Goal: Task Accomplishment & Management: Manage account settings

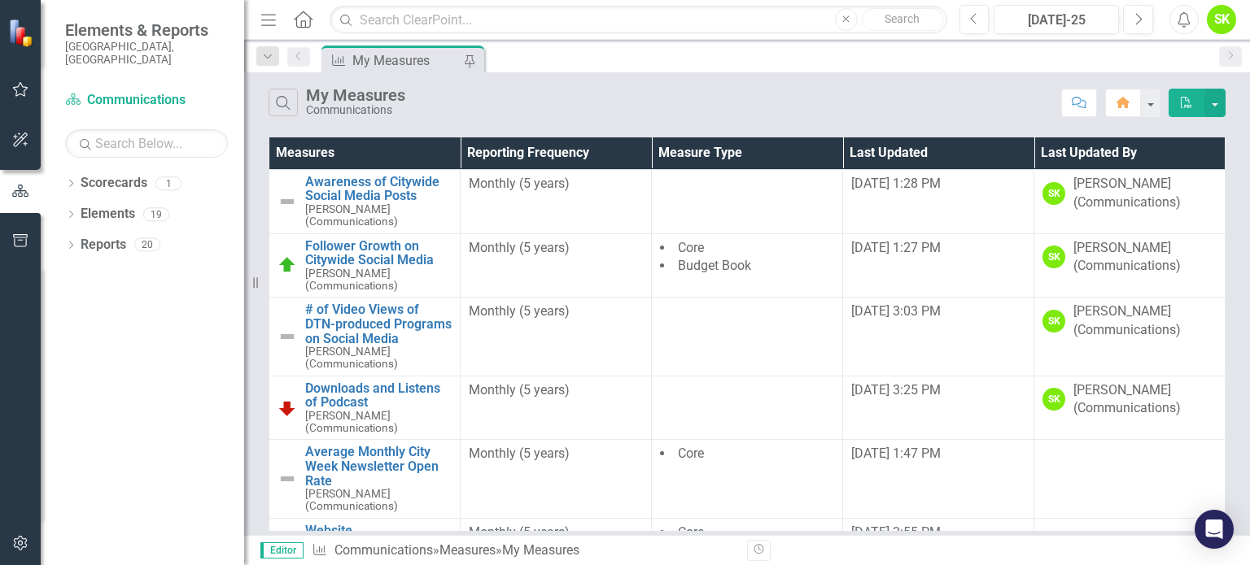
click at [265, 16] on icon "Menu" at bounding box center [268, 19] width 21 height 17
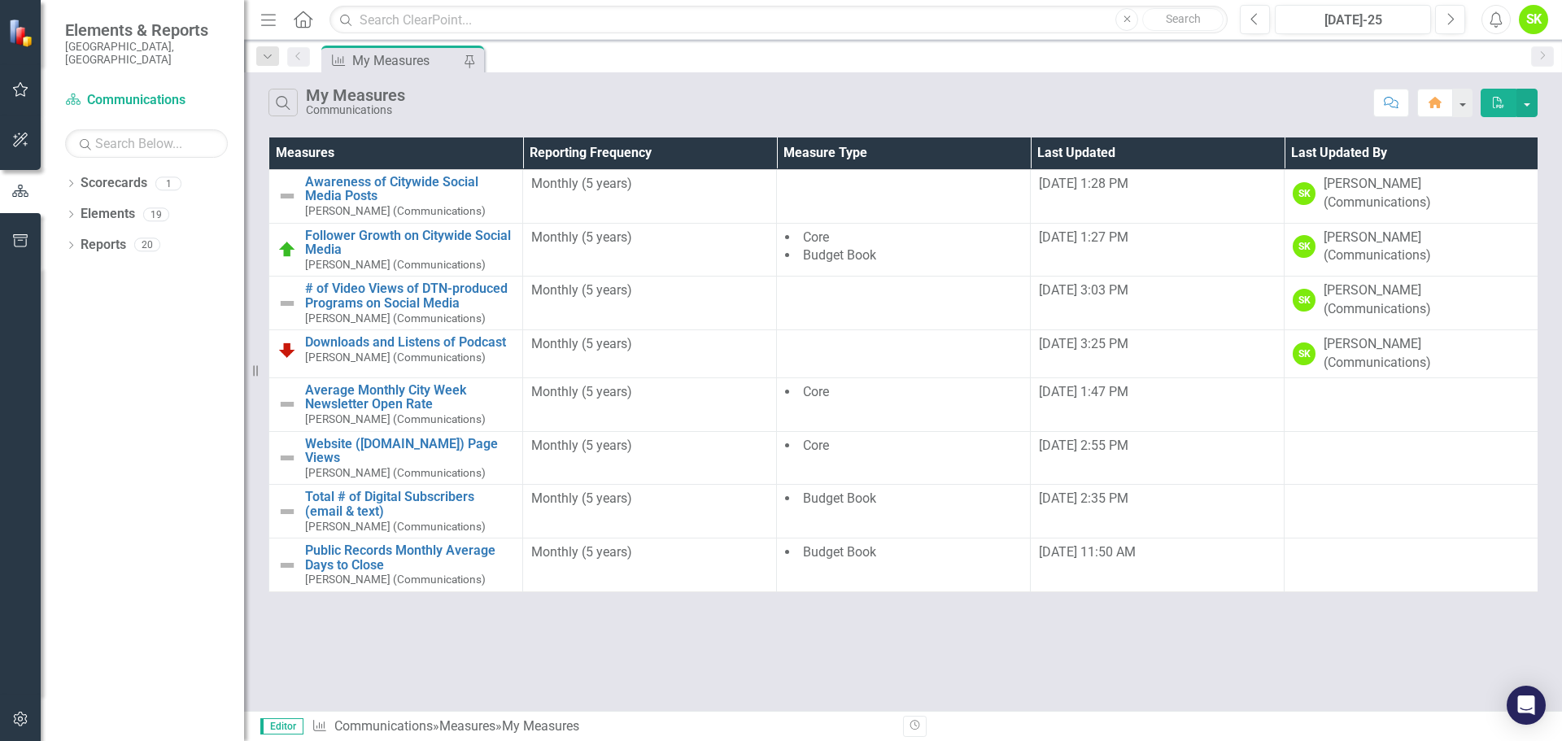
click at [268, 16] on icon "Menu" at bounding box center [268, 19] width 21 height 17
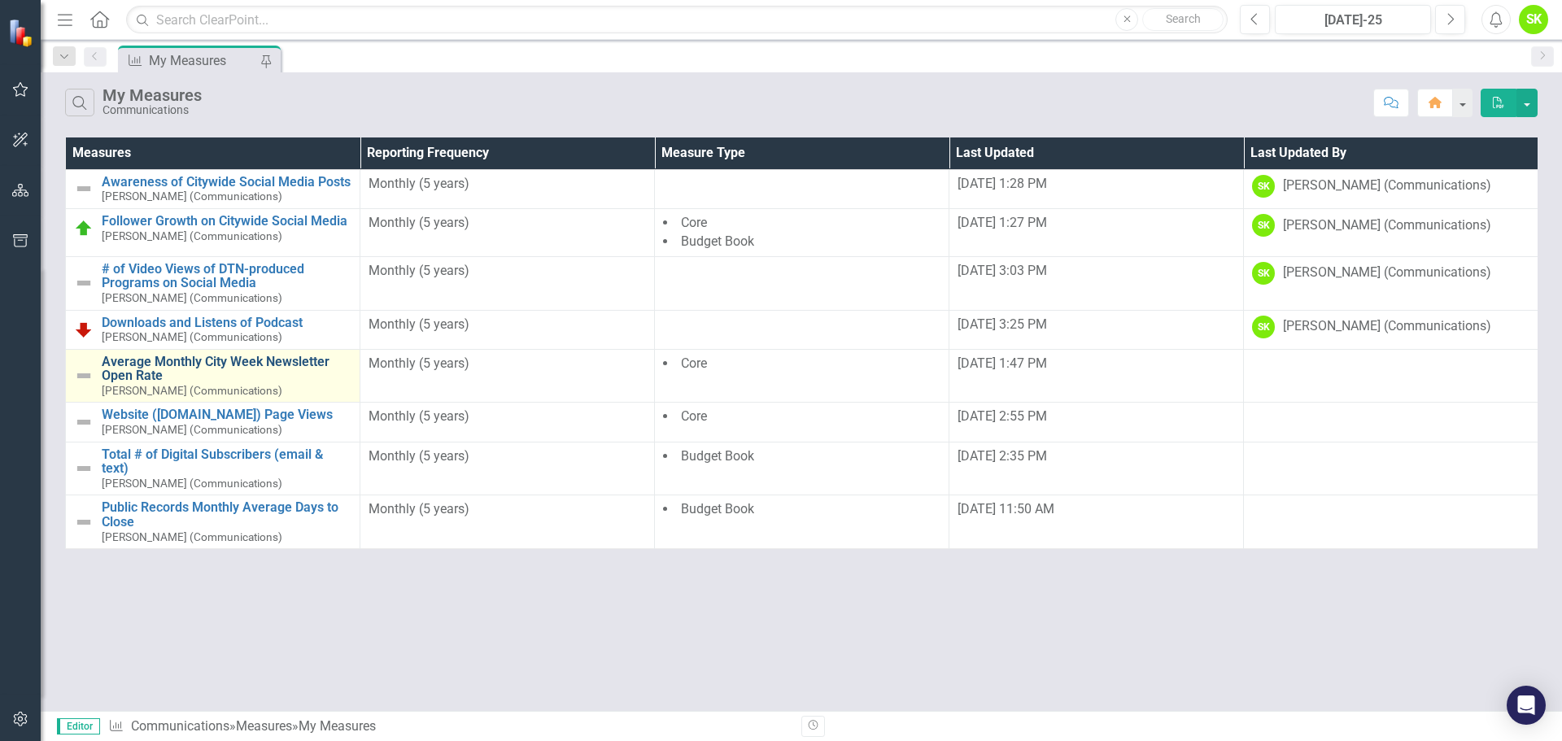
click at [123, 364] on link "Average Monthly City Week Newsletter Open Rate" at bounding box center [227, 369] width 250 height 28
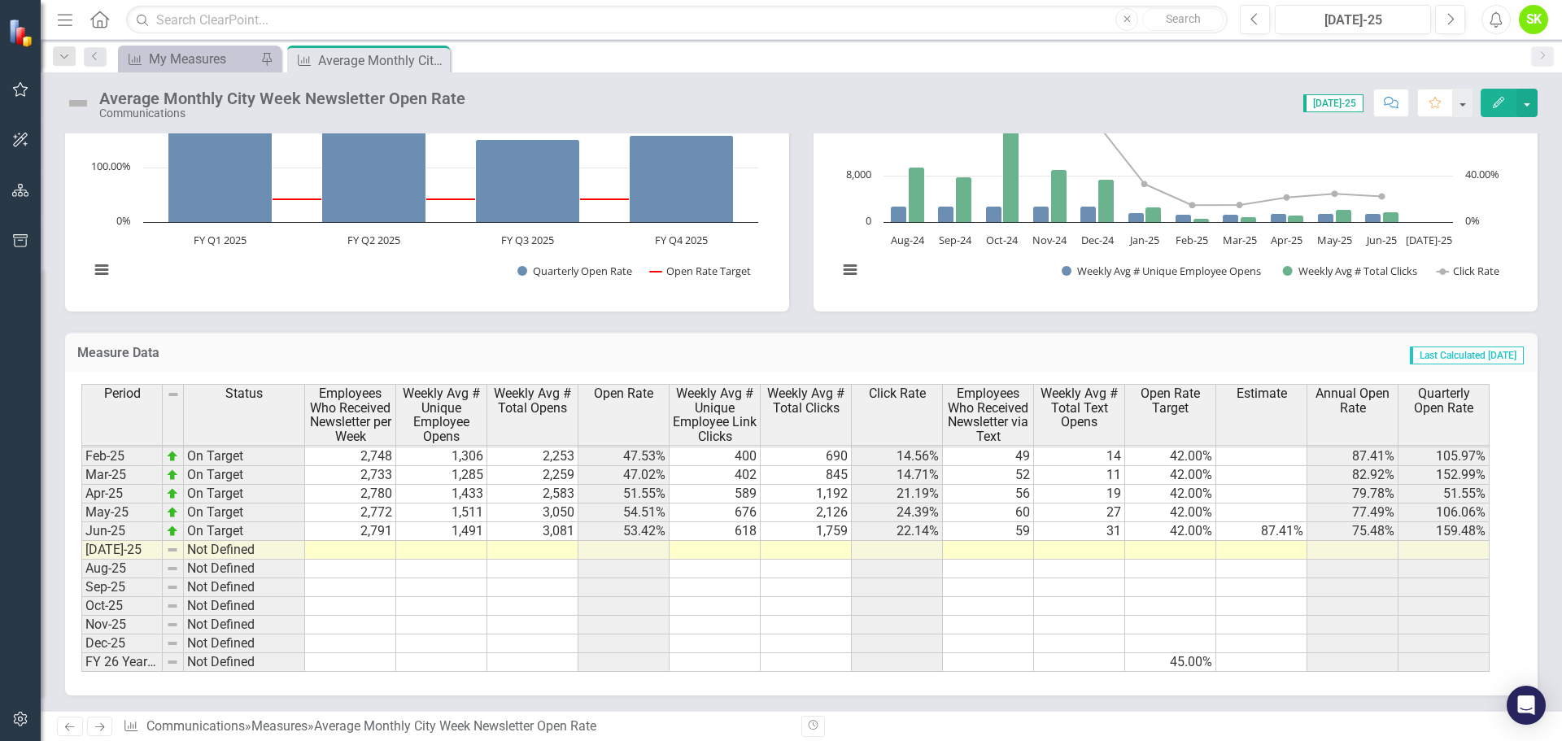
scroll to position [870, 0]
click at [918, 548] on td at bounding box center [897, 549] width 91 height 19
click at [1249, 530] on td "87.41%" at bounding box center [1261, 530] width 91 height 19
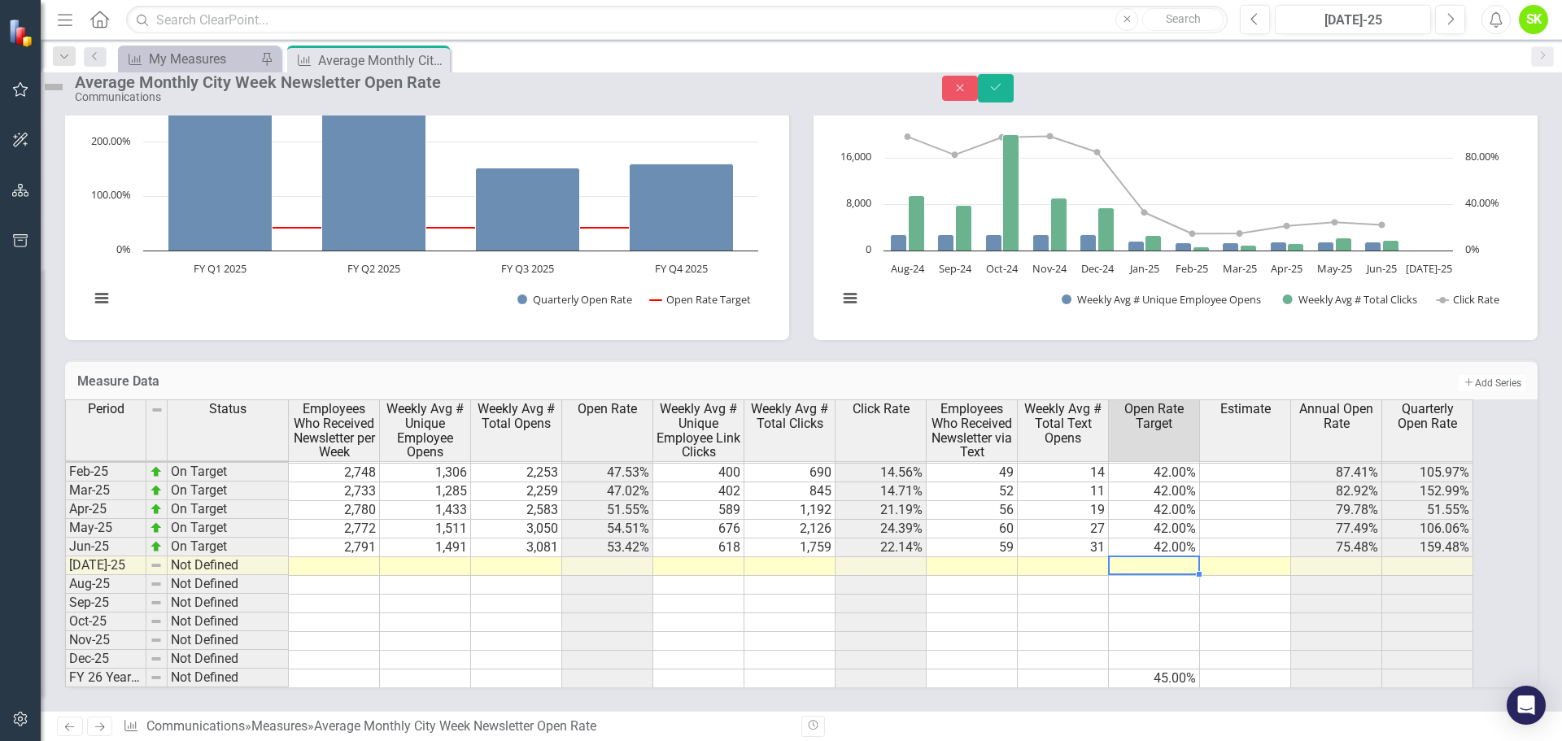
click at [1184, 557] on td at bounding box center [1154, 566] width 91 height 19
type textarea "45"
click at [65, 565] on div "Period Status Employees Who Received Newsletter per Week Weekly Avg # Unique Em…" at bounding box center [65, 422] width 0 height 530
click at [1198, 557] on td "45.00%" at bounding box center [1154, 566] width 91 height 19
drag, startPoint x: 1216, startPoint y: 560, endPoint x: 1195, endPoint y: 639, distance: 82.5
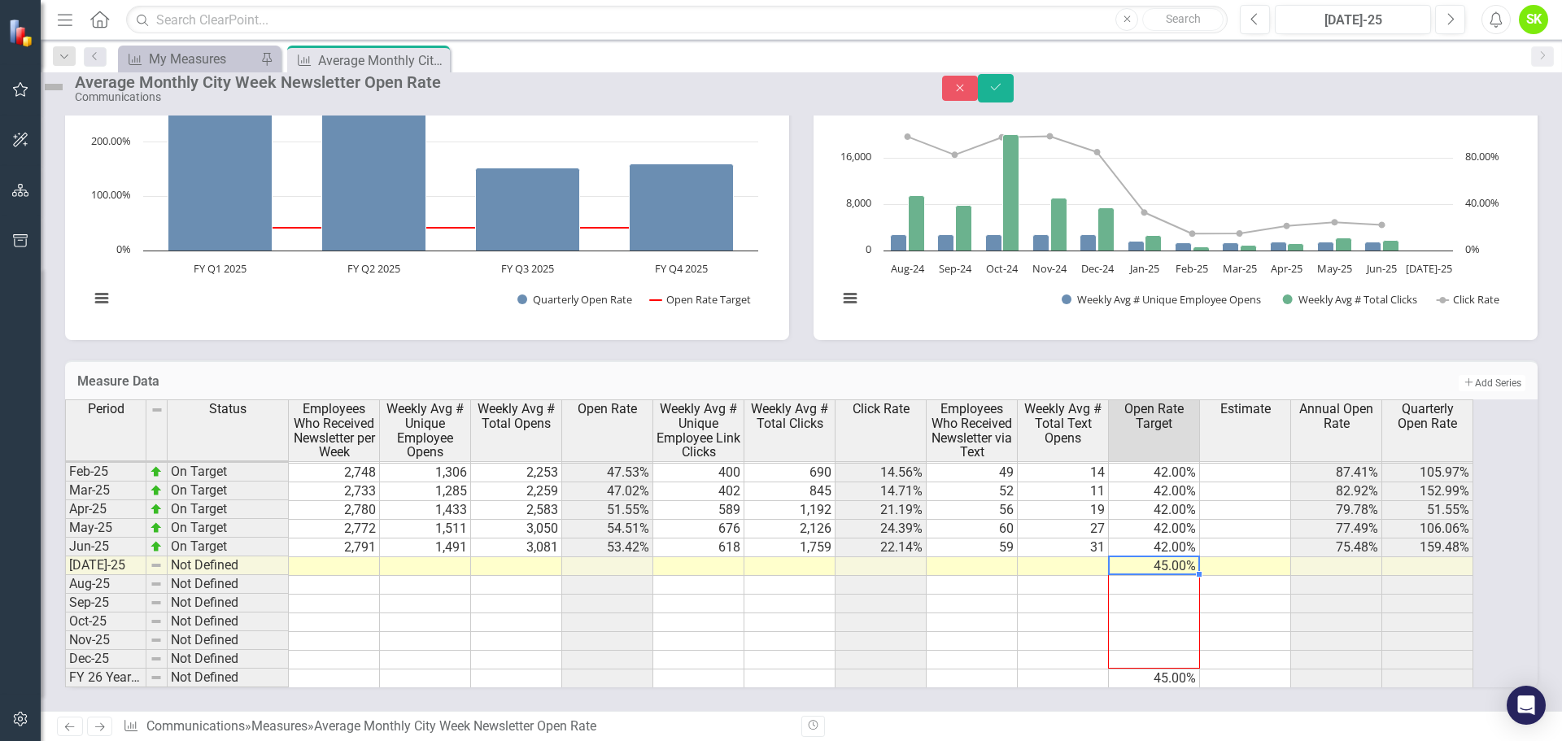
click at [65, 565] on div "Period Status Employees Who Received Newsletter per Week Weekly Avg # Unique Em…" at bounding box center [65, 422] width 0 height 530
click at [1036, 565] on td at bounding box center [1063, 641] width 91 height 19
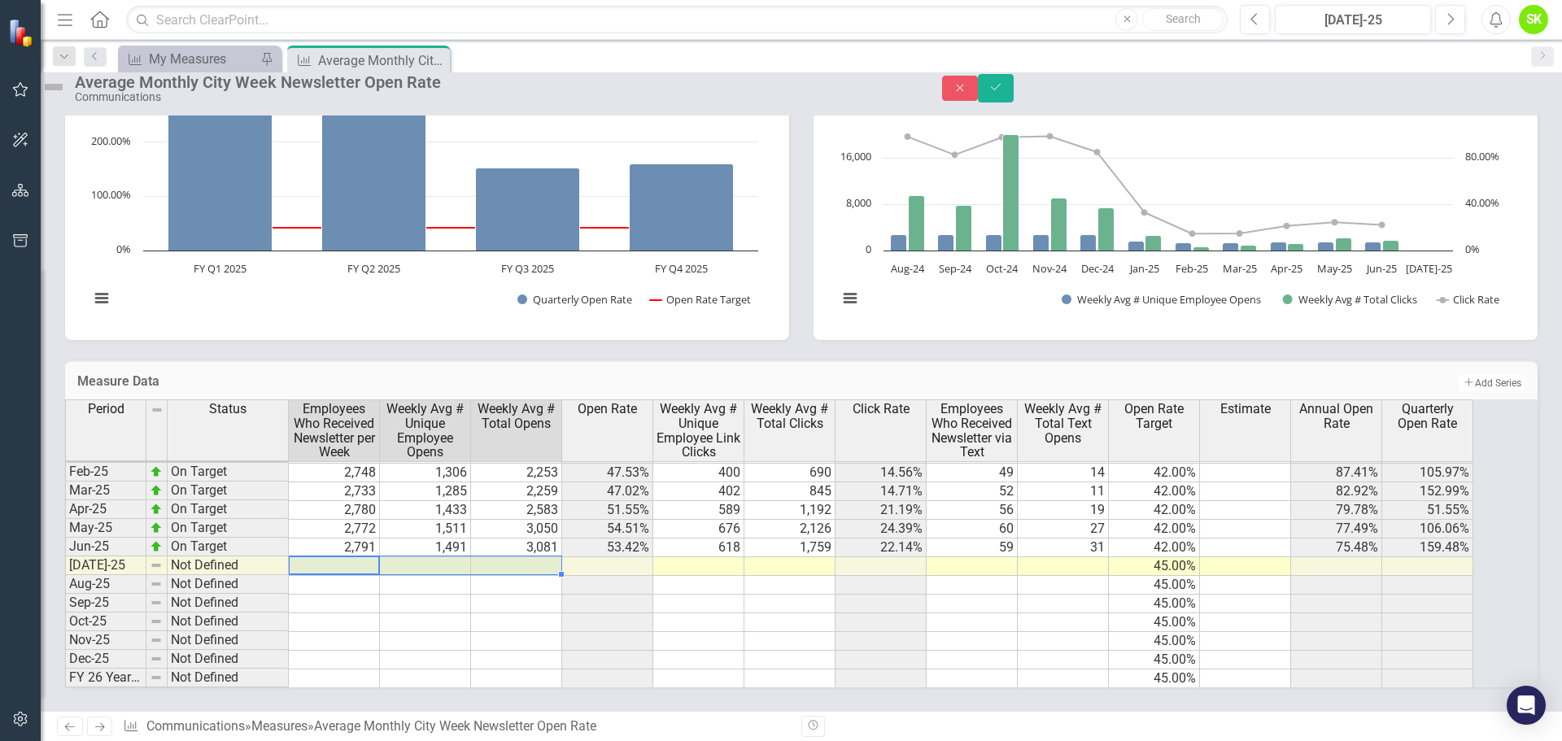
drag, startPoint x: 366, startPoint y: 546, endPoint x: 545, endPoint y: 552, distance: 179.1
click at [545, 557] on tr "Jul-25 Not Defined 45.00%" at bounding box center [769, 566] width 1408 height 19
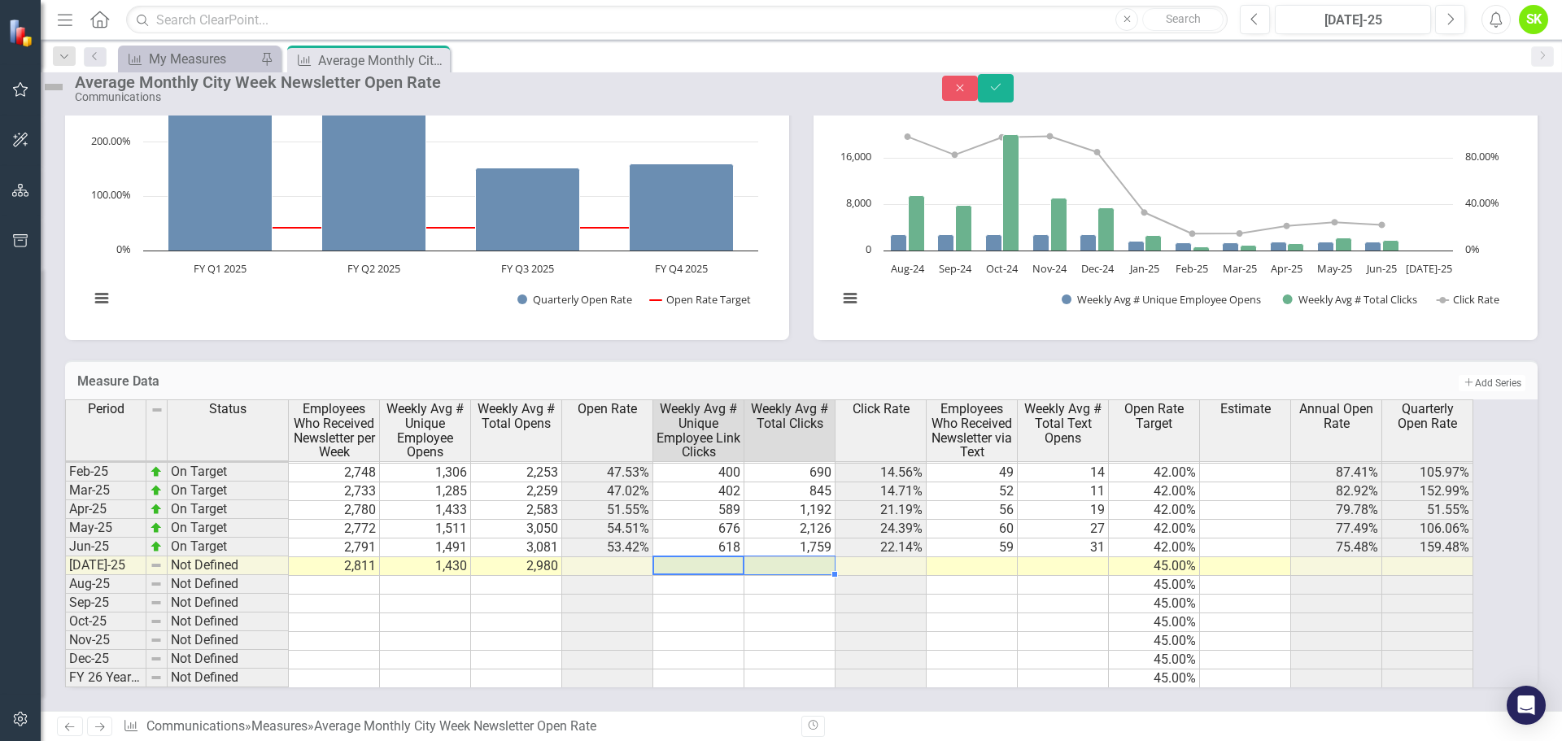
drag, startPoint x: 735, startPoint y: 552, endPoint x: 796, endPoint y: 556, distance: 62.0
click at [796, 557] on tr "Jul-25 Not Defined 2,811 1,430 2,980 45.00%" at bounding box center [769, 566] width 1408 height 19
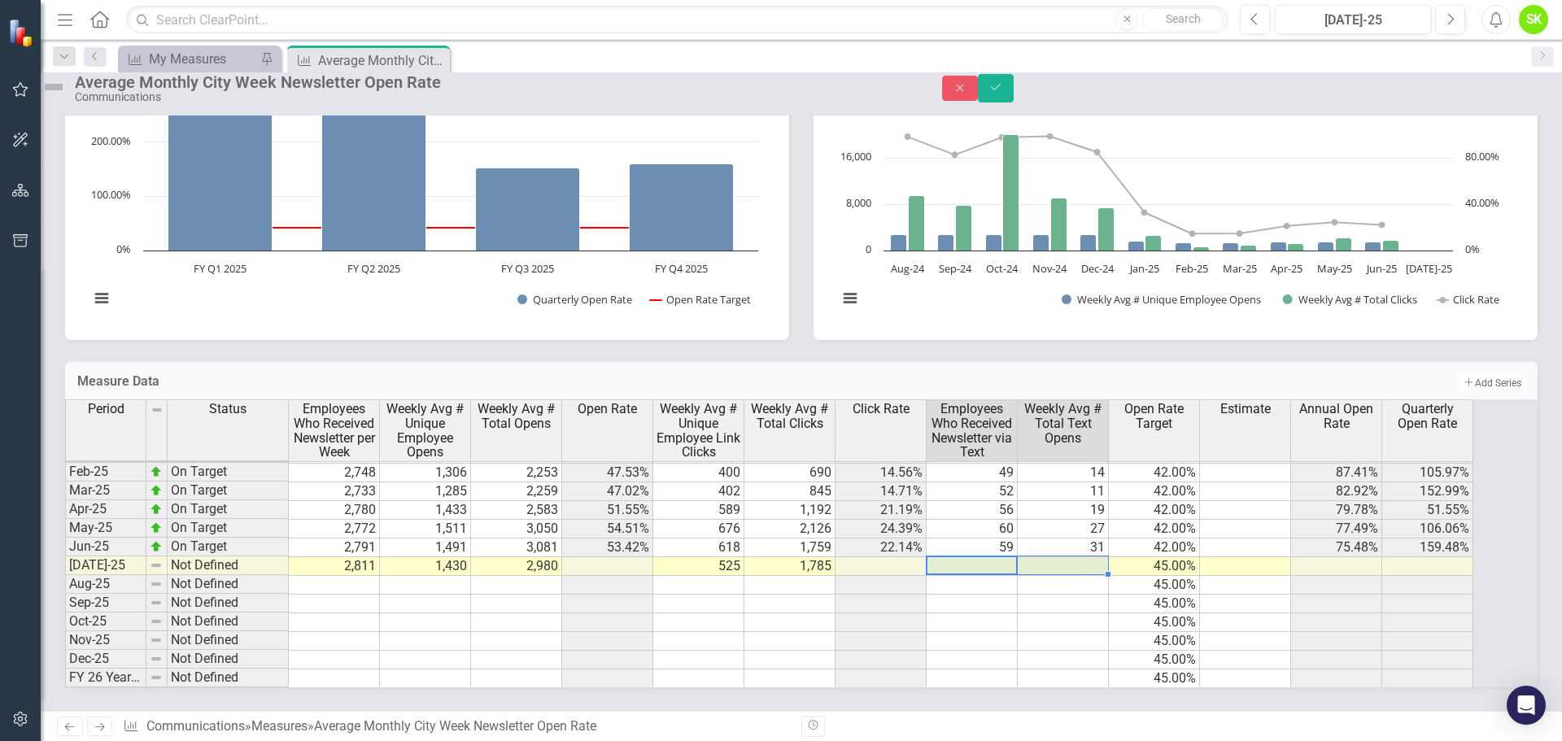
drag, startPoint x: 1023, startPoint y: 552, endPoint x: 1084, endPoint y: 552, distance: 61.0
click at [1084, 557] on tr "Jul-25 Not Defined 2,811 1,430 2,980 525 1,785 45.00%" at bounding box center [769, 566] width 1408 height 19
click at [1105, 565] on td at bounding box center [1063, 641] width 91 height 19
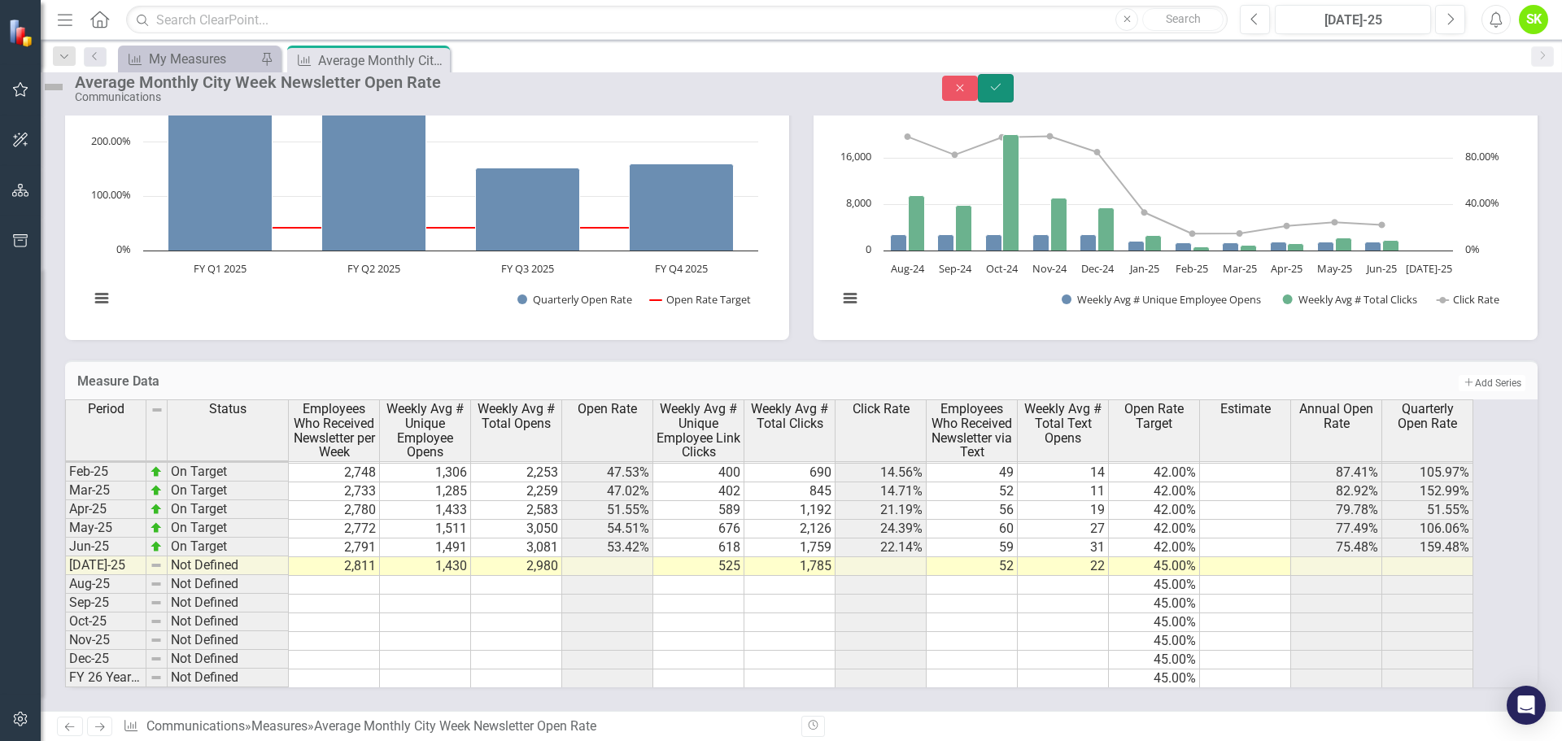
click at [1003, 93] on icon "Save" at bounding box center [995, 86] width 15 height 11
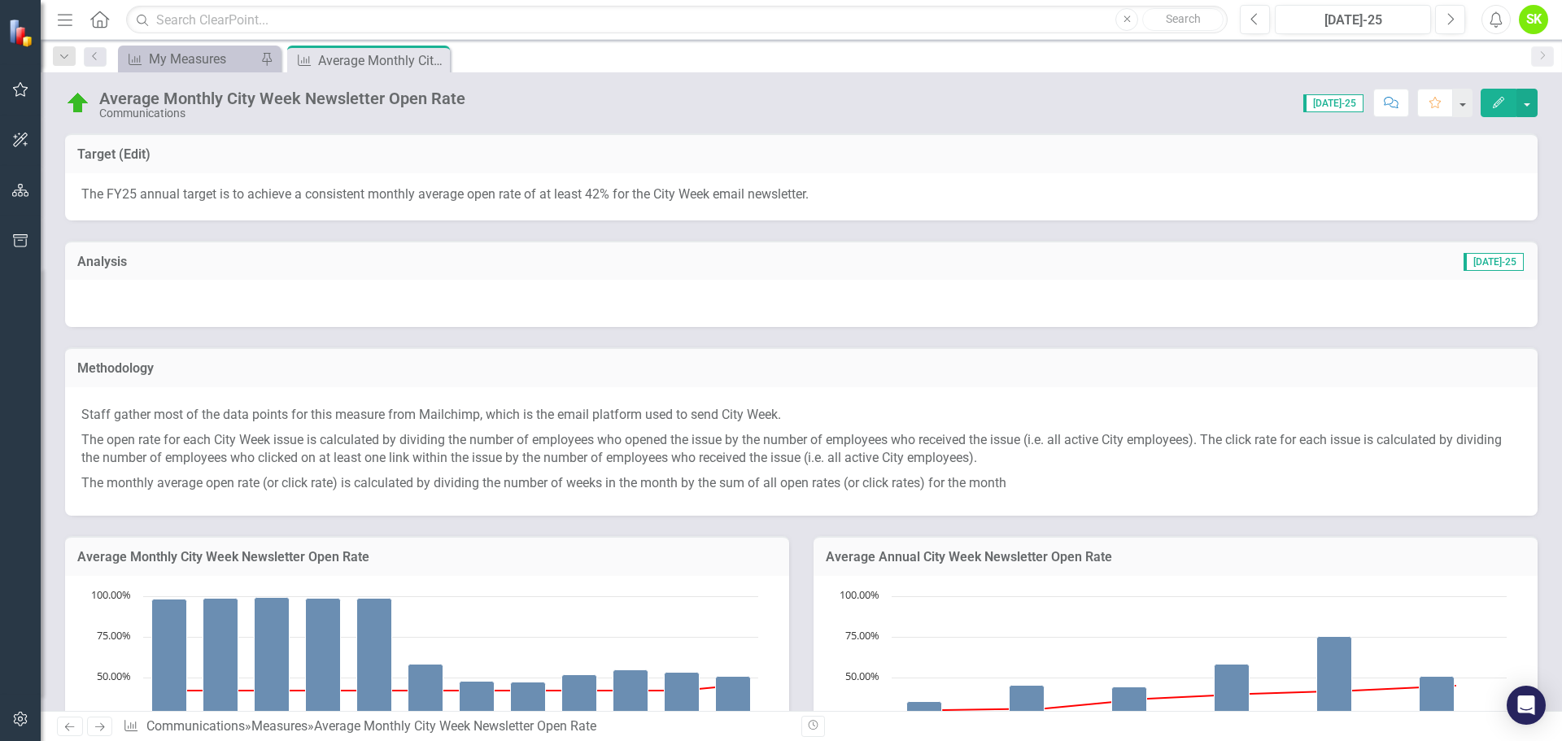
click at [733, 295] on div at bounding box center [801, 303] width 1472 height 47
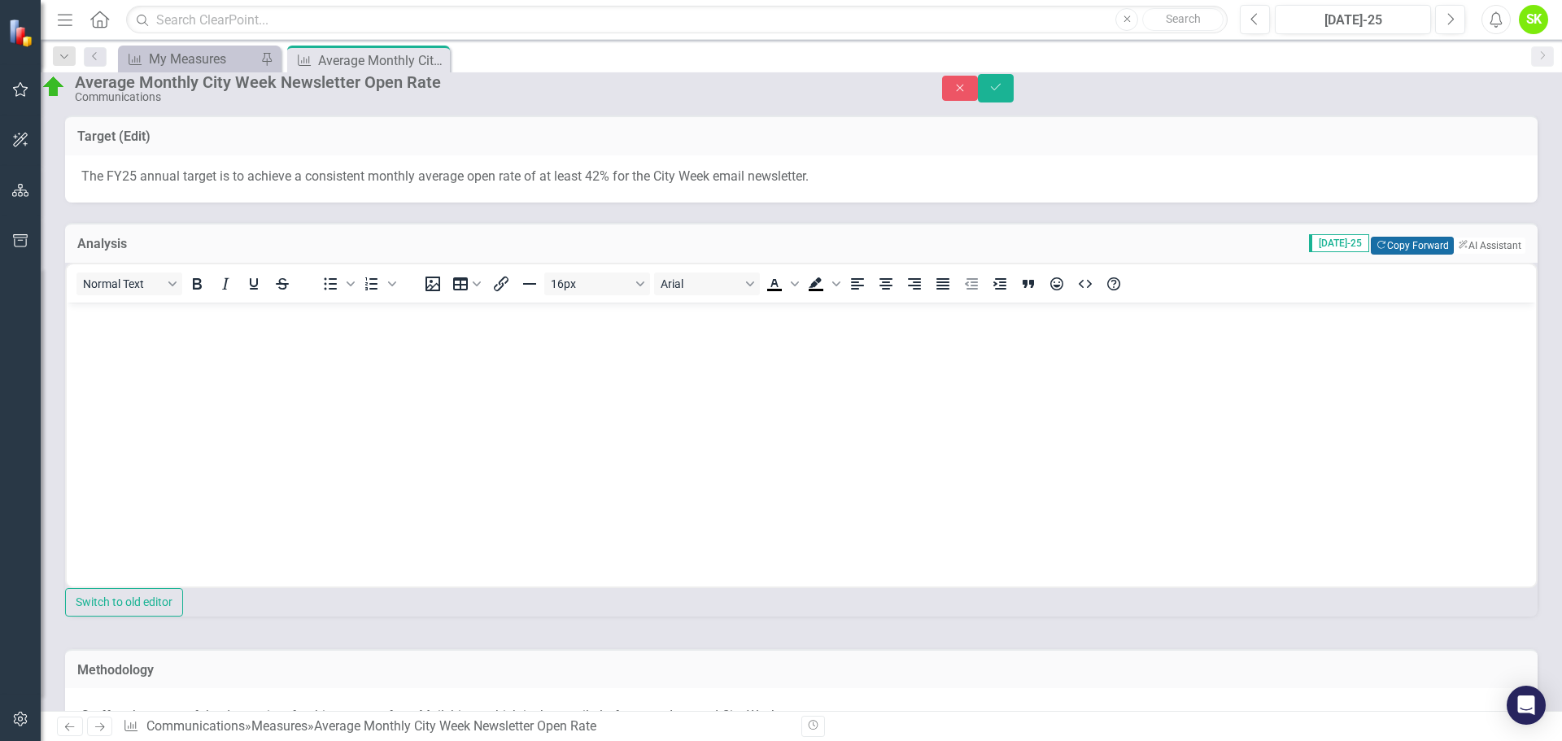
scroll to position [0, 0]
click at [1249, 255] on button "ClearPoint AI AI Assistant" at bounding box center [1488, 246] width 73 height 18
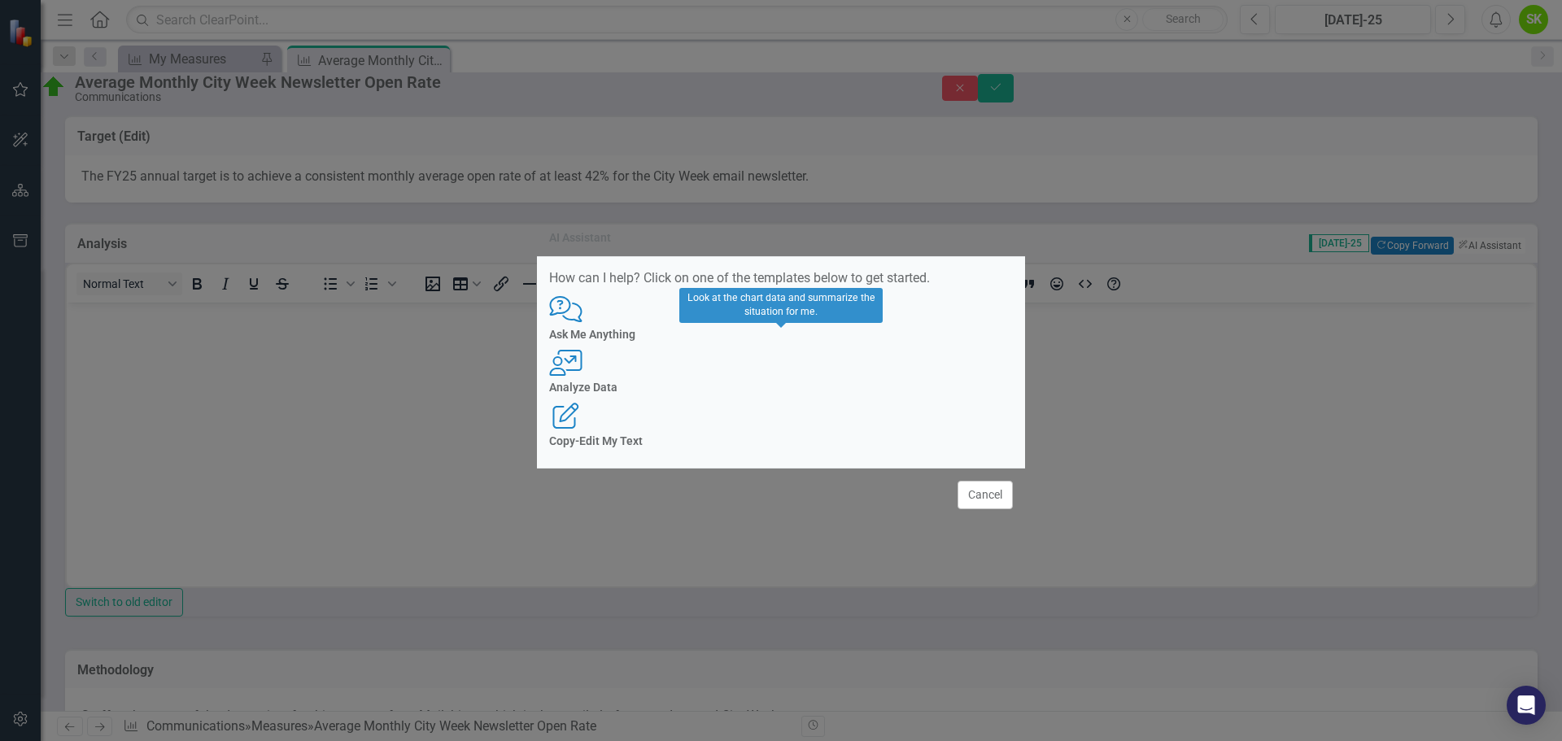
click at [796, 388] on h4 "Analyze Data" at bounding box center [781, 388] width 464 height 12
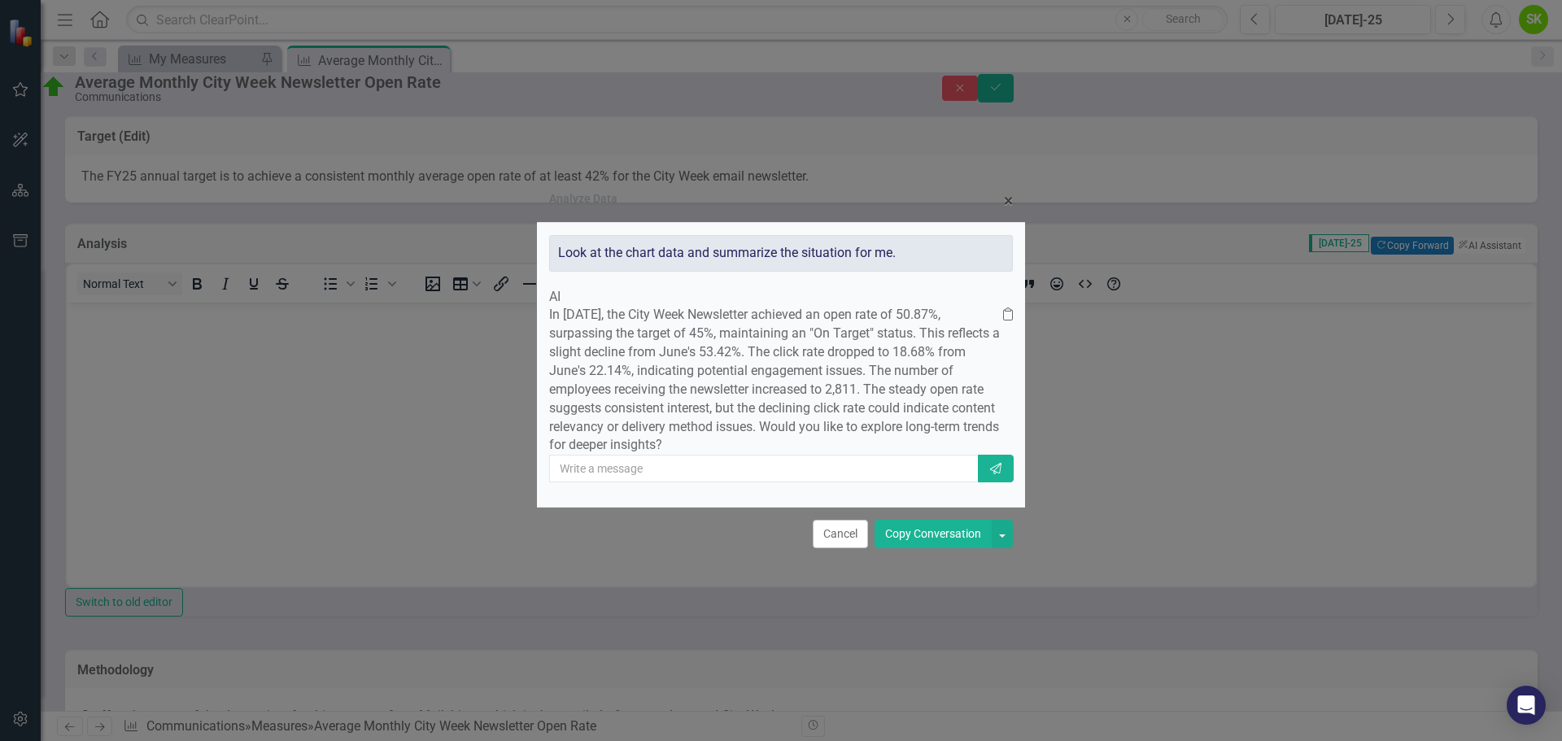
click at [927, 548] on button "Copy Conversation" at bounding box center [933, 534] width 117 height 28
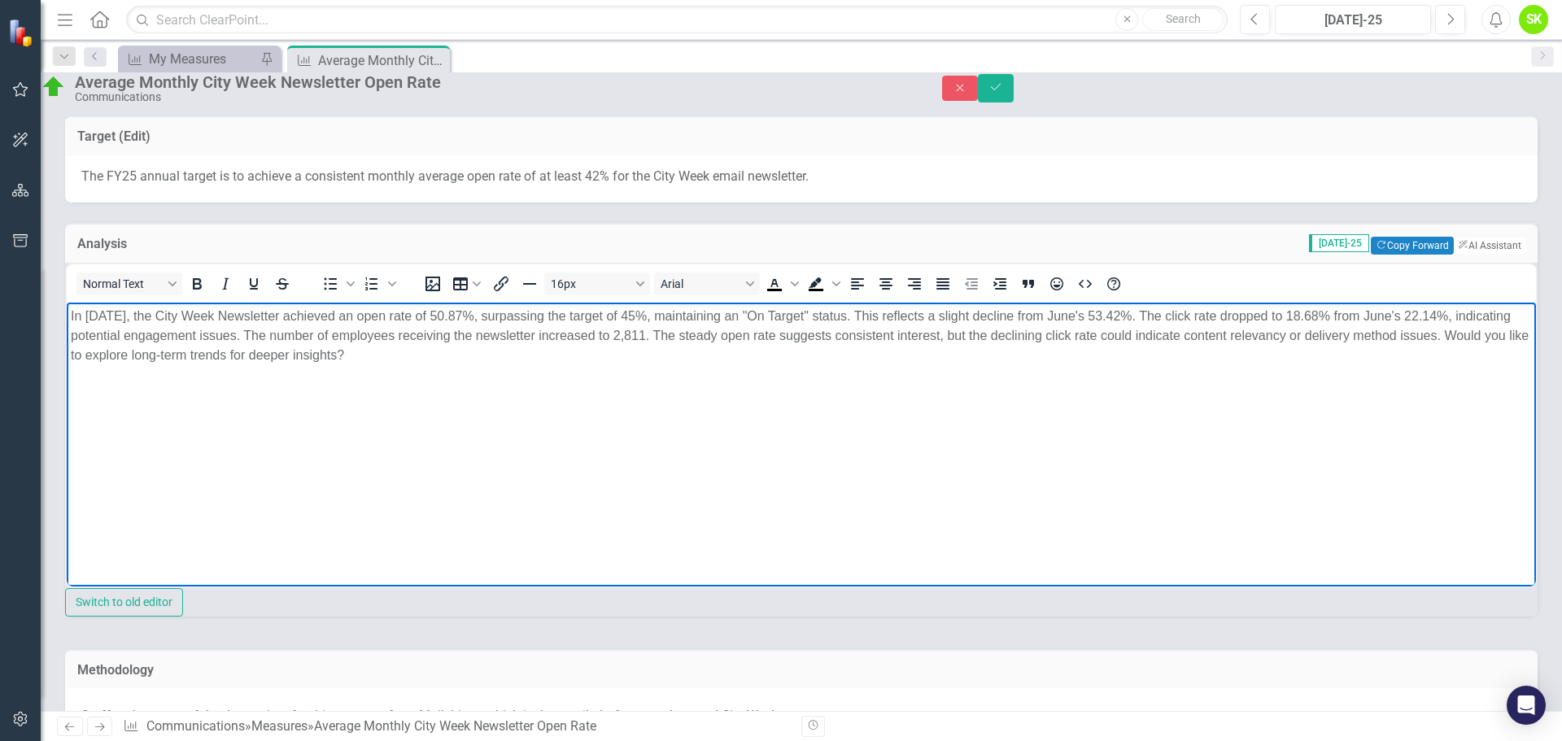
drag, startPoint x: 495, startPoint y: 361, endPoint x: 119, endPoint y: 351, distance: 376.0
click at [119, 351] on p "In July 2025, the City Week Newsletter achieved an open rate of 50.87%, surpass…" at bounding box center [801, 335] width 1461 height 59
click at [289, 345] on p "In July 2025, the City Week Newsletter achieved an open rate of 50.87%, surpass…" at bounding box center [801, 325] width 1461 height 39
click at [479, 369] on body "In July 2025, the City Week Newsletter achieved an open rate of 50.87%, surpass…" at bounding box center [801, 424] width 1469 height 244
drag, startPoint x: 294, startPoint y: 332, endPoint x: 142, endPoint y: 665, distance: 366.9
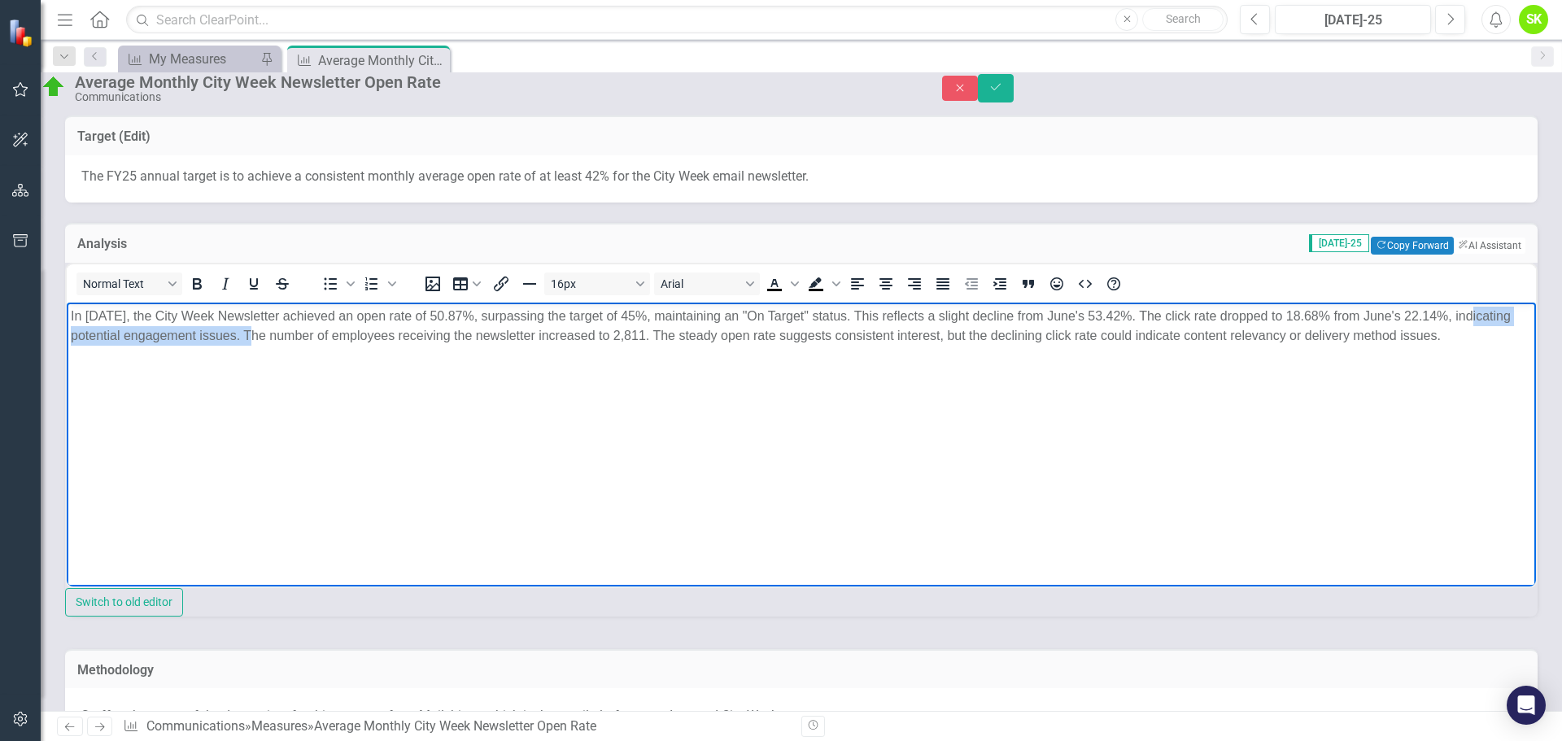
click at [67, 327] on html "In July 2025, the City Week Newsletter achieved an open rate of 50.87%, surpass…" at bounding box center [801, 424] width 1469 height 244
click at [164, 377] on body "In July 2025, the City Week Newsletter achieved an open rate of 50.87%, surpass…" at bounding box center [801, 424] width 1469 height 244
click at [758, 333] on p "In July 2025, the City Week Newsletter achieved an open rate of 50.87%, surpass…" at bounding box center [801, 325] width 1461 height 39
drag, startPoint x: 1280, startPoint y: 331, endPoint x: 768, endPoint y: 338, distance: 512.6
click at [768, 338] on p "In July 2025, the City Week Newsletter achieved an open rate of 50.87%, surpass…" at bounding box center [801, 325] width 1461 height 39
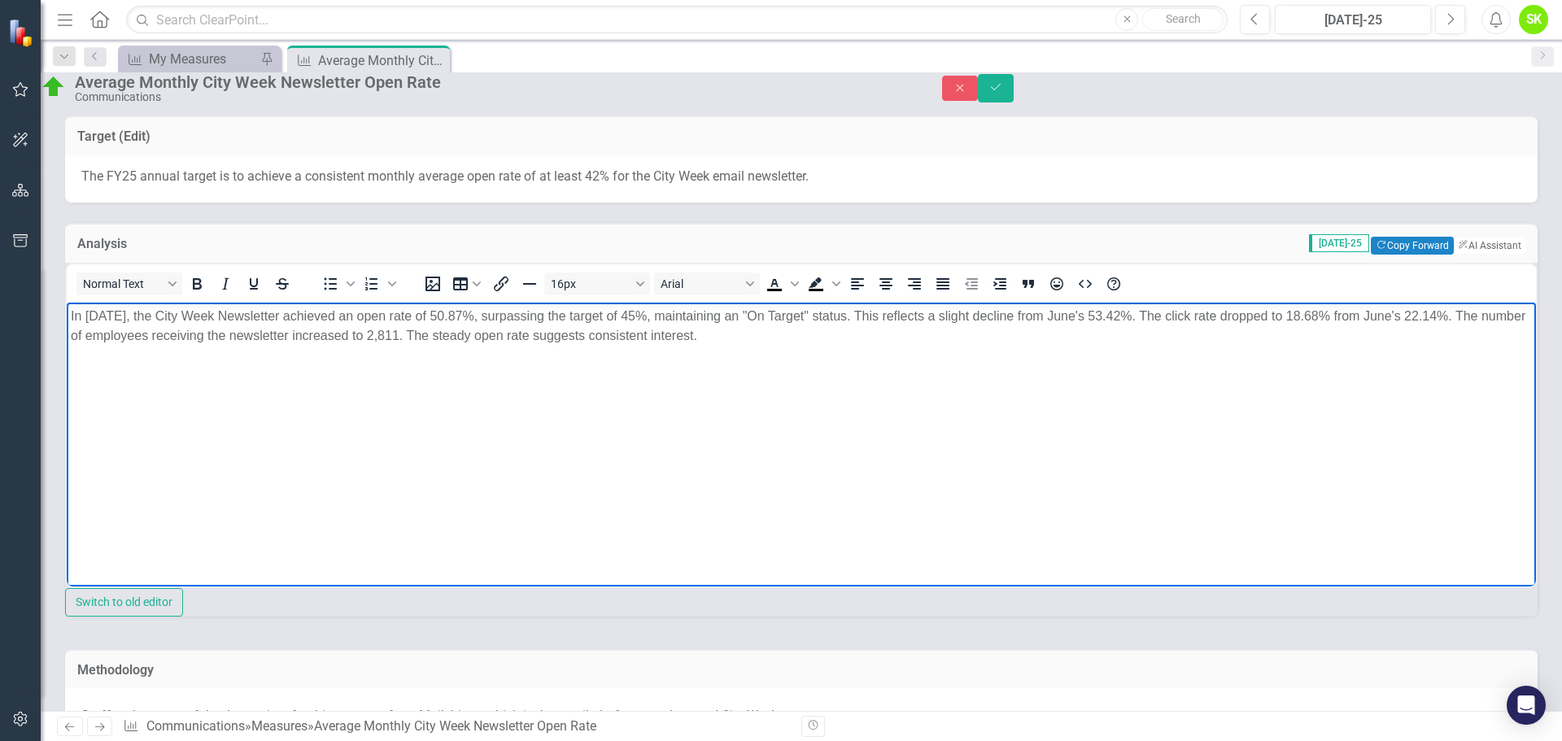
click at [814, 386] on body "In July 2025, the City Week Newsletter achieved an open rate of 50.87%, surpass…" at bounding box center [801, 424] width 1469 height 244
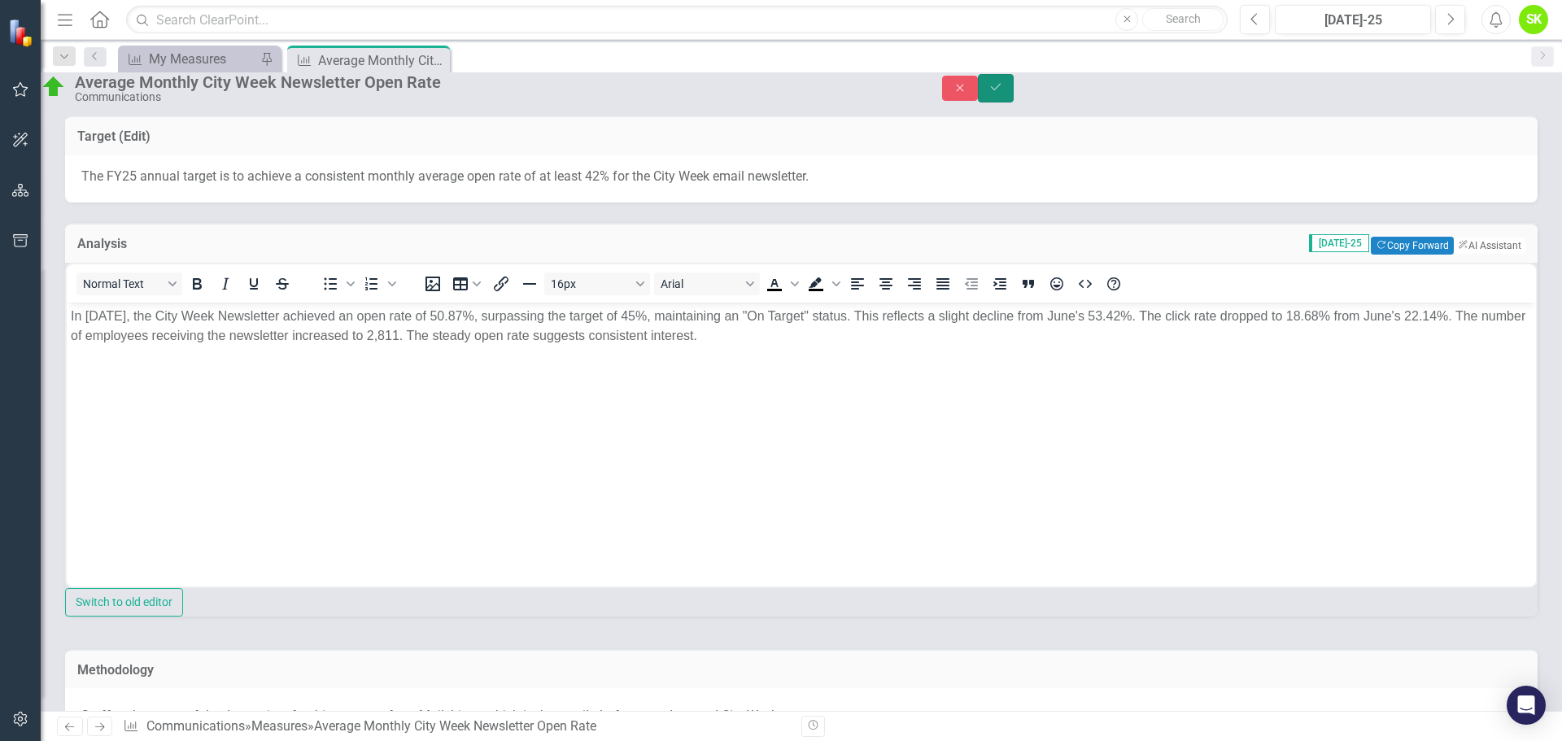
click at [1003, 90] on icon "Save" at bounding box center [995, 86] width 15 height 11
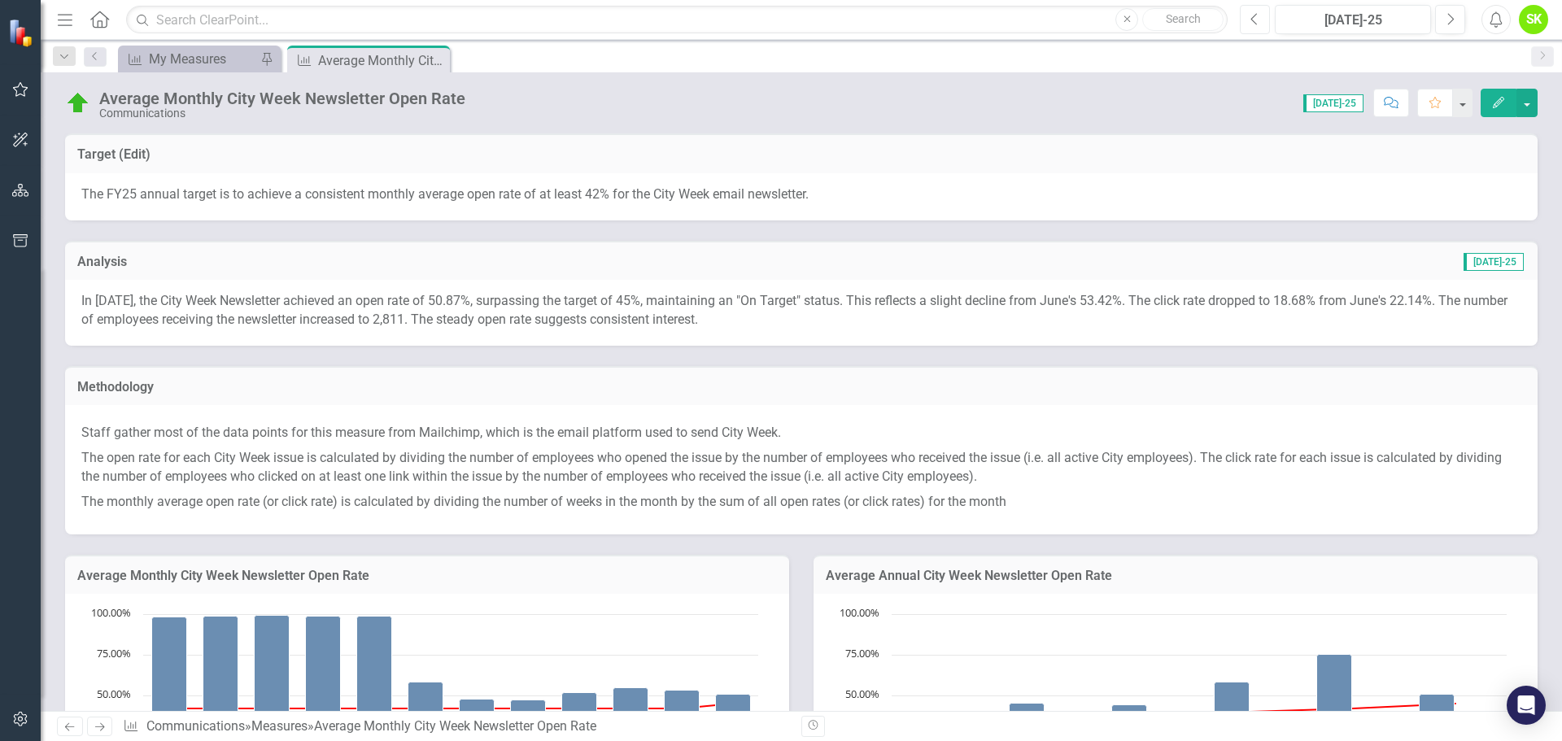
click at [1249, 17] on icon "button" at bounding box center [1254, 18] width 7 height 11
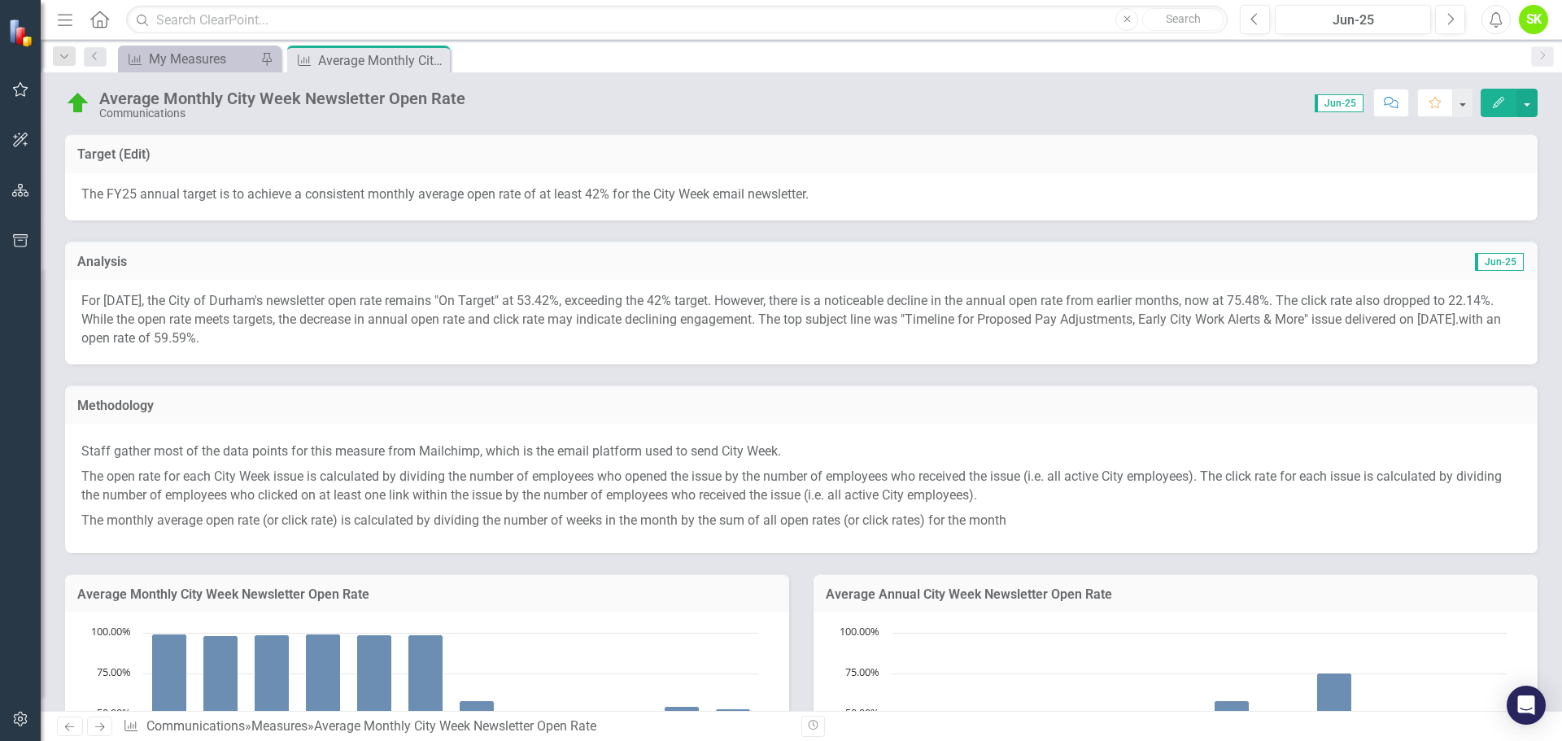
drag, startPoint x: 329, startPoint y: 334, endPoint x: 814, endPoint y: 318, distance: 485.1
click at [814, 318] on p "For June 2025, the City of Durham's newsletter open rate remains "On Target" at…" at bounding box center [801, 320] width 1440 height 56
click at [831, 328] on p "For June 2025, the City of Durham's newsletter open rate remains "On Target" at…" at bounding box center [801, 320] width 1440 height 56
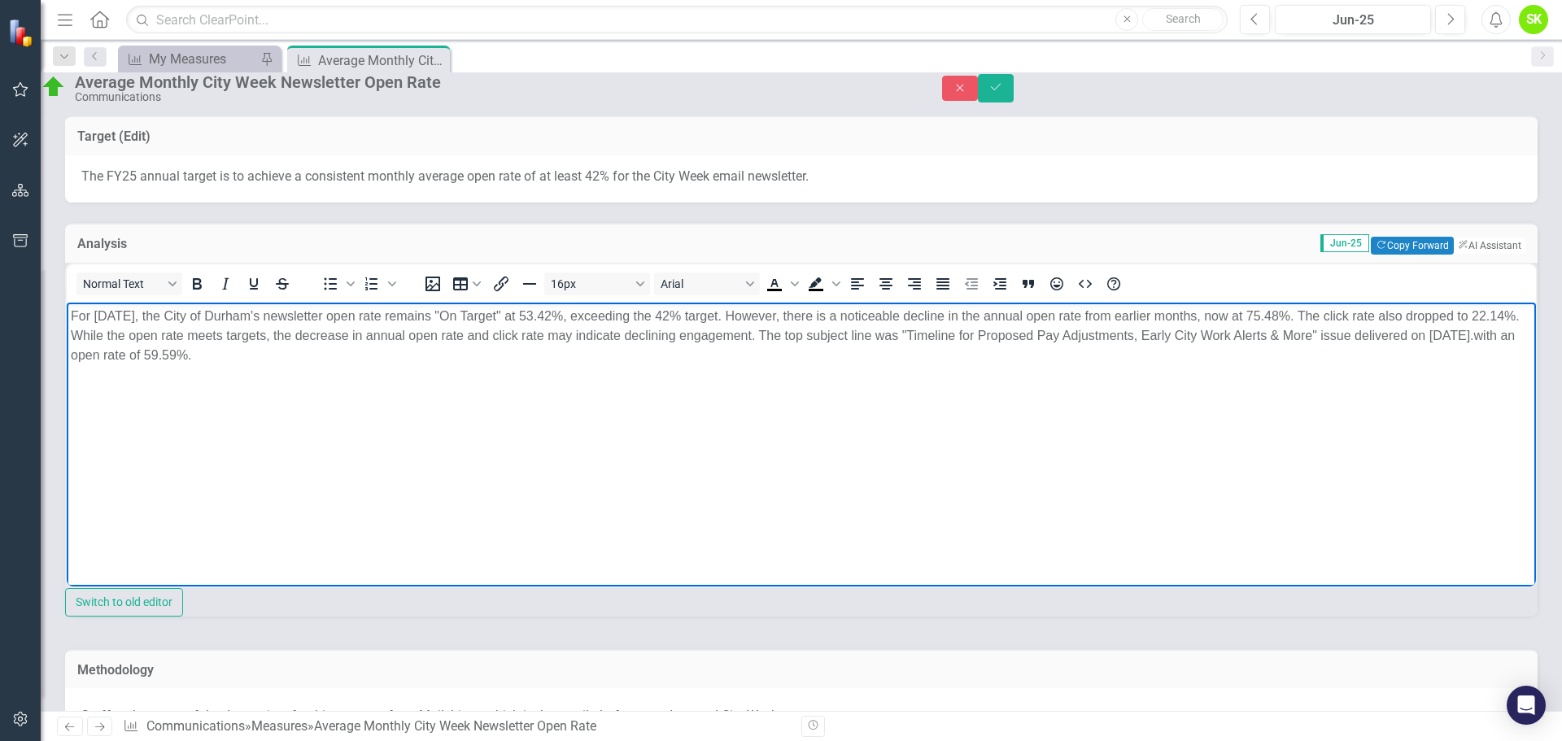
drag, startPoint x: 508, startPoint y: 360, endPoint x: 825, endPoint y: 327, distance: 318.2
click at [825, 327] on p "For June 2025, the City of Durham's newsletter open rate remains "On Target" at…" at bounding box center [801, 335] width 1461 height 59
copy p "The top subject line was "Timeline for Proposed Pay Adjustments, Early City Wor…"
click at [1003, 93] on icon "Save" at bounding box center [995, 86] width 15 height 11
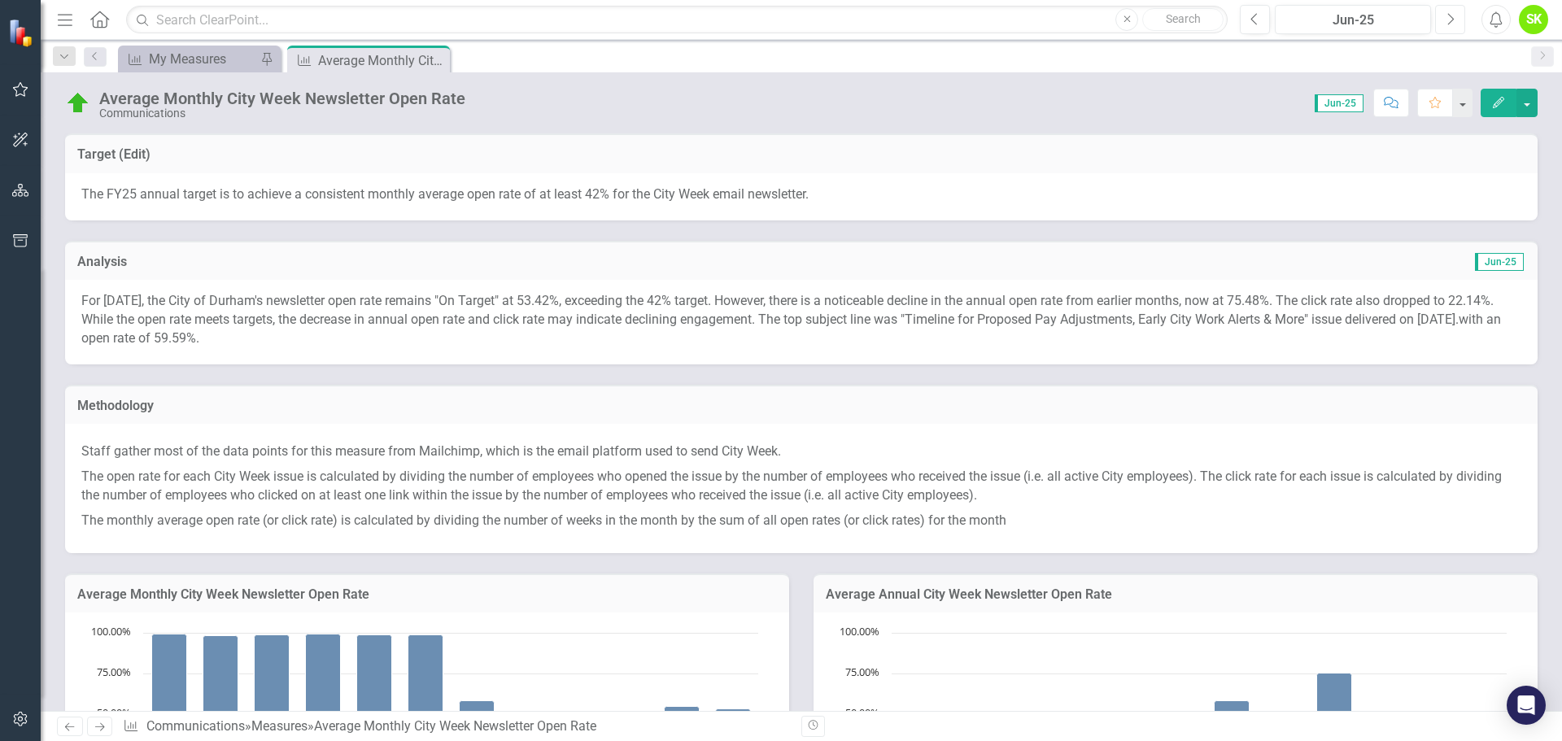
click at [1249, 20] on button "Next" at bounding box center [1450, 19] width 30 height 29
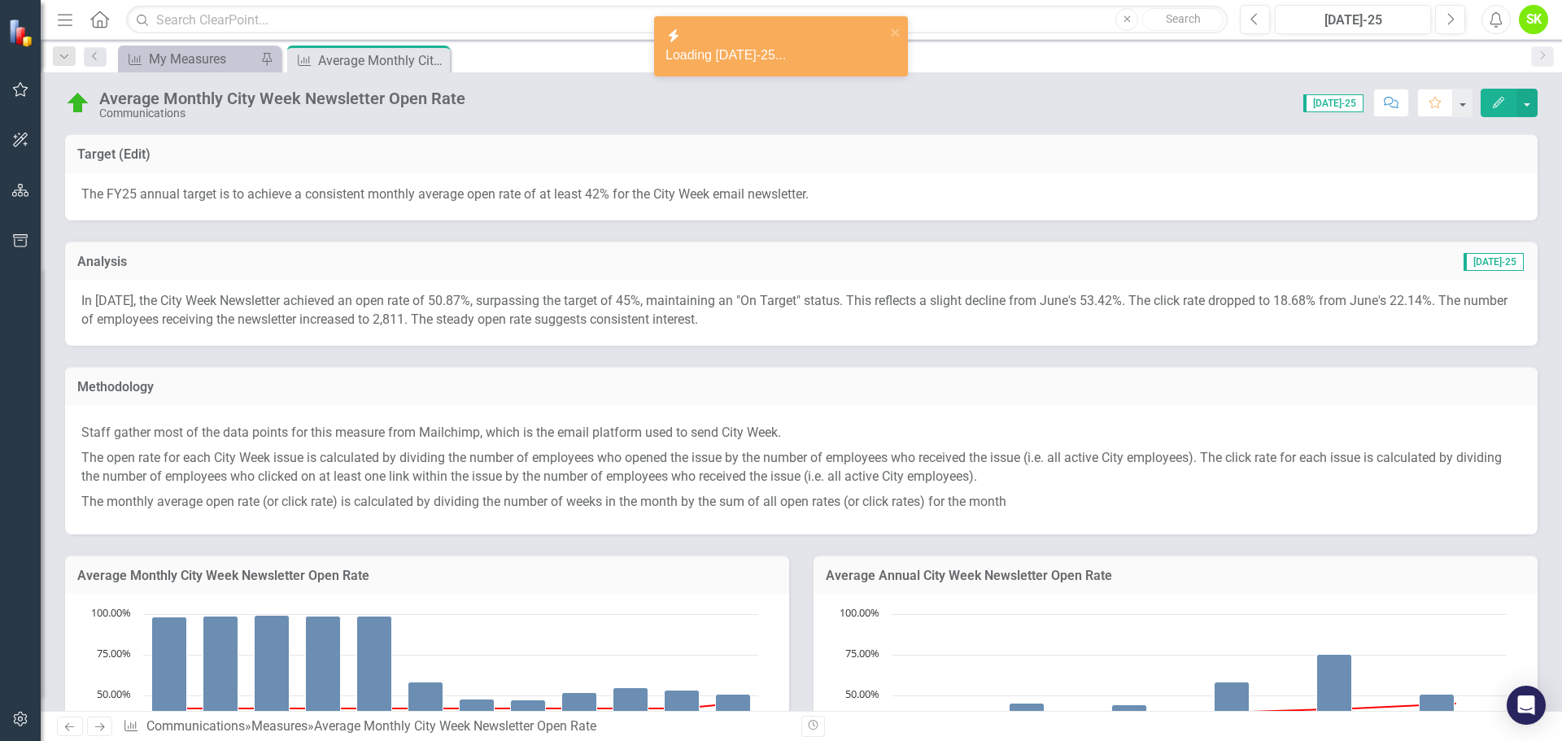
click at [609, 315] on p "In July 2025, the City Week Newsletter achieved an open rate of 50.87%, surpass…" at bounding box center [801, 310] width 1440 height 37
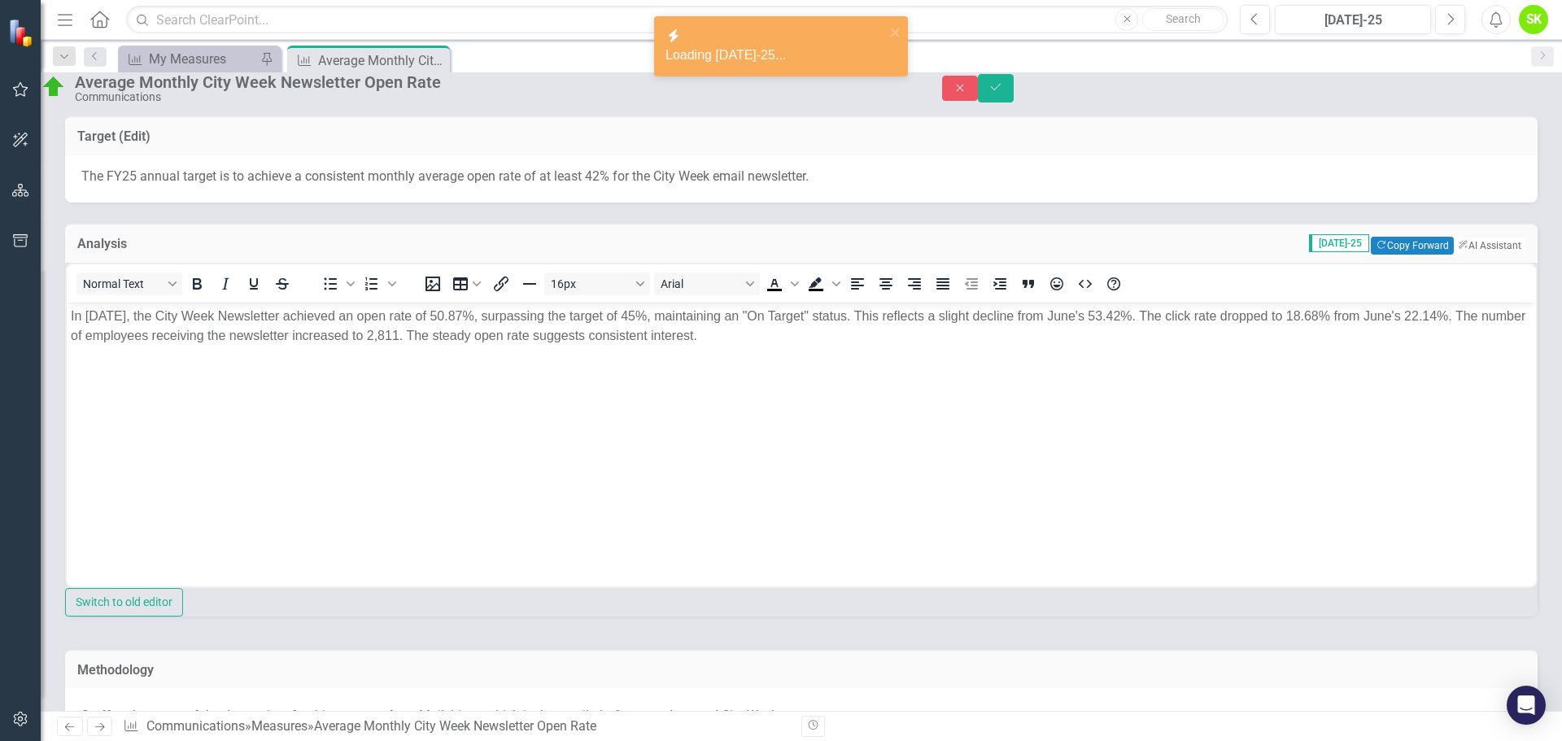
click at [831, 339] on p "In July 2025, the City Week Newsletter achieved an open rate of 50.87%, surpass…" at bounding box center [801, 325] width 1461 height 39
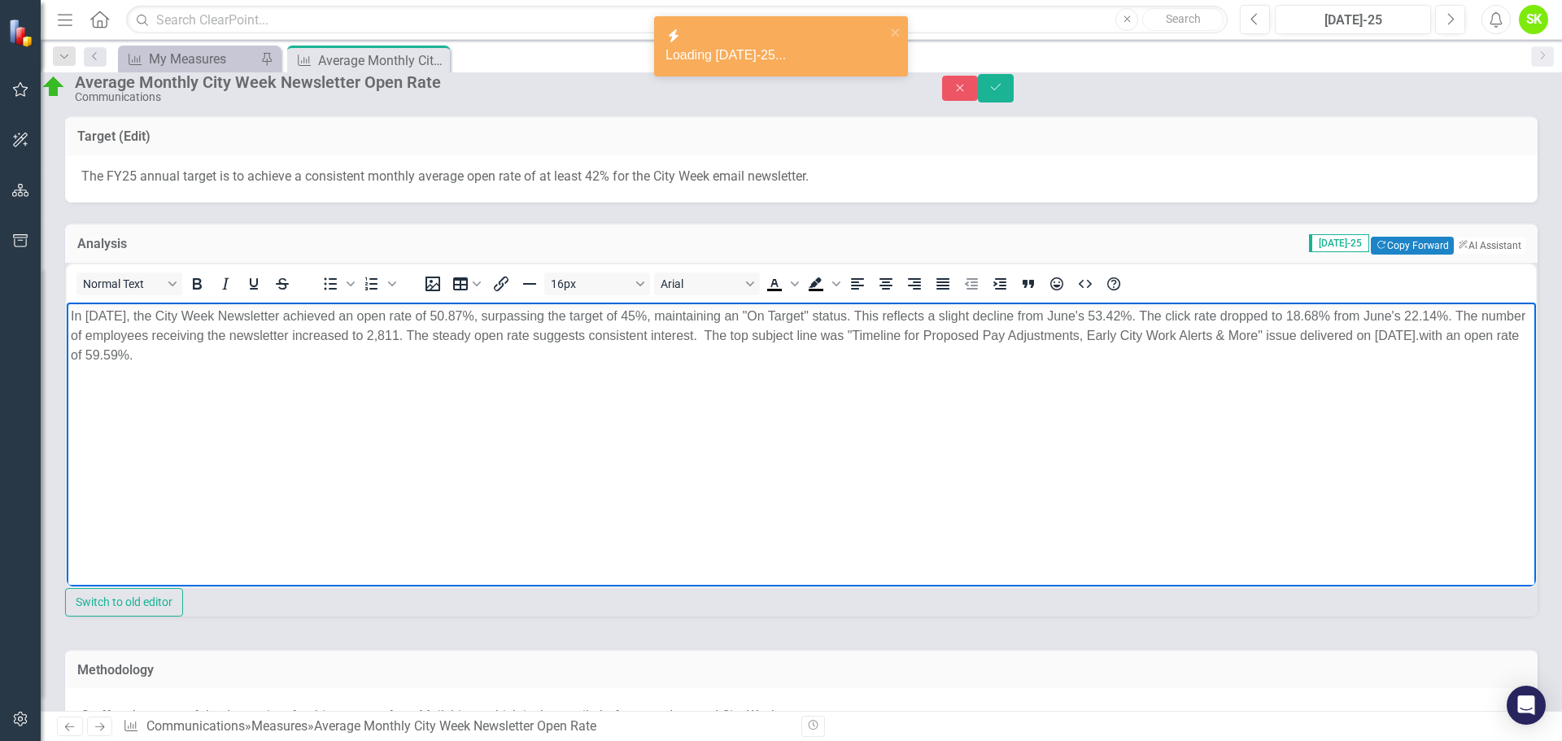
click at [975, 354] on p "In July 2025, the City Week Newsletter achieved an open rate of 50.87%, surpass…" at bounding box center [801, 335] width 1461 height 59
drag, startPoint x: 926, startPoint y: 329, endPoint x: 1331, endPoint y: 337, distance: 405.2
click at [1249, 337] on p "In July 2025, the City Week Newsletter achieved an open rate of 50.87%, surpass…" at bounding box center [801, 335] width 1461 height 59
click at [1249, 332] on p "In July 2025, the City Week Newsletter achieved an open rate of 50.87%, surpass…" at bounding box center [801, 325] width 1461 height 39
click at [1249, 333] on p "In July 2025, the City Week Newsletter achieved an open rate of 50.87%, surpass…" at bounding box center [801, 325] width 1461 height 39
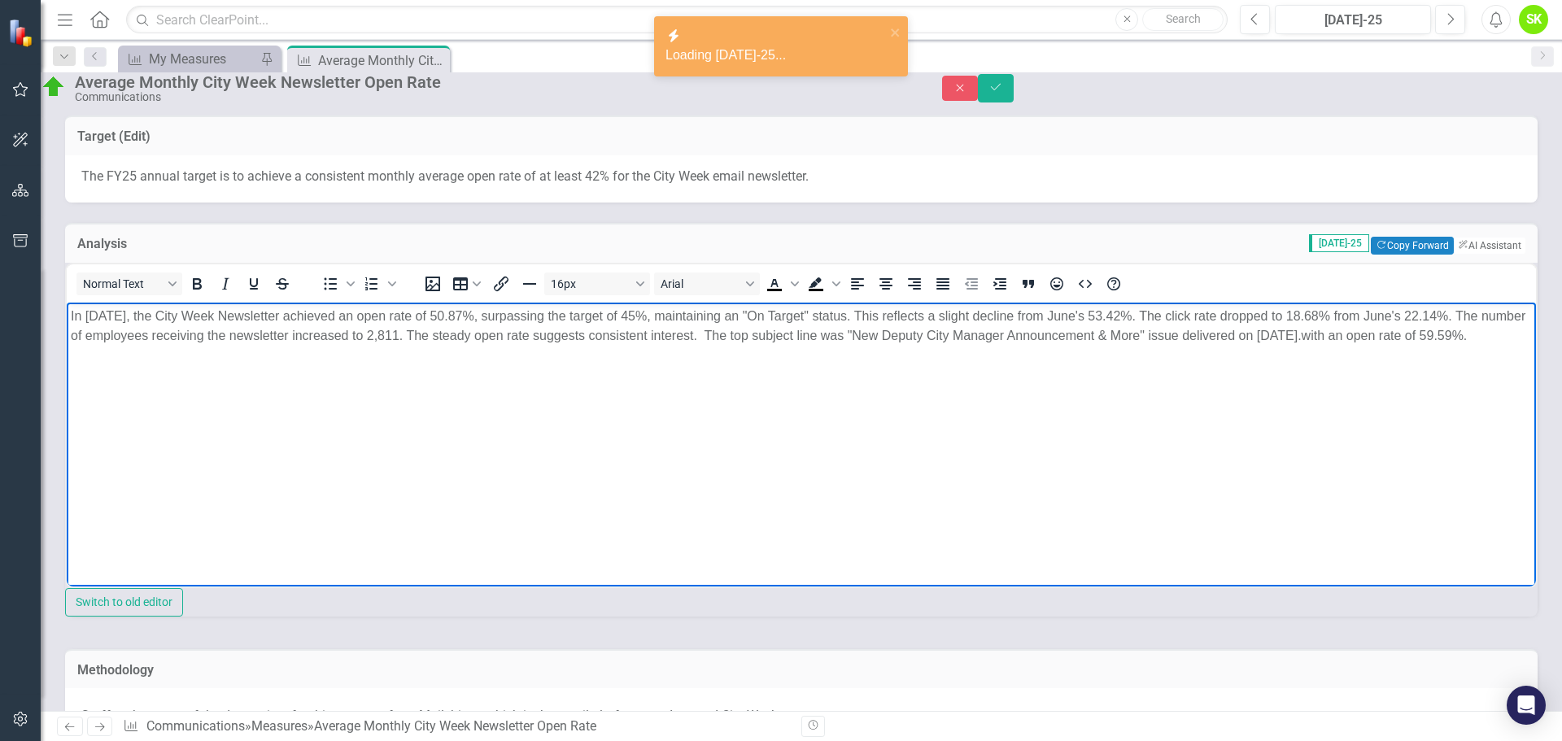
click at [116, 345] on p "In July 2025, the City Week Newsletter achieved an open rate of 50.87%, surpass…" at bounding box center [801, 325] width 1461 height 39
click at [321, 386] on body "In [DATE], the City Week Newsletter achieved an open rate of 50.87%, surpassing…" at bounding box center [801, 424] width 1469 height 244
click at [1003, 89] on icon "Save" at bounding box center [995, 86] width 15 height 11
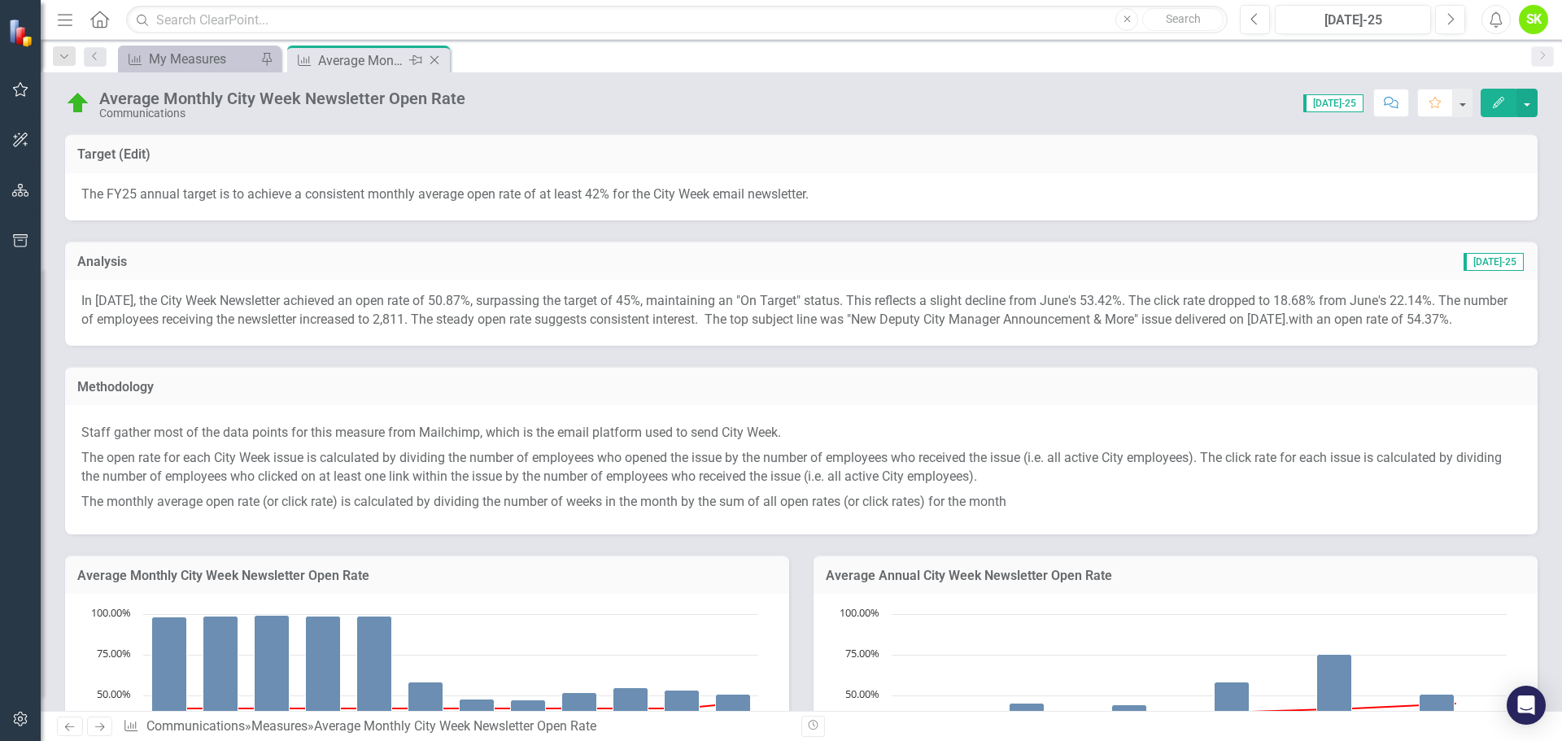
click at [438, 61] on icon "Close" at bounding box center [434, 60] width 16 height 13
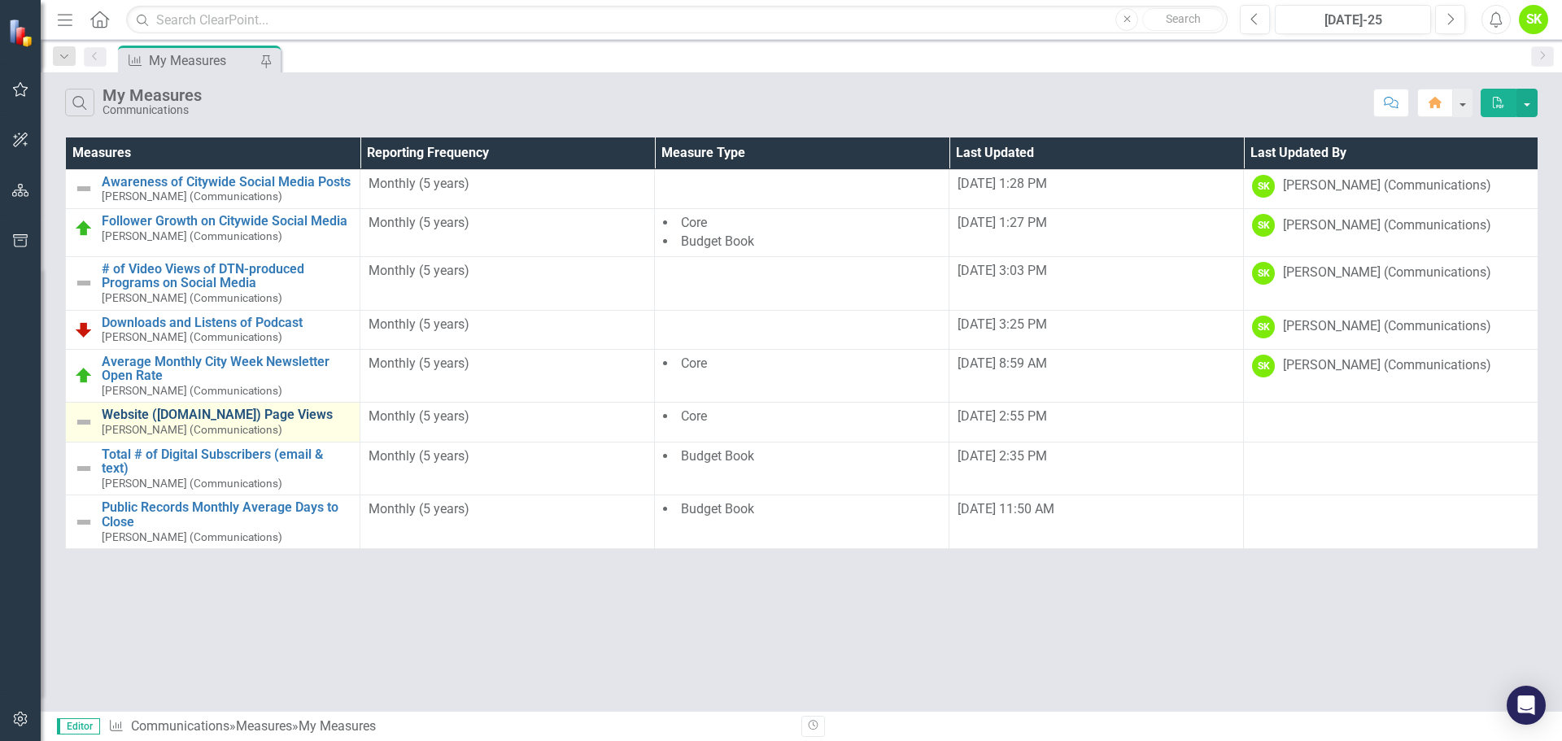
click at [155, 417] on link "Website ([DOMAIN_NAME]) Page Views" at bounding box center [227, 415] width 250 height 15
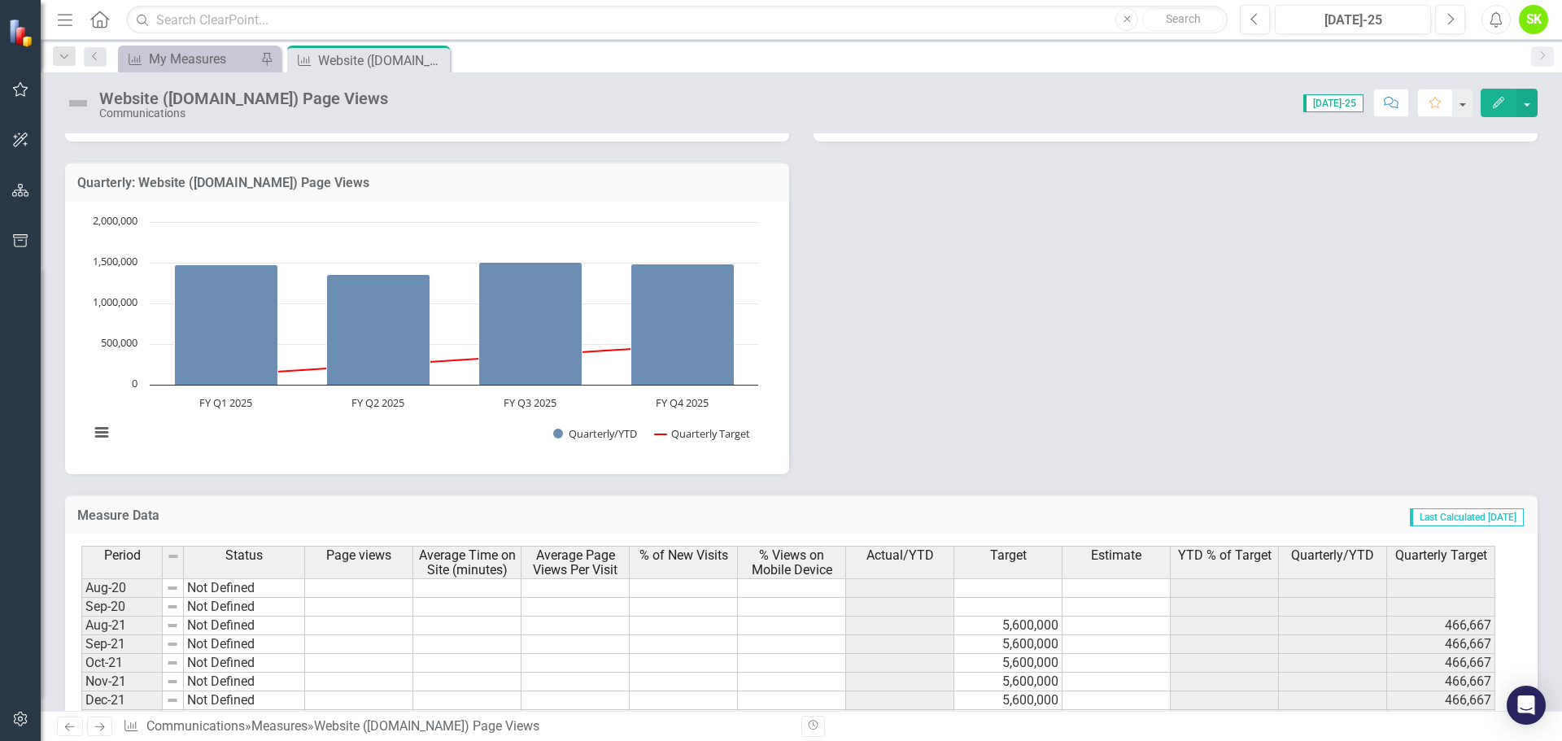
scroll to position [646, 0]
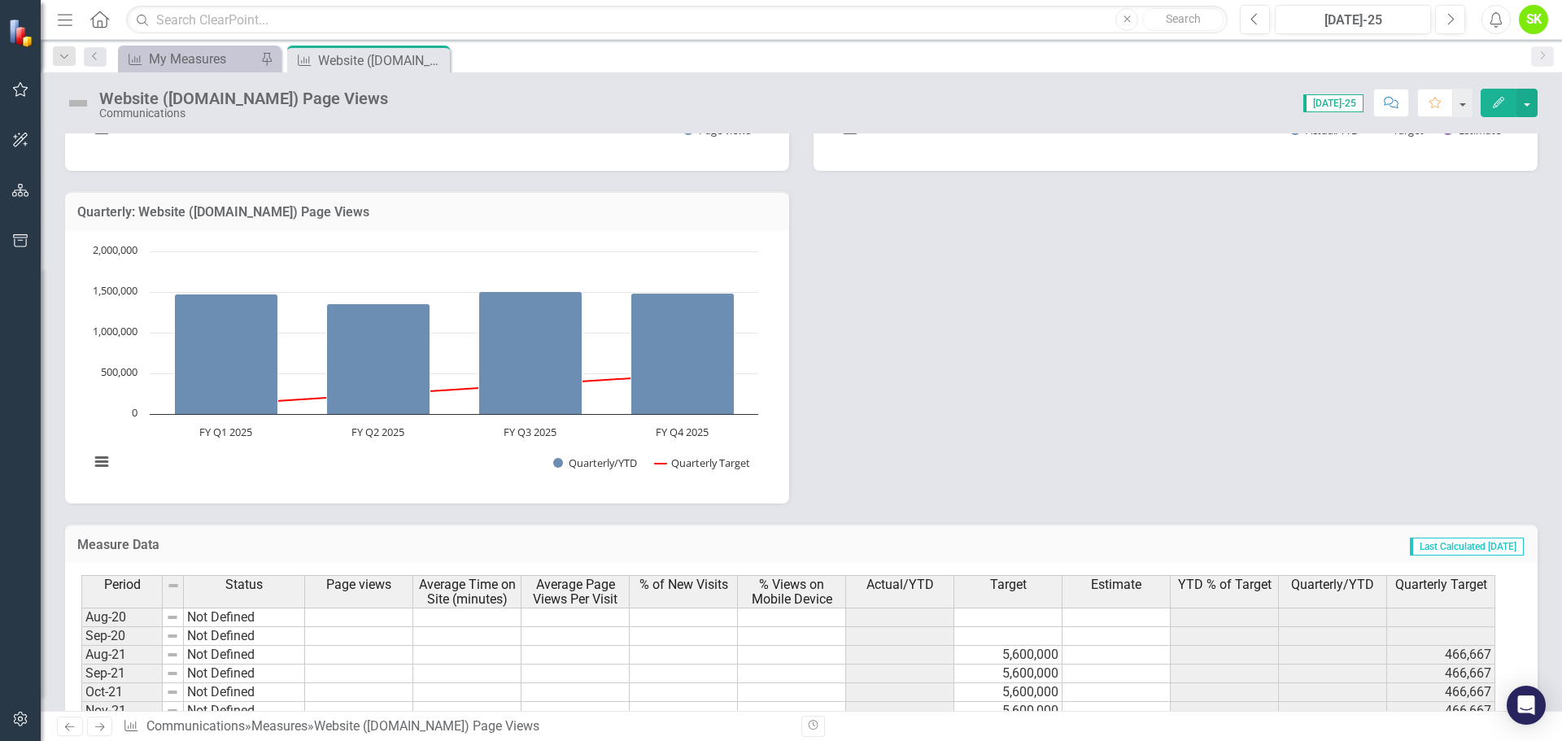
click at [271, 216] on h3 "Quarterly: Website ([DOMAIN_NAME]) Page Views" at bounding box center [427, 212] width 700 height 15
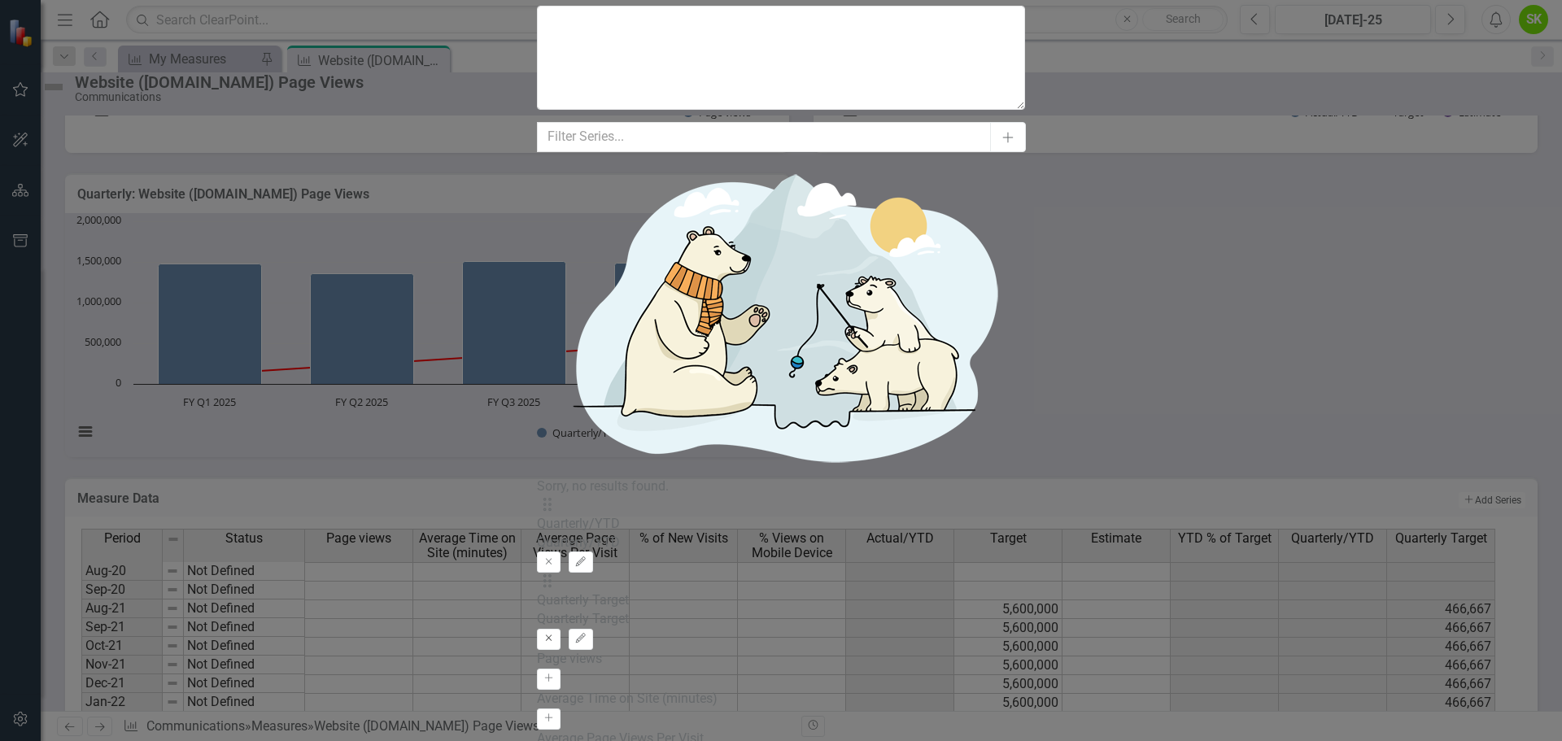
click at [552, 565] on icon "button" at bounding box center [549, 638] width 7 height 7
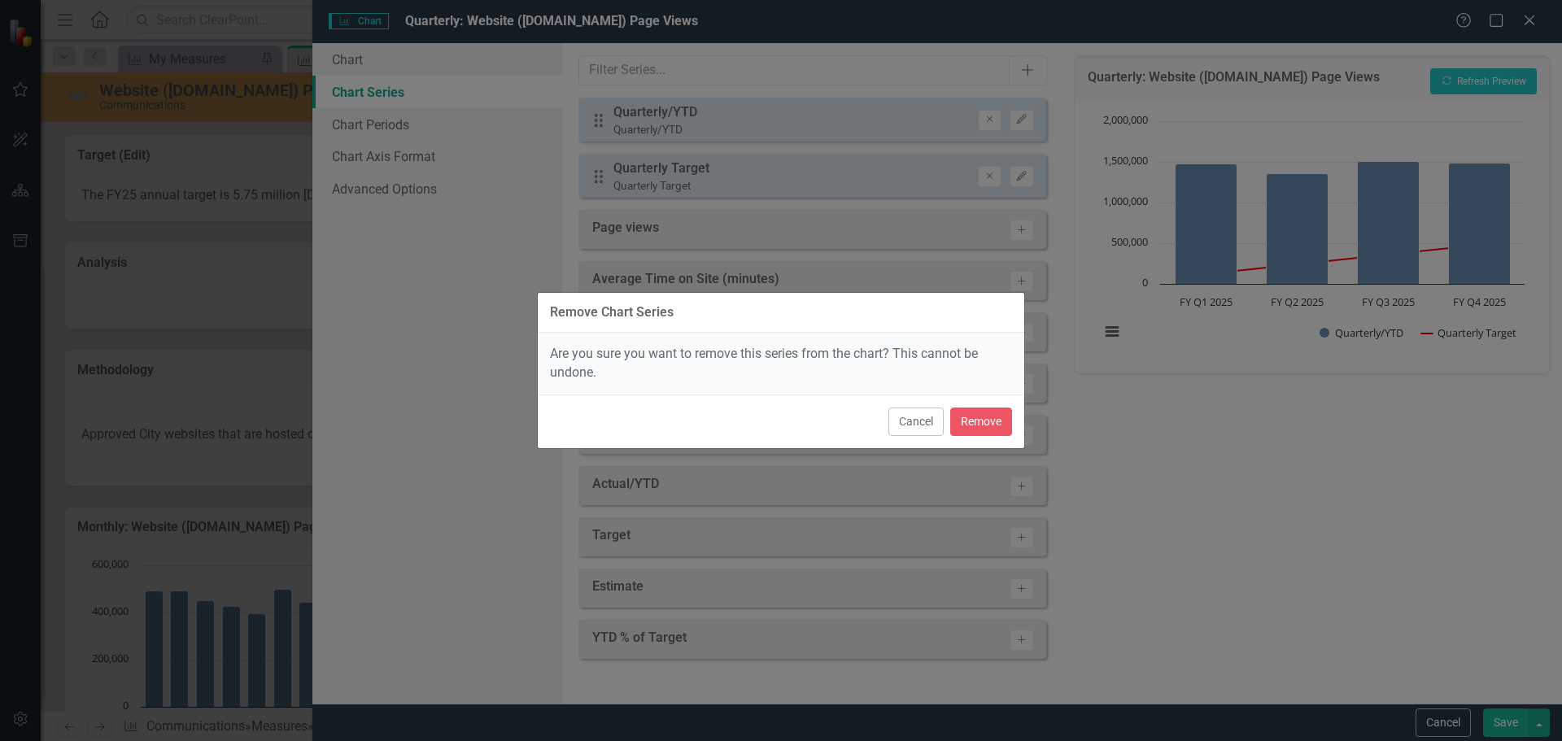
scroll to position [646, 0]
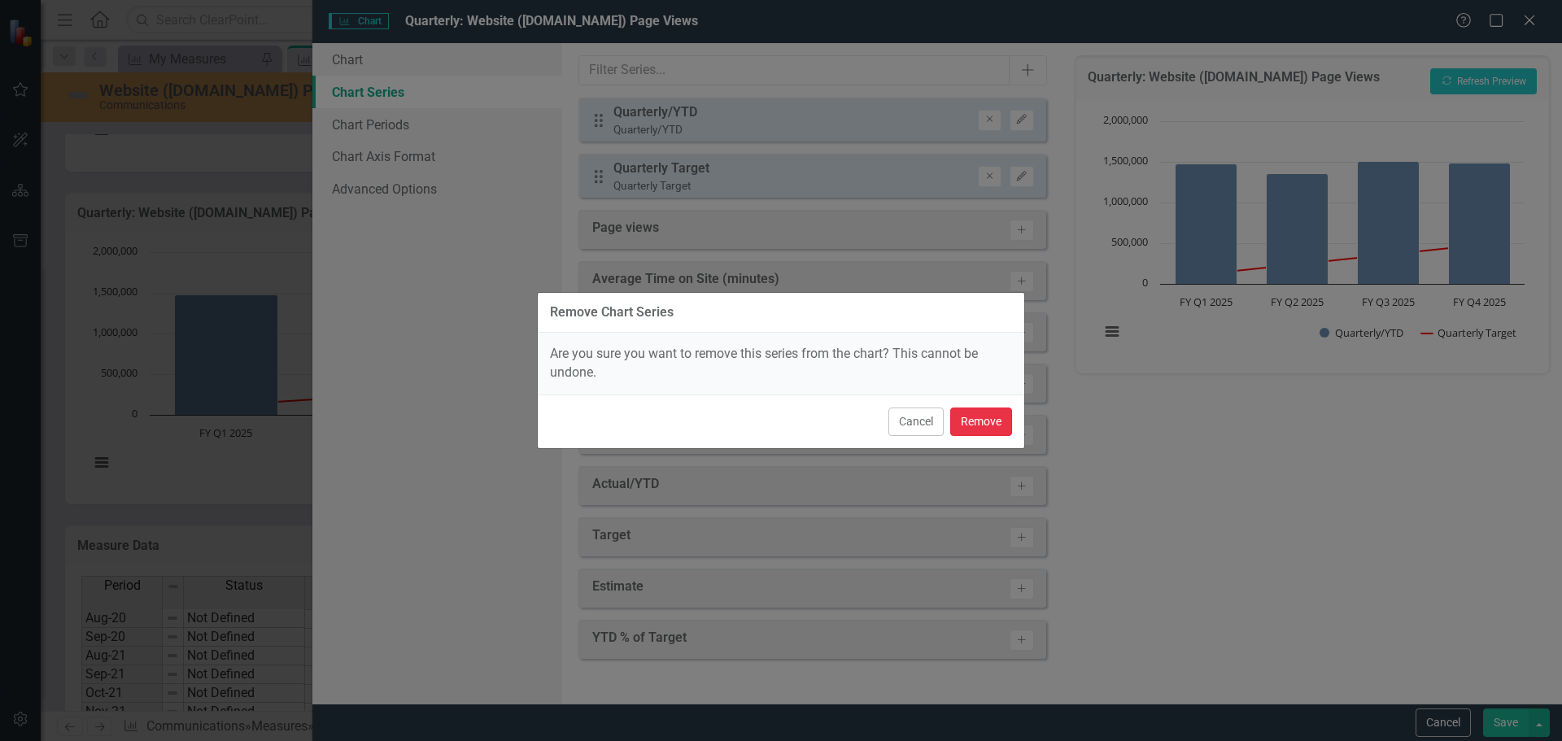
click at [976, 415] on button "Remove" at bounding box center [981, 422] width 62 height 28
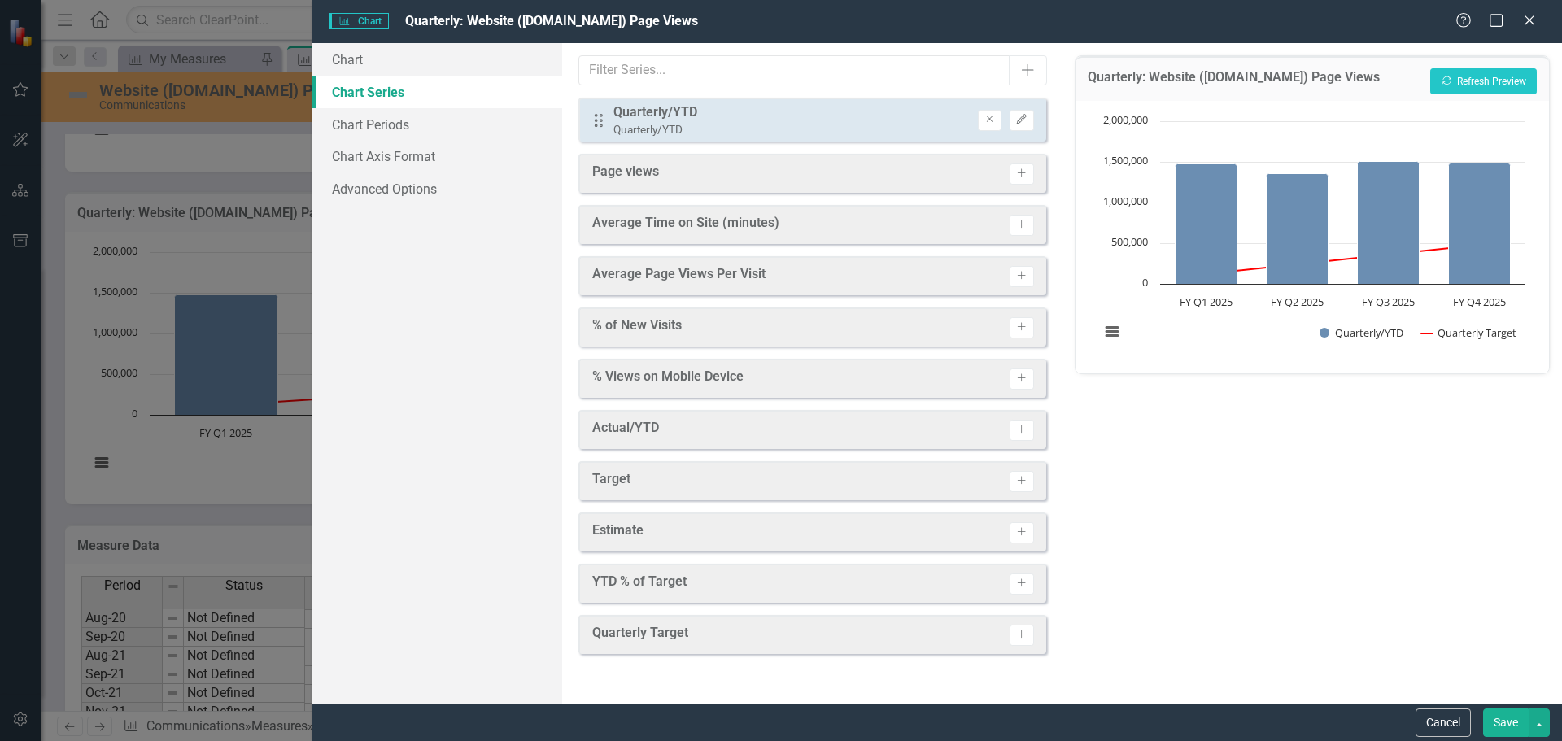
click at [669, 116] on div "Quarterly/YTD" at bounding box center [655, 112] width 84 height 19
click at [401, 125] on link "Chart Periods" at bounding box center [437, 124] width 250 height 33
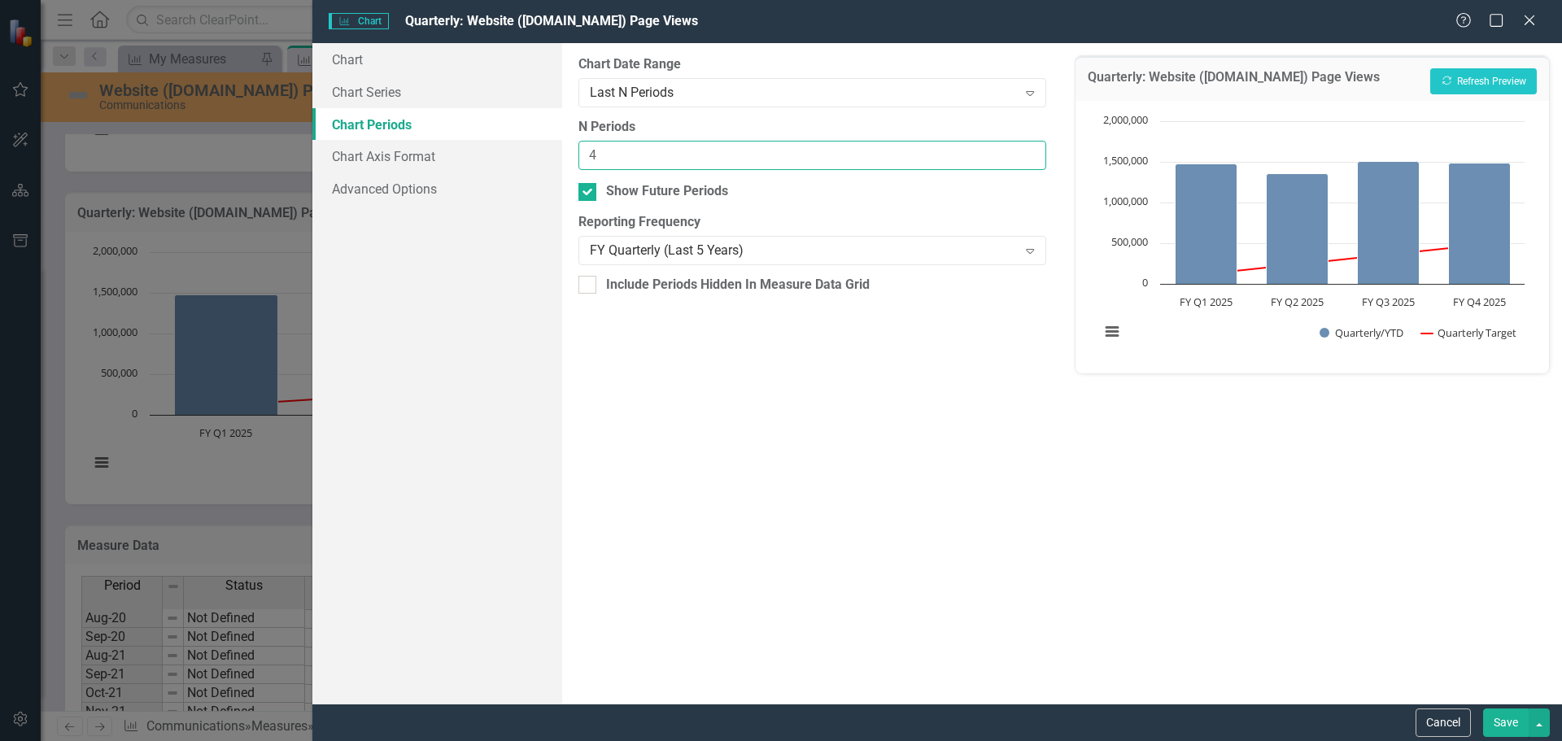
click at [617, 164] on input "4" at bounding box center [811, 156] width 467 height 30
type input "8"
click at [1503, 722] on button "Save" at bounding box center [1506, 723] width 46 height 28
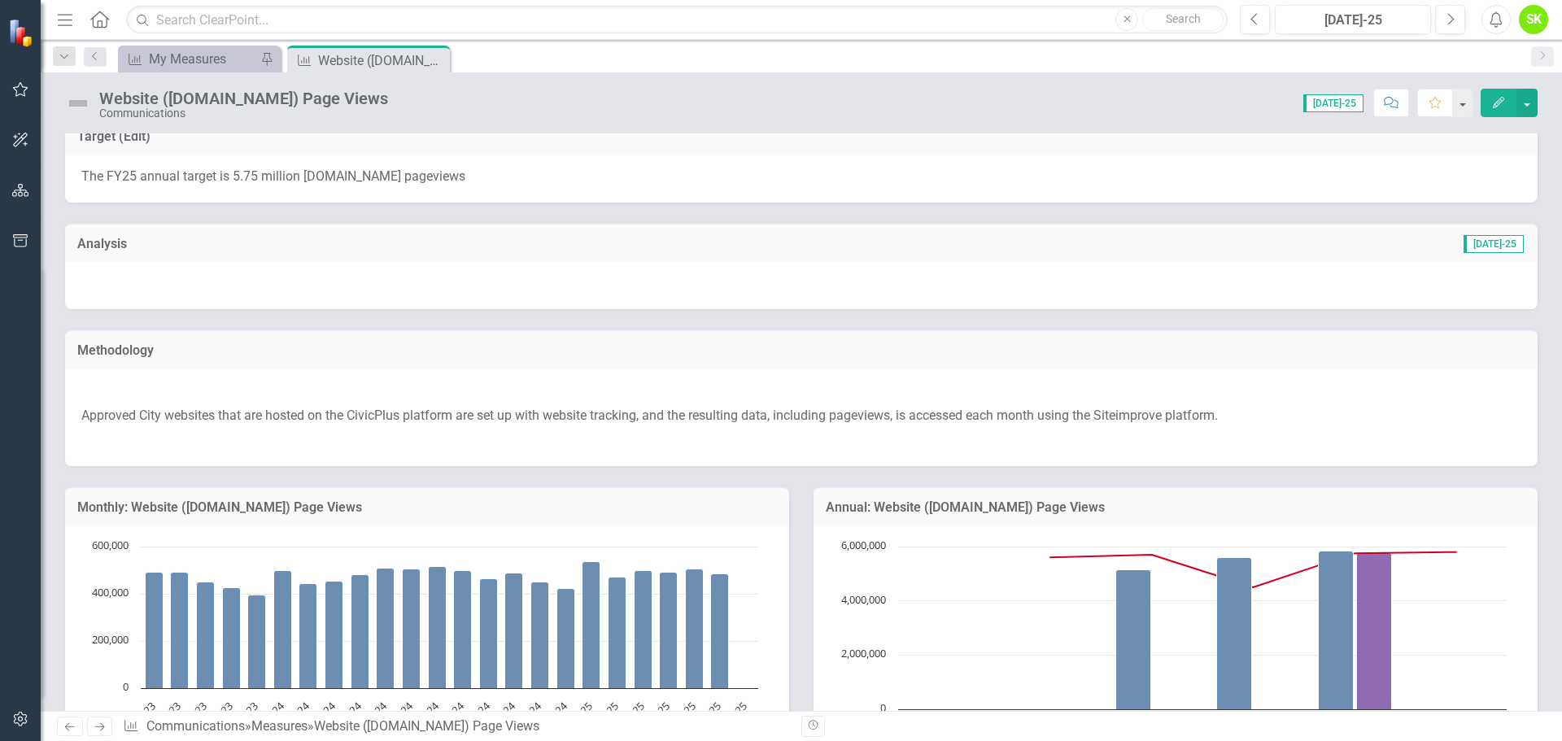
scroll to position [0, 0]
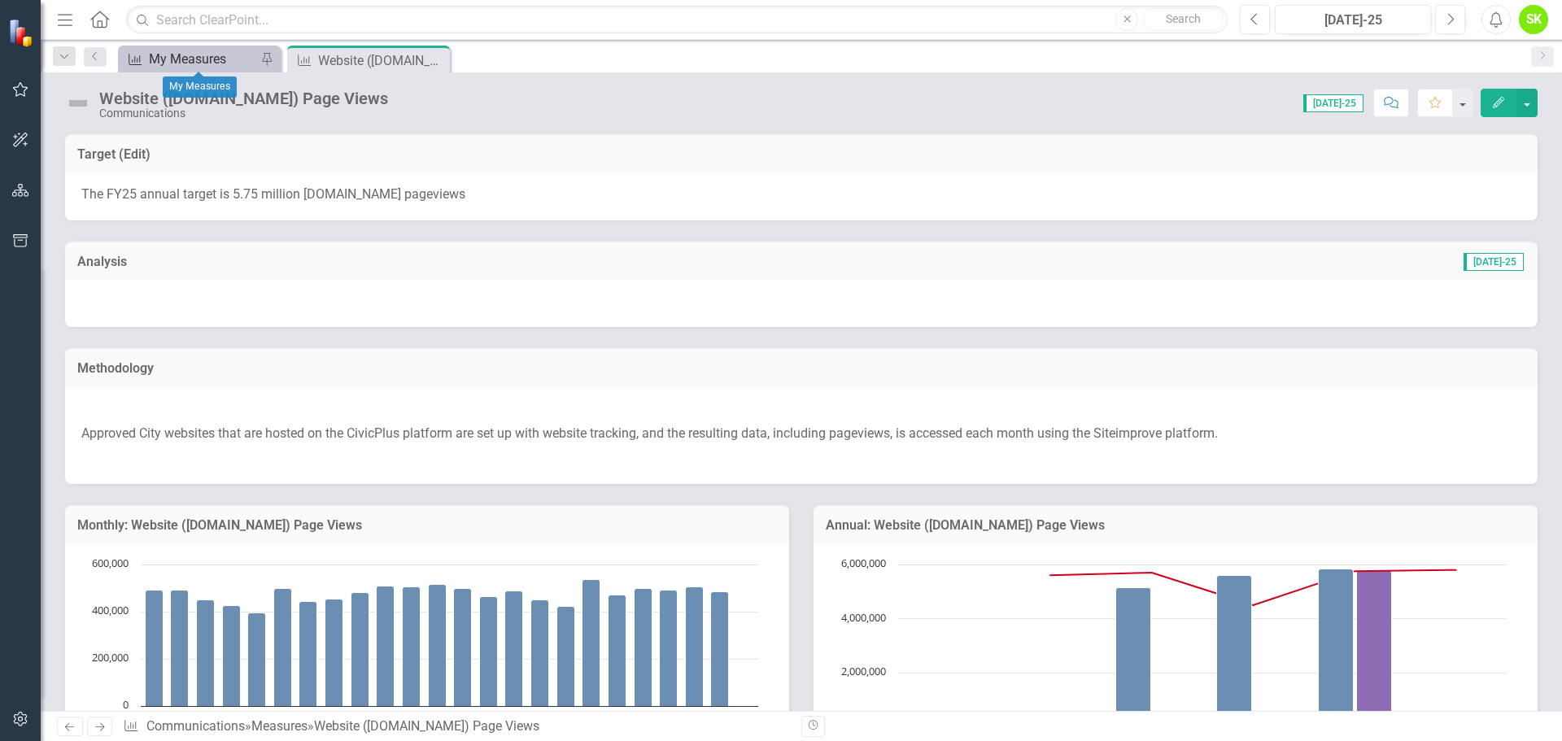
click at [201, 60] on div "My Measures" at bounding box center [202, 59] width 107 height 20
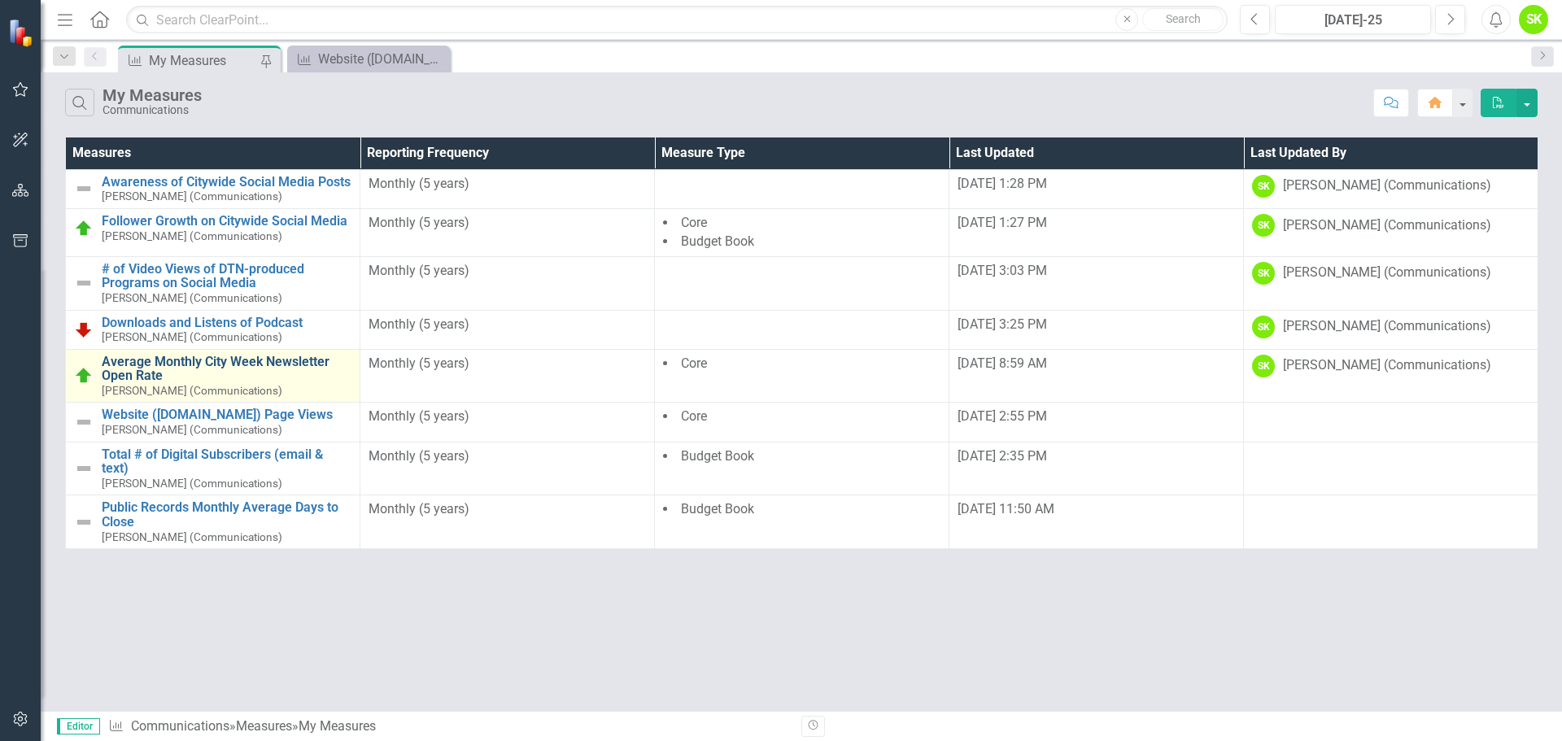
click at [129, 365] on link "Average Monthly City Week Newsletter Open Rate" at bounding box center [227, 369] width 250 height 28
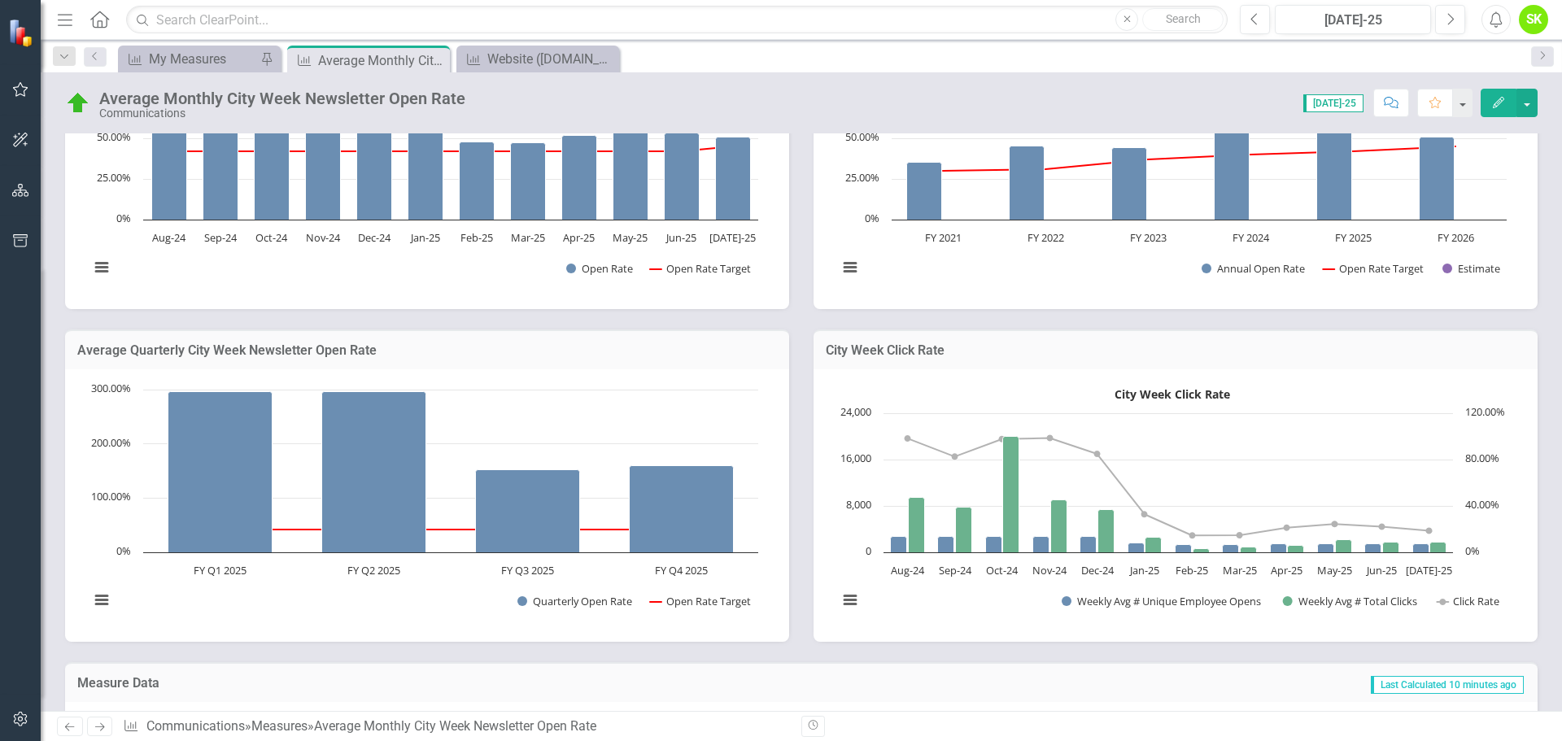
scroll to position [569, 0]
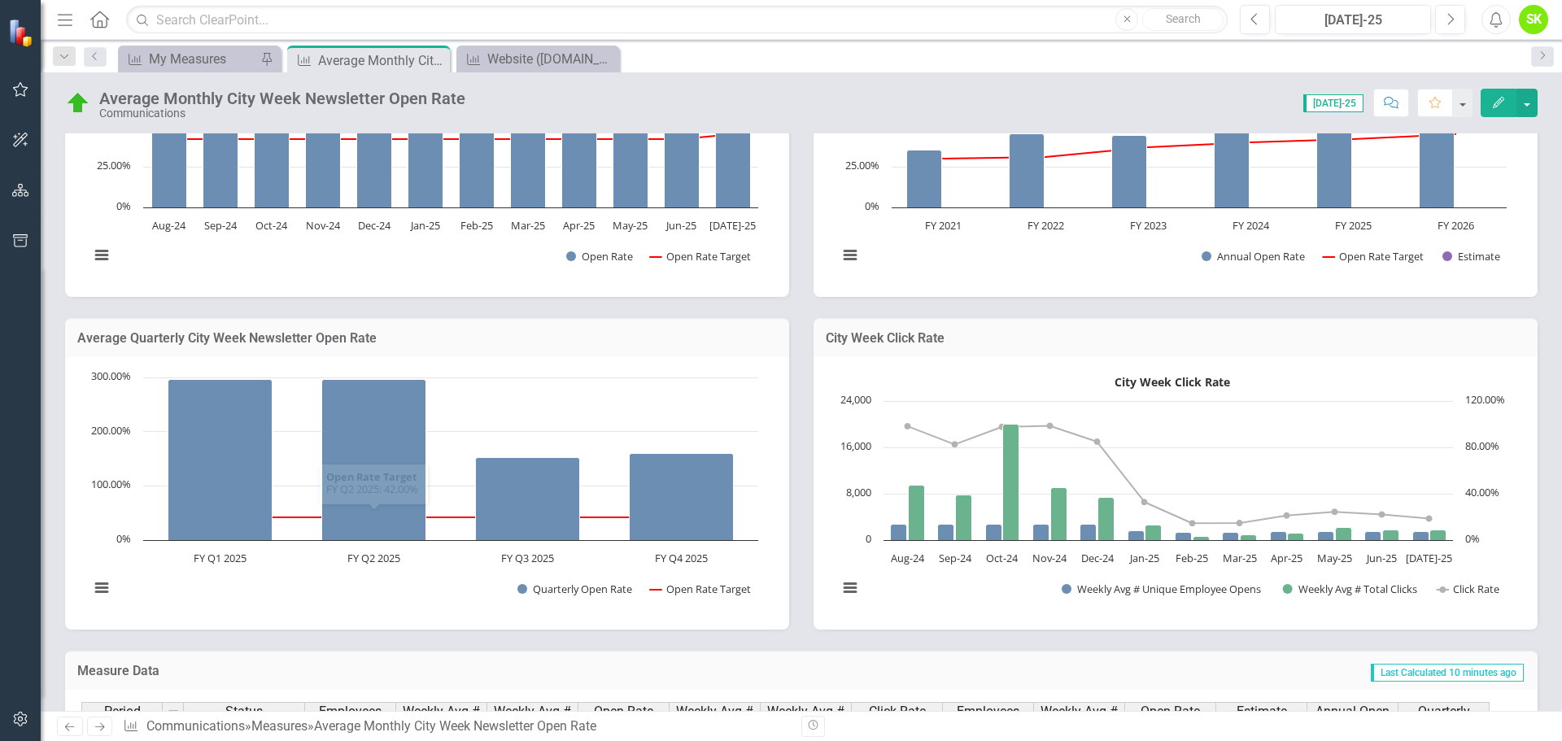
click at [293, 346] on h3 "Average Quarterly City Week Newsletter Open Rate" at bounding box center [427, 338] width 700 height 15
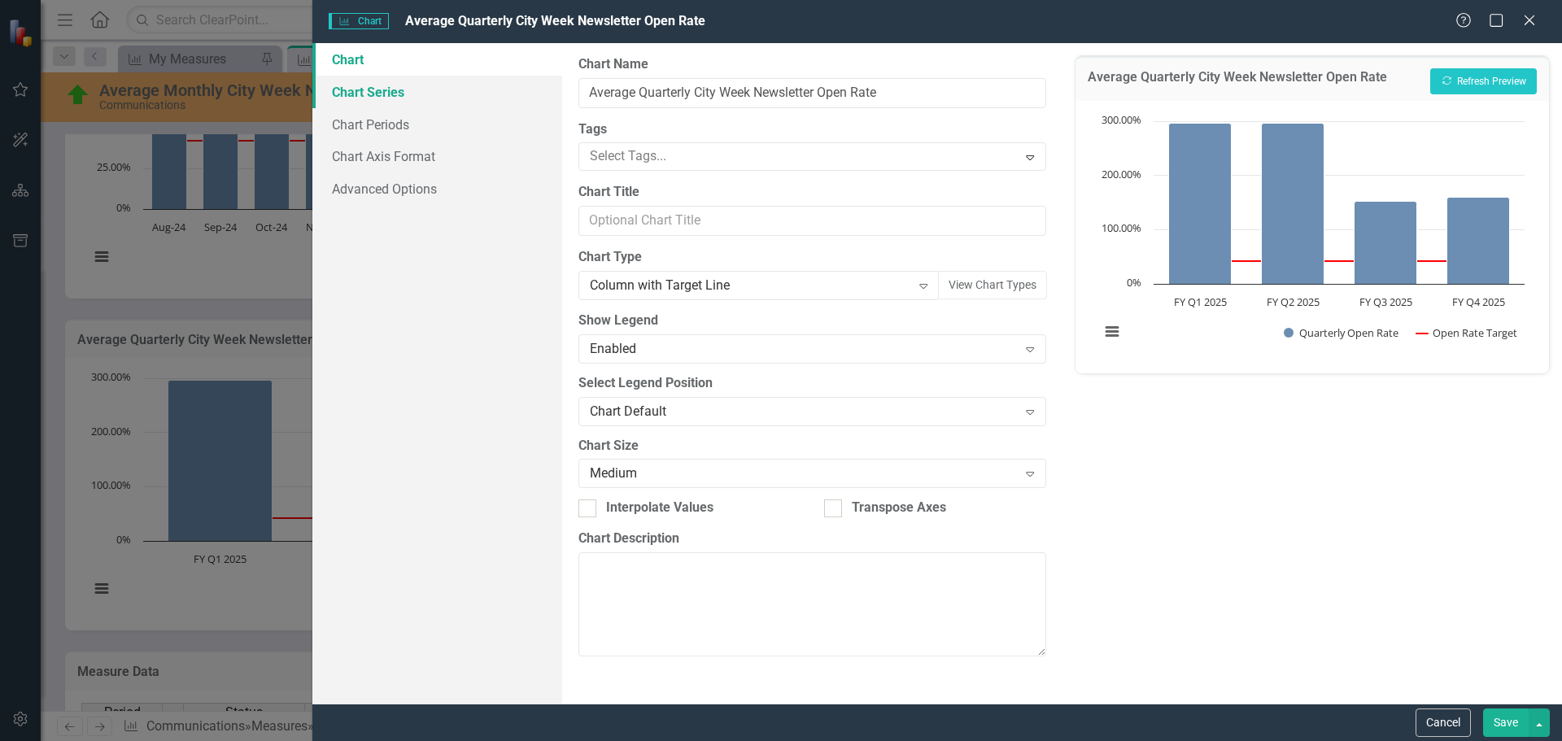
click at [378, 87] on link "Chart Series" at bounding box center [437, 92] width 250 height 33
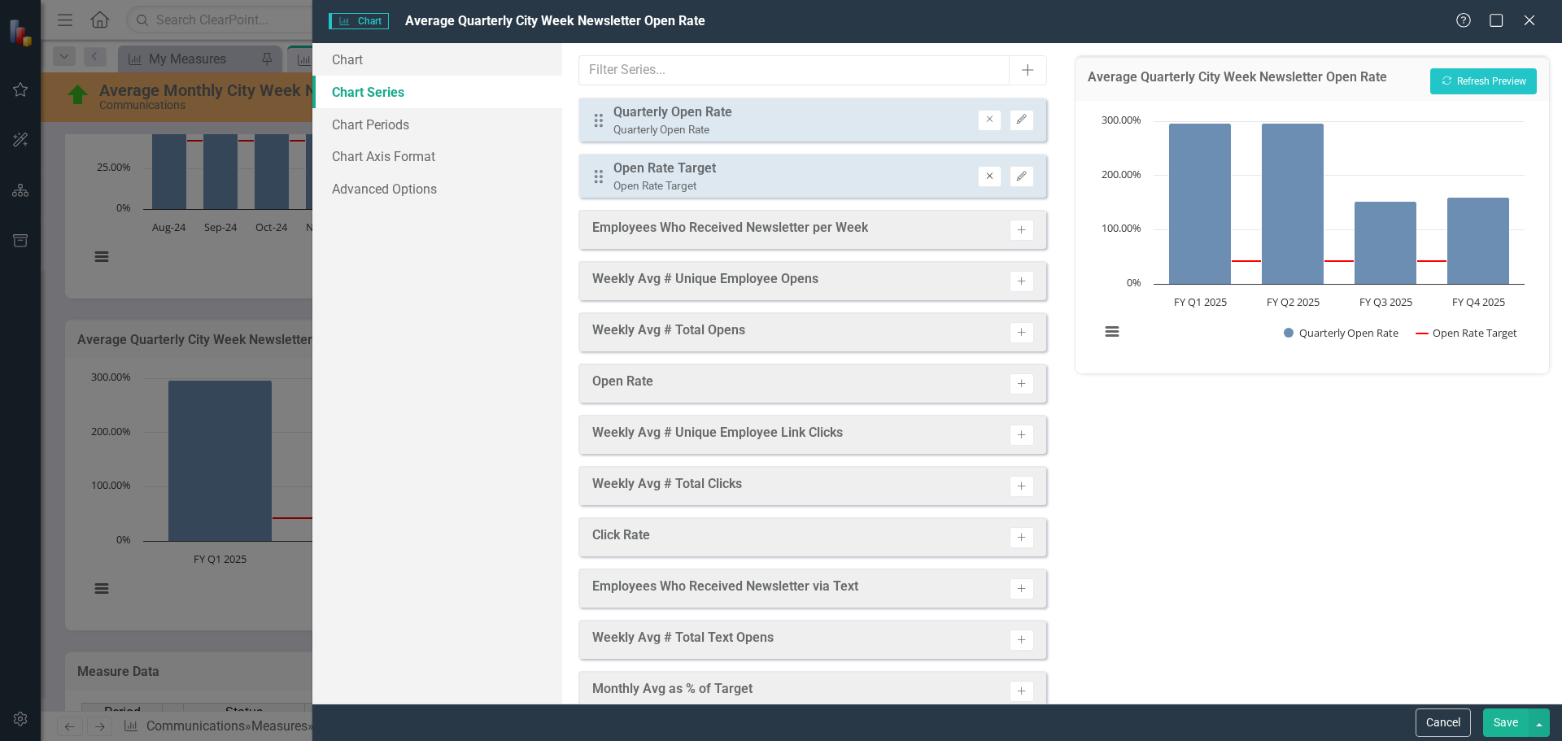
click at [984, 174] on icon "Remove" at bounding box center [990, 177] width 12 height 10
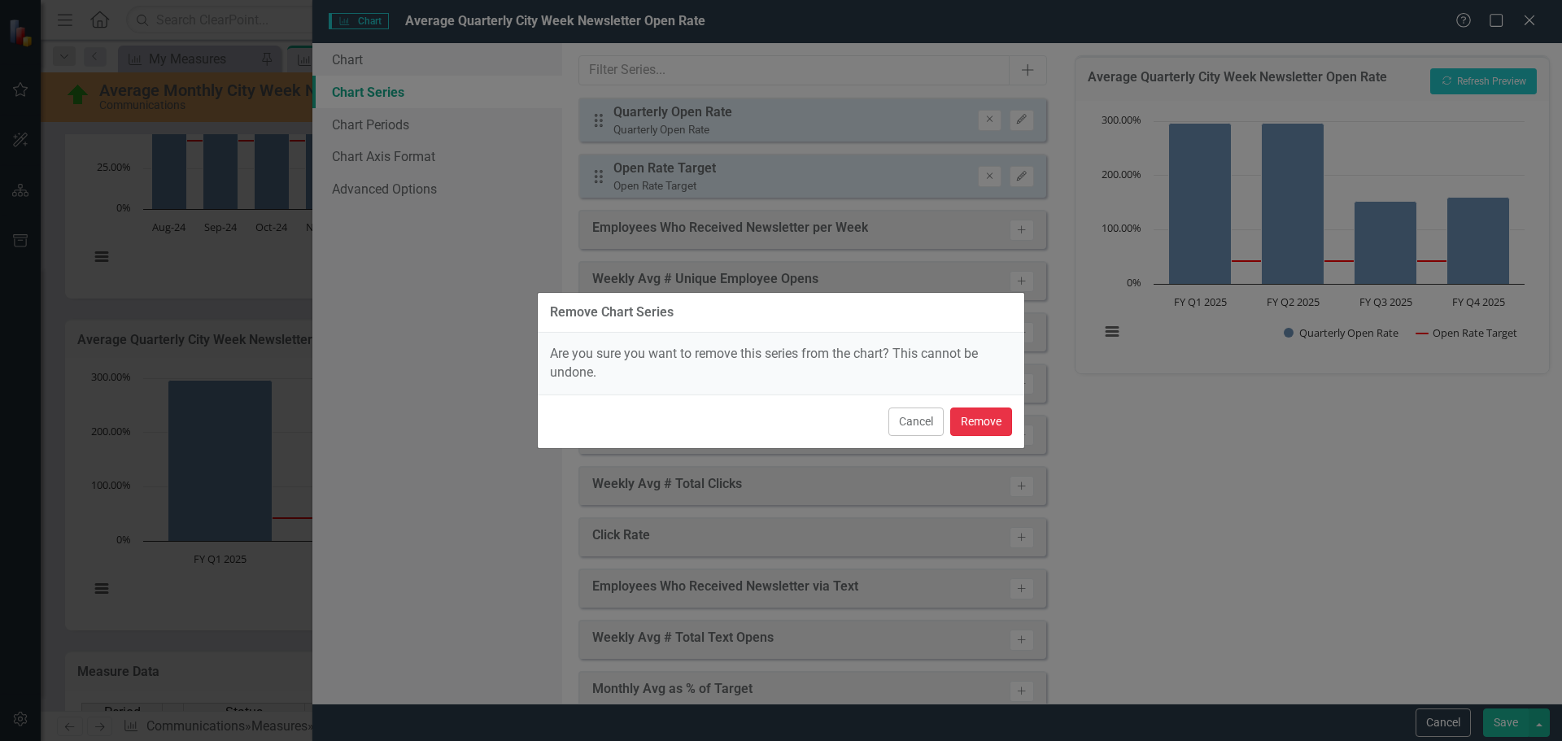
click at [981, 420] on button "Remove" at bounding box center [981, 422] width 62 height 28
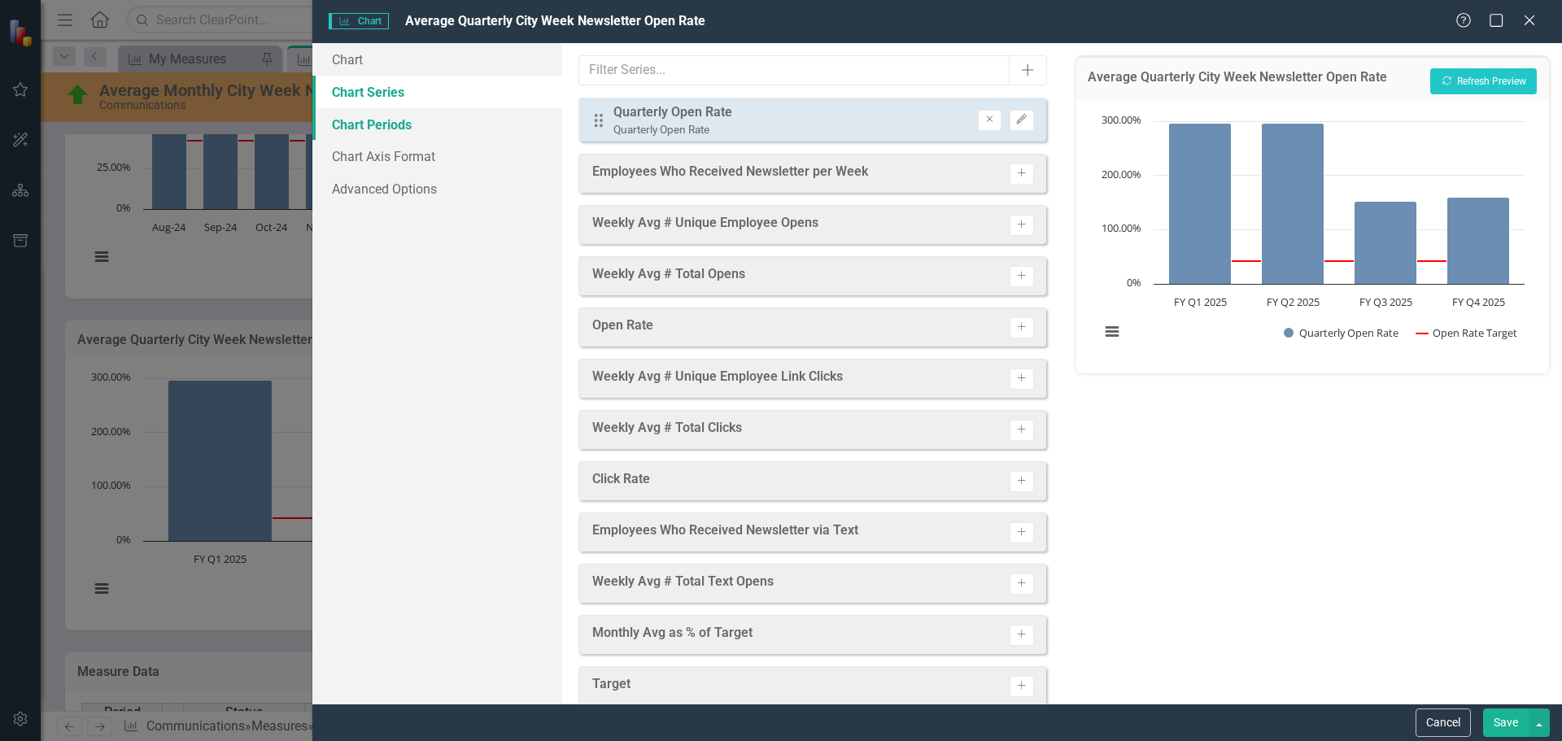
click at [373, 135] on link "Chart Periods" at bounding box center [437, 124] width 250 height 33
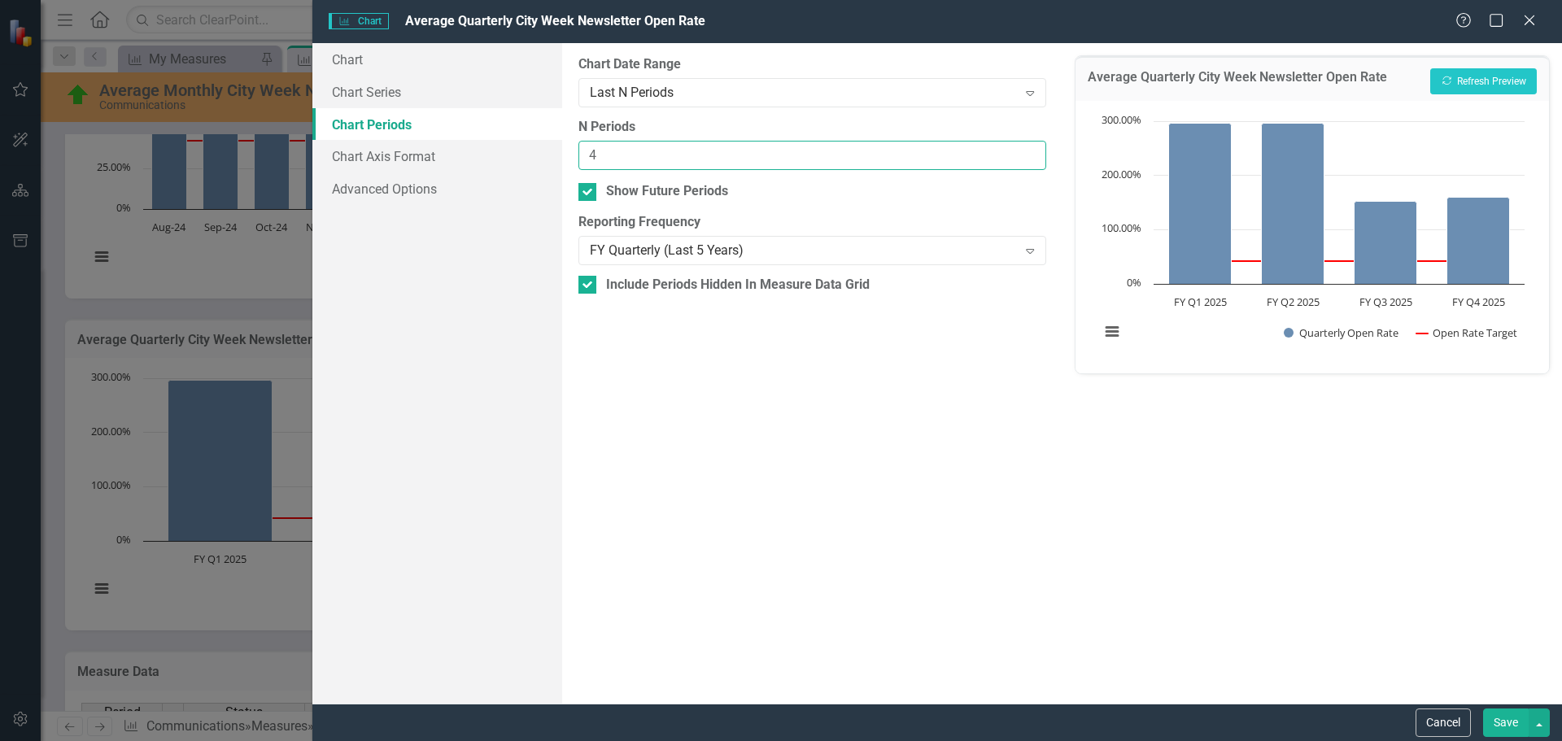
click at [636, 161] on input "4" at bounding box center [811, 156] width 467 height 30
type input "8"
click at [1505, 726] on button "Save" at bounding box center [1506, 723] width 46 height 28
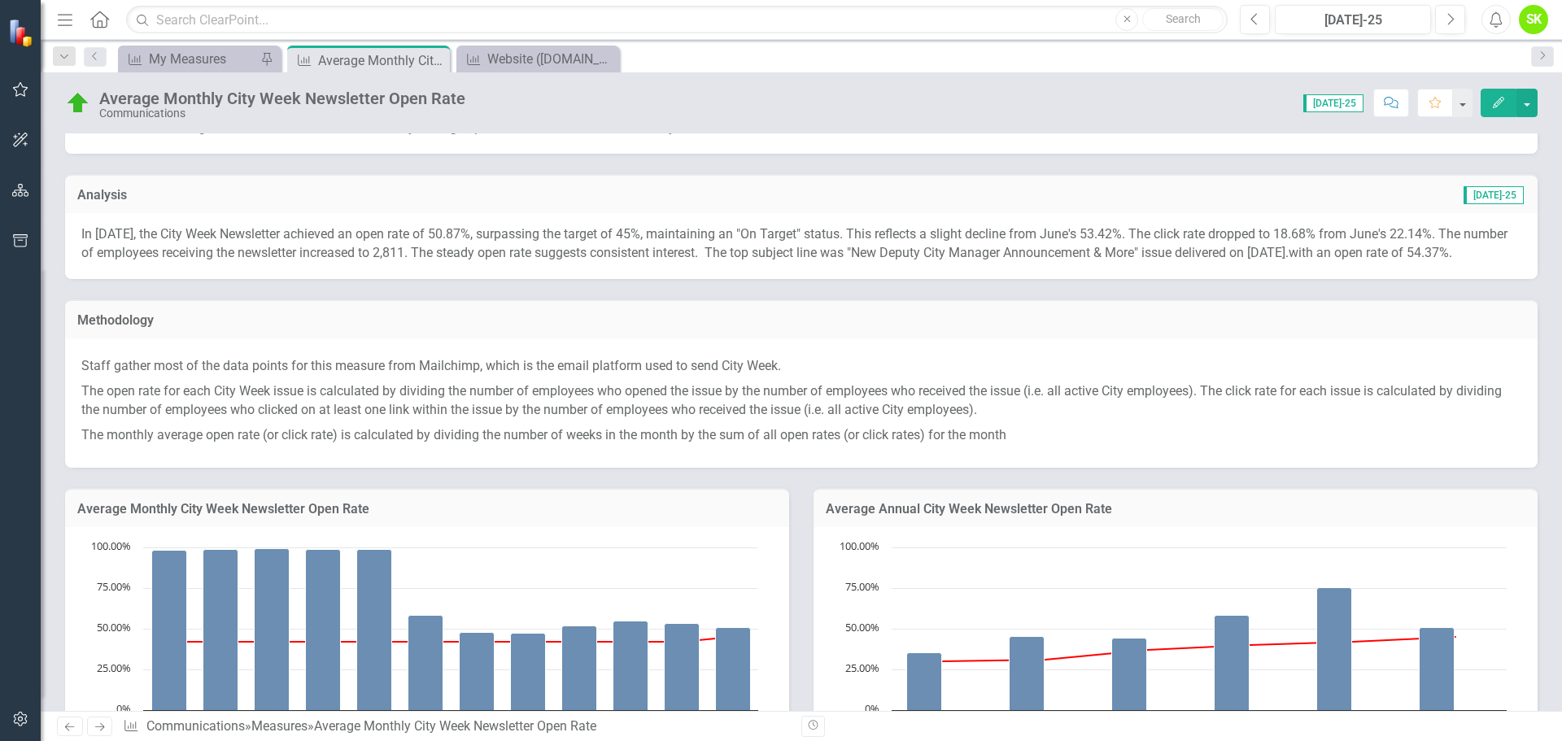
scroll to position [0, 0]
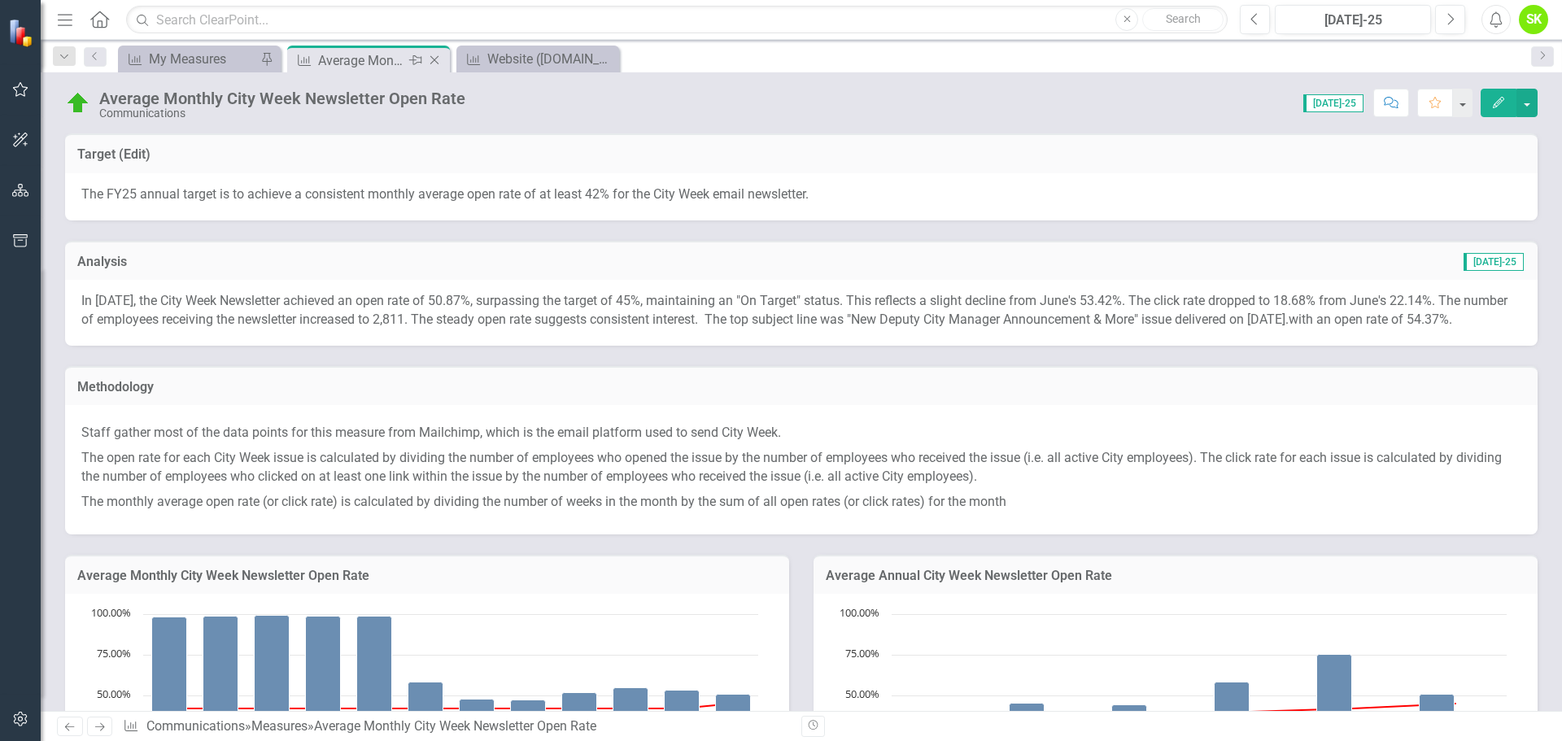
click at [434, 58] on icon "Close" at bounding box center [434, 60] width 16 height 13
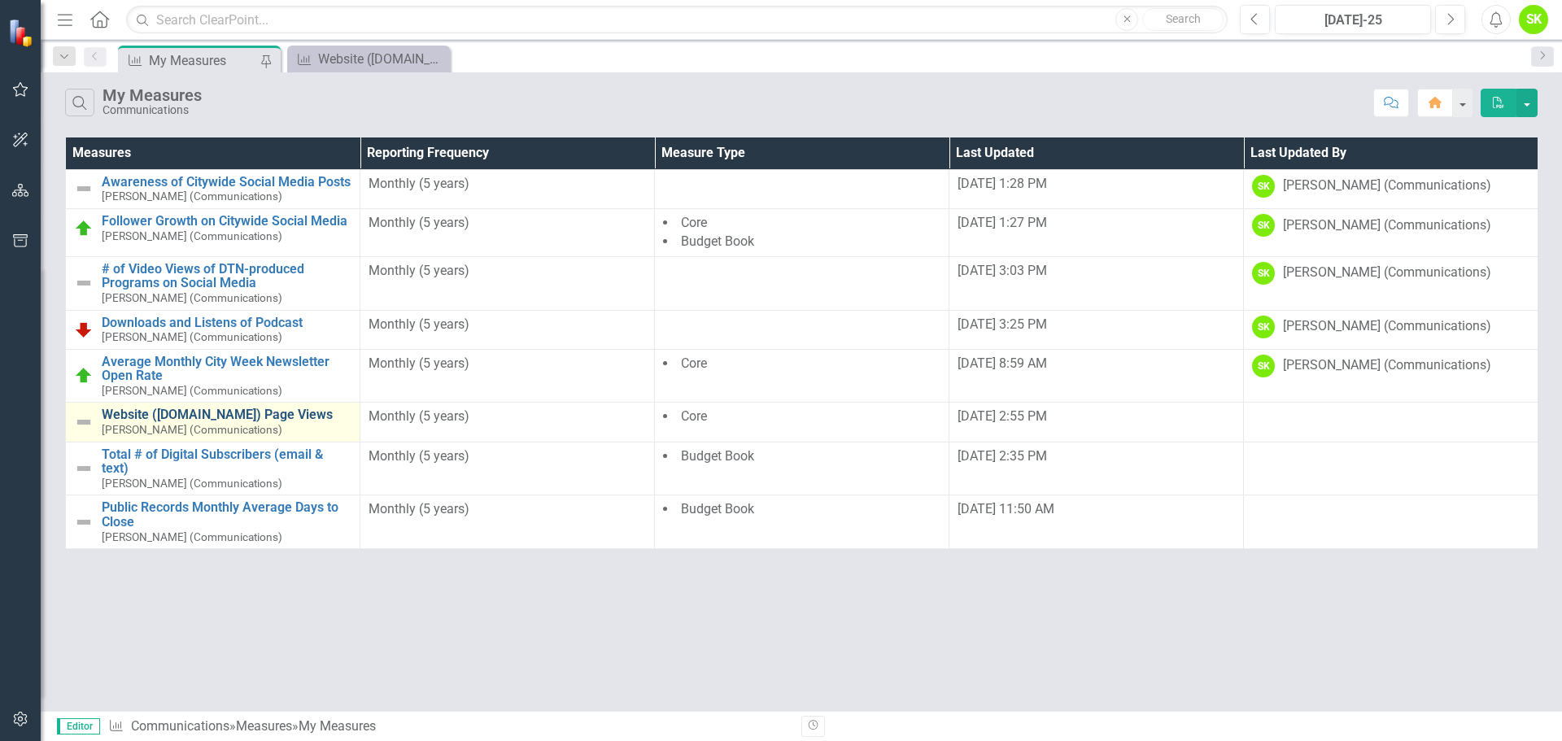
click at [188, 415] on link "Website ([DOMAIN_NAME]) Page Views" at bounding box center [227, 415] width 250 height 15
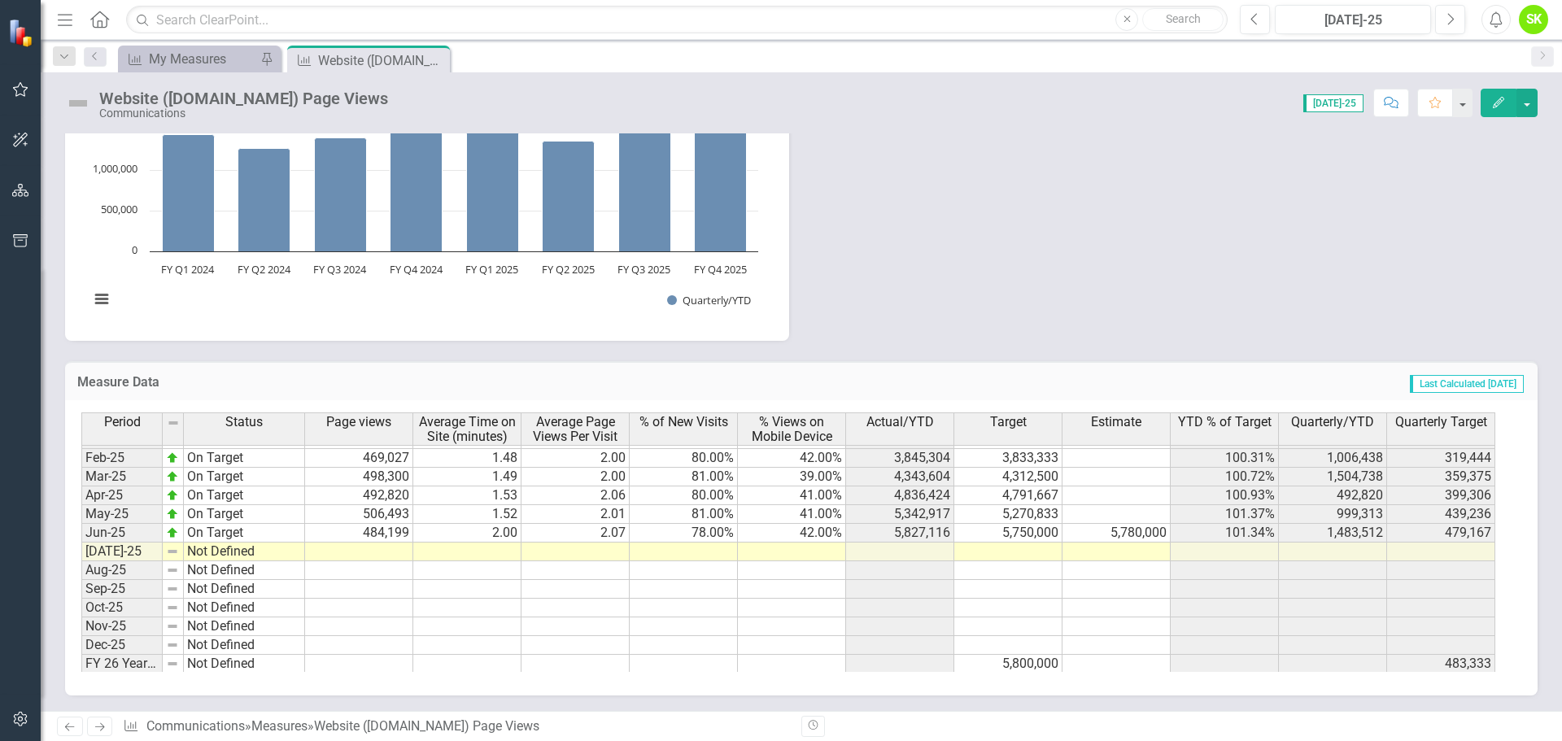
scroll to position [822, 0]
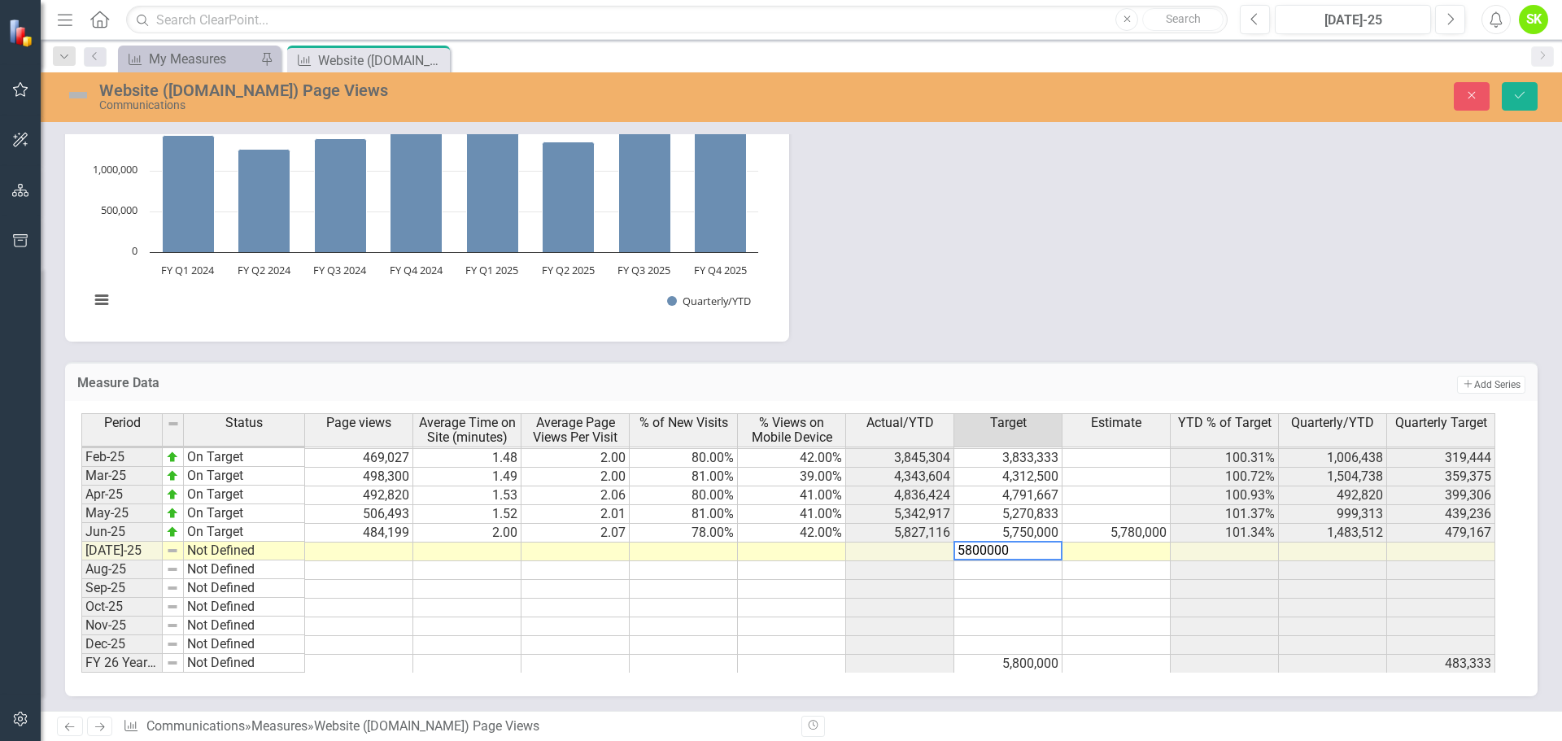
type textarea "5800000"
click at [1115, 571] on td at bounding box center [1116, 570] width 108 height 19
click at [1019, 552] on td "5,800,000" at bounding box center [1008, 552] width 108 height 19
drag, startPoint x: 1062, startPoint y: 561, endPoint x: 1058, endPoint y: 643, distance: 81.5
click at [81, 643] on div "Period Status Page views Average Time on Site (minutes) Average Page Views Per …" at bounding box center [81, 422] width 0 height 502
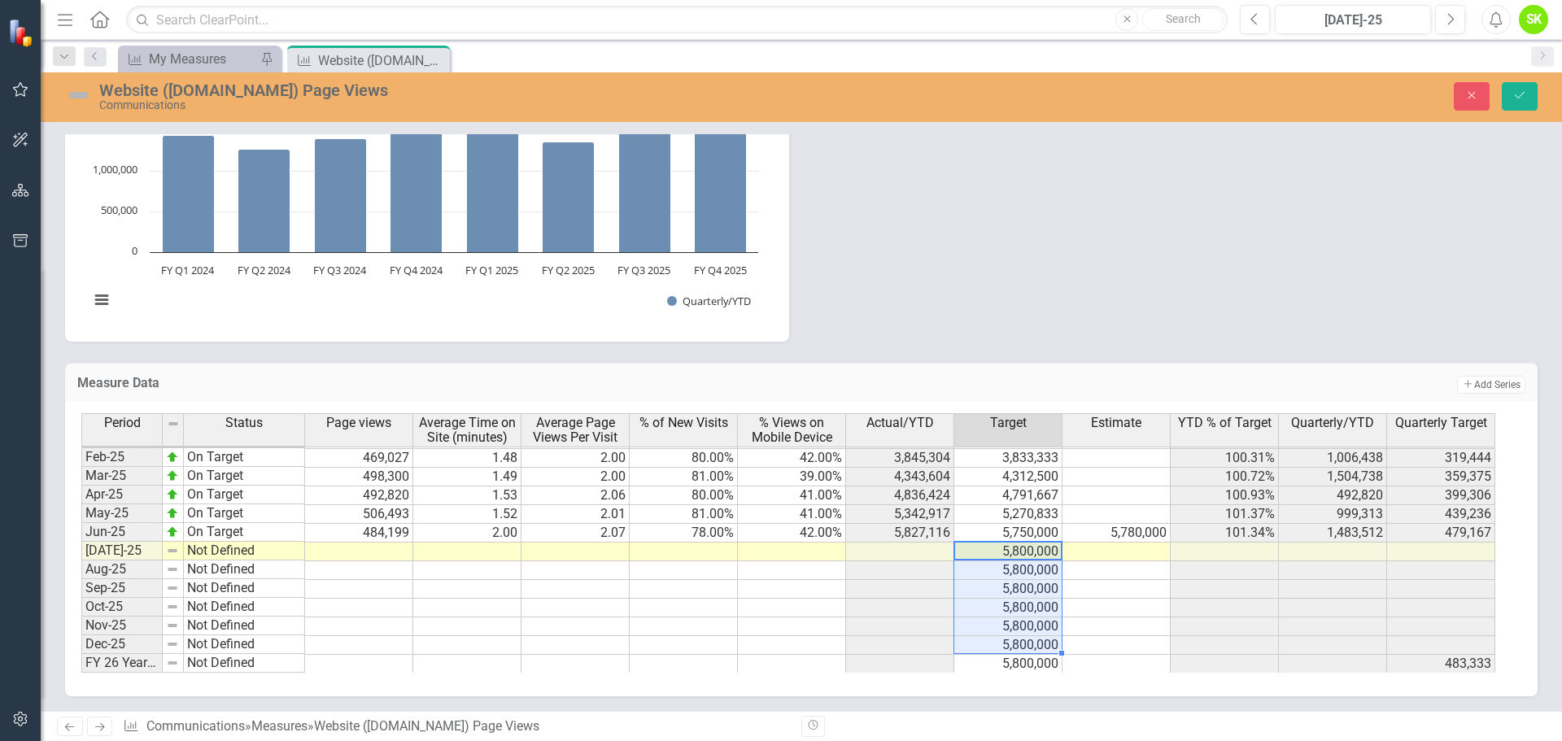
type textarea "5800000"
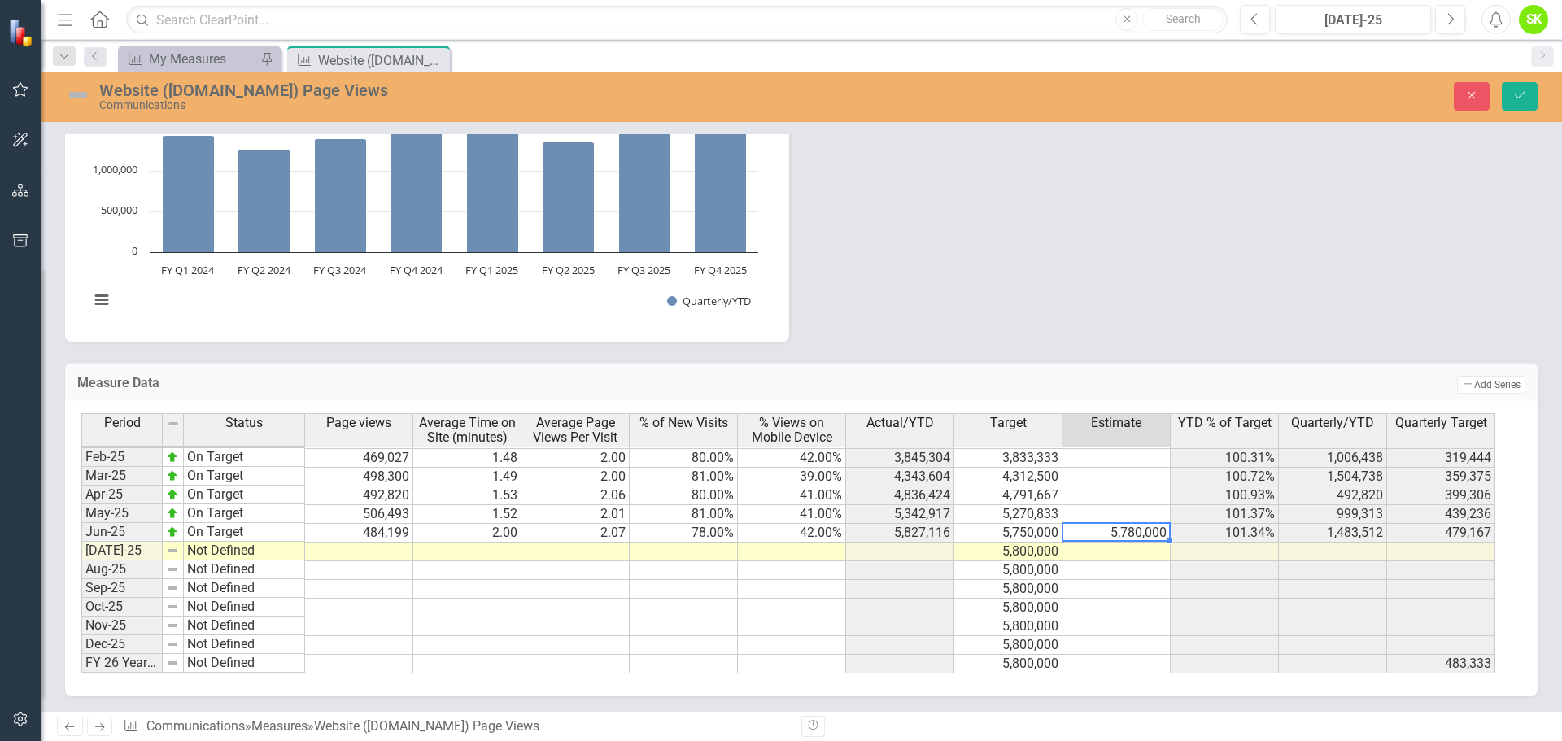
click at [1131, 534] on td "5,780,000" at bounding box center [1116, 533] width 108 height 19
click at [81, 578] on div "Period Status Page views Average Time on Site (minutes) Average Page Views Per …" at bounding box center [81, 422] width 0 height 502
click at [376, 549] on td at bounding box center [359, 552] width 108 height 19
paste textarea "531,033"
type textarea "531,033"
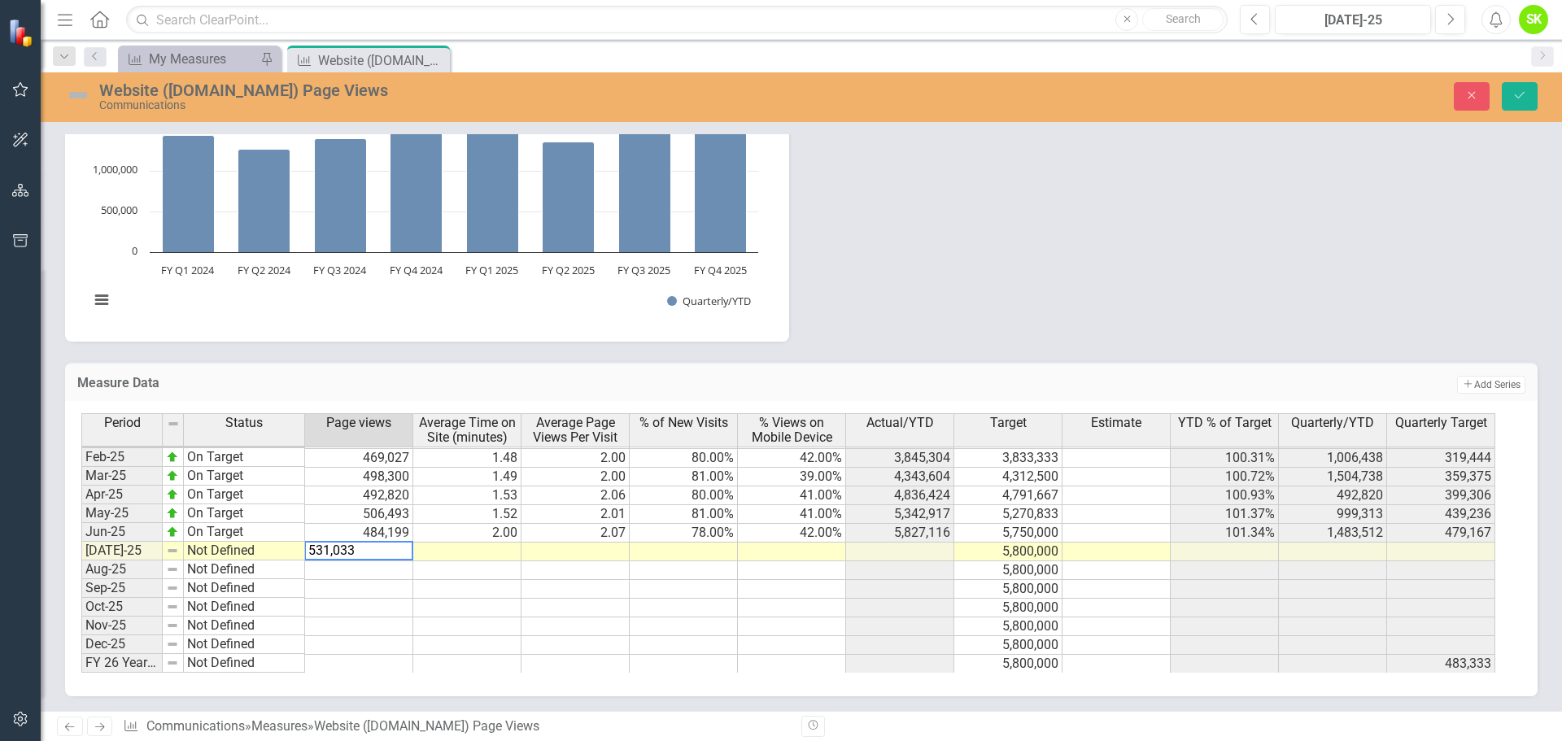
click at [495, 568] on td at bounding box center [467, 570] width 108 height 19
click at [491, 582] on td at bounding box center [467, 589] width 108 height 19
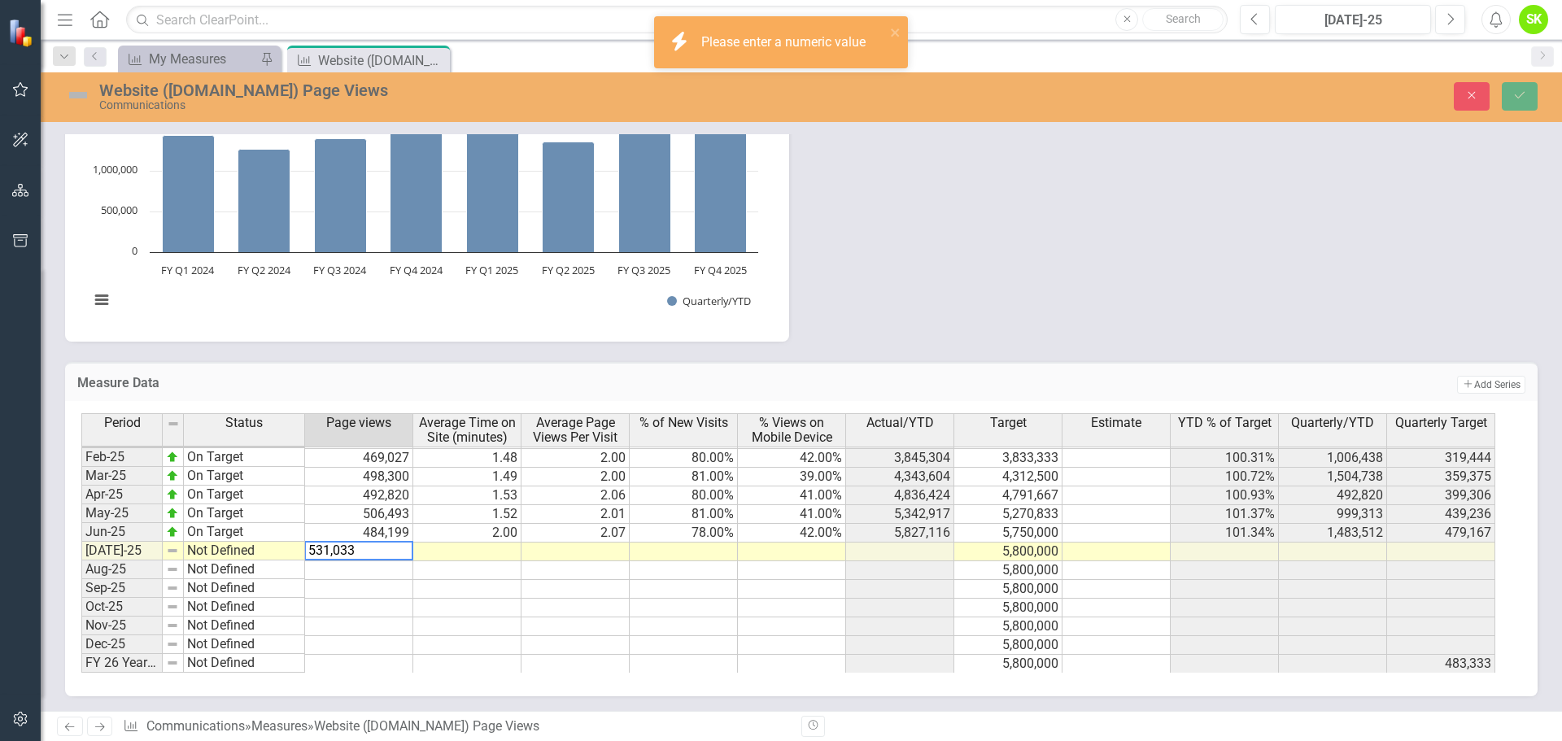
drag, startPoint x: 373, startPoint y: 561, endPoint x: 302, endPoint y: 546, distance: 72.3
click at [302, 546] on div "Period Status Page views Average Time on Site (minutes) Average Page Views Per …" at bounding box center [795, 543] width 1428 height 260
click at [437, 593] on td at bounding box center [467, 589] width 108 height 19
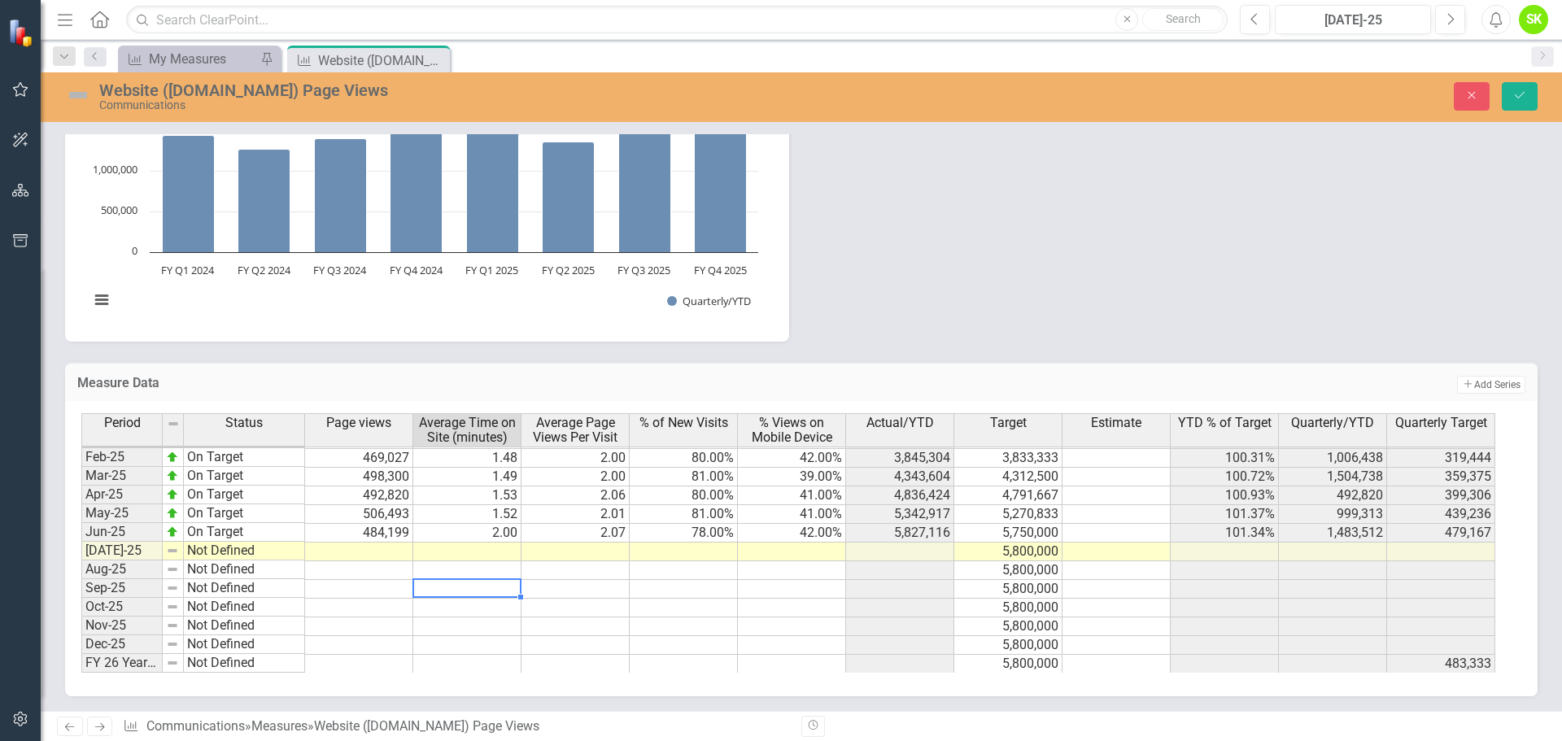
click at [370, 546] on td at bounding box center [359, 552] width 108 height 19
click at [496, 611] on td at bounding box center [467, 608] width 108 height 19
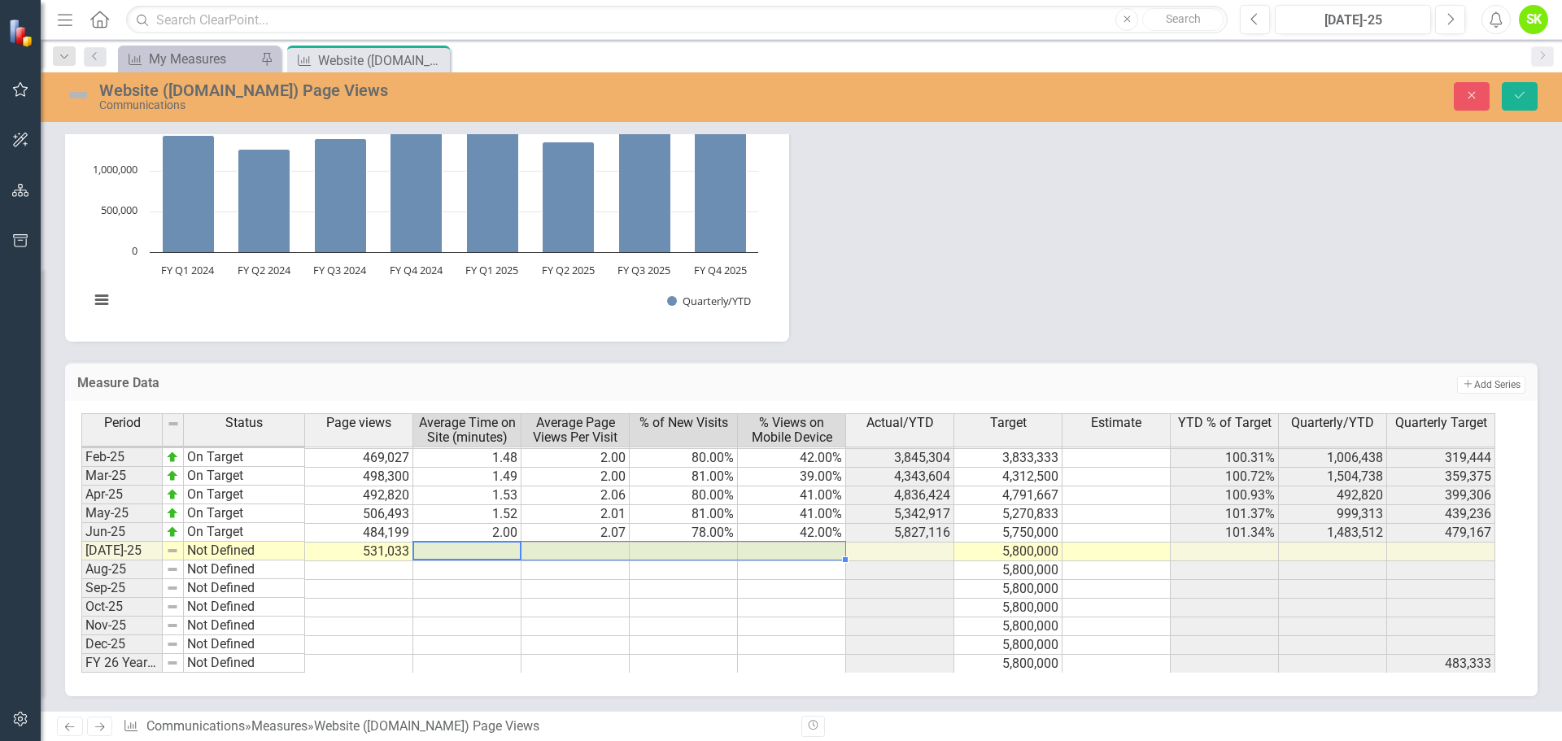
drag, startPoint x: 500, startPoint y: 560, endPoint x: 813, endPoint y: 550, distance: 312.5
click at [813, 550] on tr "[DATE]-25 Not Defined 531,033 5,800,000" at bounding box center [788, 552] width 1414 height 19
type textarea "2"
click at [81, 617] on div "Period Status Page views Average Time on Site (minutes) Average Page Views Per …" at bounding box center [81, 422] width 0 height 502
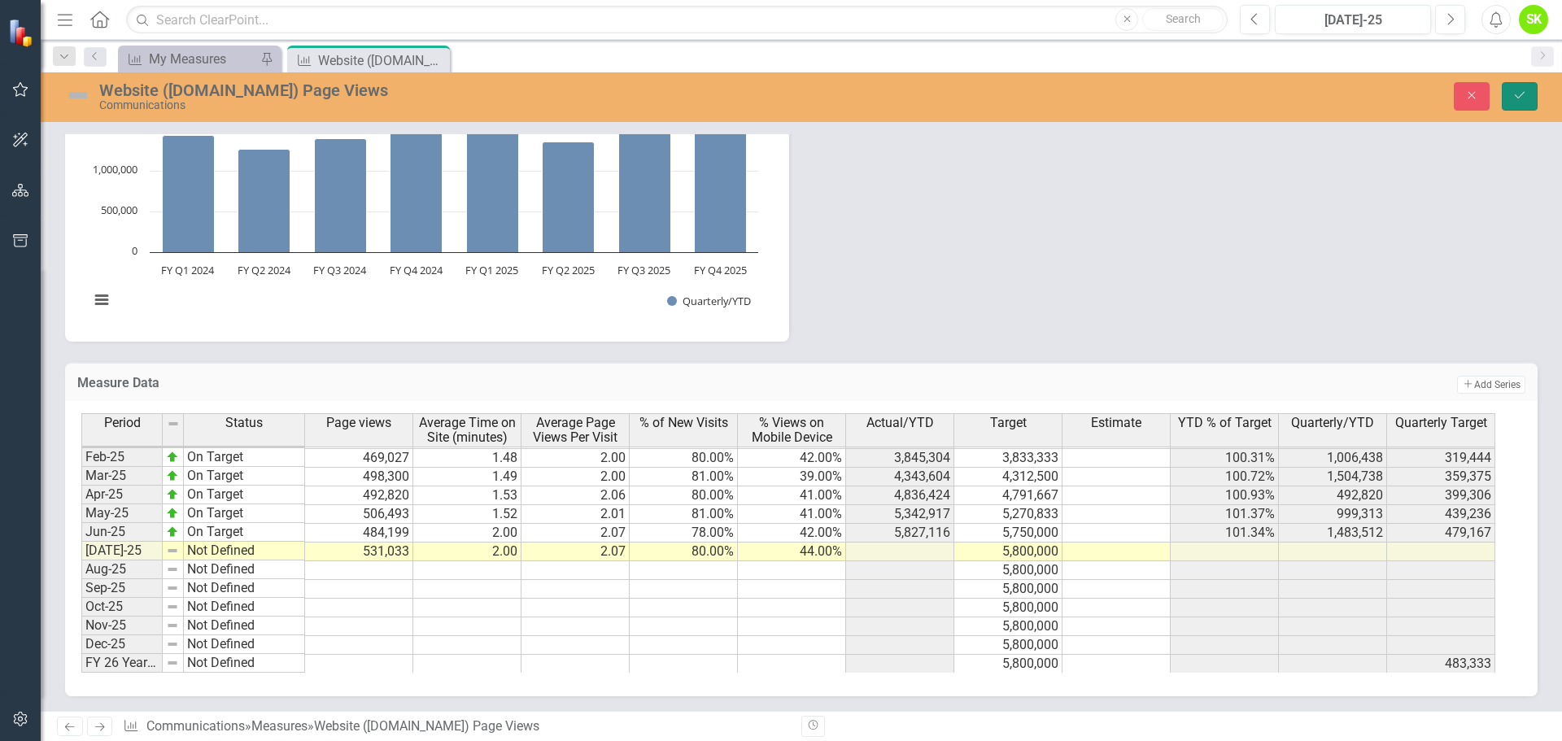
click at [1520, 94] on icon "Save" at bounding box center [1519, 94] width 15 height 11
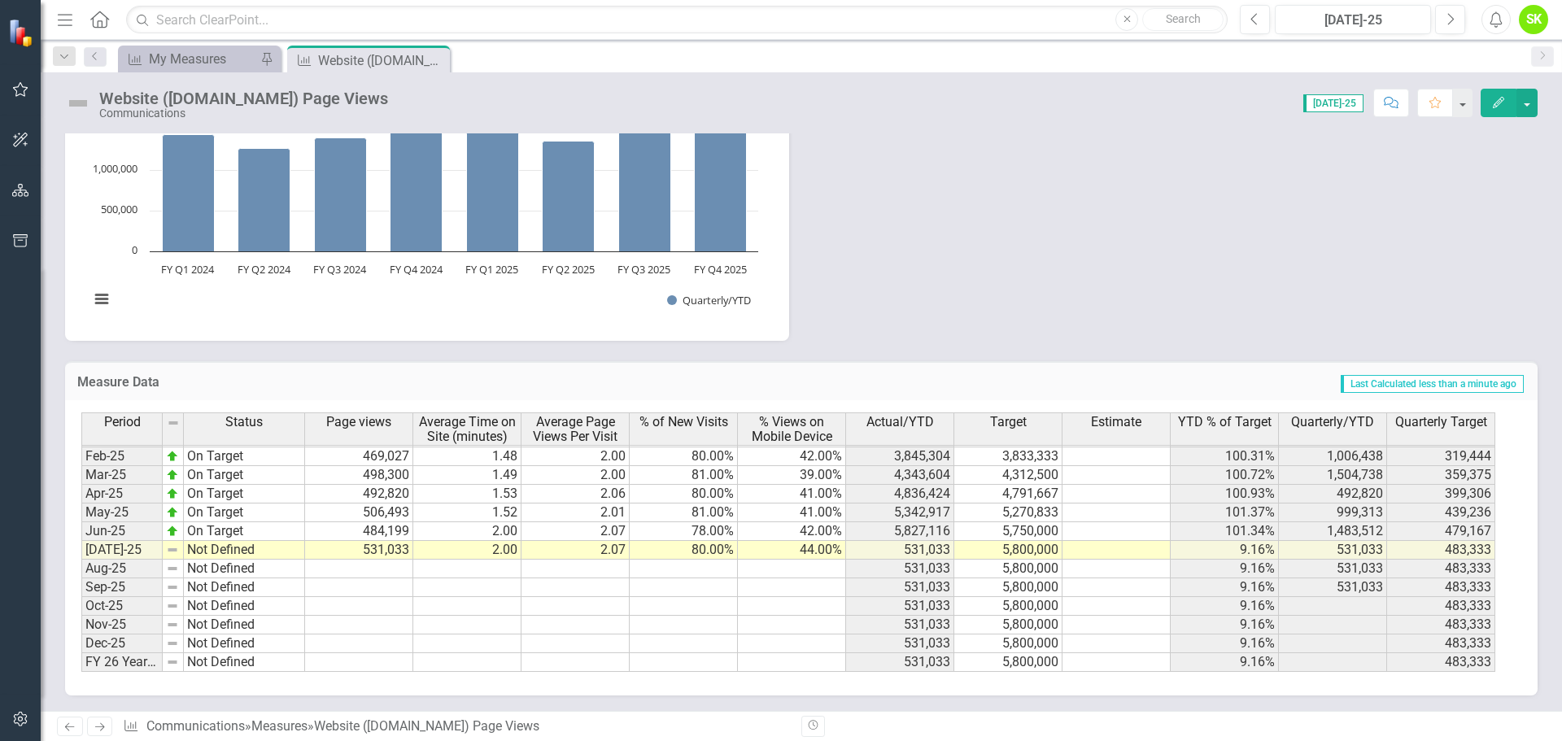
click at [1029, 551] on td "5,800,000" at bounding box center [1008, 550] width 108 height 19
click at [1023, 551] on td "5,800,000" at bounding box center [1008, 550] width 108 height 19
click at [1010, 552] on td "5,800,000" at bounding box center [1008, 549] width 108 height 19
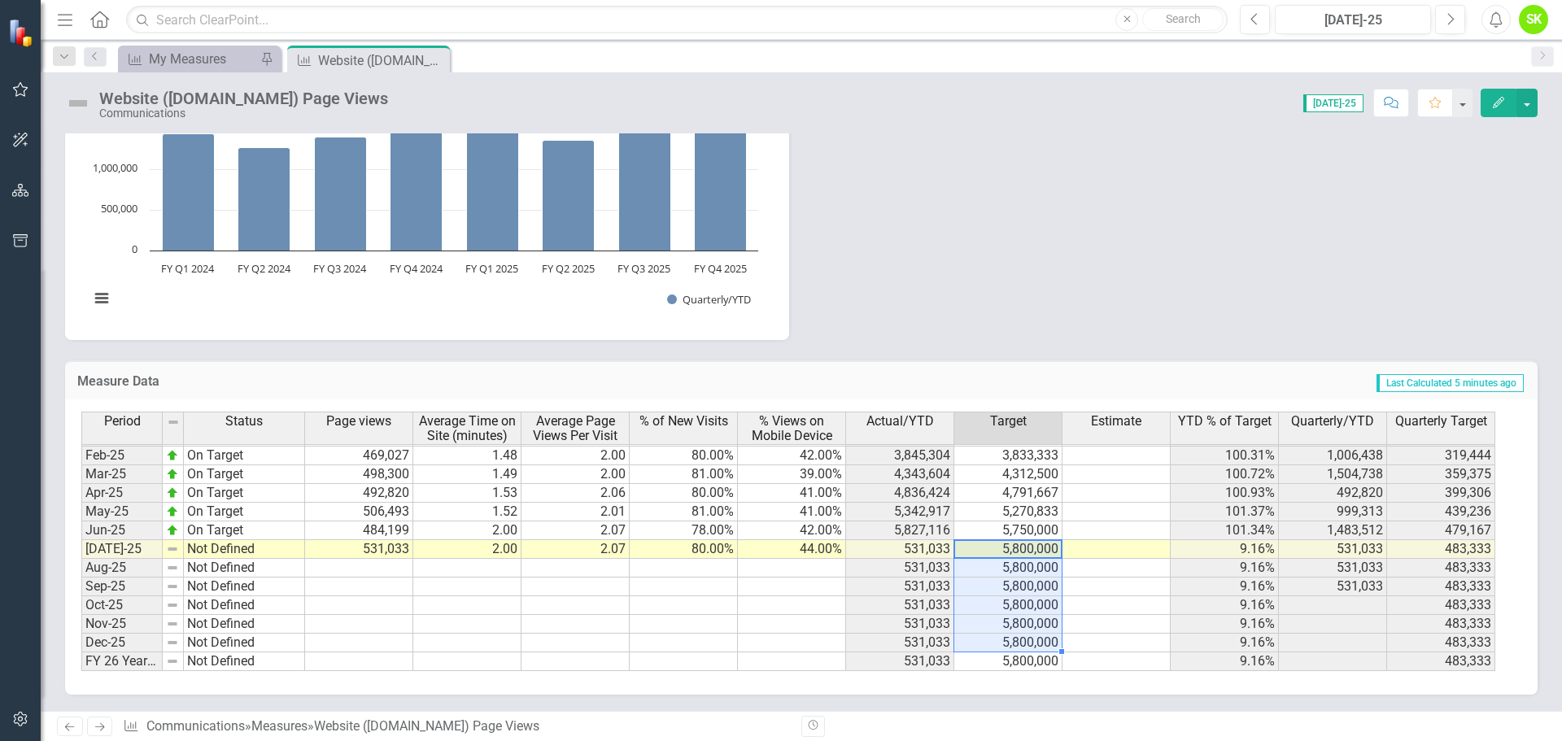
drag, startPoint x: 1031, startPoint y: 554, endPoint x: 1028, endPoint y: 639, distance: 84.6
click at [1028, 639] on tbody "Dec-23 On Target 395,144 1.52 2.06 84.00% 45.00% 2,705,914 2,250,000 120.26% 1,…" at bounding box center [788, 427] width 1414 height 487
type textarea "483333"
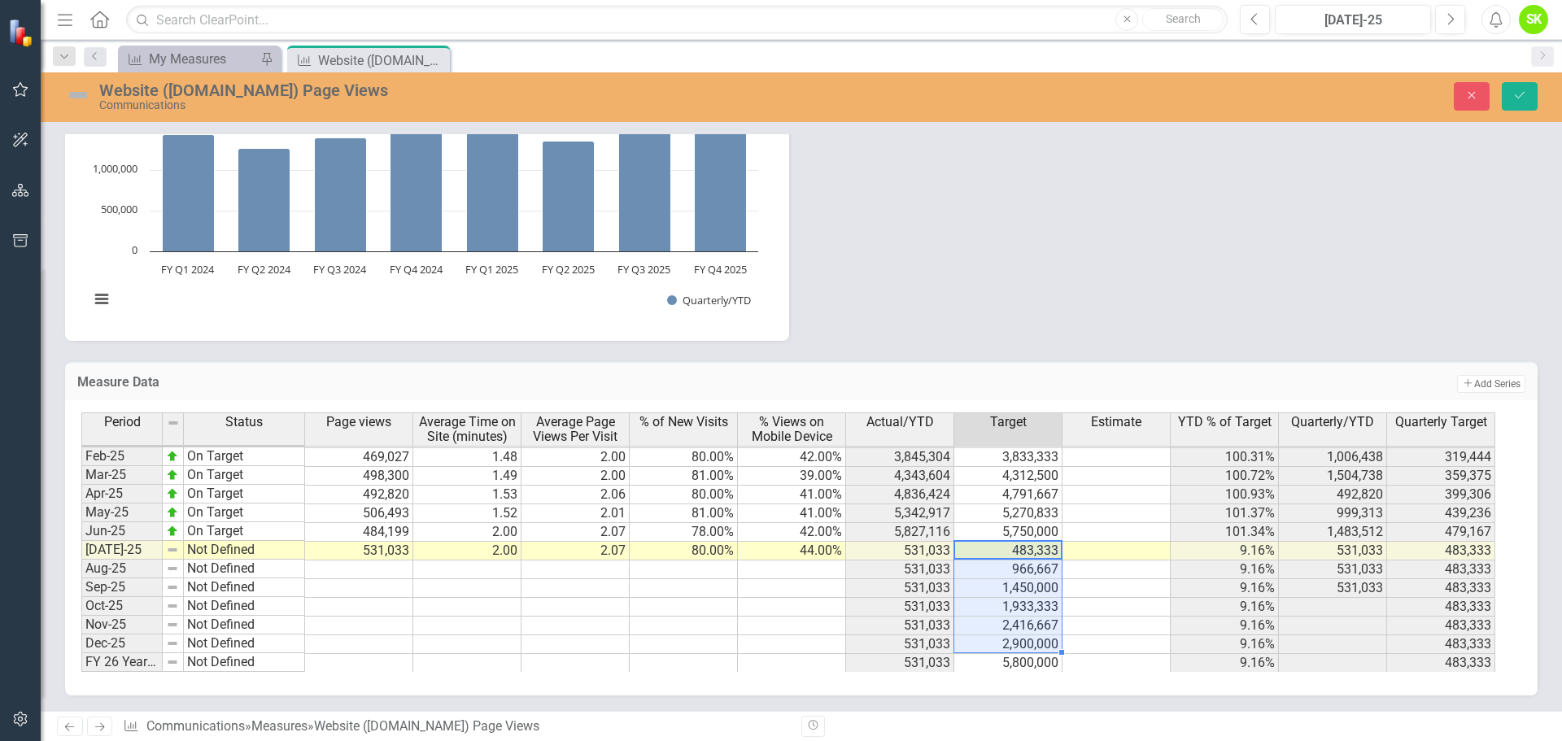
click at [1121, 612] on td at bounding box center [1116, 607] width 108 height 19
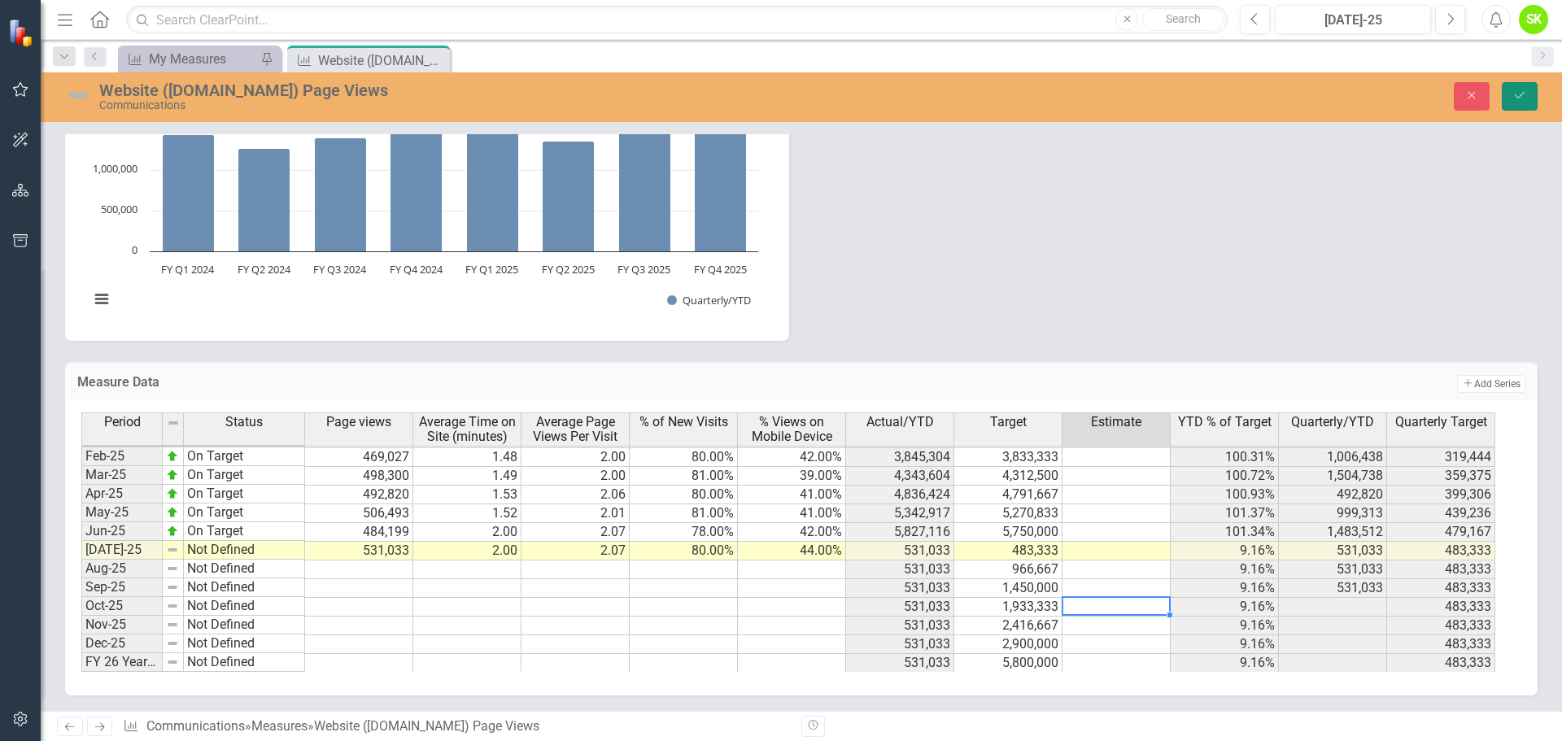
click at [1516, 94] on icon "Save" at bounding box center [1519, 94] width 15 height 11
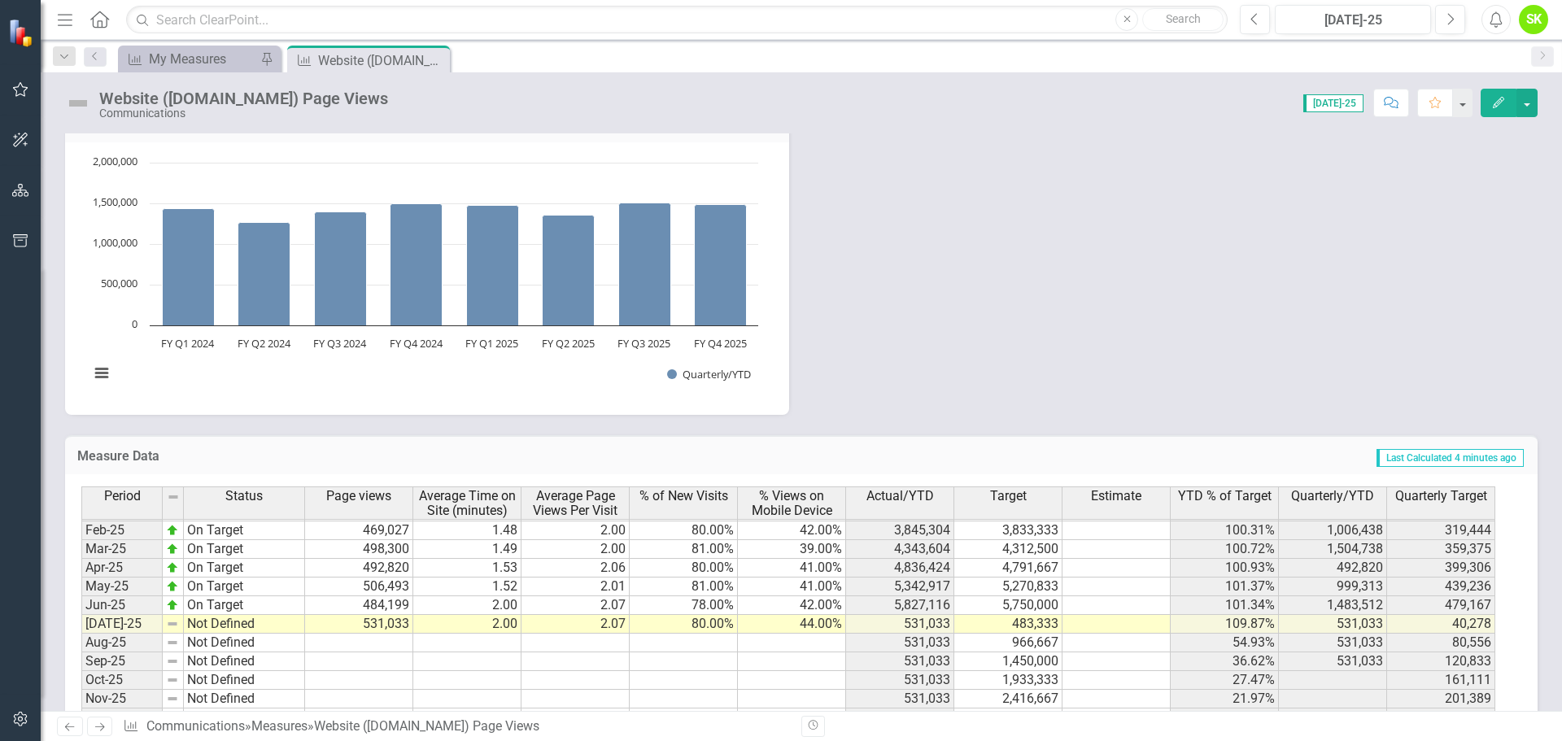
scroll to position [646, 0]
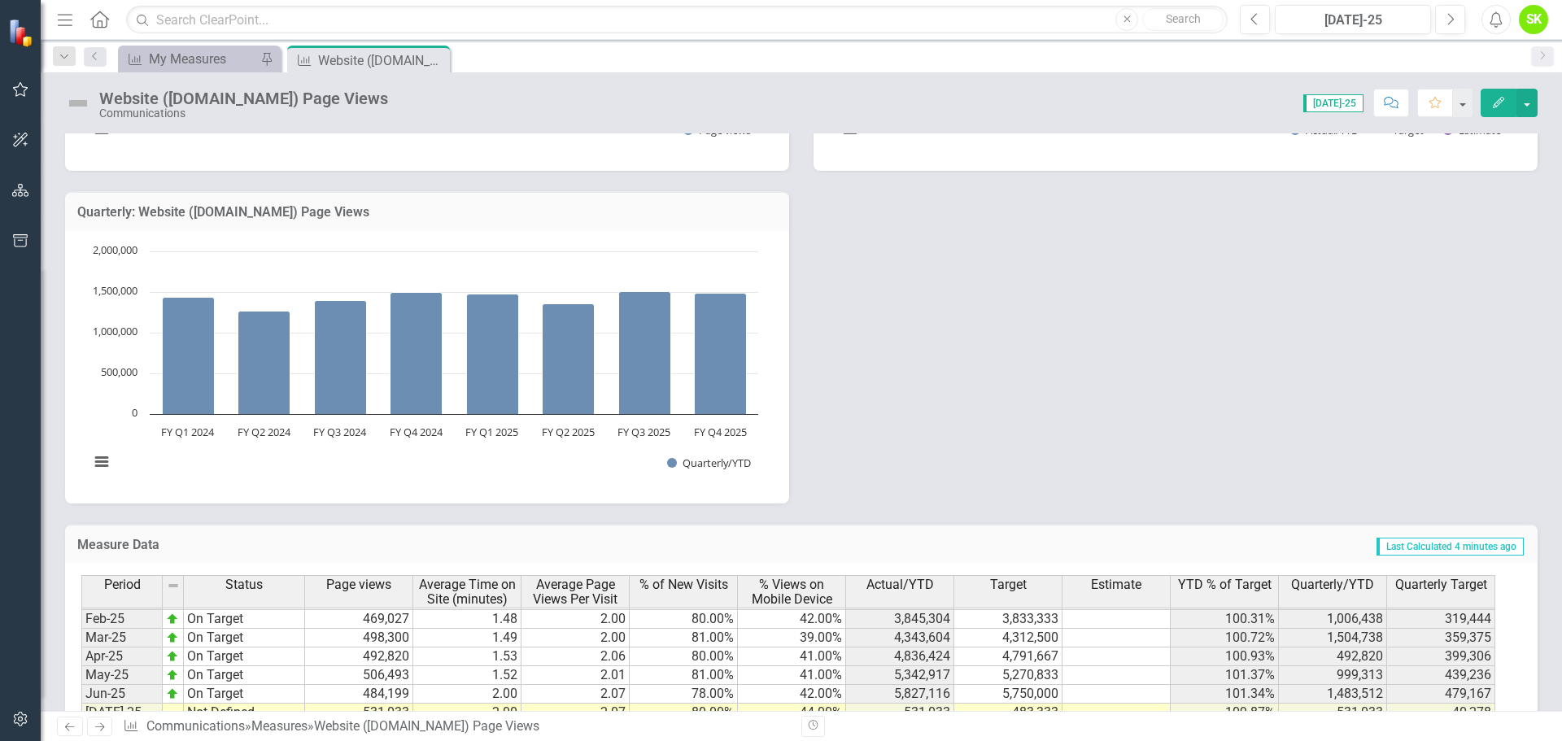
click at [1497, 108] on button "Edit" at bounding box center [1499, 103] width 36 height 28
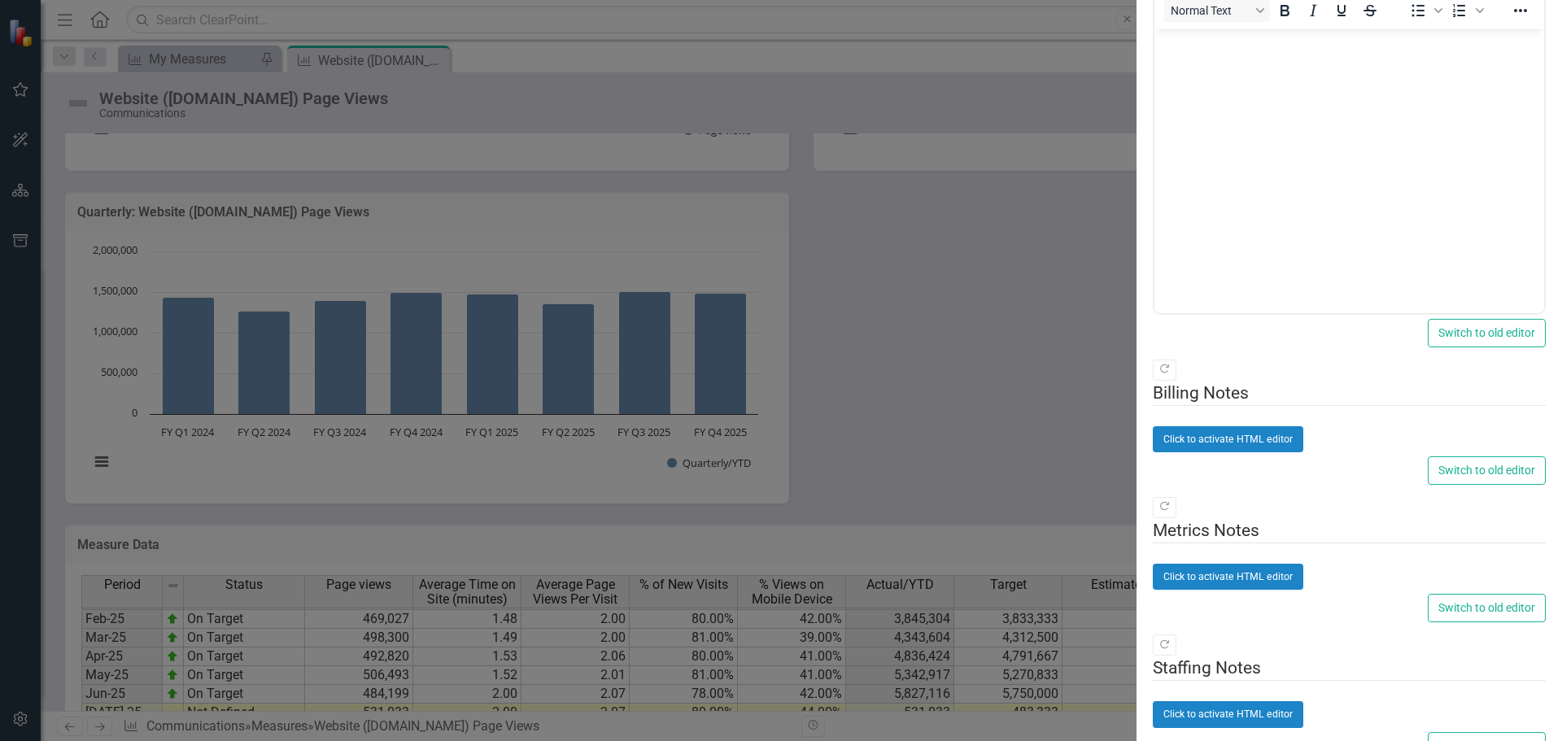
scroll to position [0, 0]
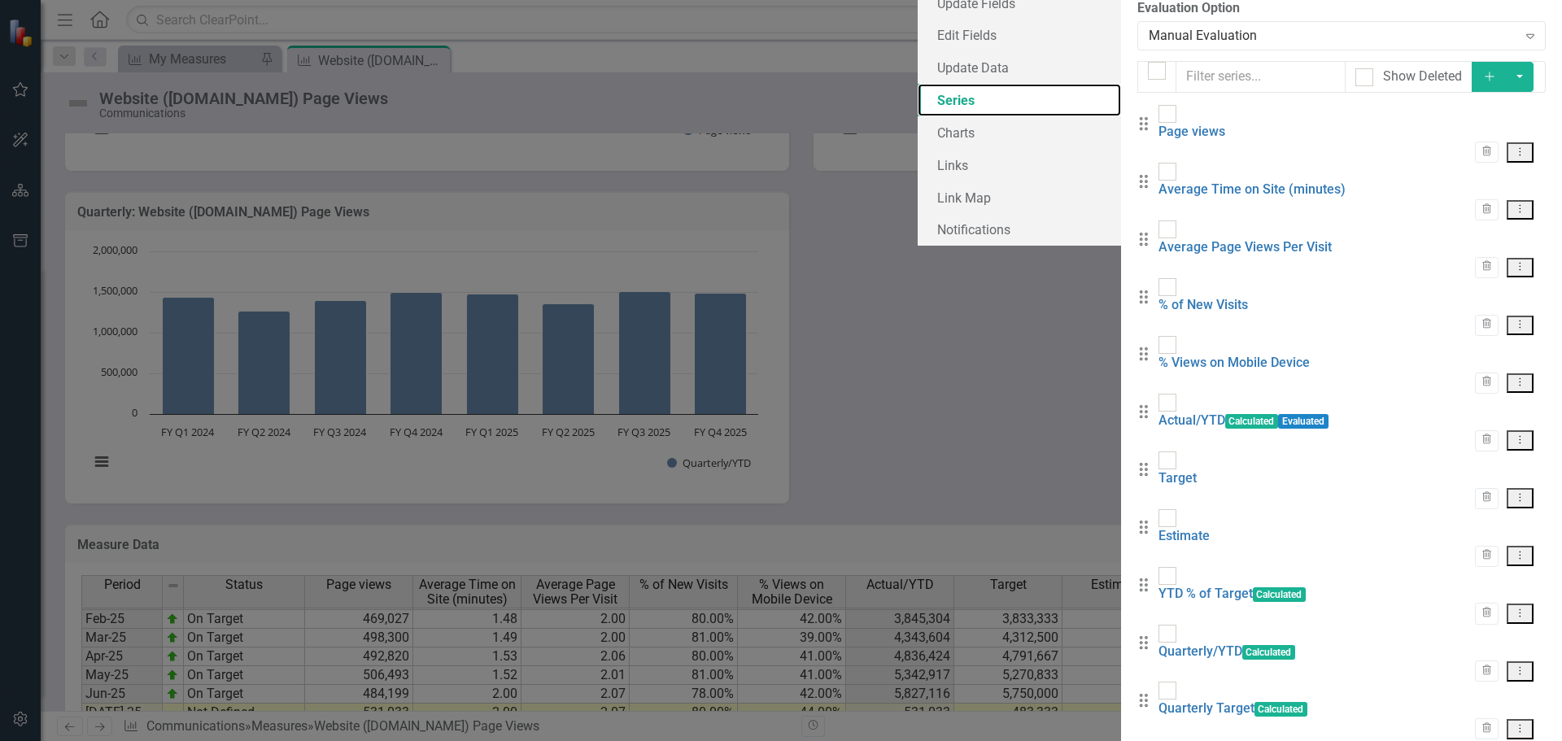
scroll to position [33, 0]
click at [1158, 412] on link "Actual/YTD" at bounding box center [1191, 419] width 67 height 15
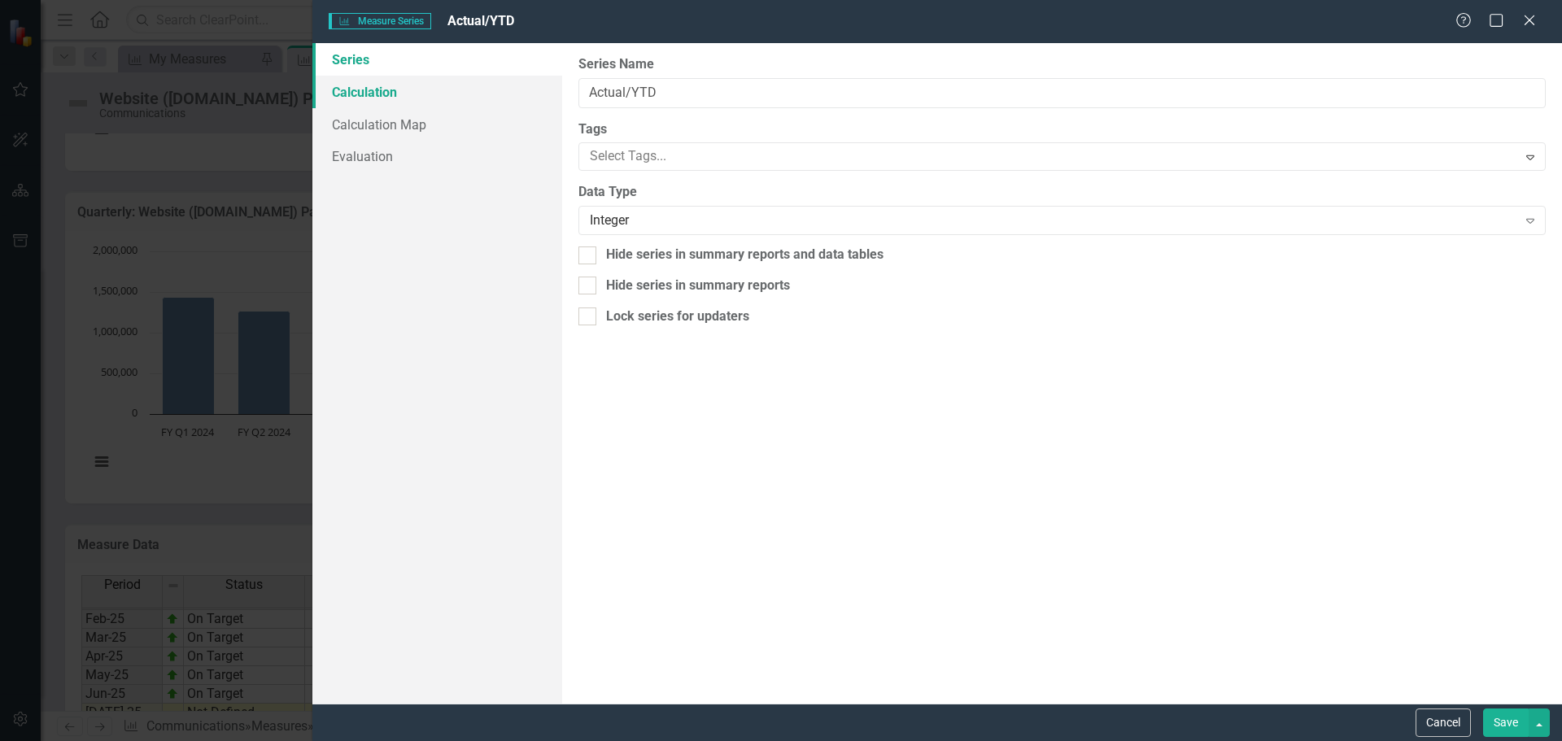
click at [377, 94] on link "Calculation" at bounding box center [437, 92] width 250 height 33
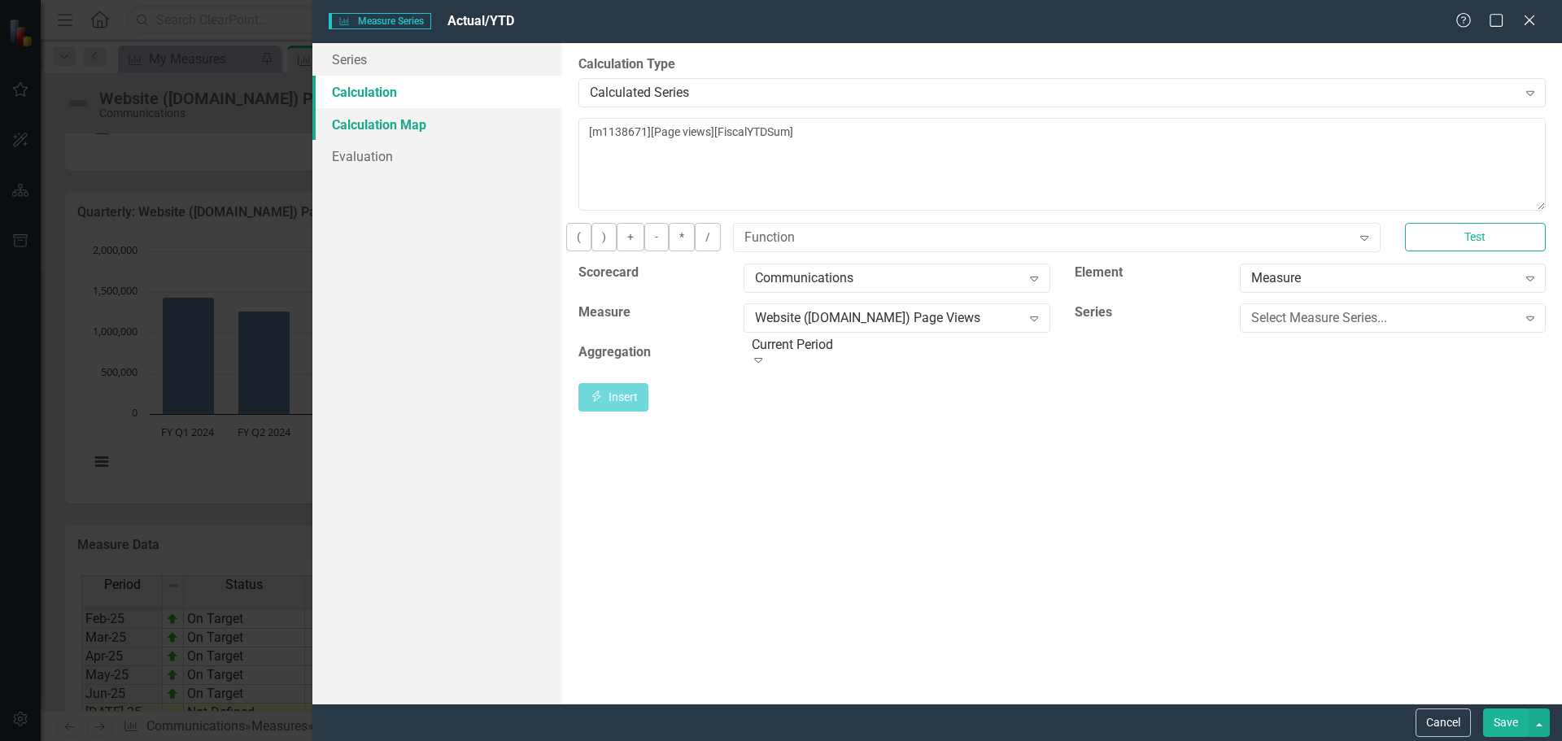
click at [395, 129] on link "Calculation Map" at bounding box center [437, 124] width 250 height 33
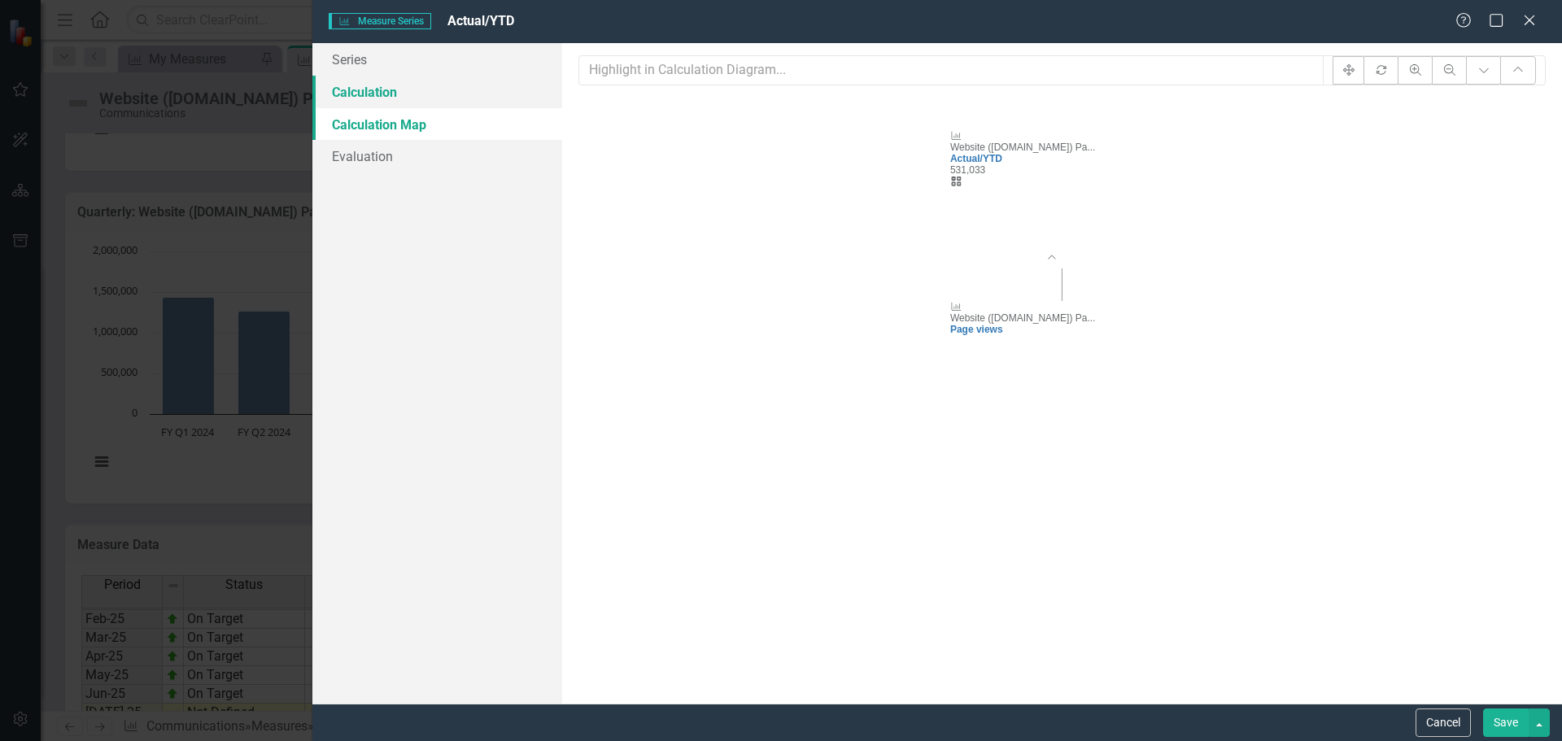
click at [386, 97] on link "Calculation" at bounding box center [437, 92] width 250 height 33
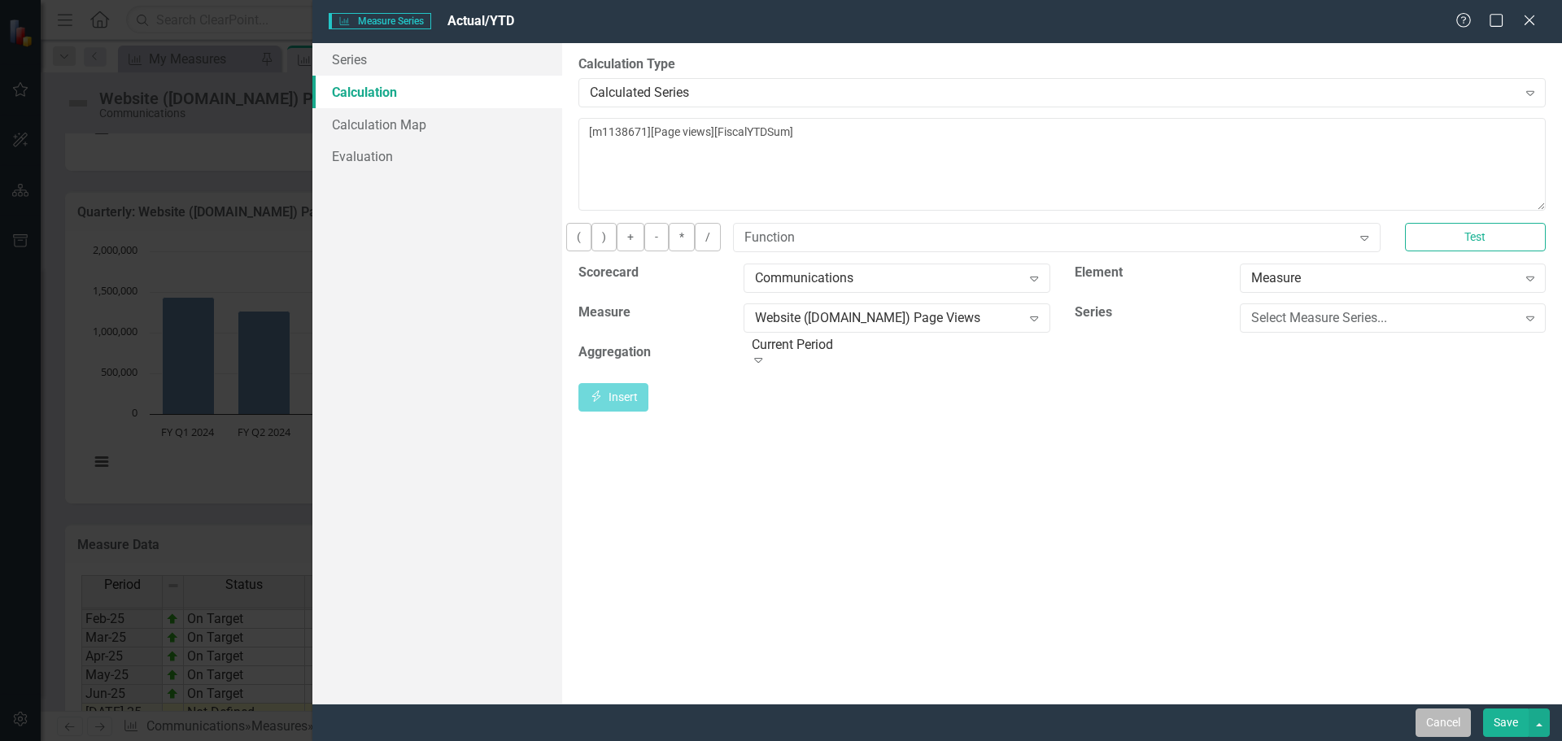
click at [1450, 725] on button "Cancel" at bounding box center [1443, 723] width 55 height 28
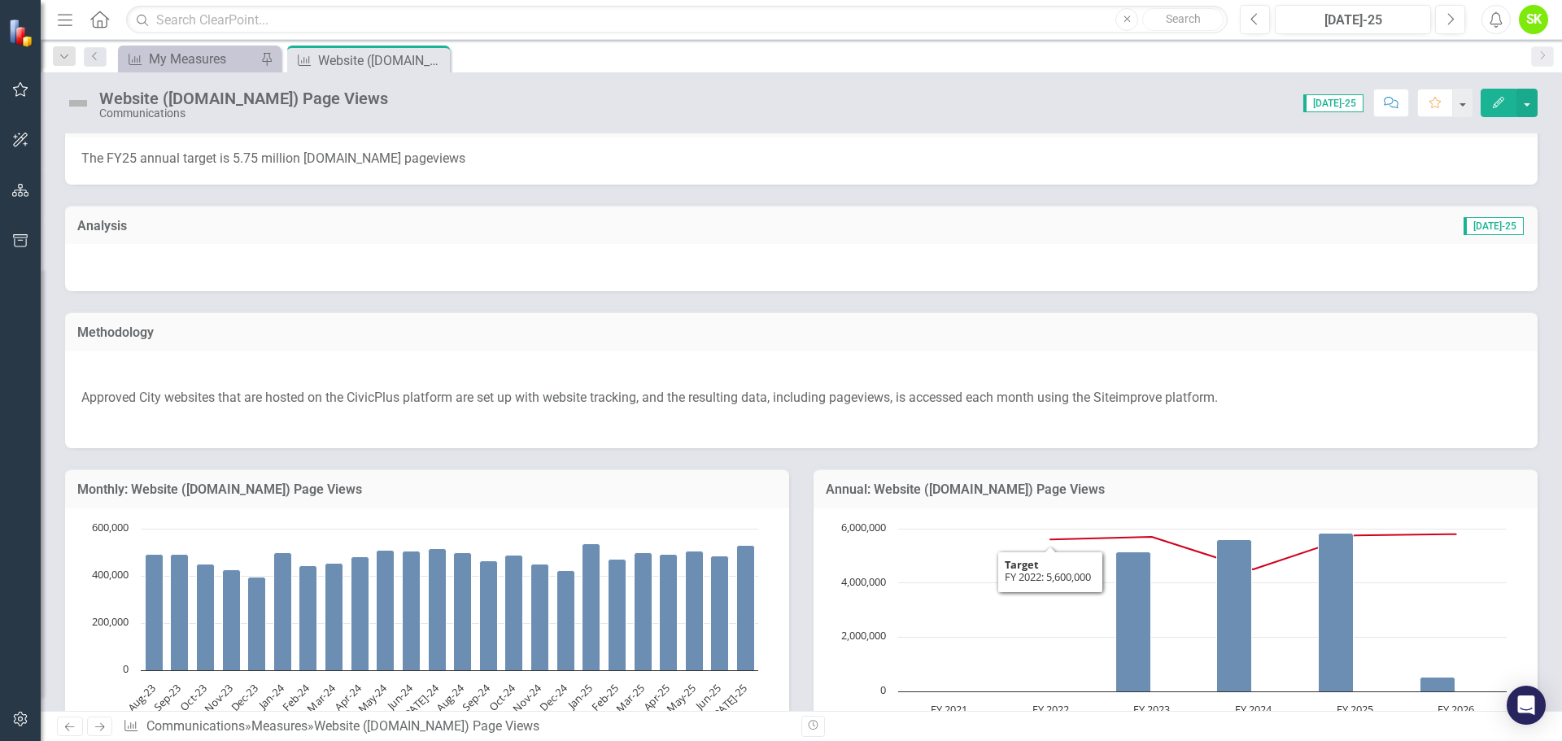
scroll to position [0, 0]
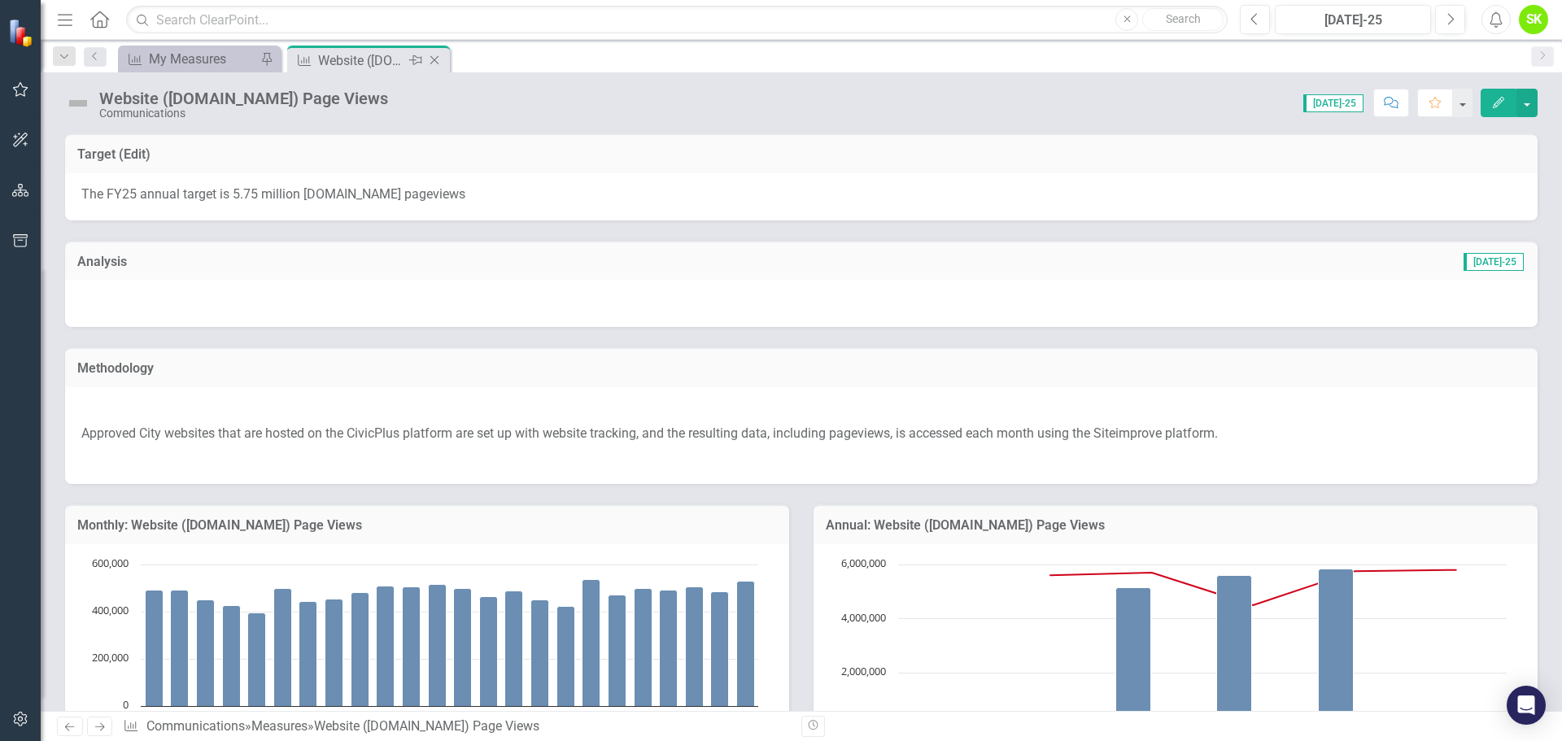
click at [433, 59] on icon "Close" at bounding box center [434, 60] width 16 height 13
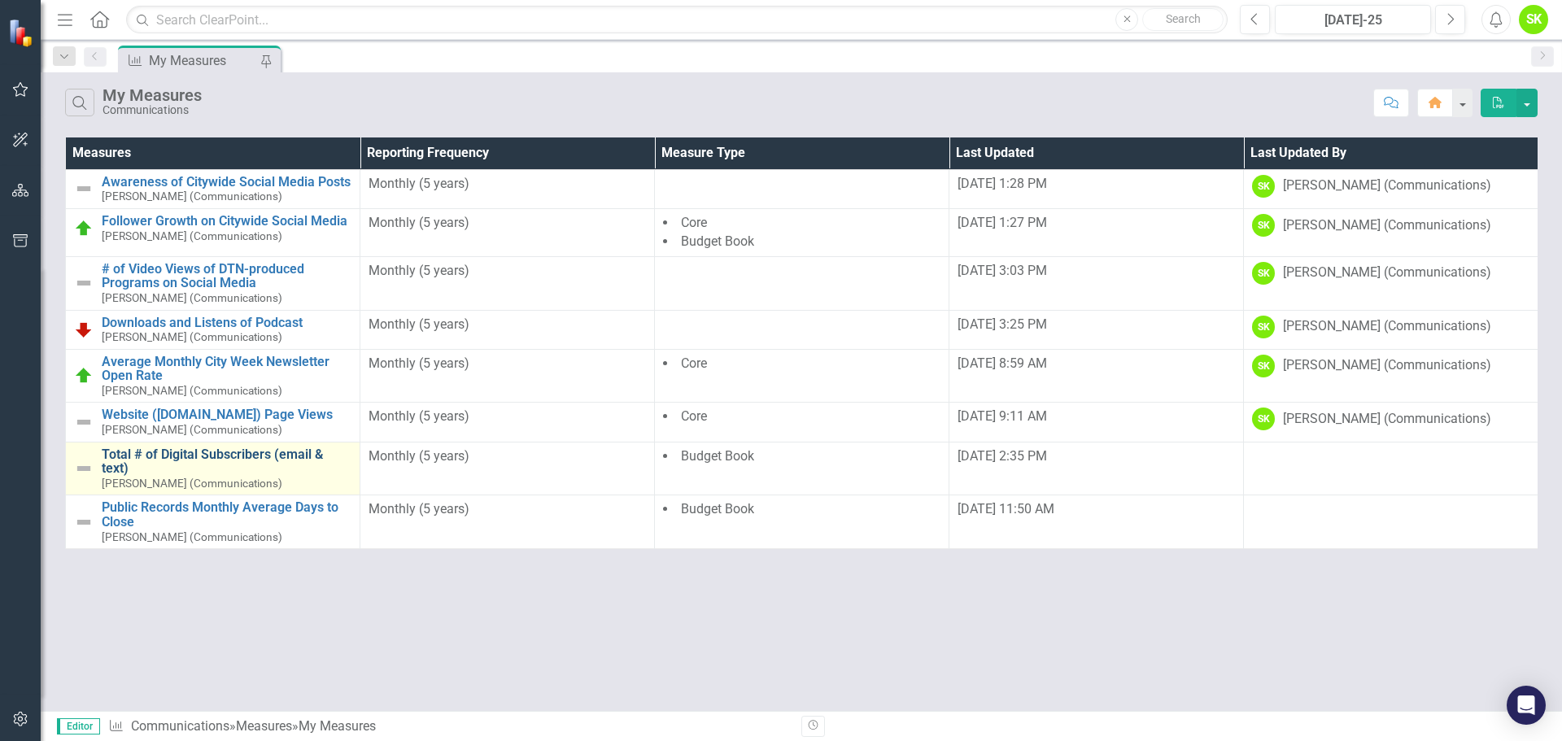
click at [212, 451] on link "Total # of Digital Subscribers (email & text)" at bounding box center [227, 461] width 250 height 28
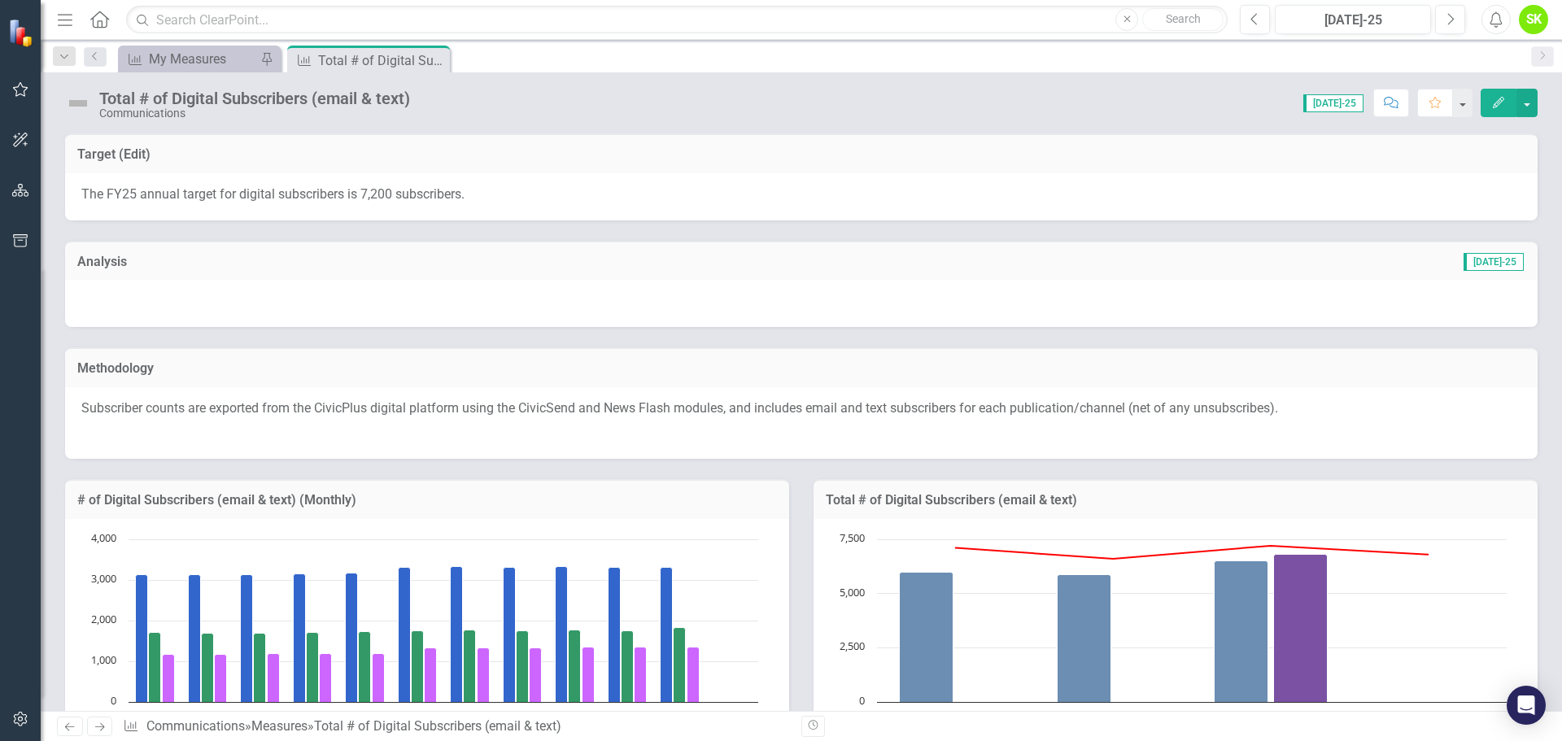
scroll to position [822, 0]
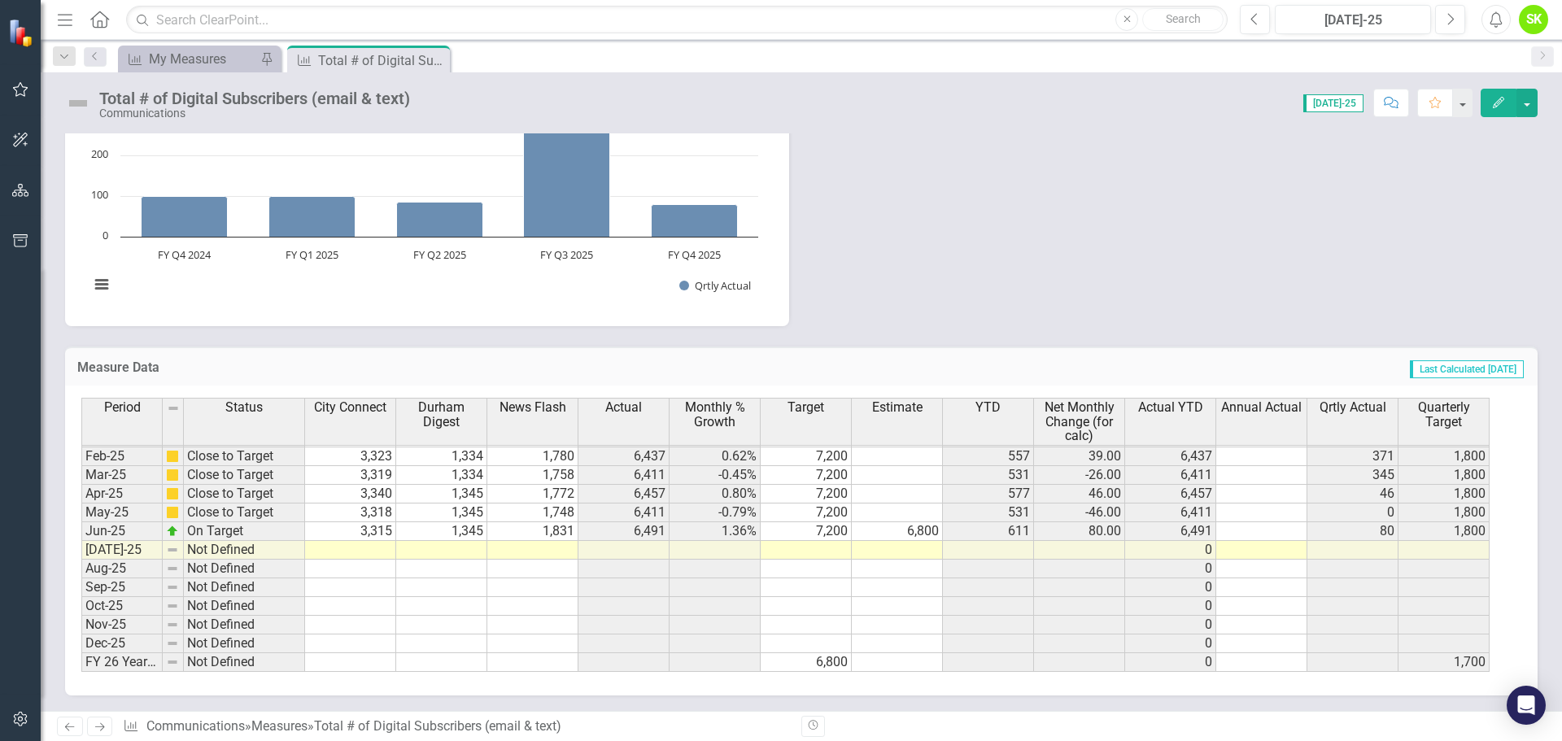
click at [374, 551] on tbody "Oct-23 On Target 2,949 1,058 2,156 6,163 2.08% 6,600 197 122.00 6,163 122 1,650…" at bounding box center [785, 409] width 1408 height 525
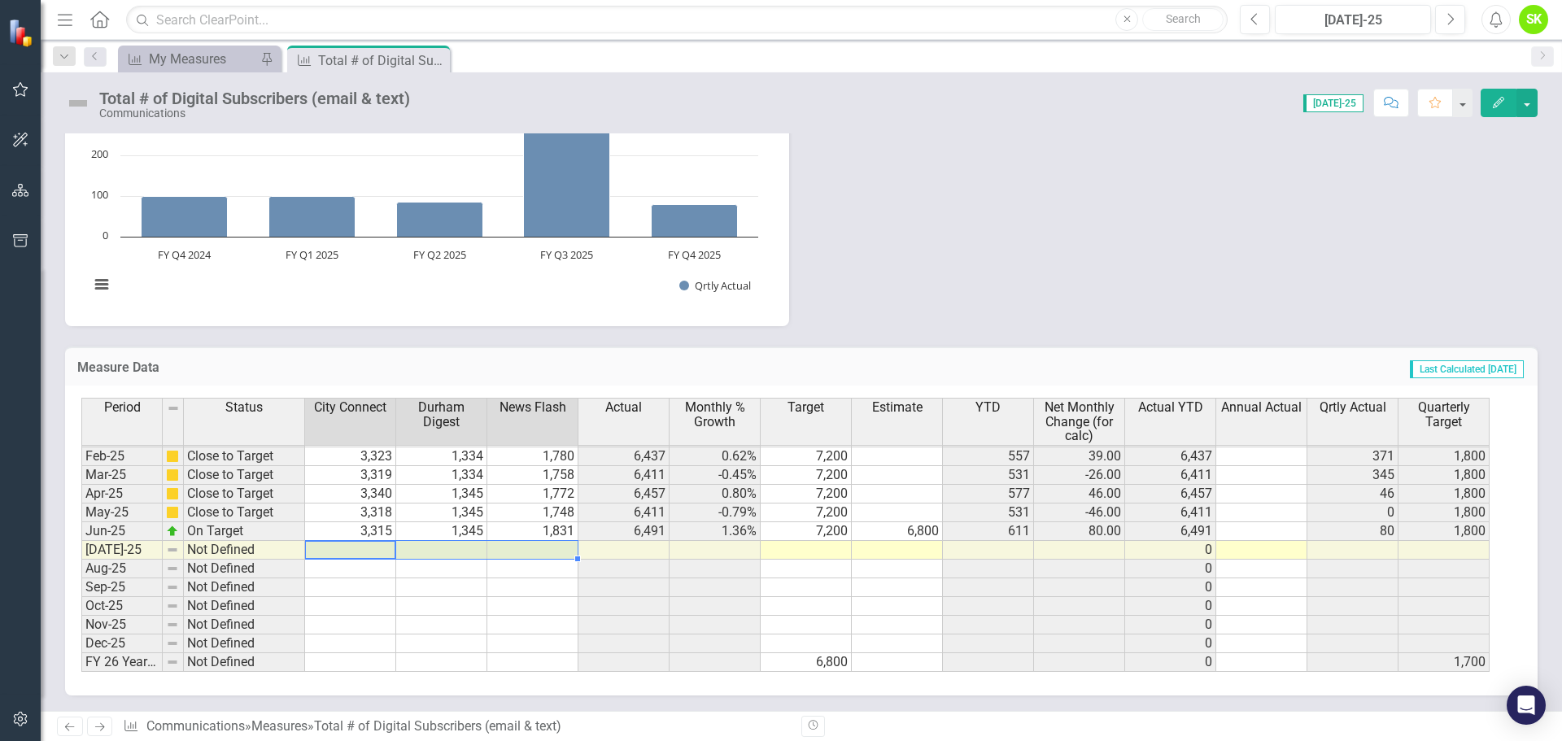
drag, startPoint x: 361, startPoint y: 547, endPoint x: 561, endPoint y: 550, distance: 199.3
click at [561, 550] on tr "Jul-25 Not Defined 0" at bounding box center [785, 550] width 1408 height 19
type textarea "3283"
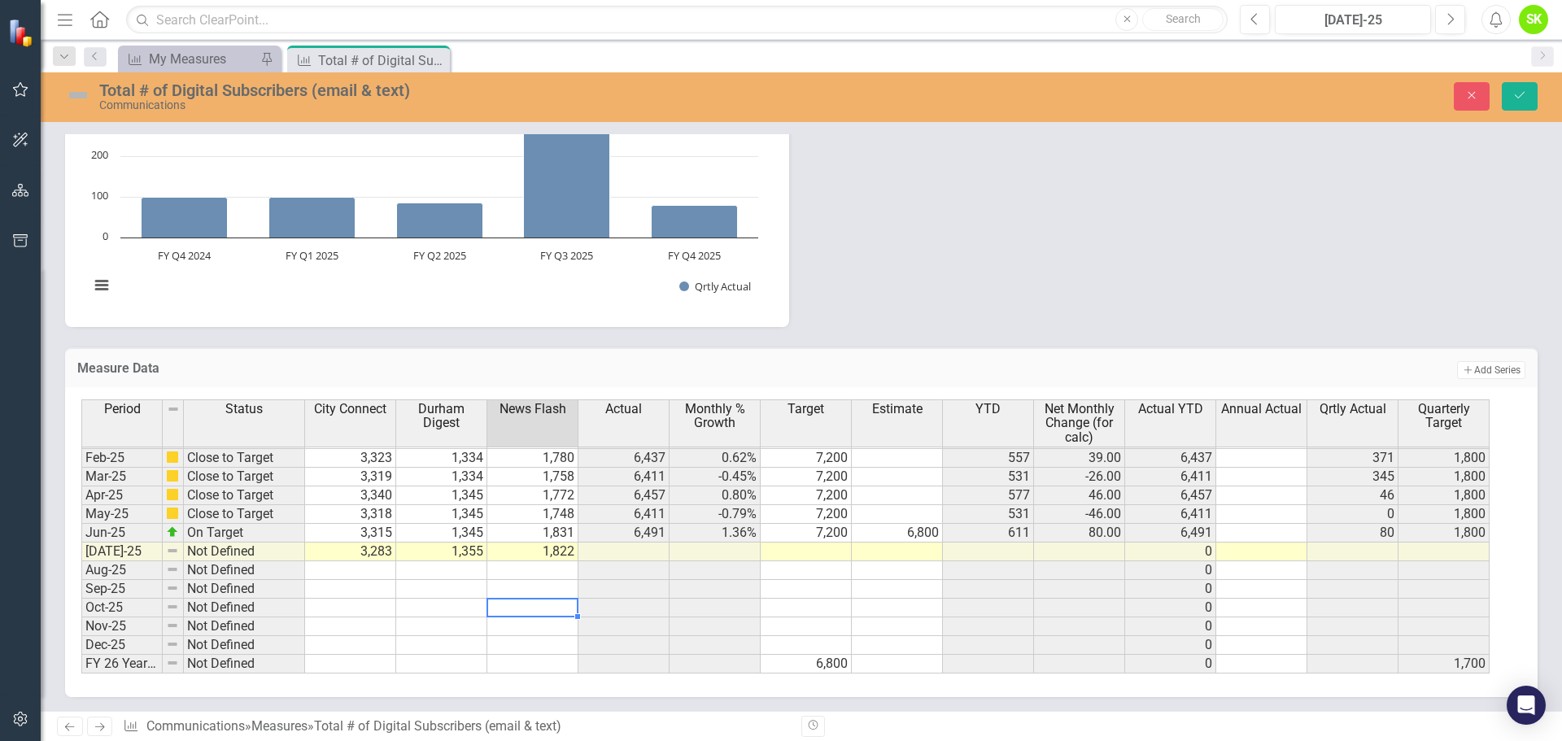
click at [521, 606] on td at bounding box center [532, 608] width 91 height 19
click at [914, 531] on td "6,800" at bounding box center [897, 533] width 91 height 19
click at [823, 552] on td at bounding box center [806, 552] width 91 height 19
type textarea "6800"
click at [912, 572] on td at bounding box center [897, 570] width 91 height 19
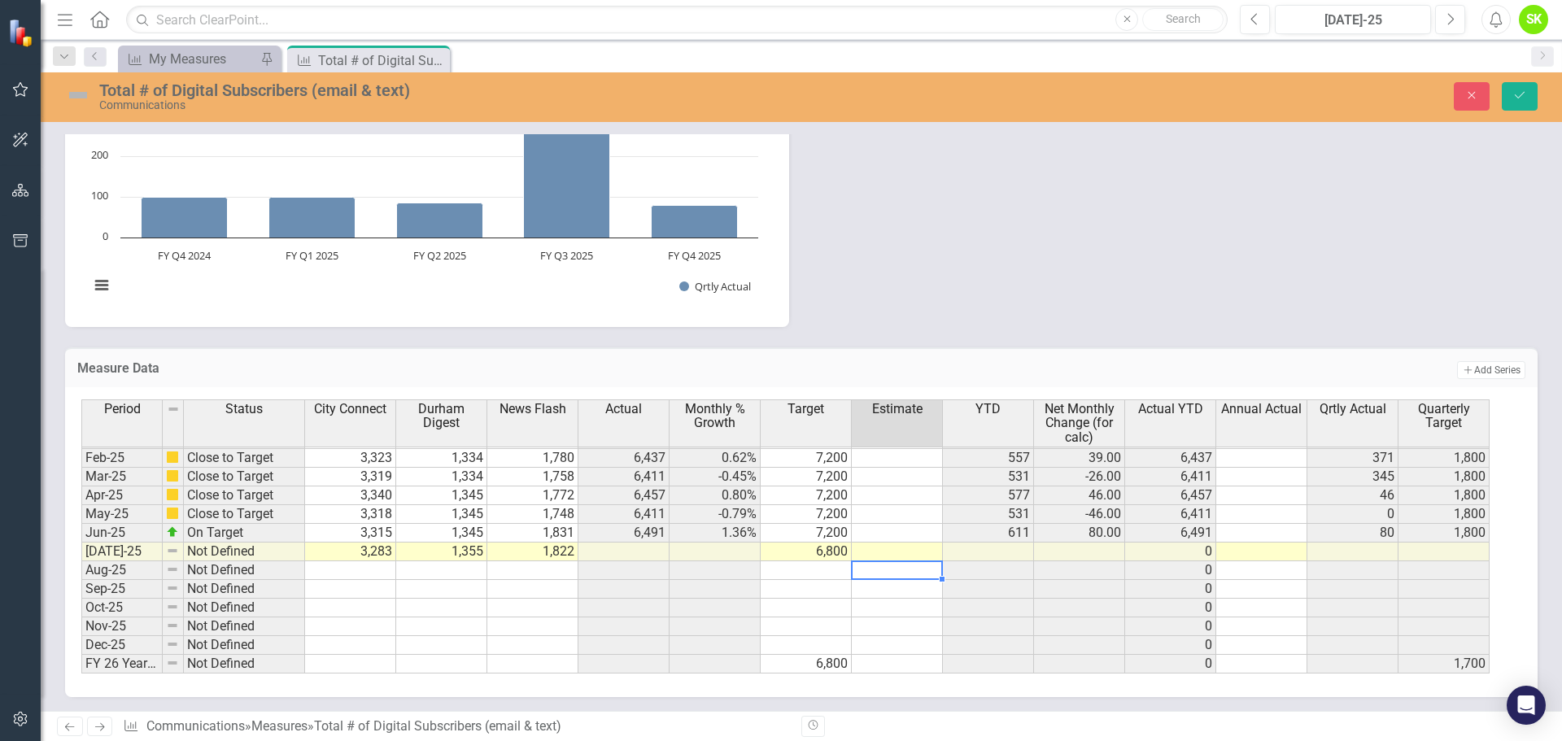
click at [833, 552] on td "6,800" at bounding box center [806, 552] width 91 height 19
drag, startPoint x: 852, startPoint y: 561, endPoint x: 843, endPoint y: 641, distance: 81.0
click at [81, 641] on div "Period Status City Connect Durham Digest News Flash Actual Monthly % Growth Tar…" at bounding box center [81, 415] width 0 height 517
type textarea "6800"
click at [885, 630] on td at bounding box center [897, 626] width 91 height 19
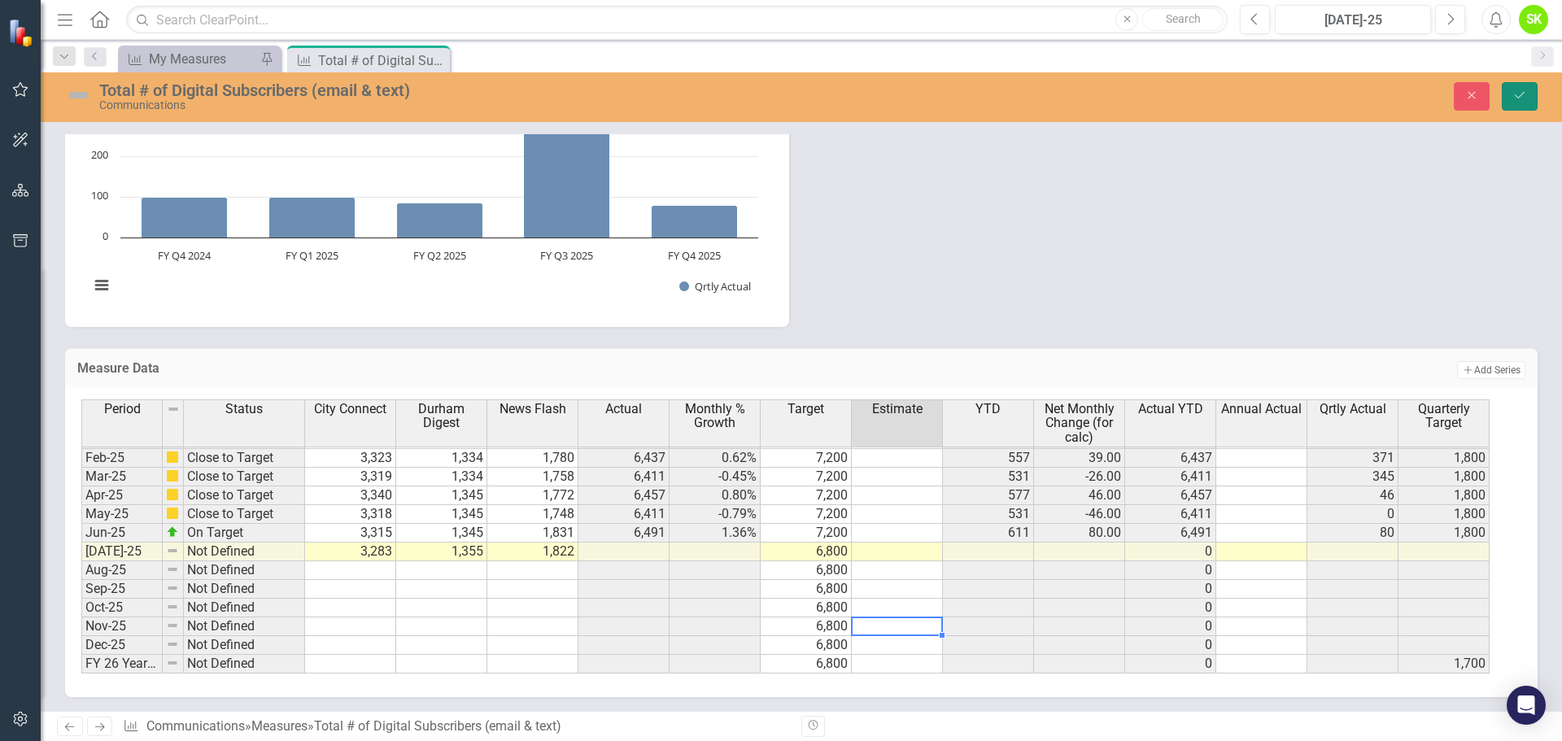
click at [1517, 98] on icon "Save" at bounding box center [1519, 94] width 15 height 11
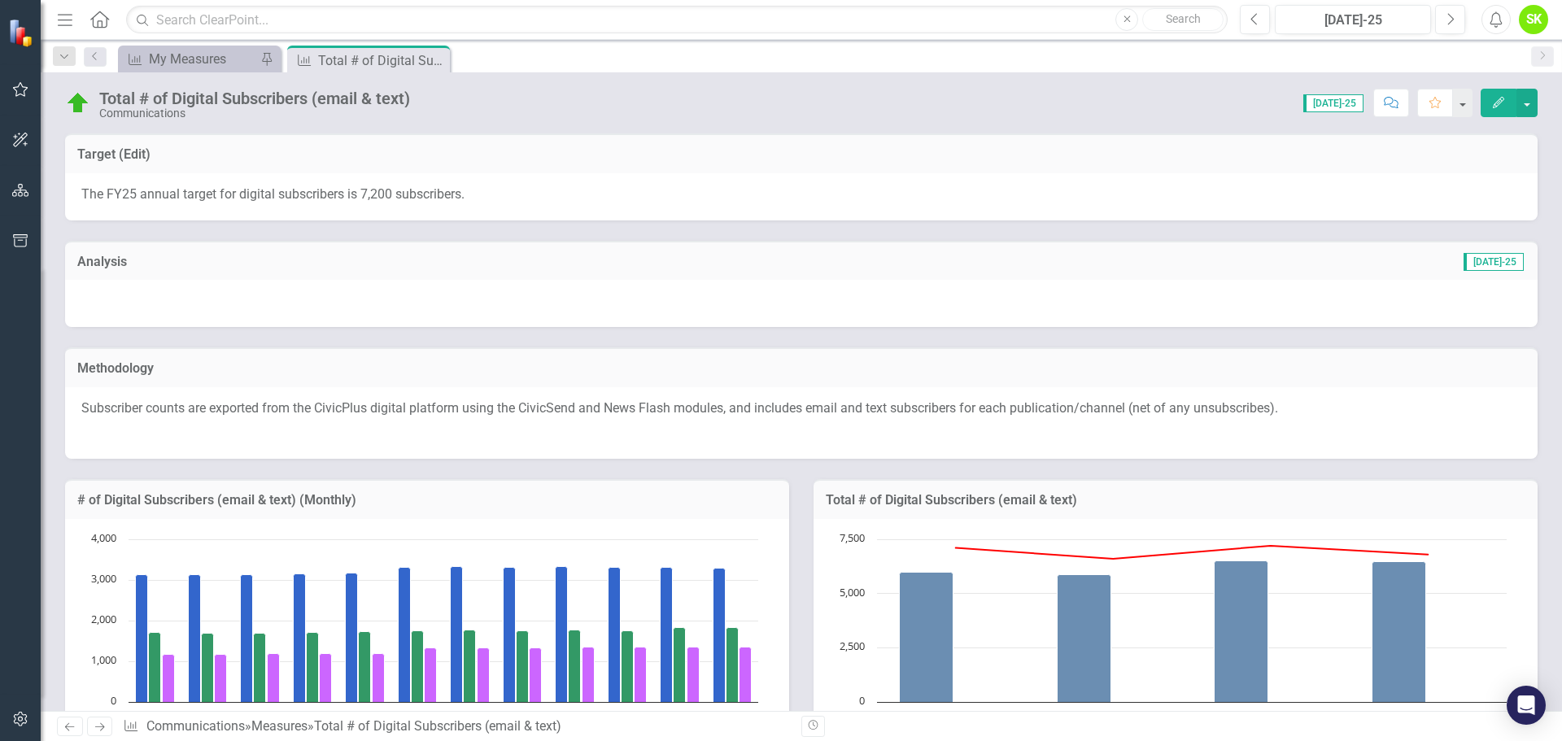
click at [1363, 290] on div at bounding box center [801, 303] width 1472 height 47
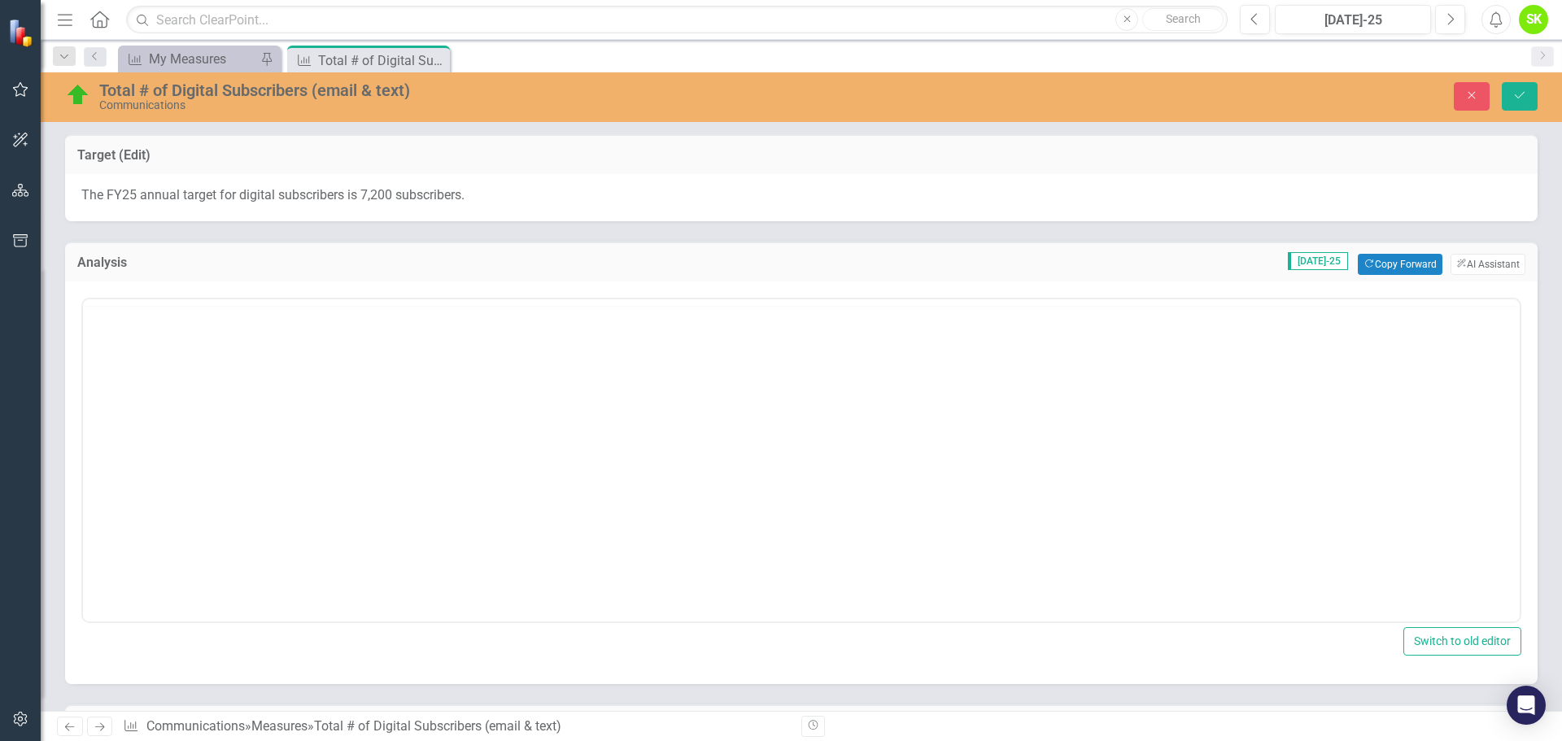
scroll to position [0, 0]
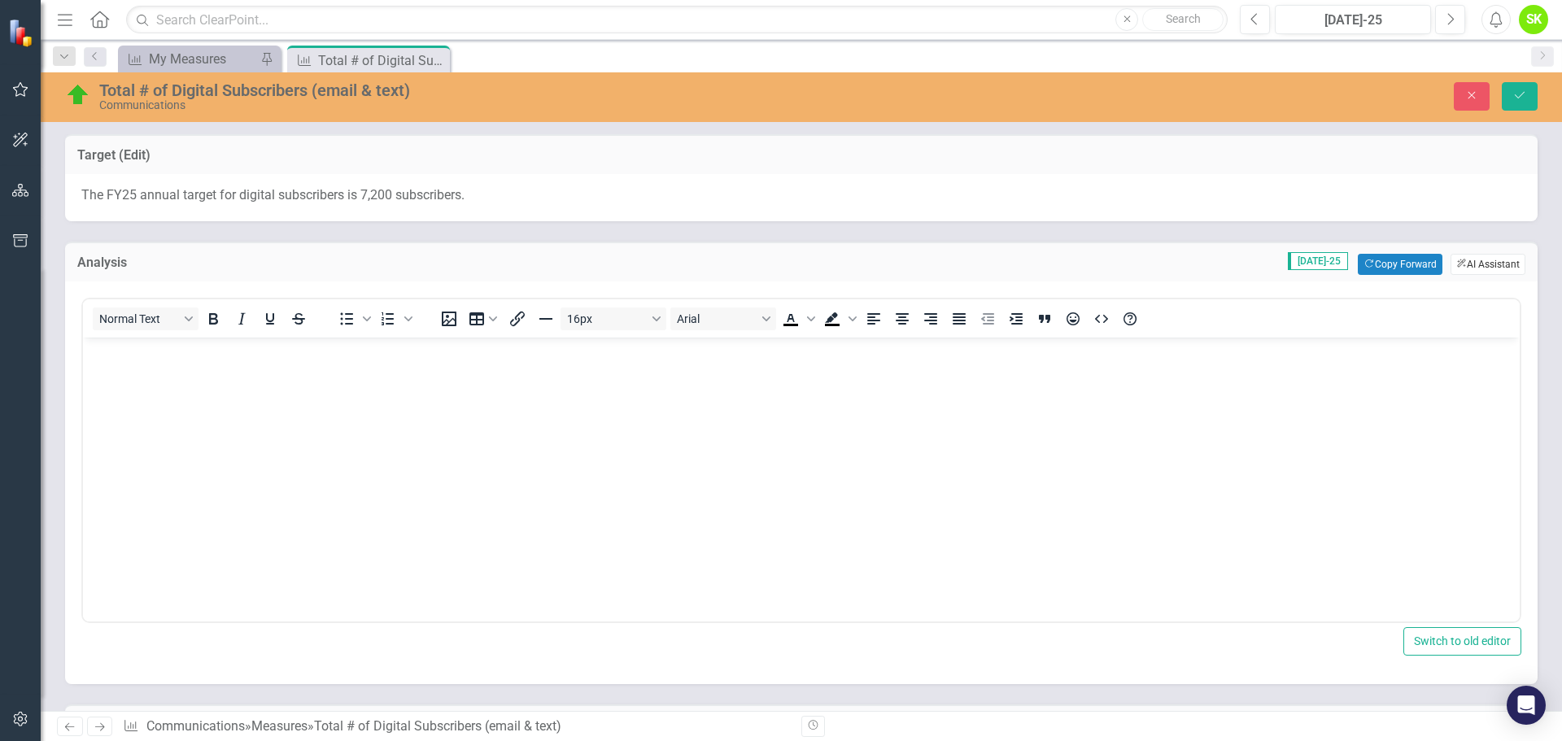
click at [1464, 265] on button "ClearPoint AI AI Assistant" at bounding box center [1487, 264] width 75 height 21
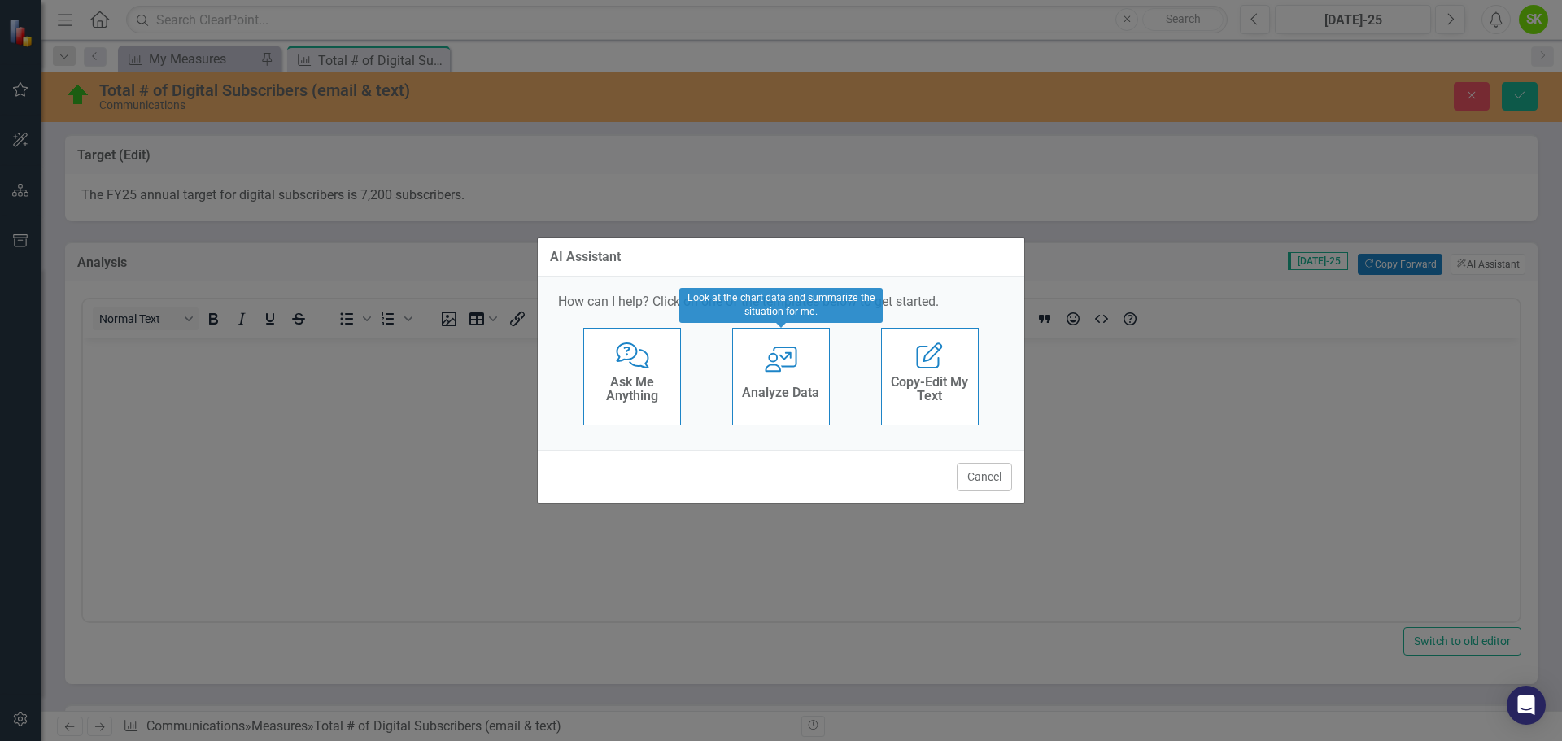
click at [775, 371] on icon at bounding box center [781, 360] width 33 height 26
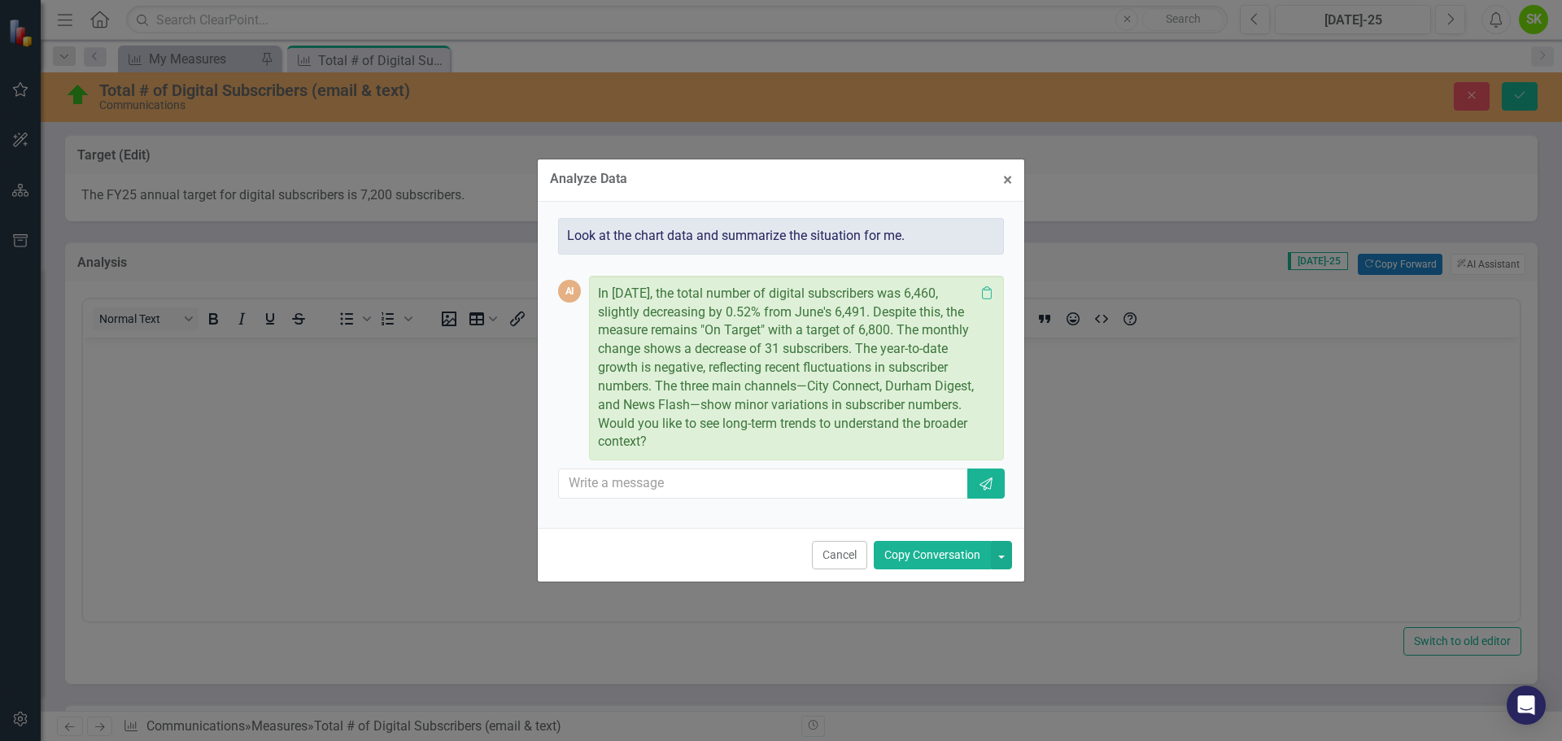
click at [911, 552] on button "Copy Conversation" at bounding box center [932, 555] width 117 height 28
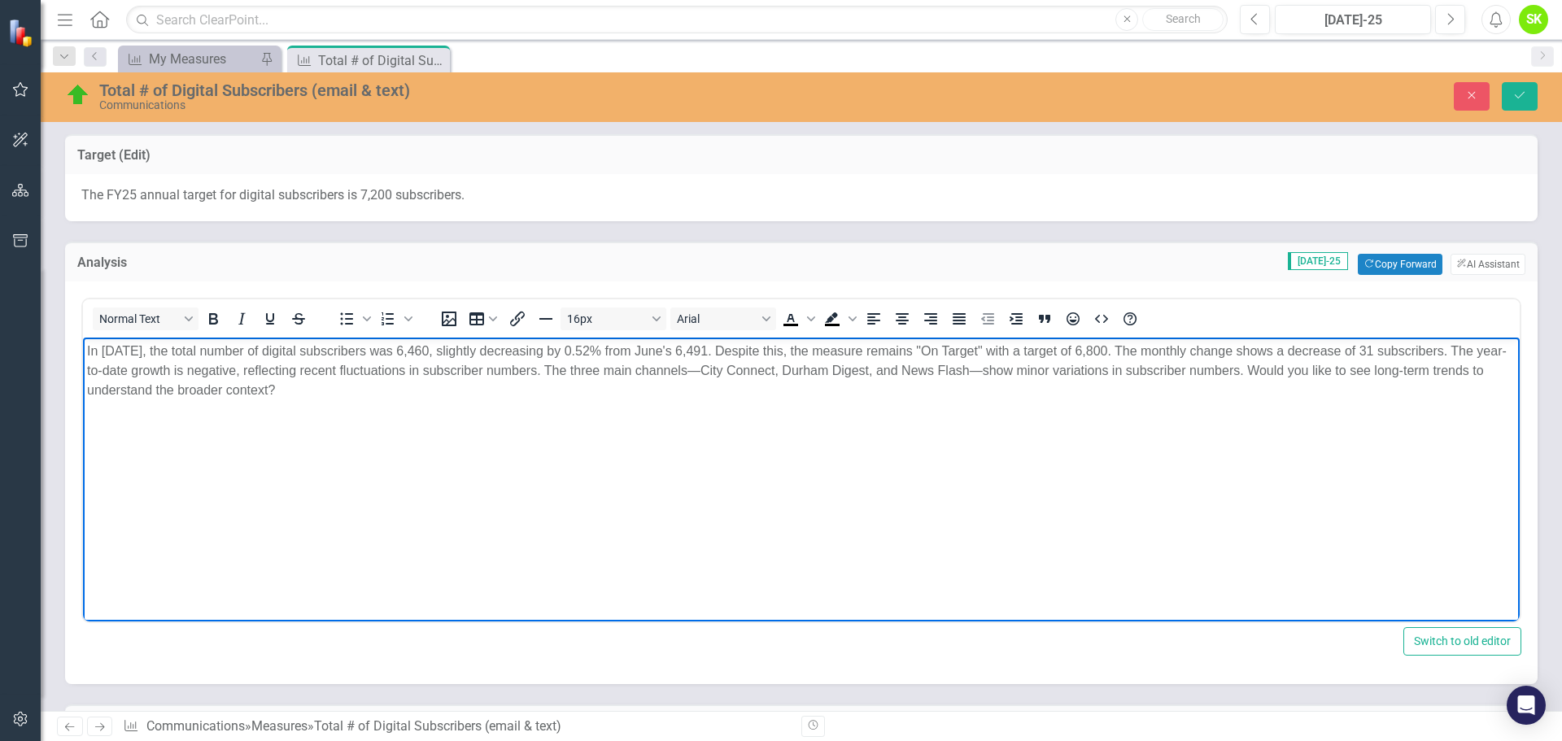
drag, startPoint x: 303, startPoint y: 386, endPoint x: 1275, endPoint y: 373, distance: 972.2
click at [1275, 373] on p "In July 2025, the total number of digital subscribers was 6,460, slightly decre…" at bounding box center [801, 371] width 1429 height 59
click at [514, 463] on body "In July 2025, the total number of digital subscribers was 6,460, slightly decre…" at bounding box center [801, 460] width 1437 height 244
click at [992, 382] on body "In July 2025, the total number of digital subscribers was 6,460, slightly decre…" at bounding box center [801, 460] width 1437 height 244
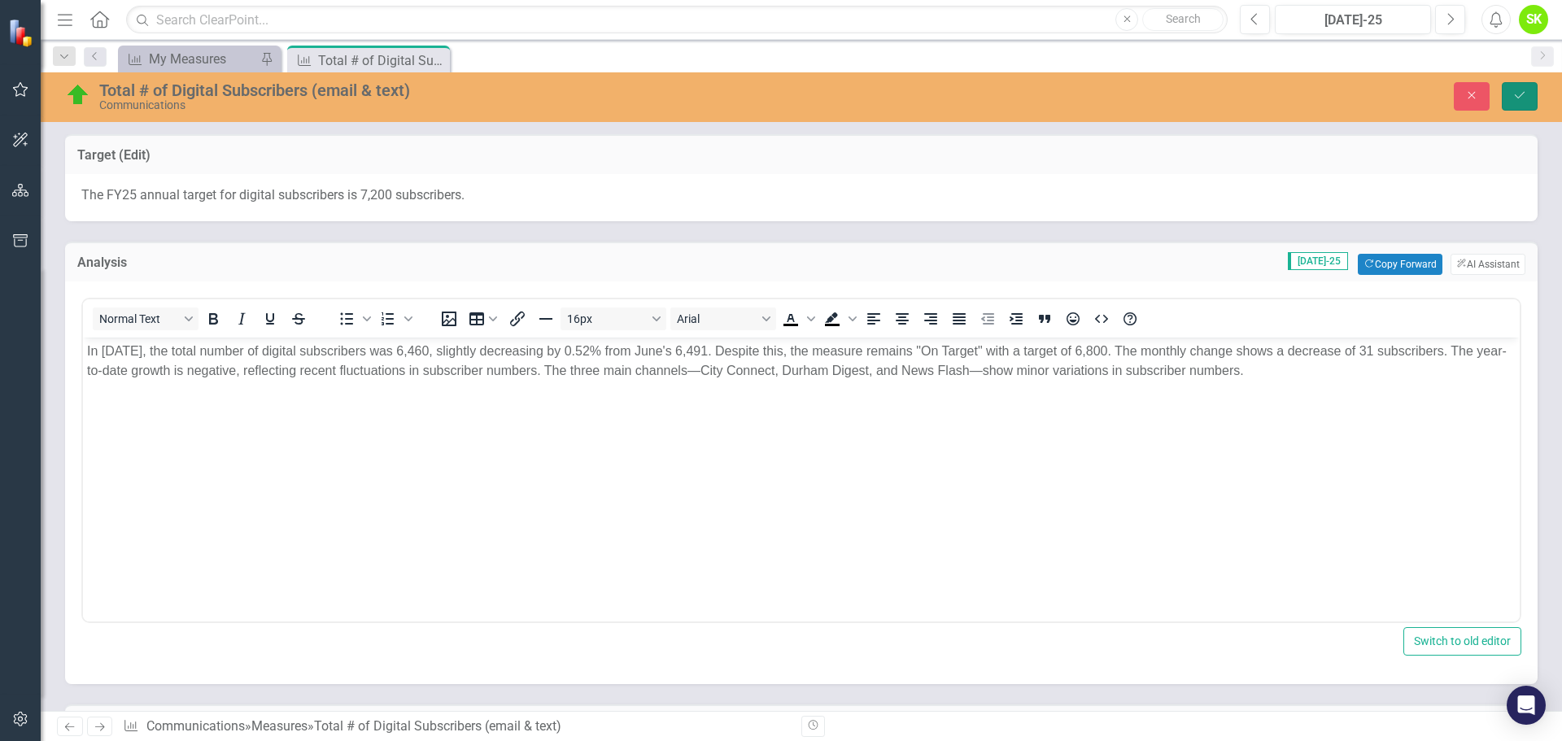
click at [1519, 98] on icon "submit" at bounding box center [1520, 95] width 10 height 7
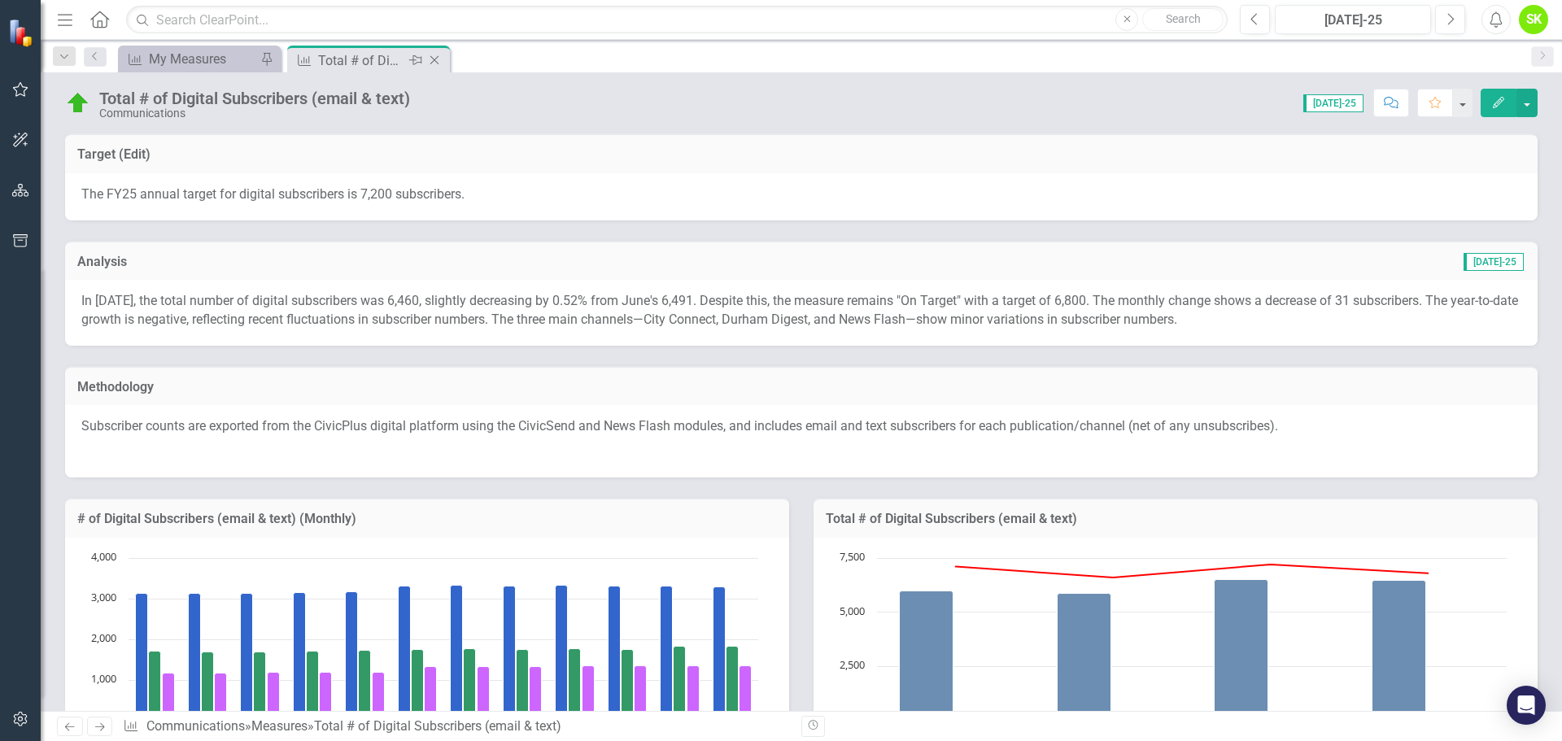
click at [436, 60] on icon "Close" at bounding box center [434, 60] width 16 height 13
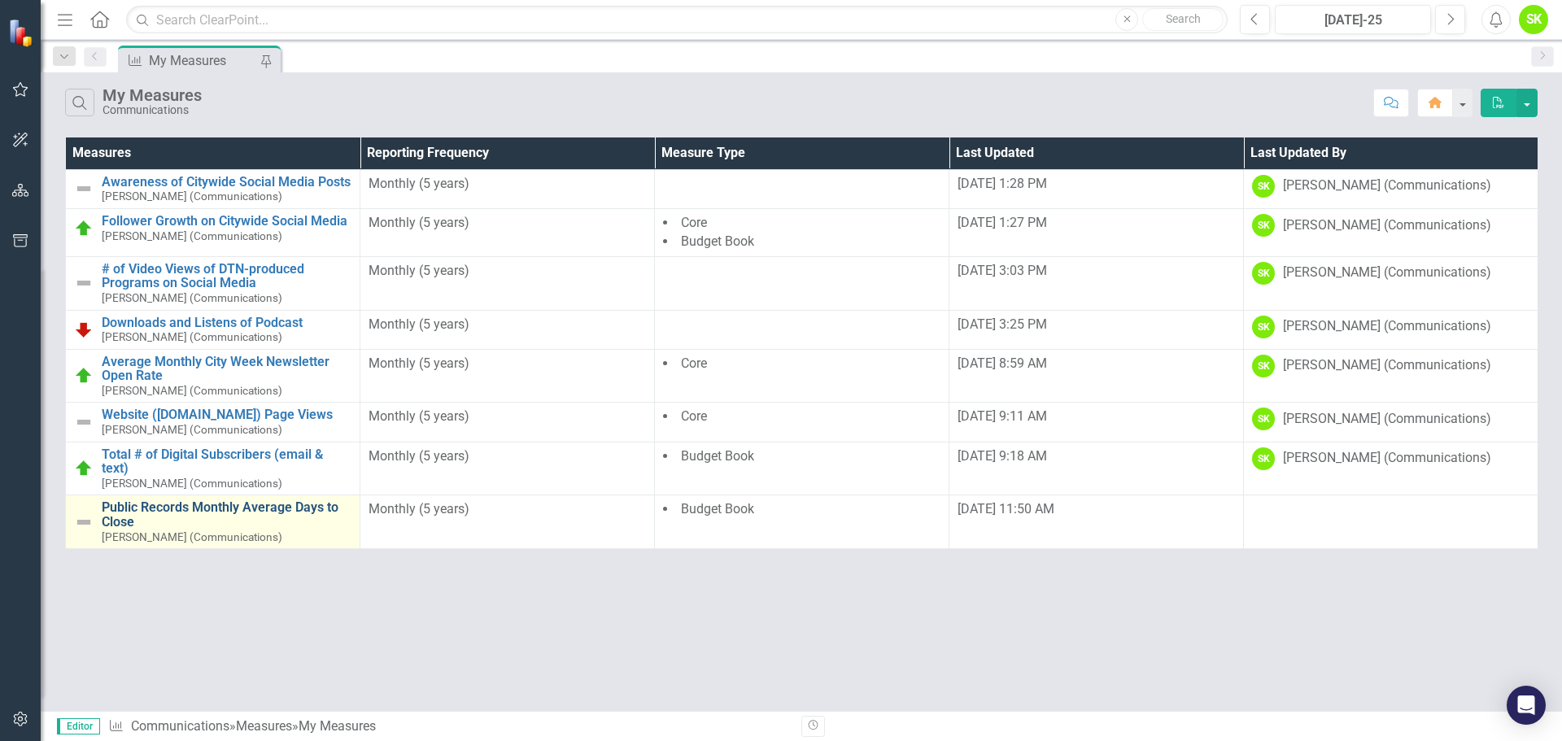
click at [193, 506] on link "Public Records Monthly Average Days to Close" at bounding box center [227, 514] width 250 height 28
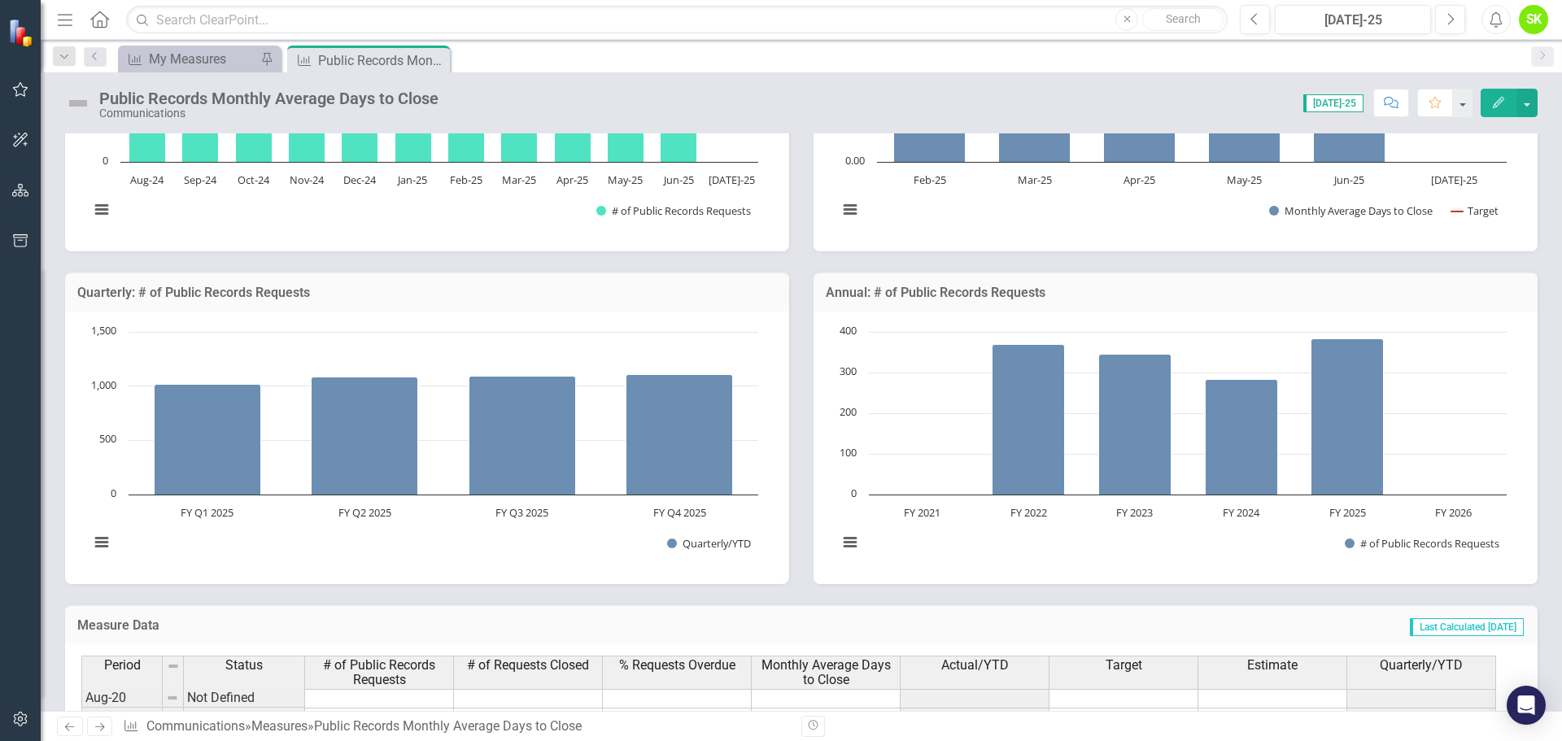
scroll to position [534, 0]
click at [224, 298] on h3 "Quarterly: # of Public Records Requests" at bounding box center [427, 293] width 700 height 15
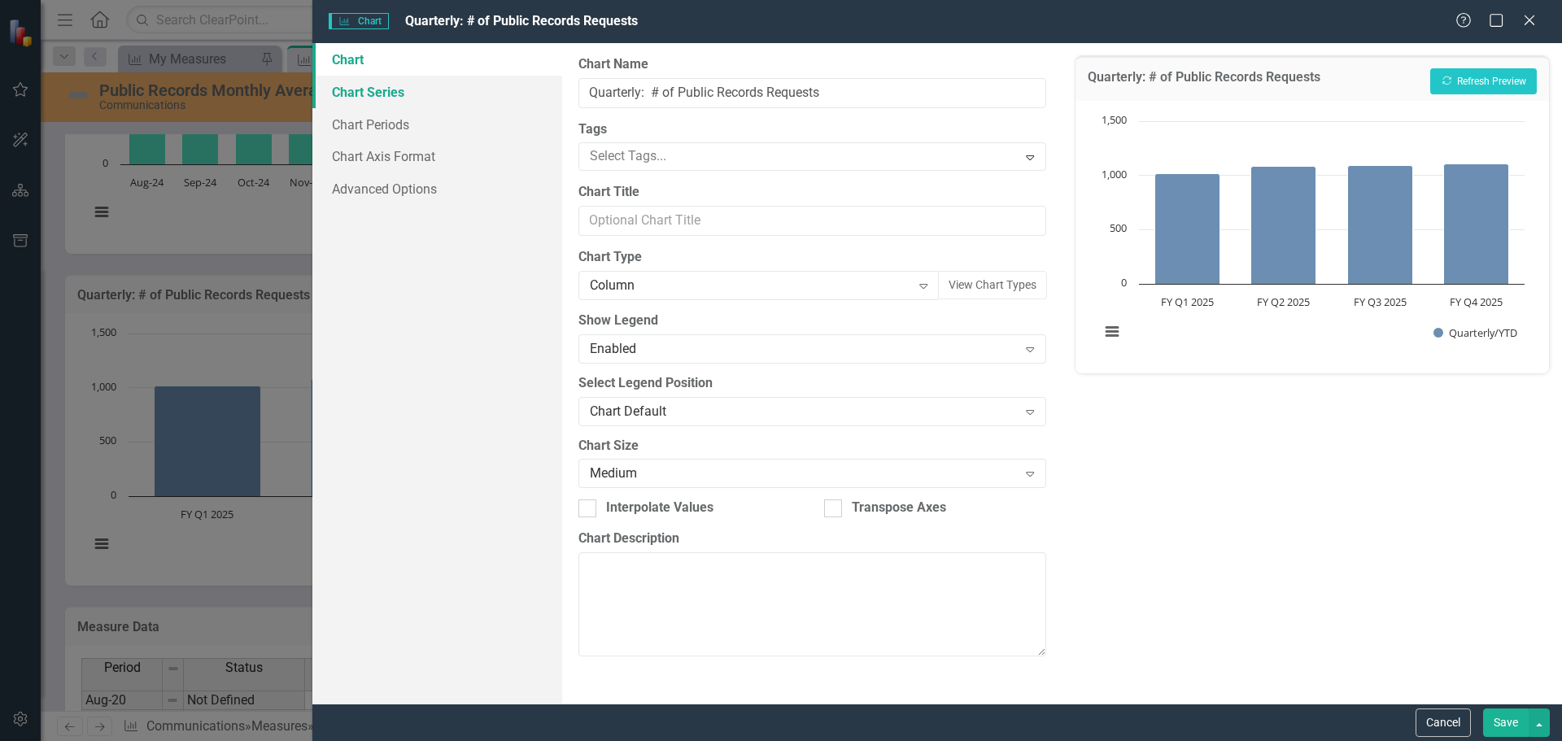
click at [377, 100] on link "Chart Series" at bounding box center [437, 92] width 250 height 33
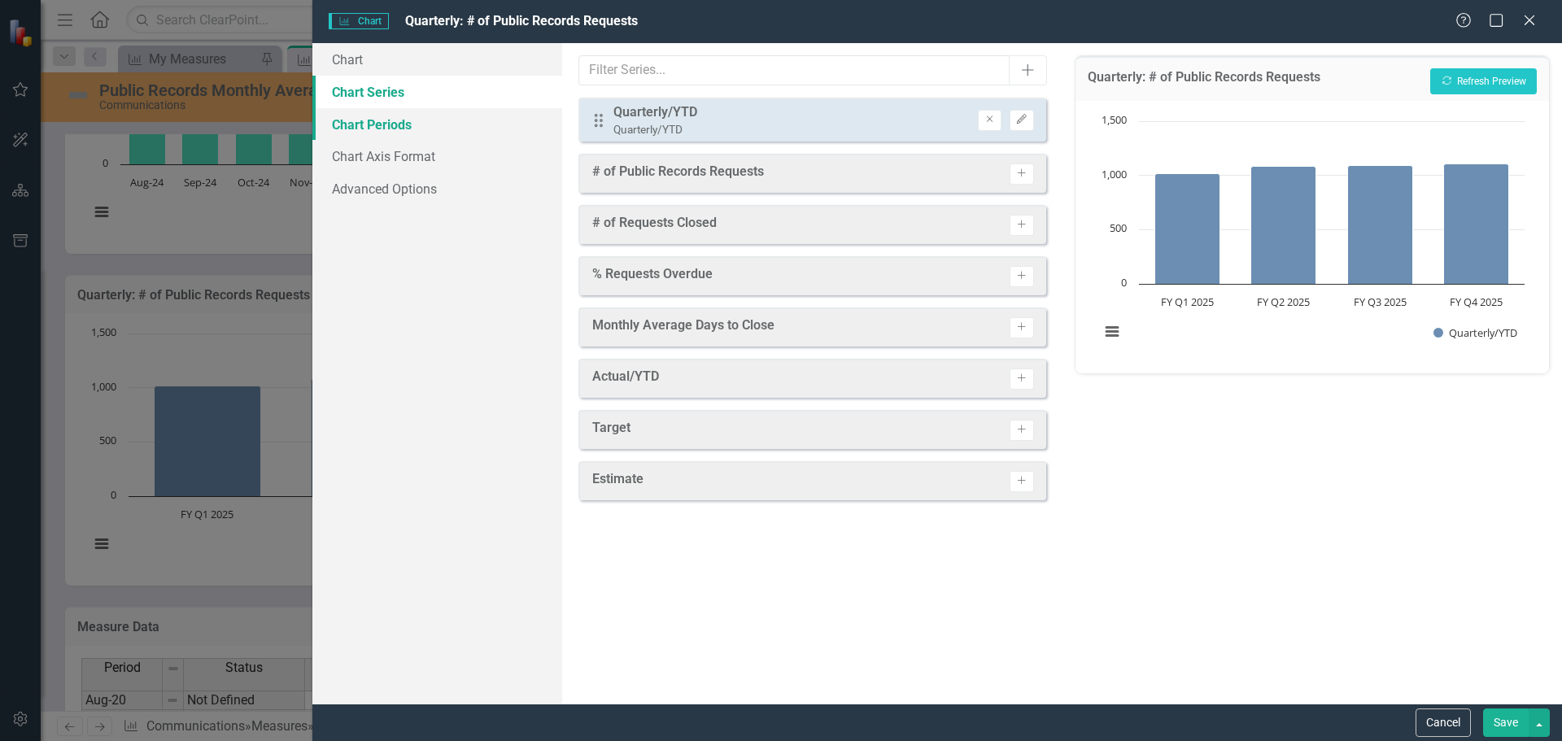
click at [369, 123] on link "Chart Periods" at bounding box center [437, 124] width 250 height 33
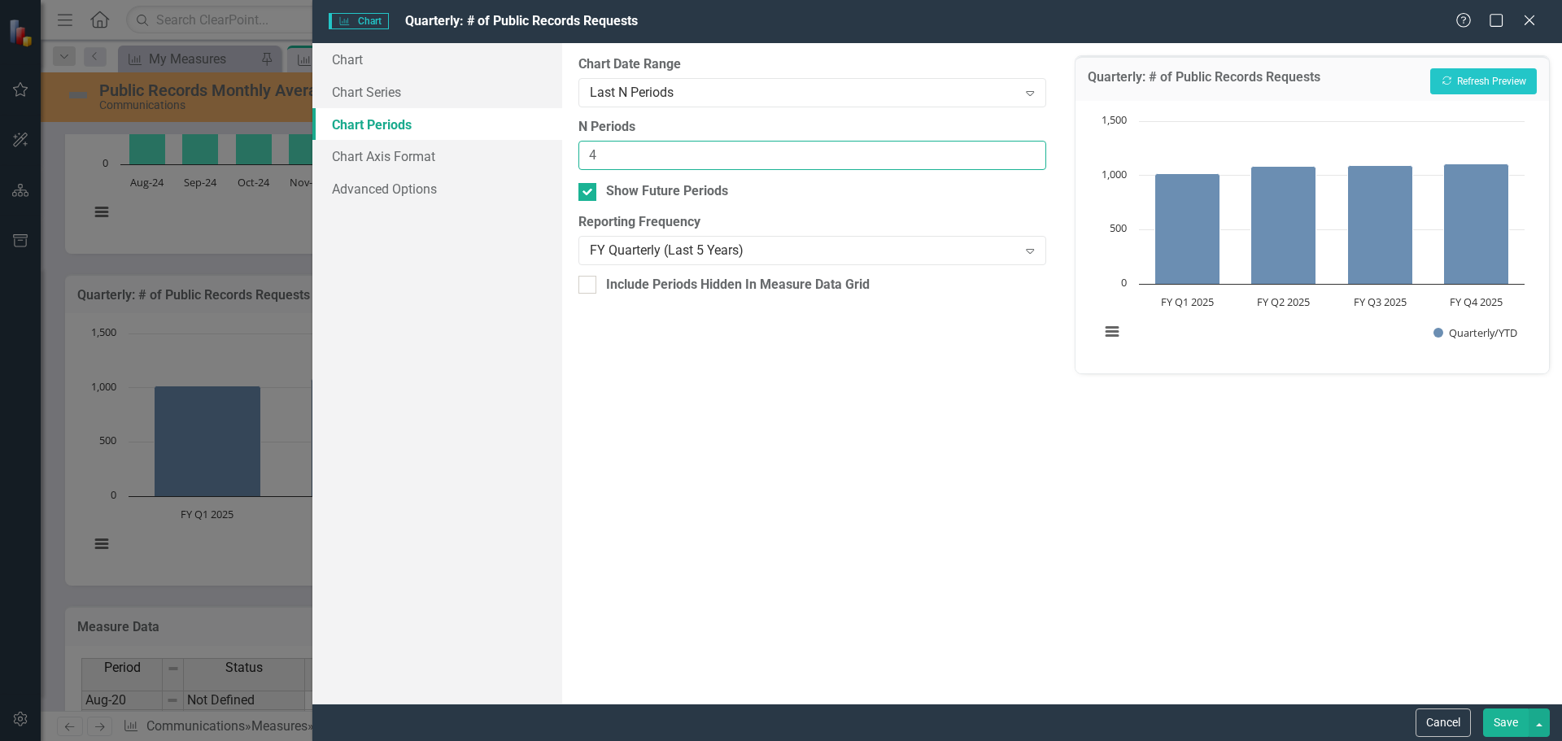
click at [612, 157] on input "4" at bounding box center [811, 156] width 467 height 30
type input "8"
click at [1506, 726] on button "Save" at bounding box center [1506, 723] width 46 height 28
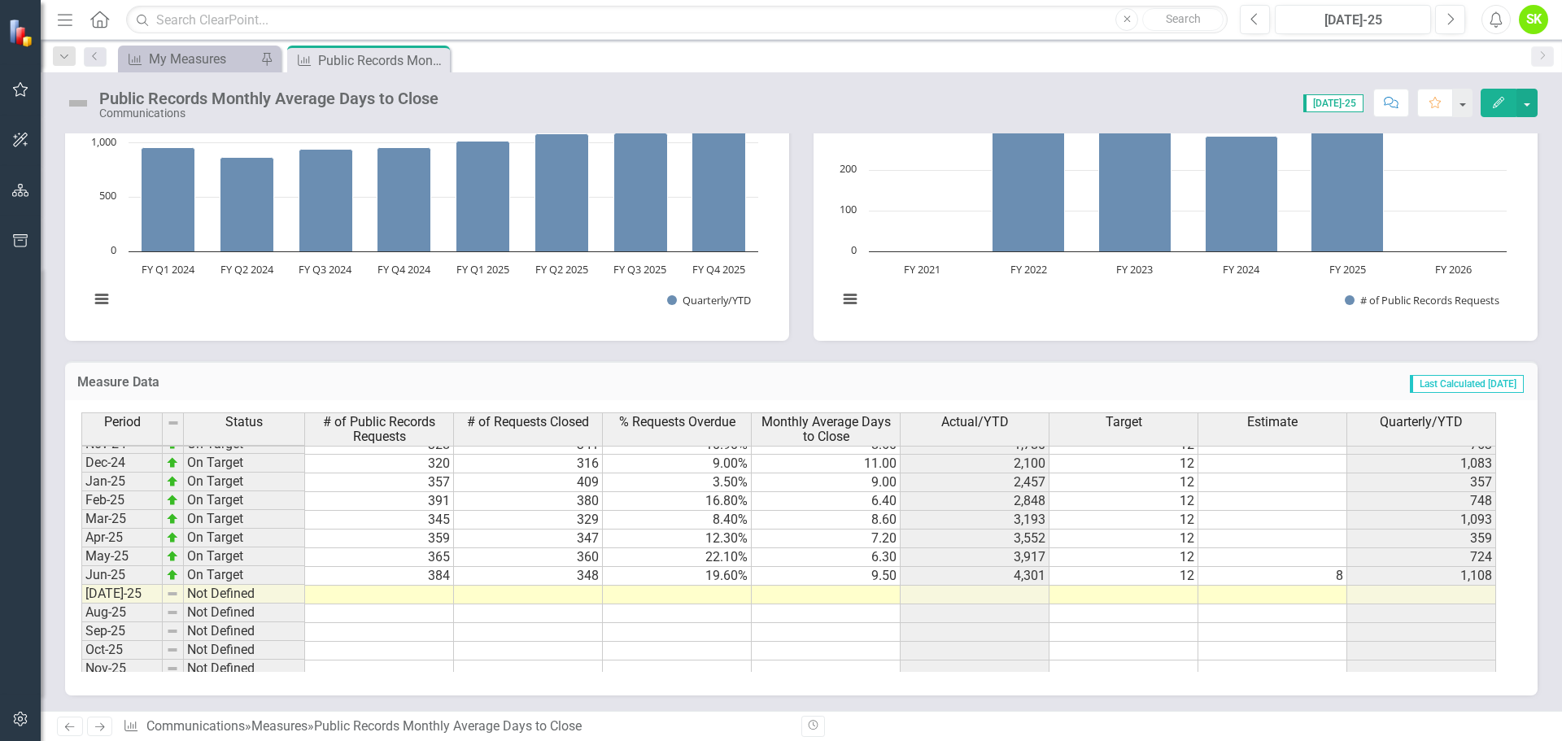
scroll to position [0, 0]
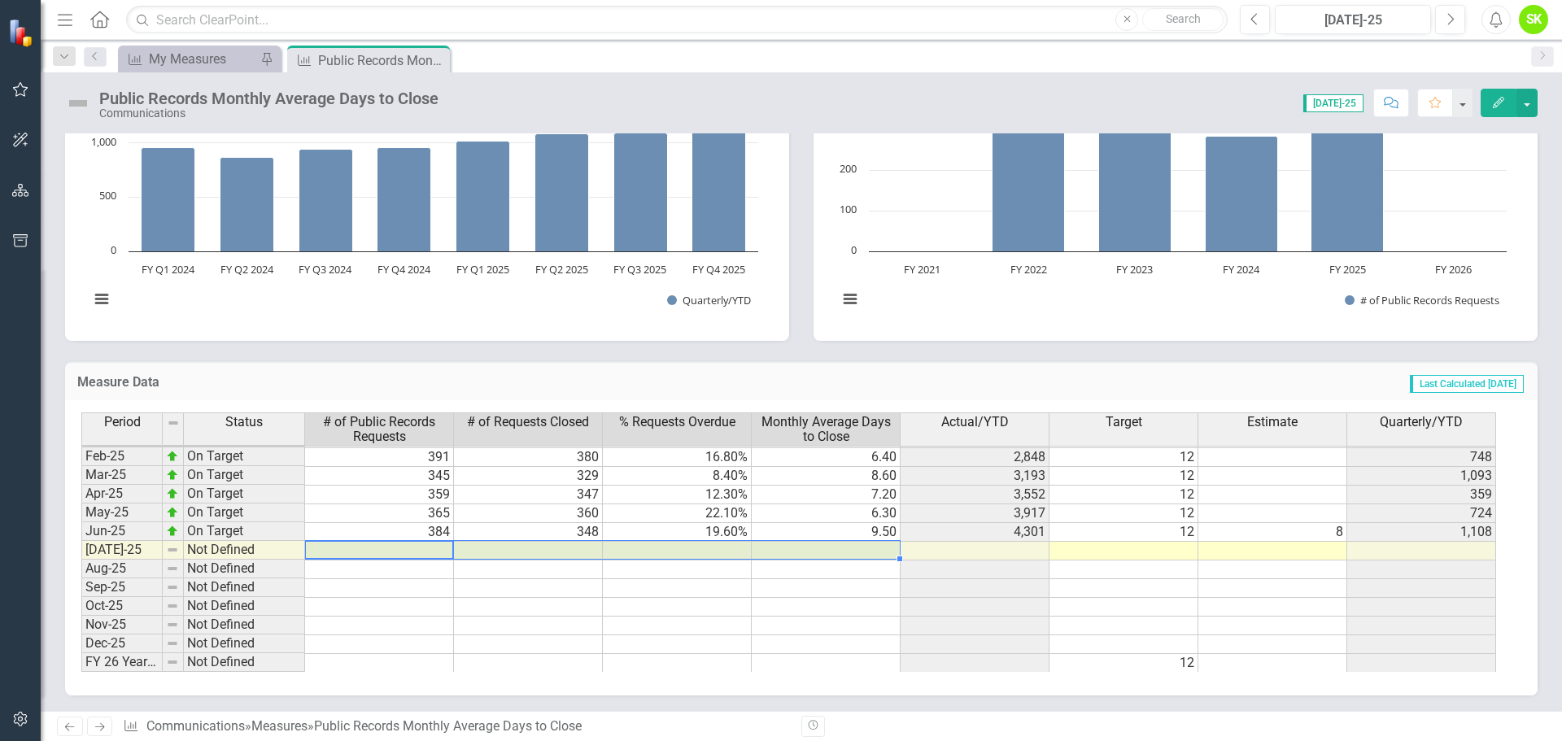
drag, startPoint x: 436, startPoint y: 552, endPoint x: 809, endPoint y: 548, distance: 373.4
click at [809, 548] on tbody "Jan-24 On Target 317 336 36.90% 7.00 2,139 12 317 Feb-24 On Target 342 279 17.2…" at bounding box center [788, 438] width 1415 height 469
type textarea "387"
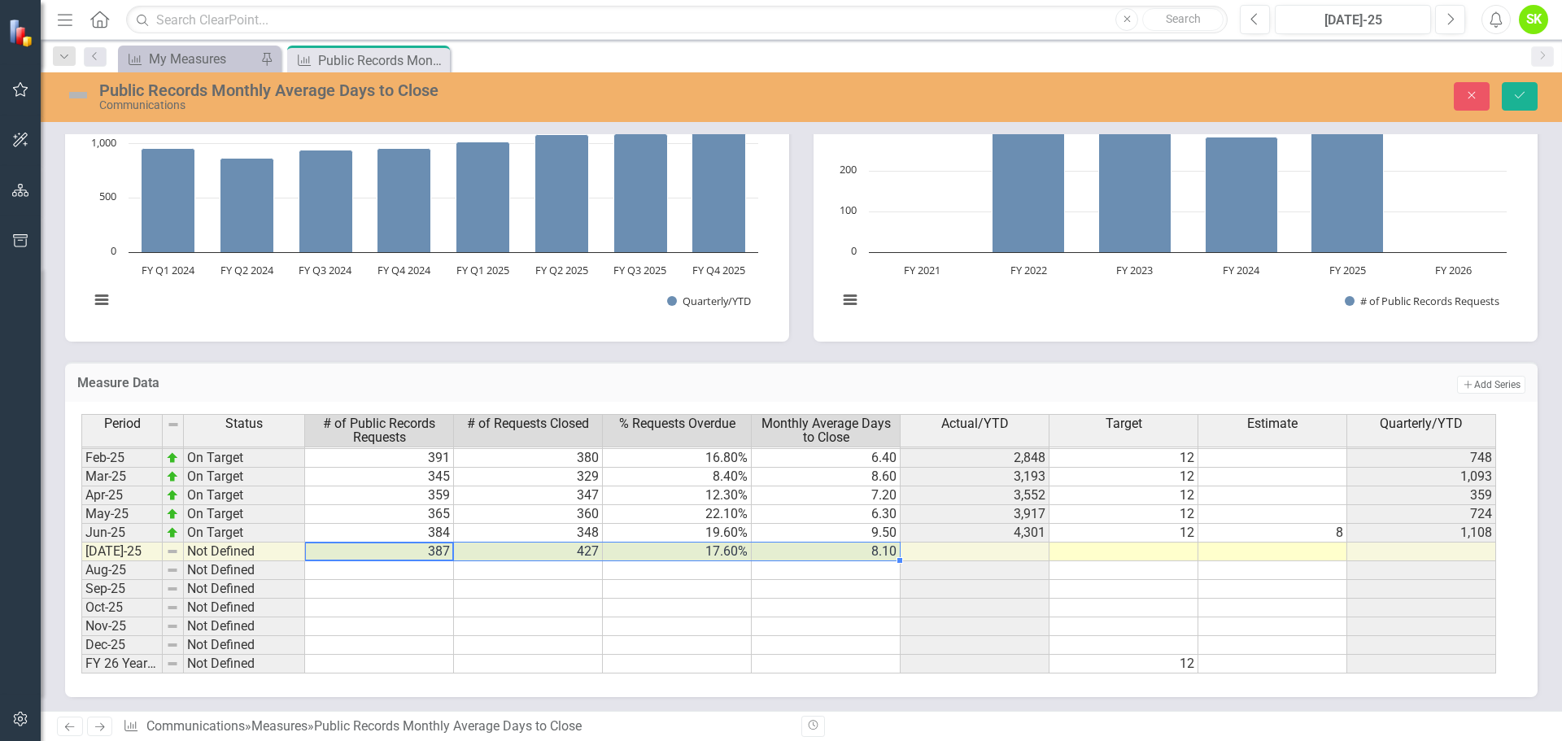
click at [1323, 530] on td "8" at bounding box center [1272, 533] width 149 height 19
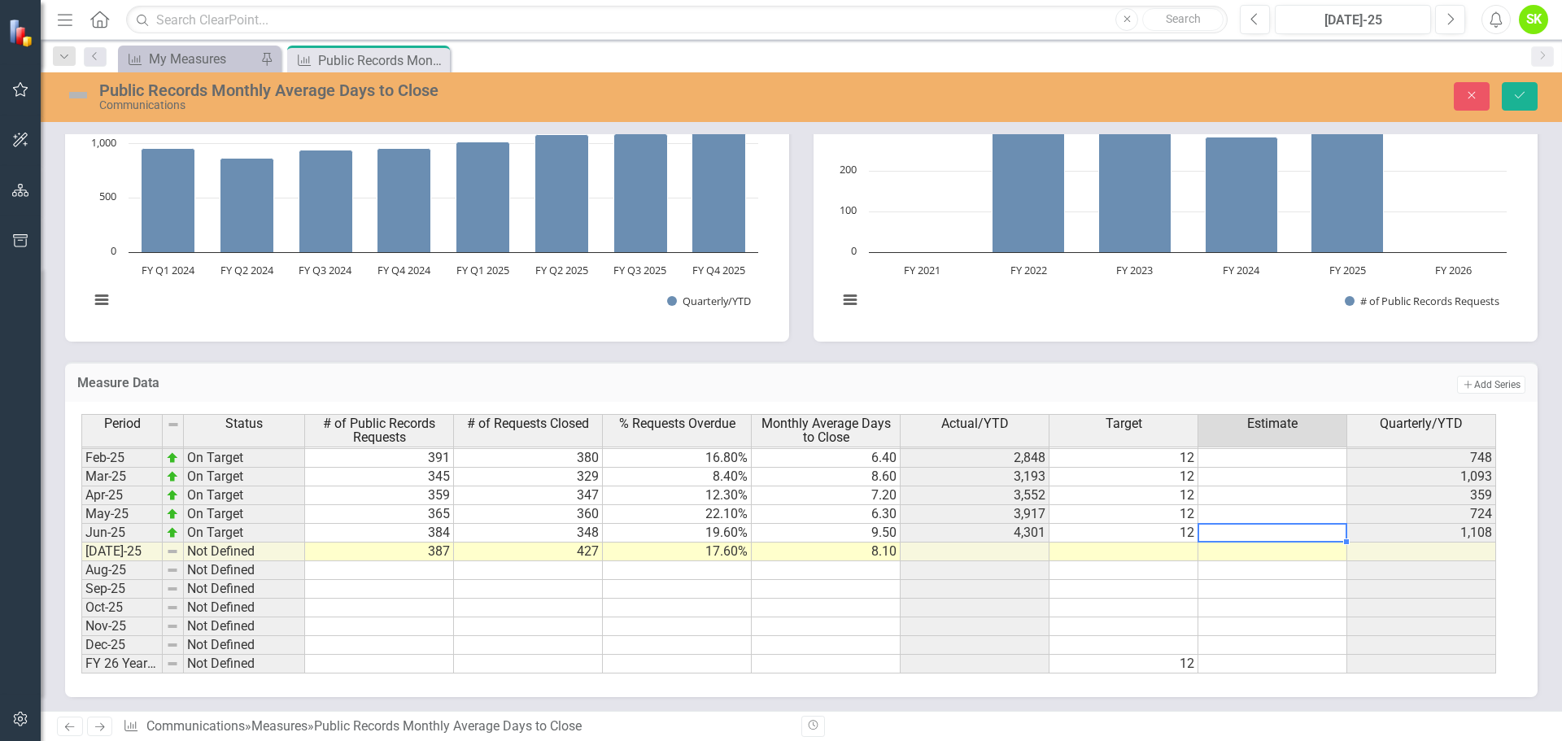
click at [1182, 531] on td "12" at bounding box center [1123, 533] width 149 height 19
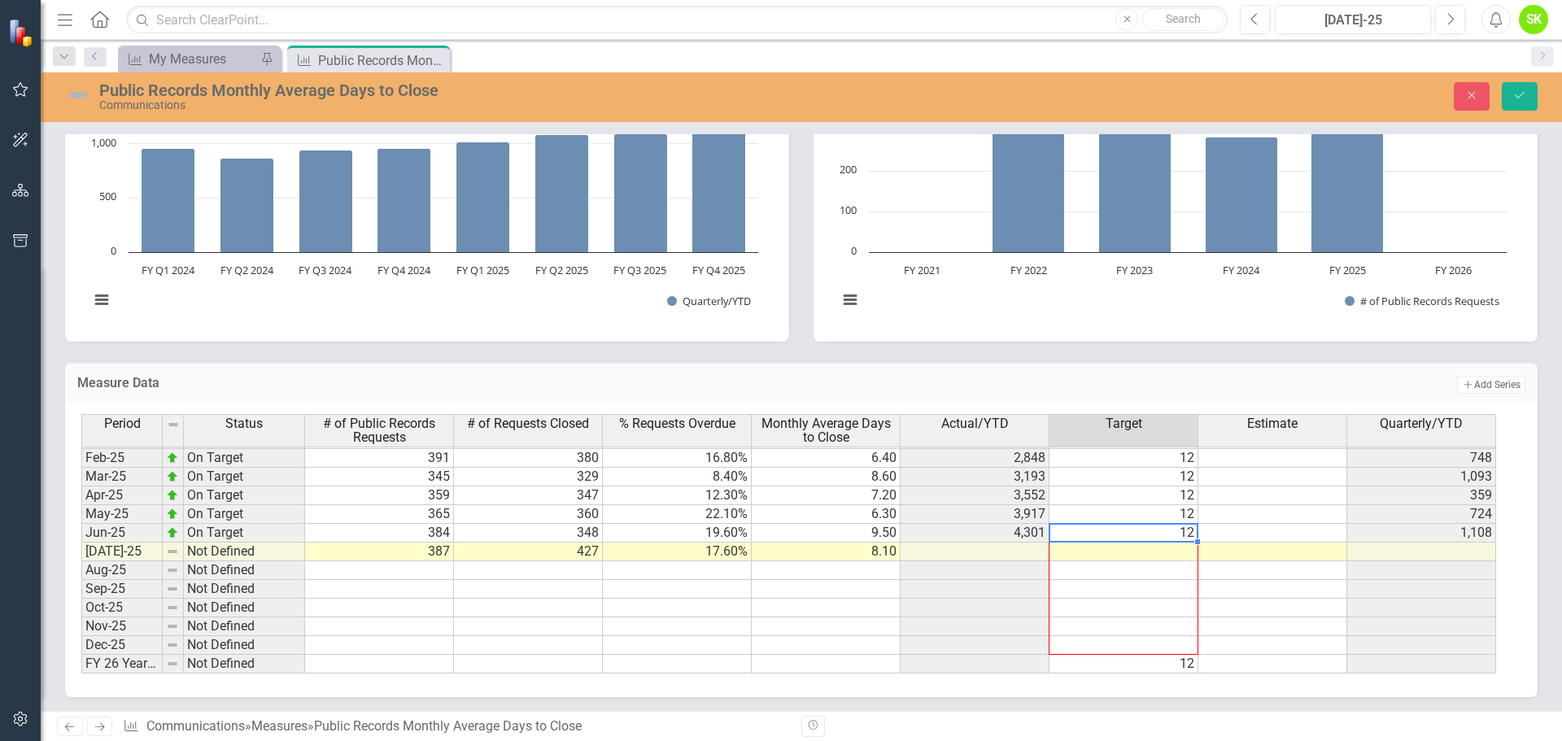
drag, startPoint x: 1197, startPoint y: 543, endPoint x: 1189, endPoint y: 639, distance: 97.1
click at [81, 639] on div "Period Status # of Public Records Requests # of Requests Closed % Requests Over…" at bounding box center [81, 423] width 0 height 502
type textarea "12"
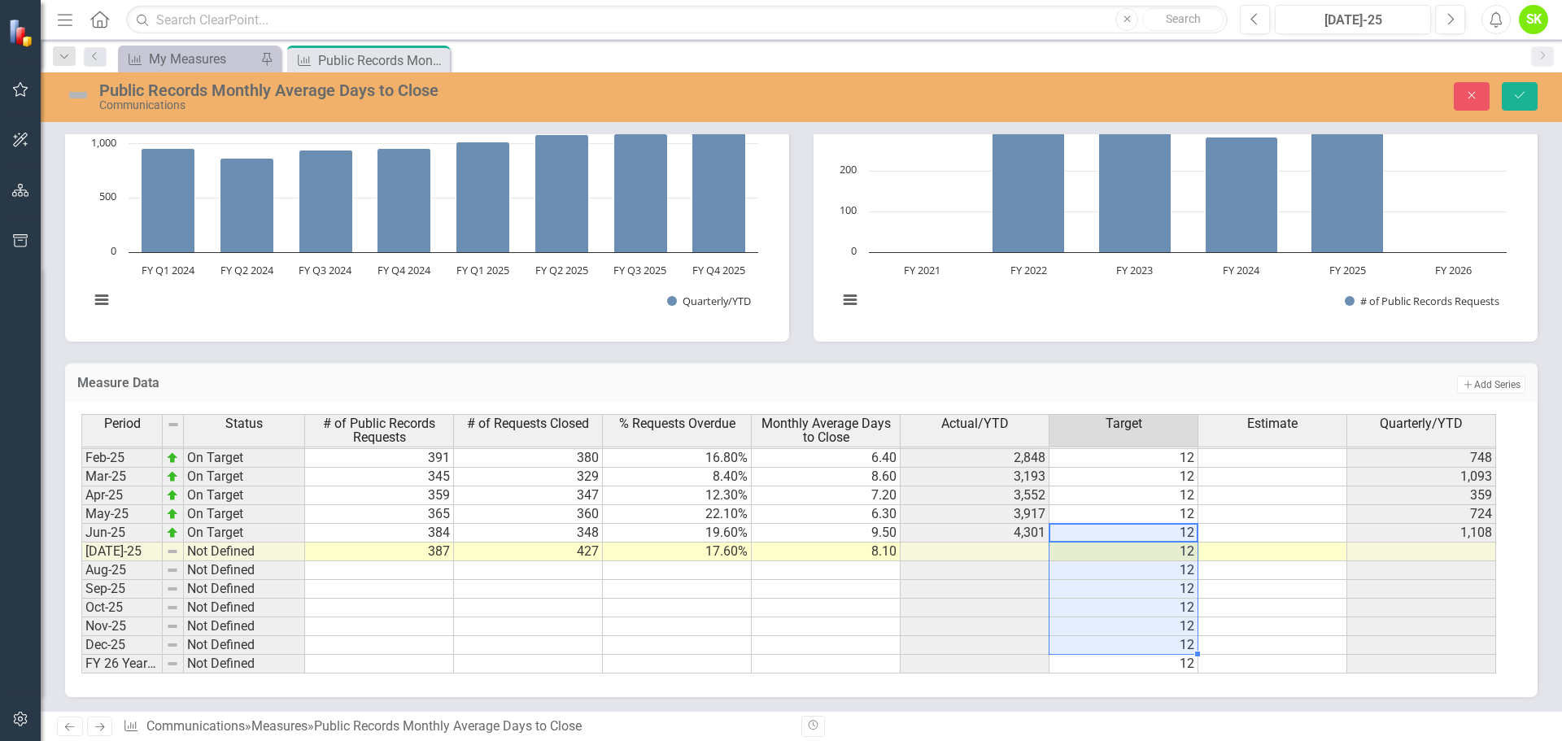
click at [81, 616] on div "Period Status # of Public Records Requests # of Requests Closed % Requests Over…" at bounding box center [81, 423] width 0 height 502
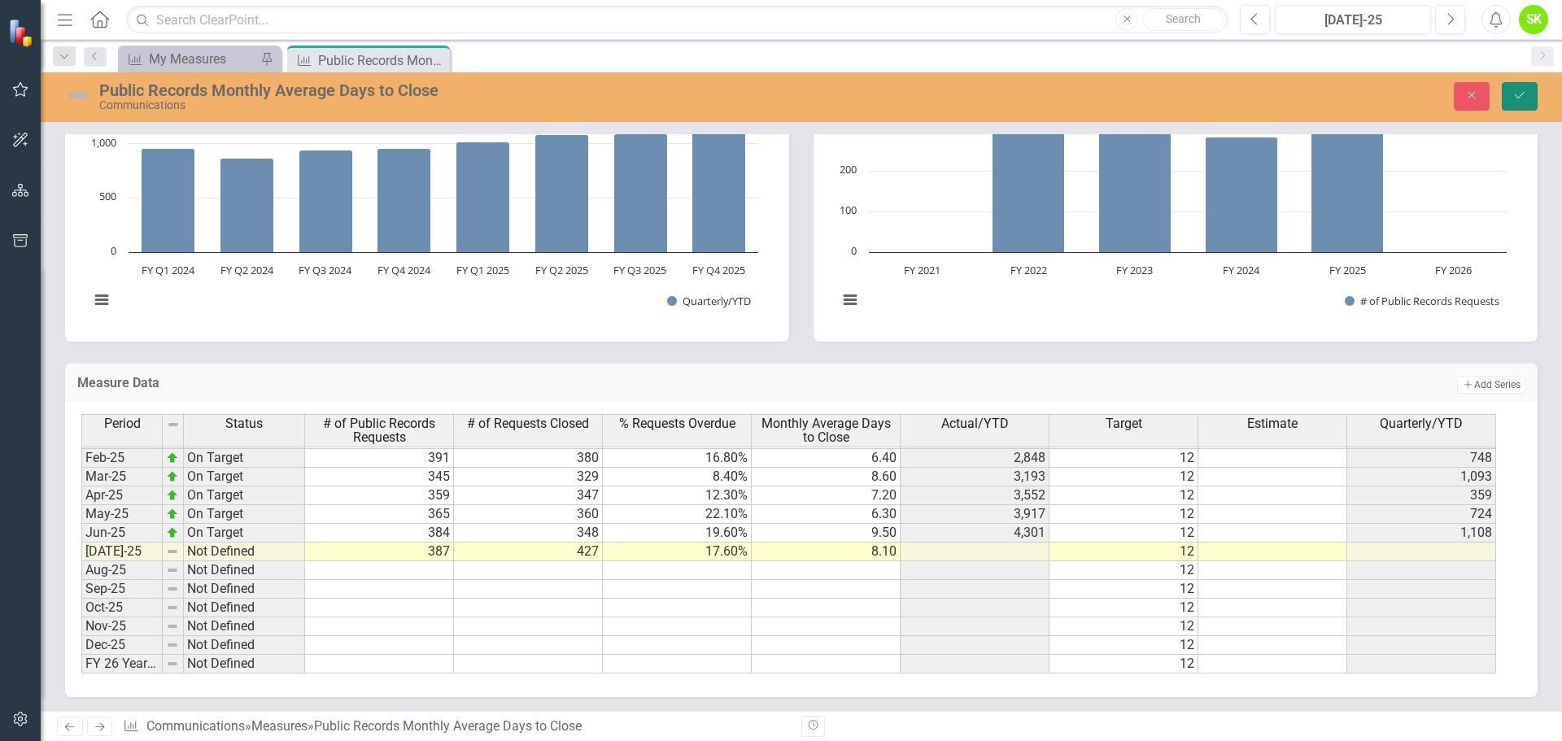
click at [1516, 103] on button "Save" at bounding box center [1520, 96] width 36 height 28
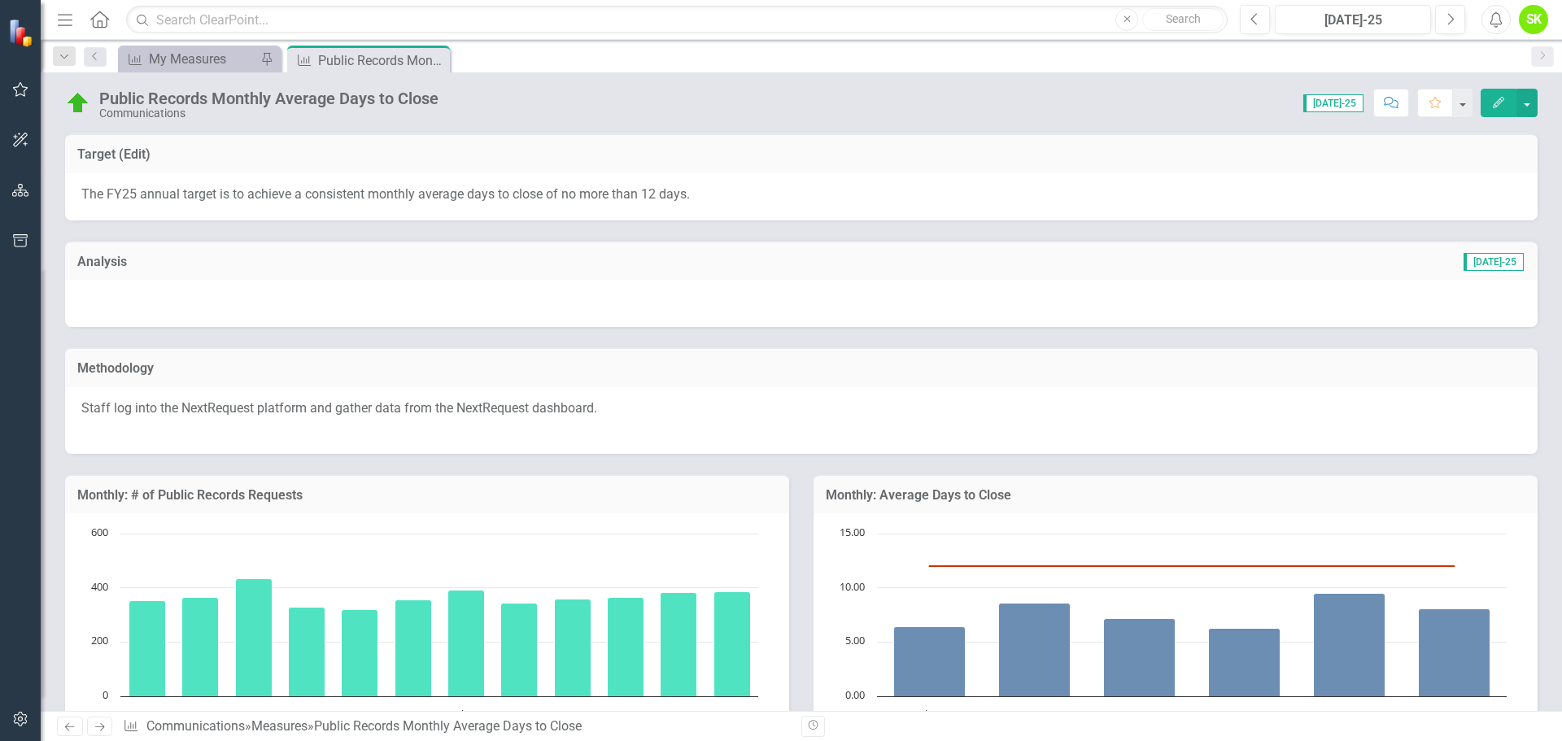
click at [835, 306] on div at bounding box center [801, 303] width 1472 height 47
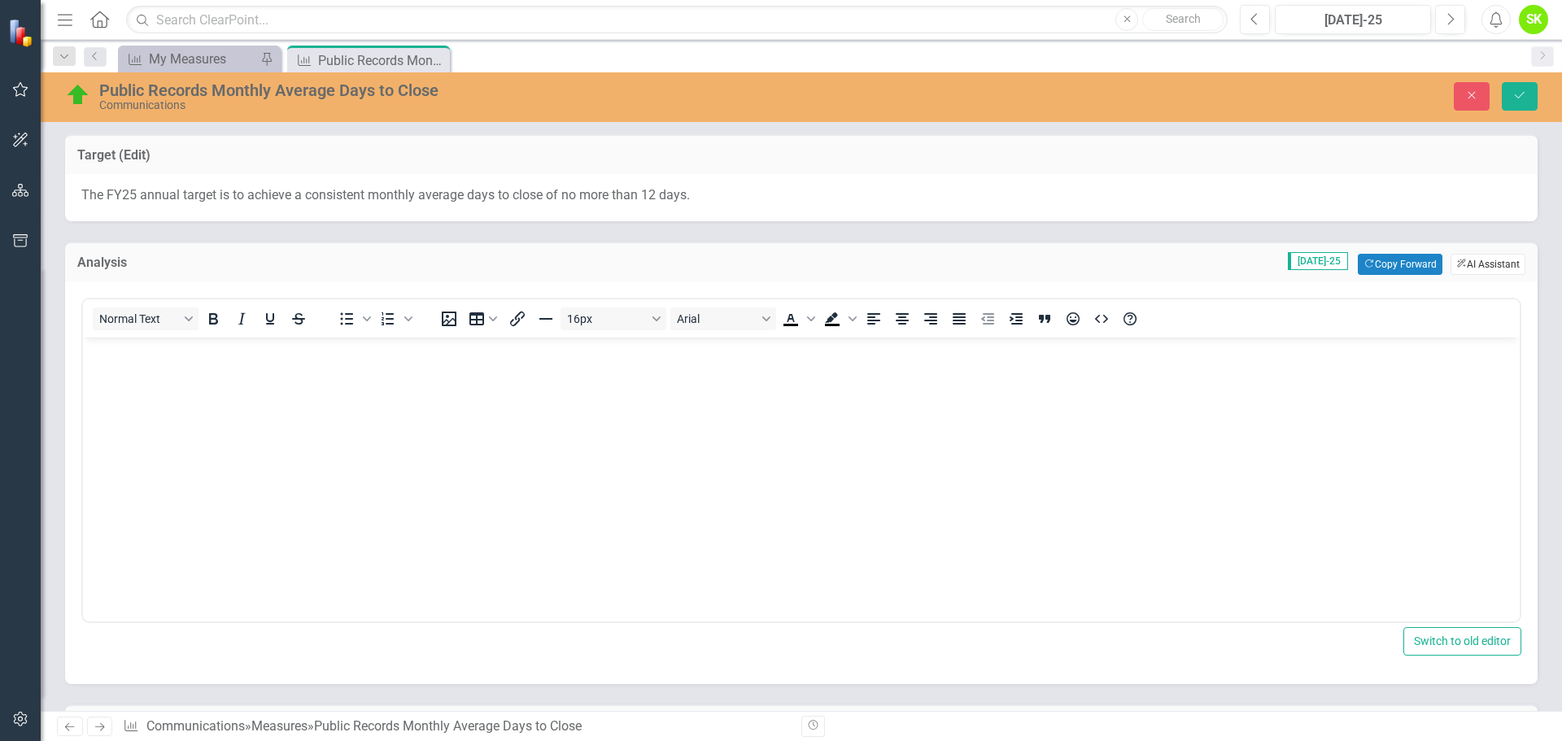
click at [1465, 266] on button "ClearPoint AI AI Assistant" at bounding box center [1487, 264] width 75 height 21
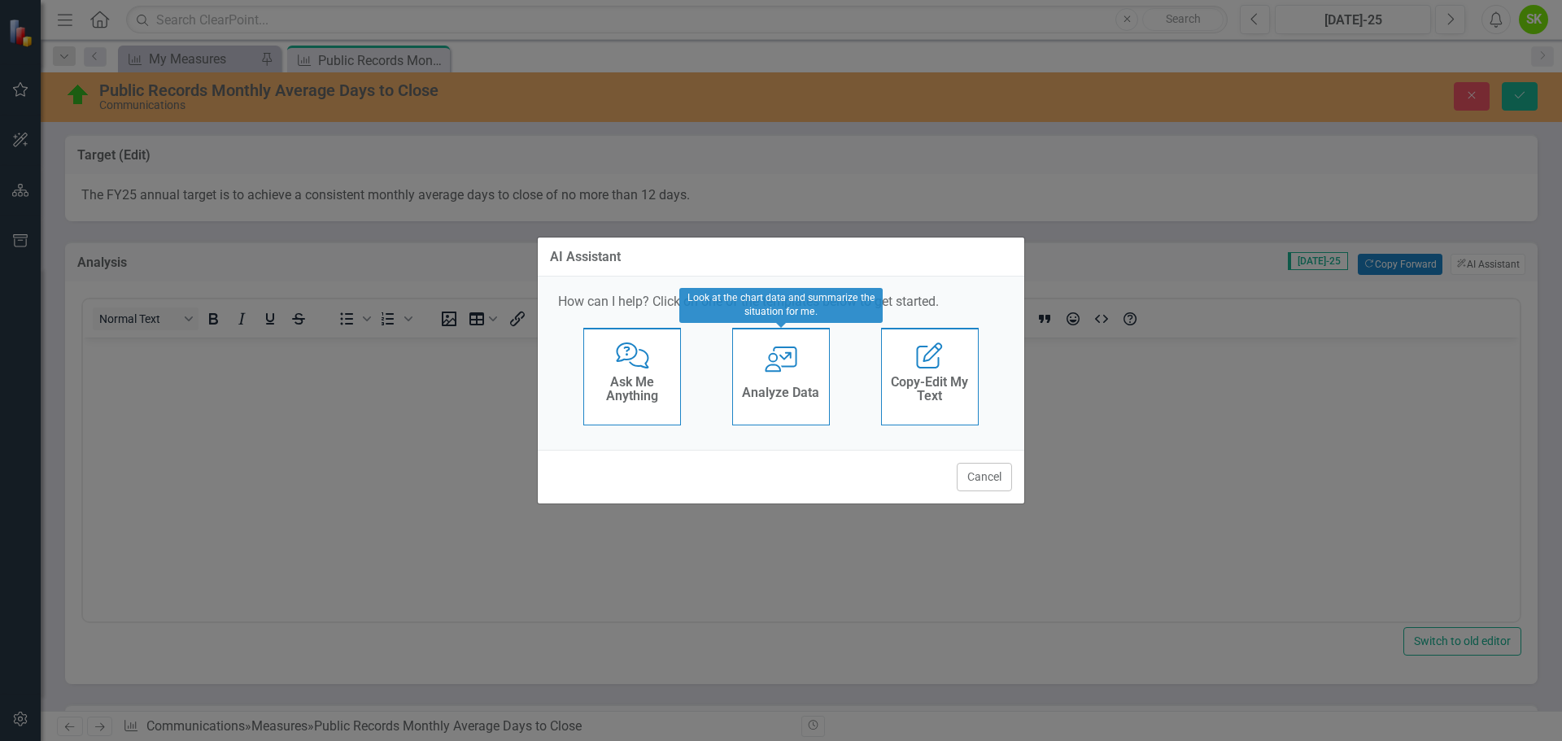
click at [753, 357] on div "User with Chart Analyze Data" at bounding box center [781, 377] width 98 height 98
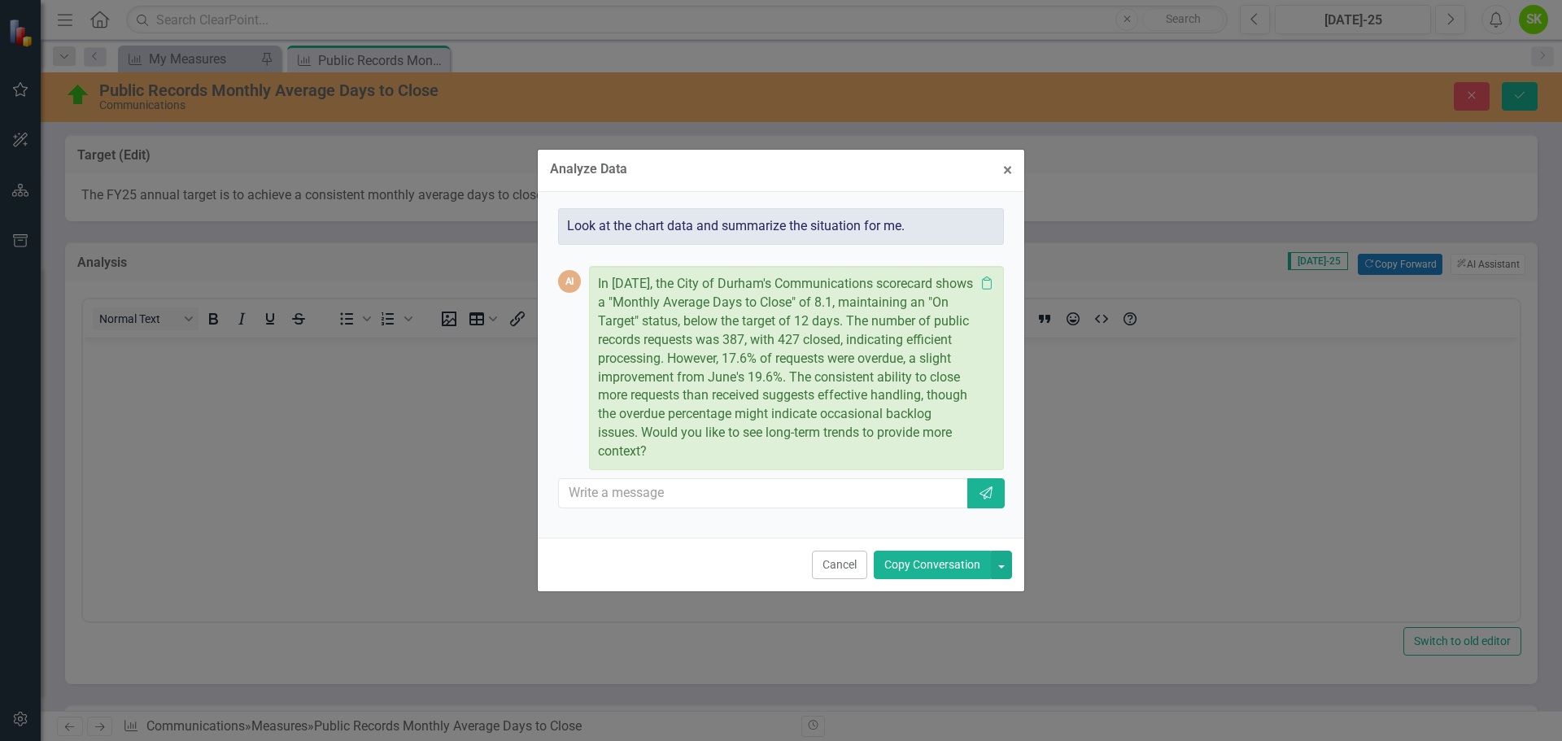
click at [935, 564] on button "Copy Conversation" at bounding box center [932, 565] width 117 height 28
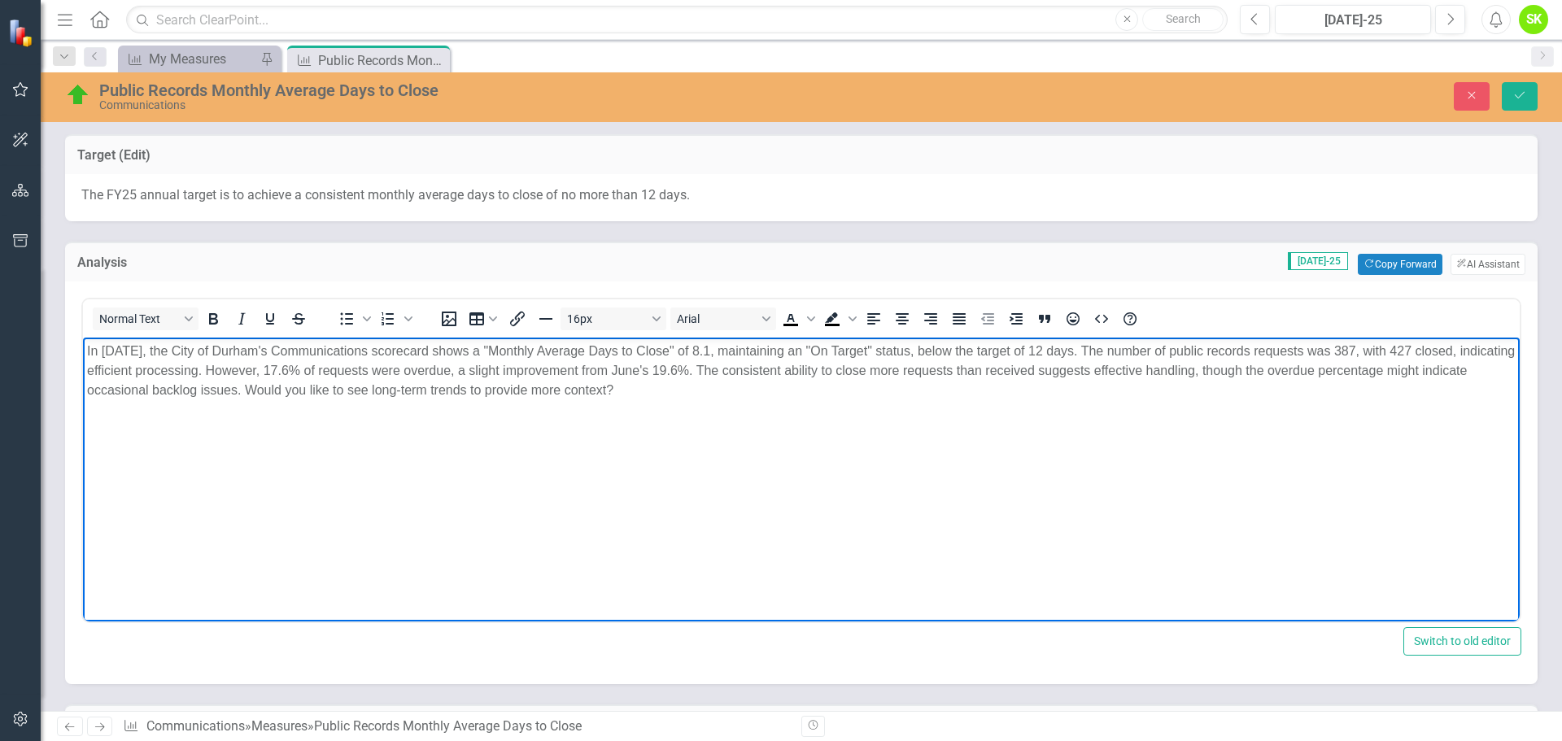
drag, startPoint x: 672, startPoint y: 393, endPoint x: 292, endPoint y: 386, distance: 380.0
click at [292, 386] on p "In July 2025, the City of Durham's Communications scorecard shows a "Monthly Av…" at bounding box center [801, 371] width 1429 height 59
click at [471, 432] on body "In July 2025, the City of Durham's Communications scorecard shows a "Monthly Av…" at bounding box center [801, 460] width 1437 height 244
click at [1519, 97] on icon "Save" at bounding box center [1519, 94] width 15 height 11
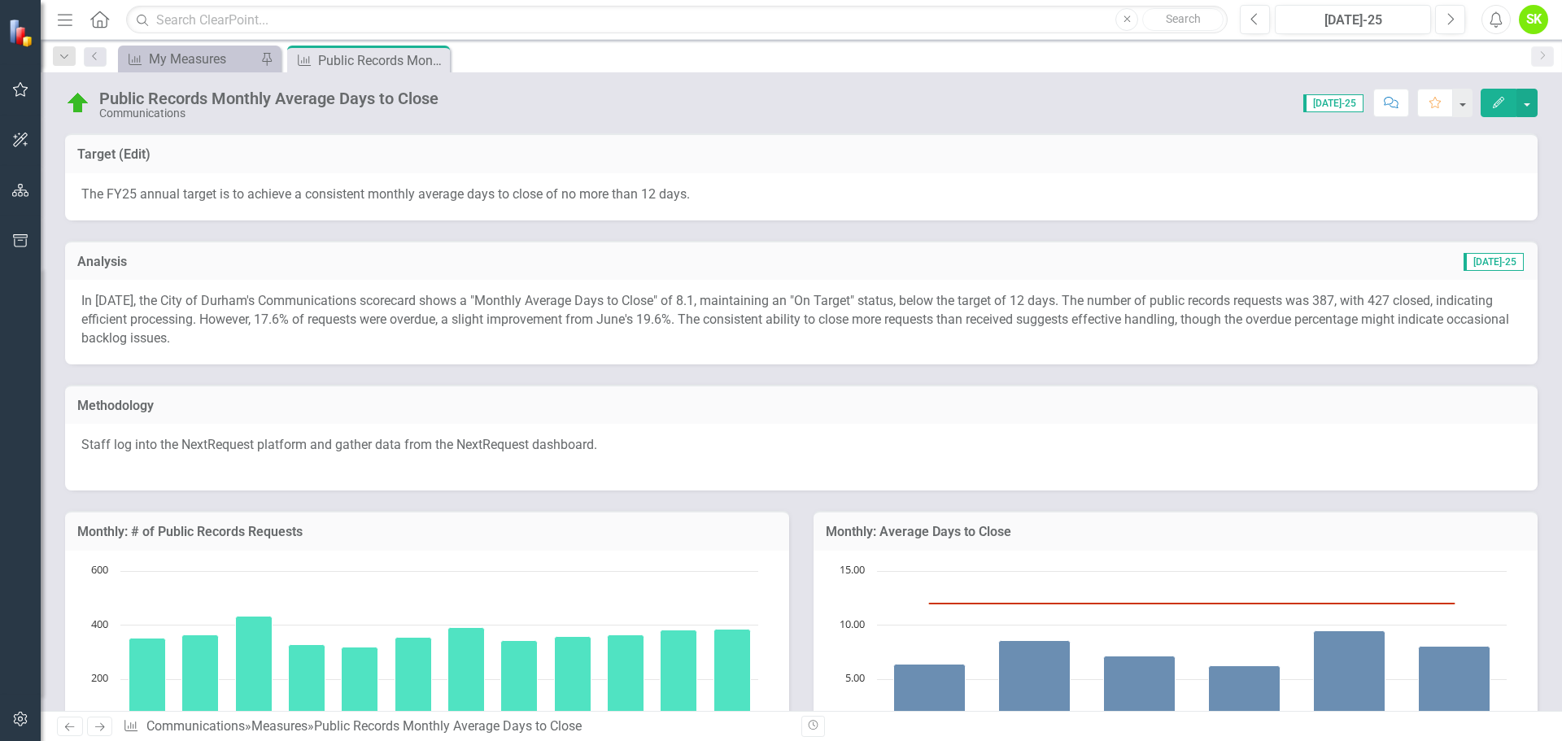
click at [0, 0] on icon "Close" at bounding box center [0, 0] width 0 height 0
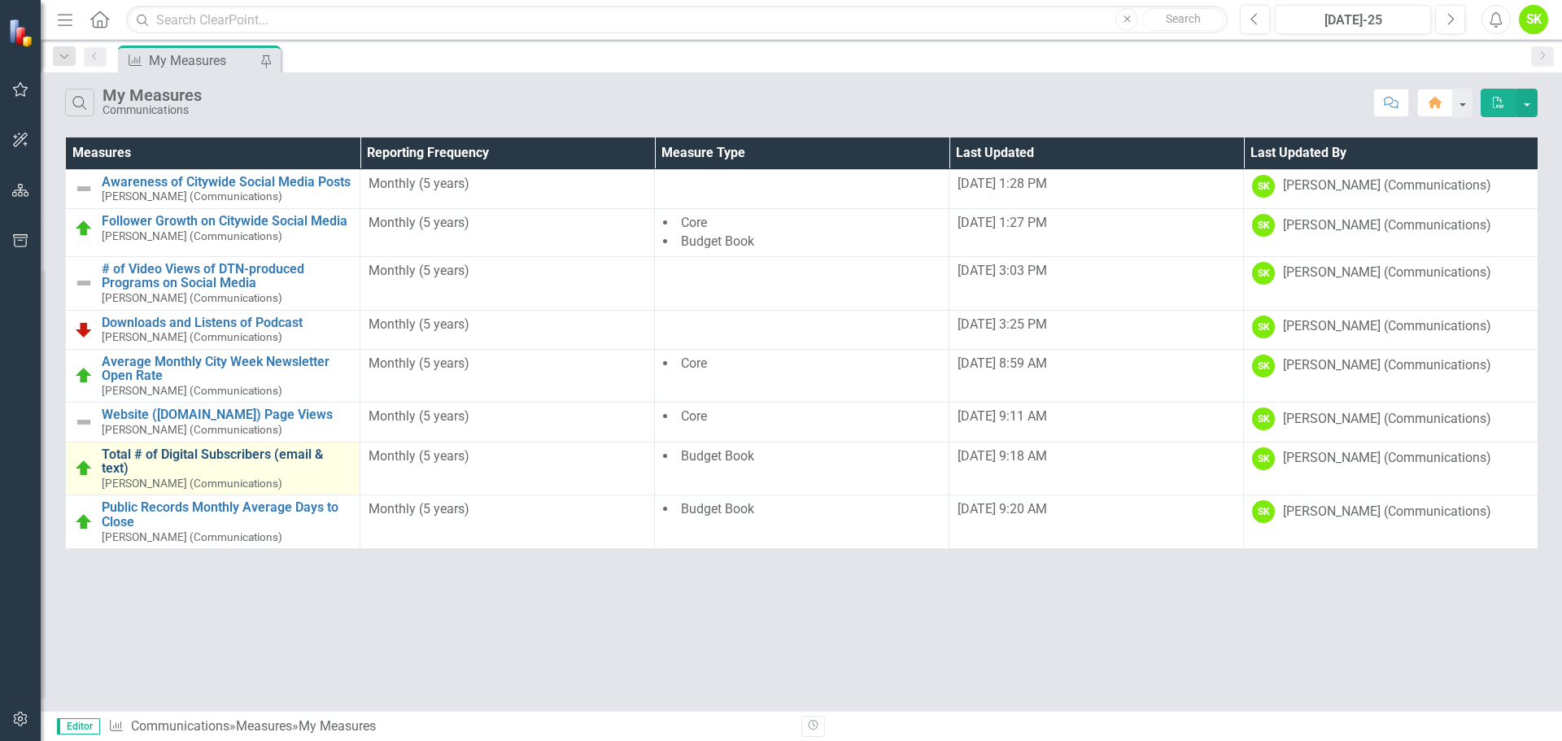
click at [194, 452] on link "Total # of Digital Subscribers (email & text)" at bounding box center [227, 461] width 250 height 28
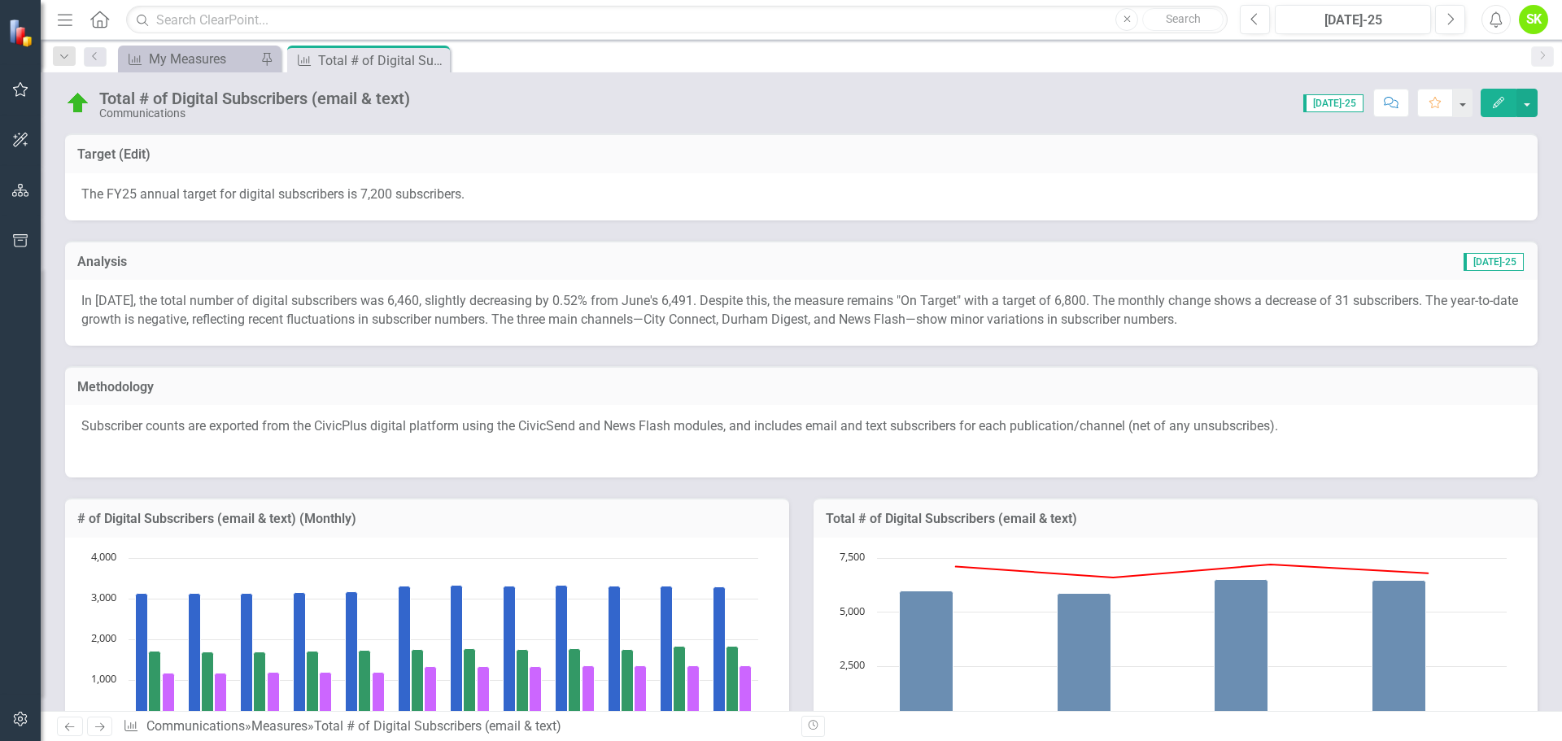
click at [1499, 98] on icon "Edit" at bounding box center [1498, 102] width 15 height 11
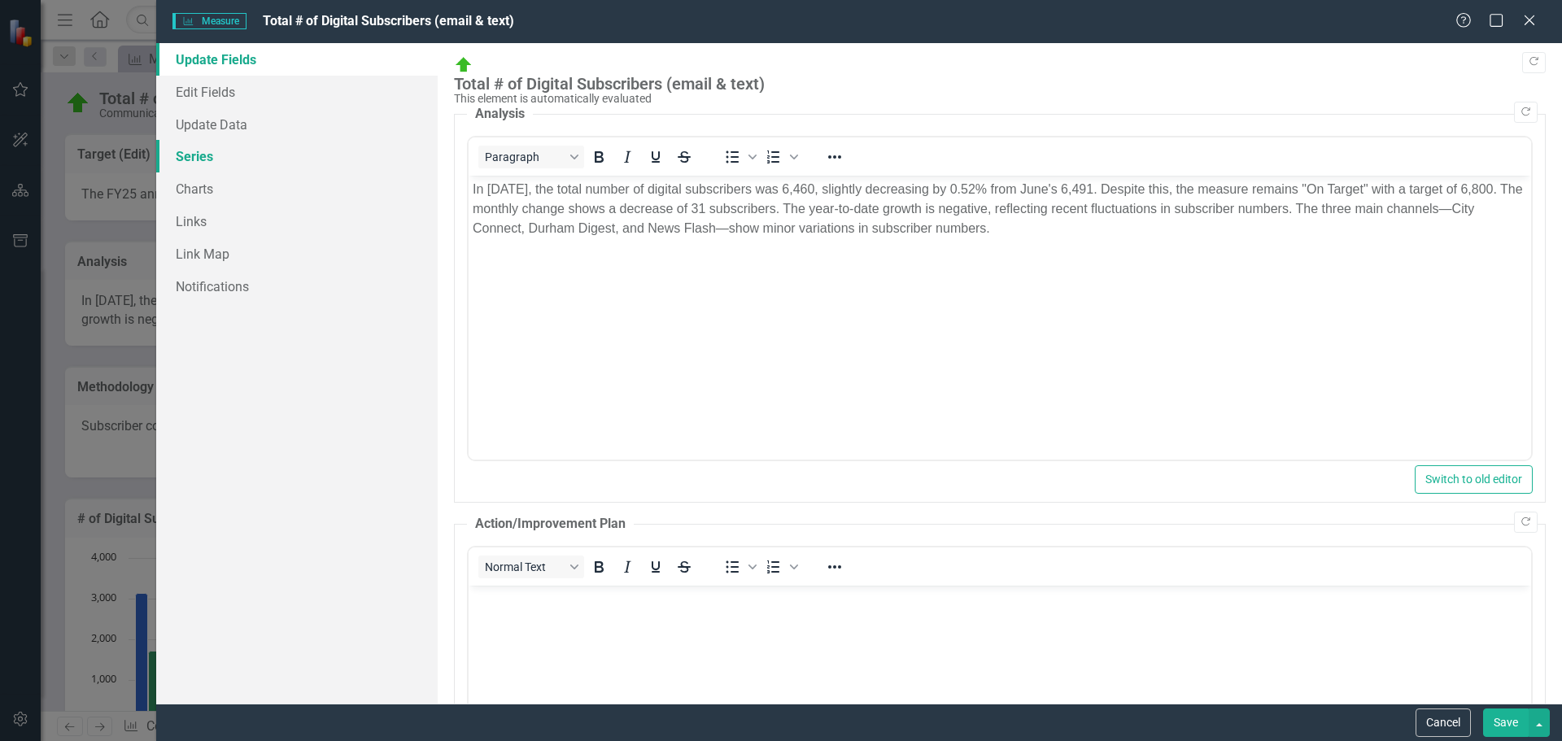
click at [194, 152] on link "Series" at bounding box center [296, 156] width 281 height 33
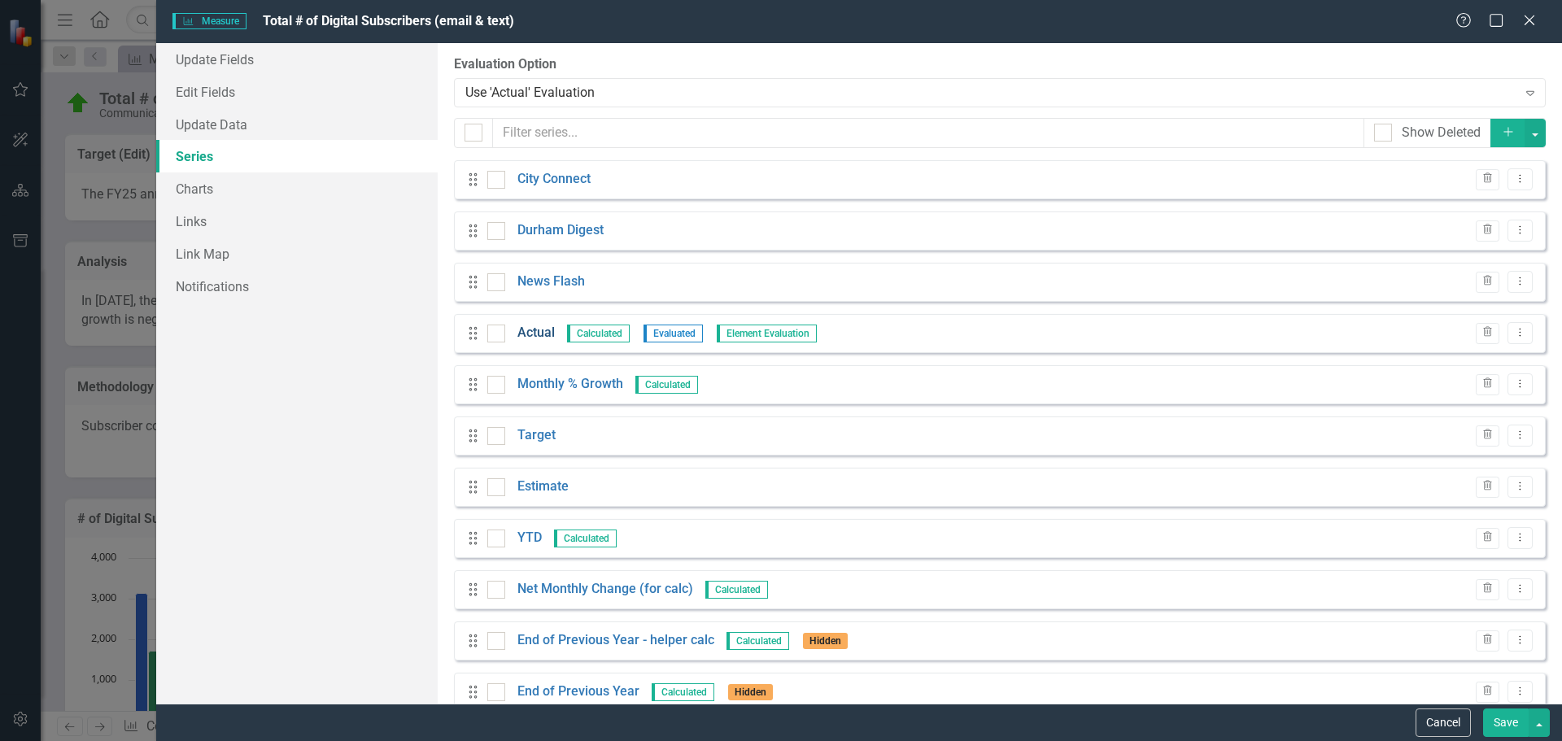
click at [536, 329] on link "Actual" at bounding box center [535, 333] width 37 height 19
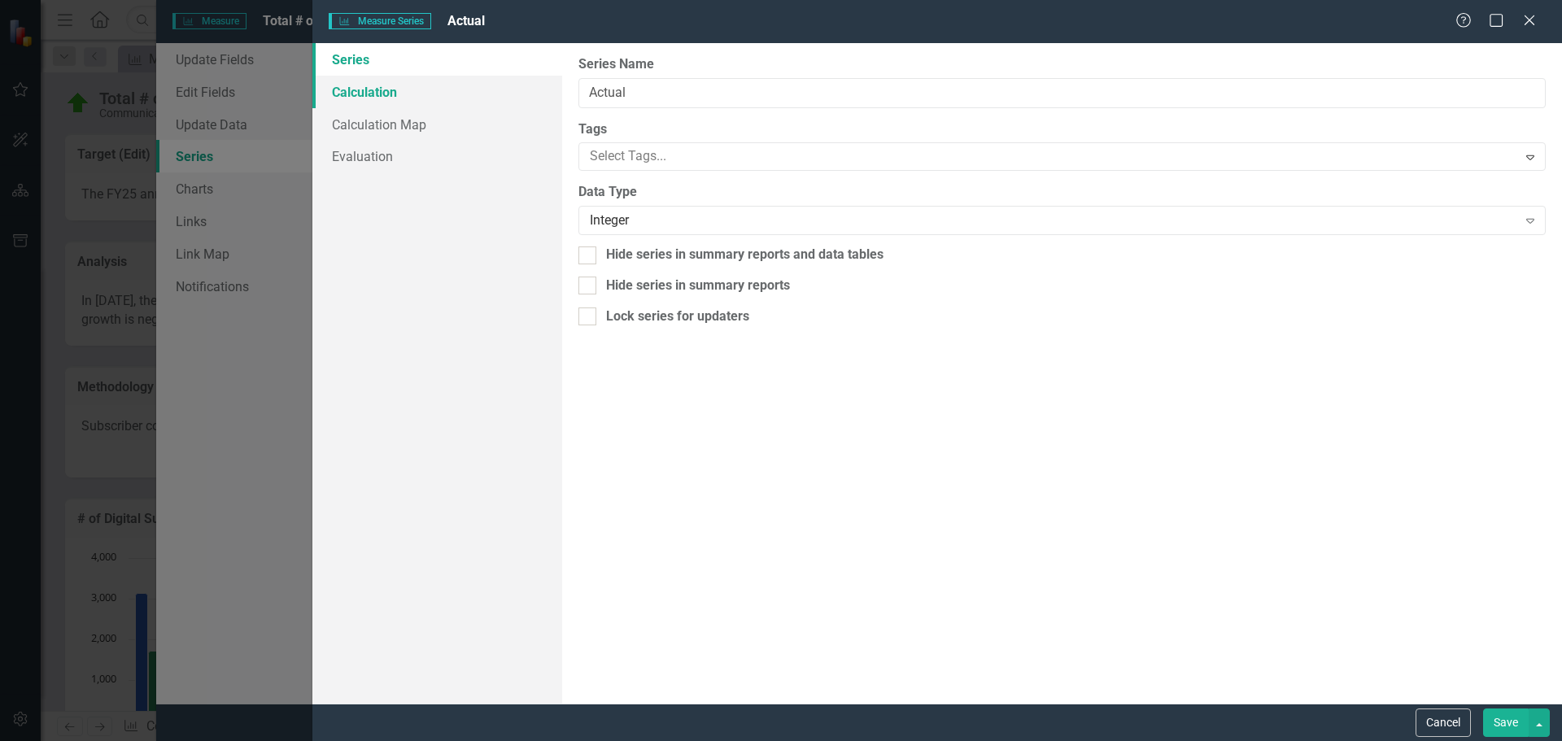
click at [374, 93] on link "Calculation" at bounding box center [437, 92] width 250 height 33
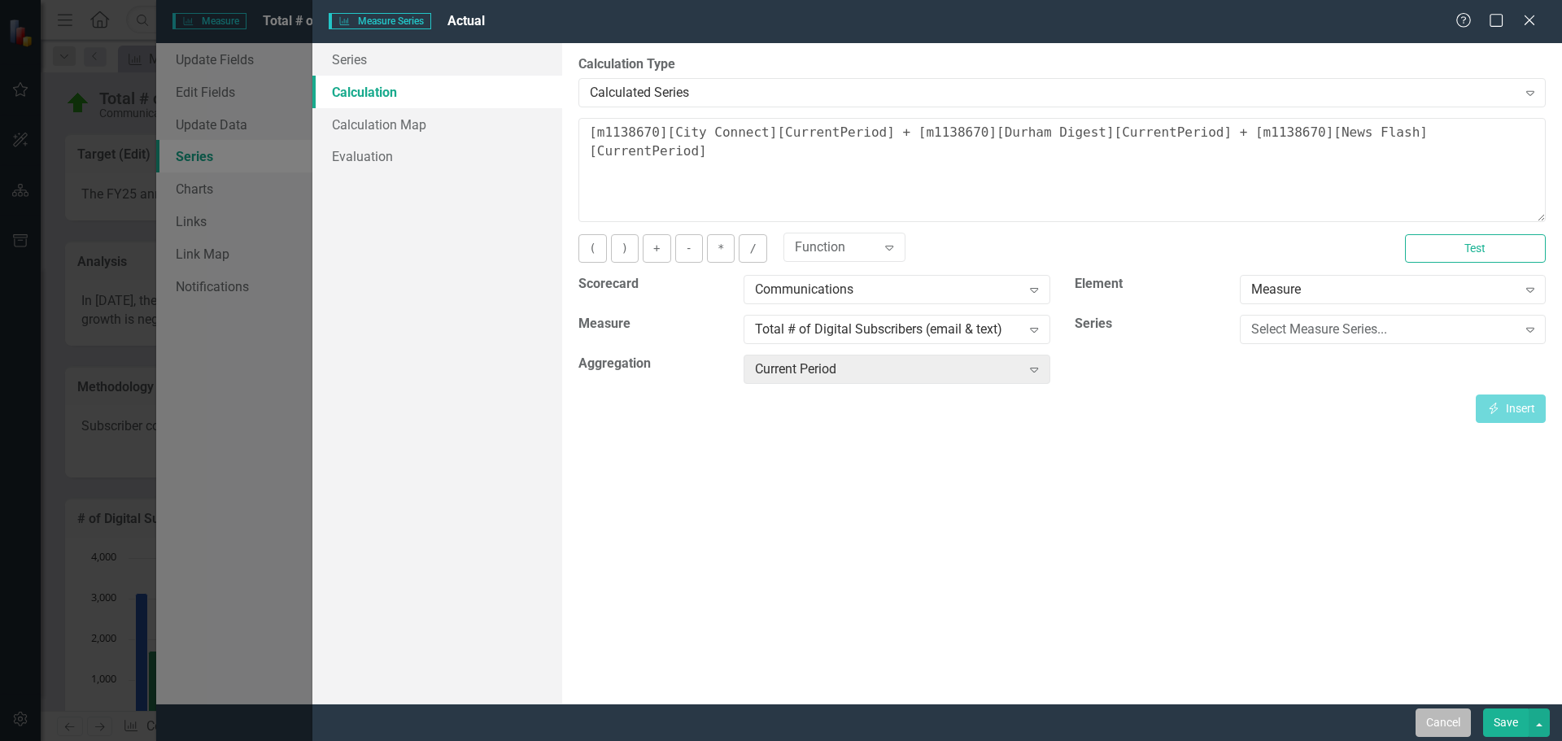
click at [1454, 727] on button "Cancel" at bounding box center [1443, 723] width 55 height 28
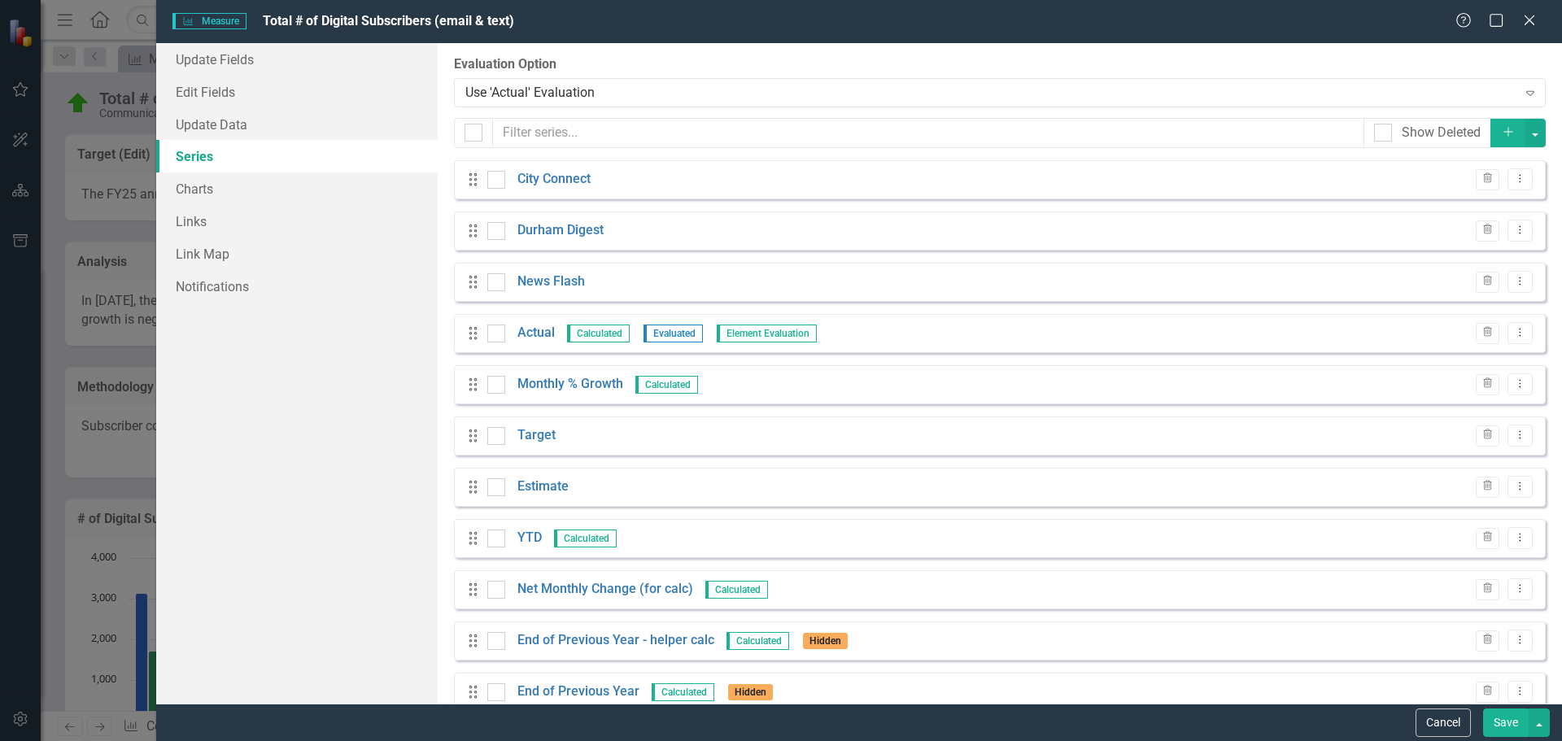
click at [1454, 727] on button "Cancel" at bounding box center [1443, 723] width 55 height 28
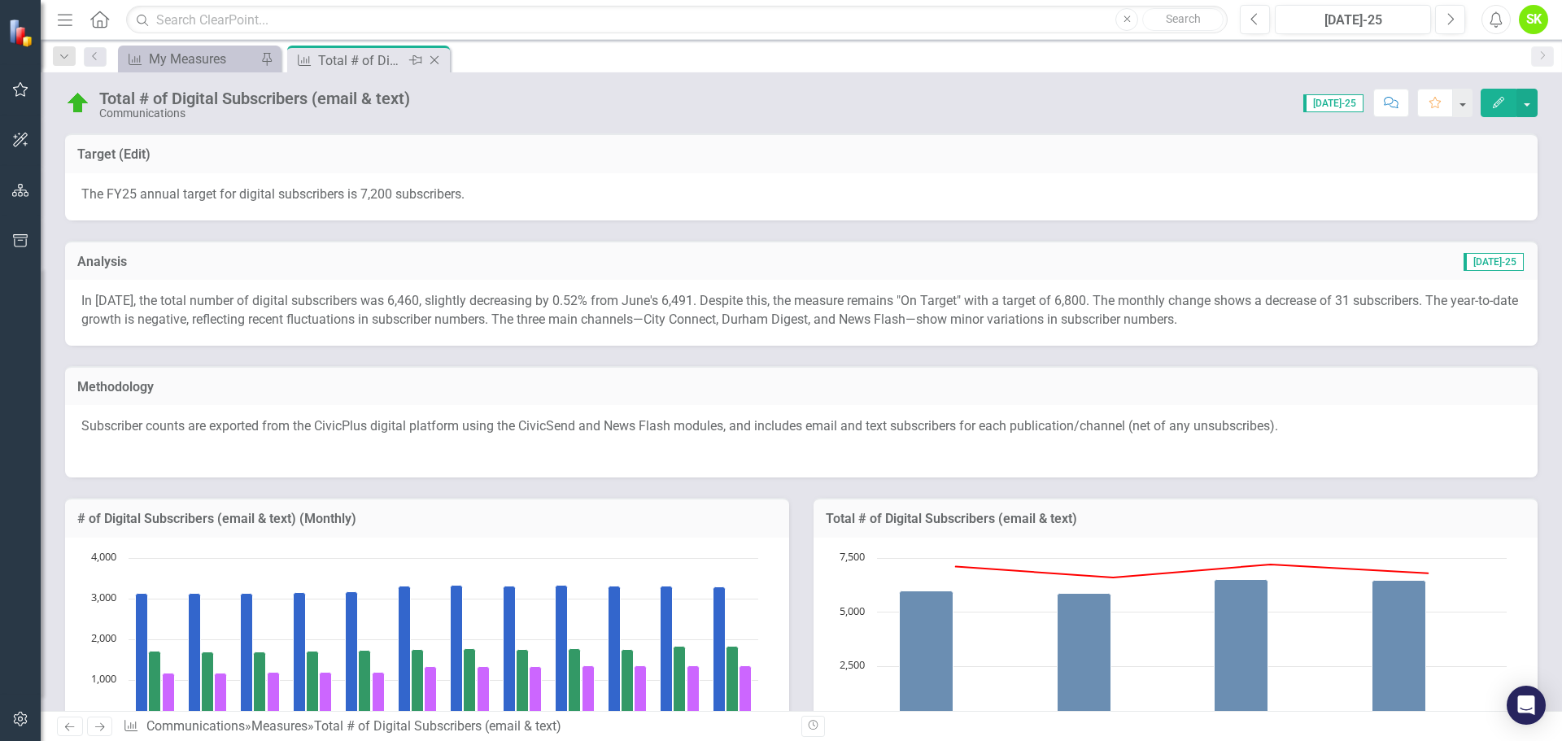
click at [435, 58] on icon "Close" at bounding box center [434, 60] width 16 height 13
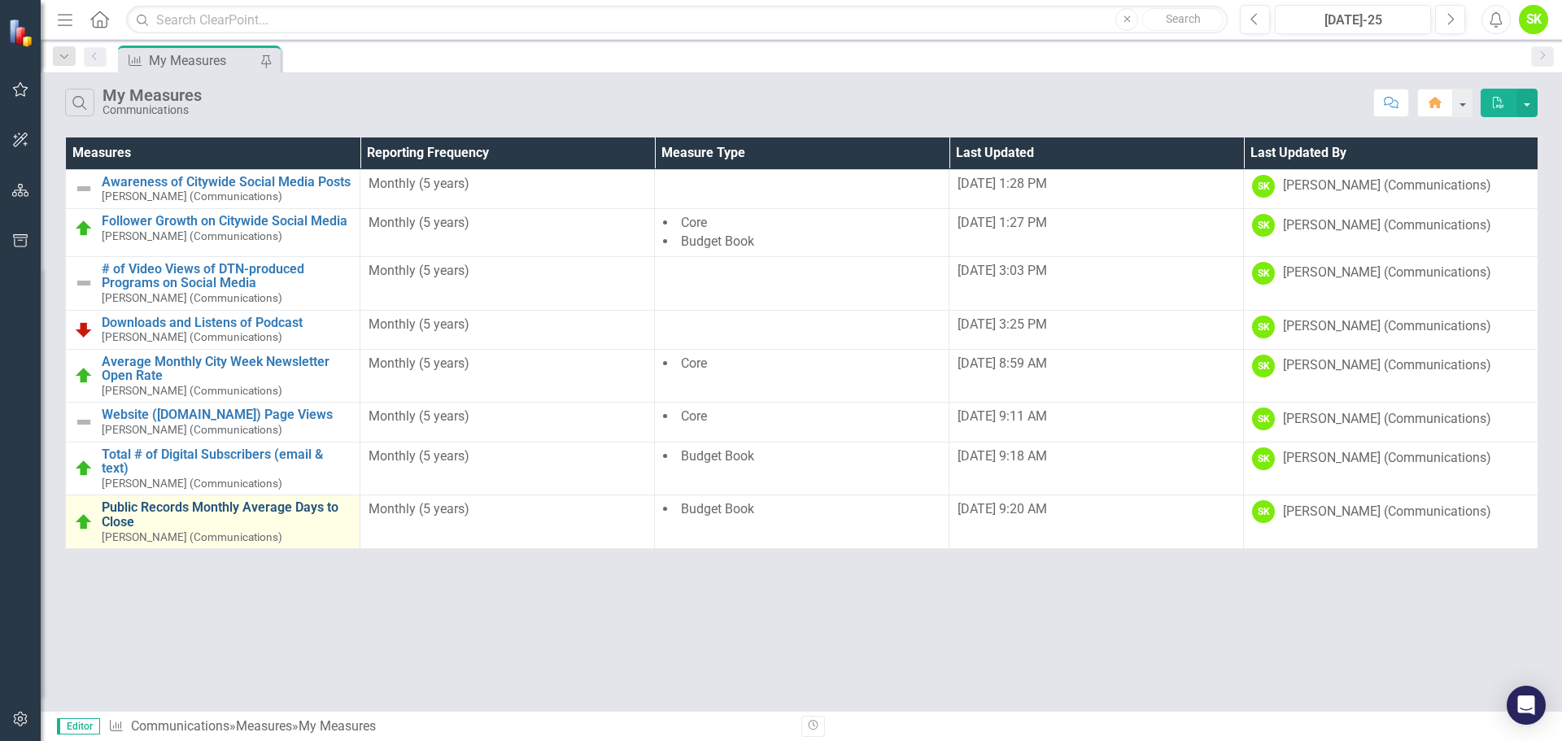
click at [216, 509] on link "Public Records Monthly Average Days to Close" at bounding box center [227, 514] width 250 height 28
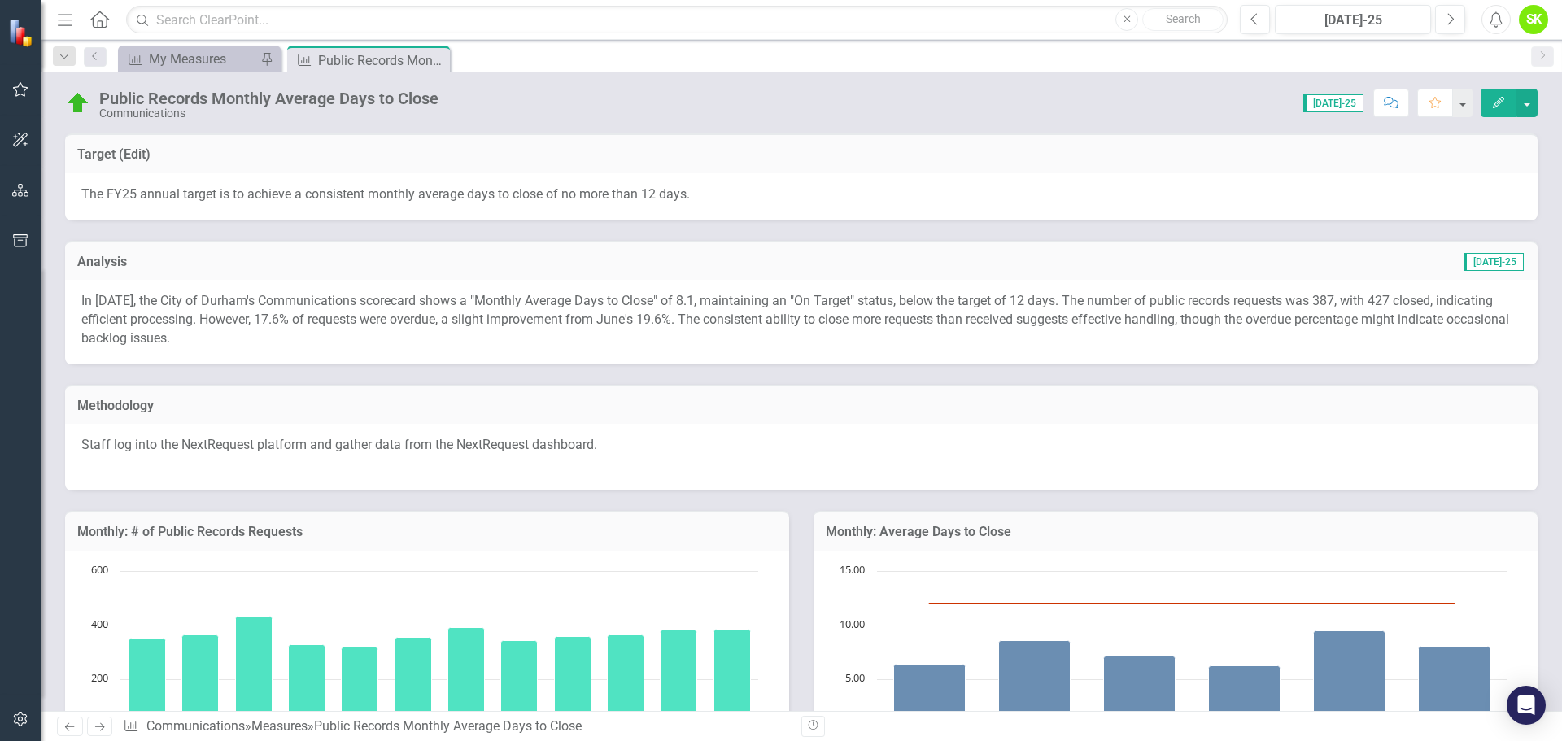
click at [1485, 105] on button "Edit" at bounding box center [1499, 103] width 36 height 28
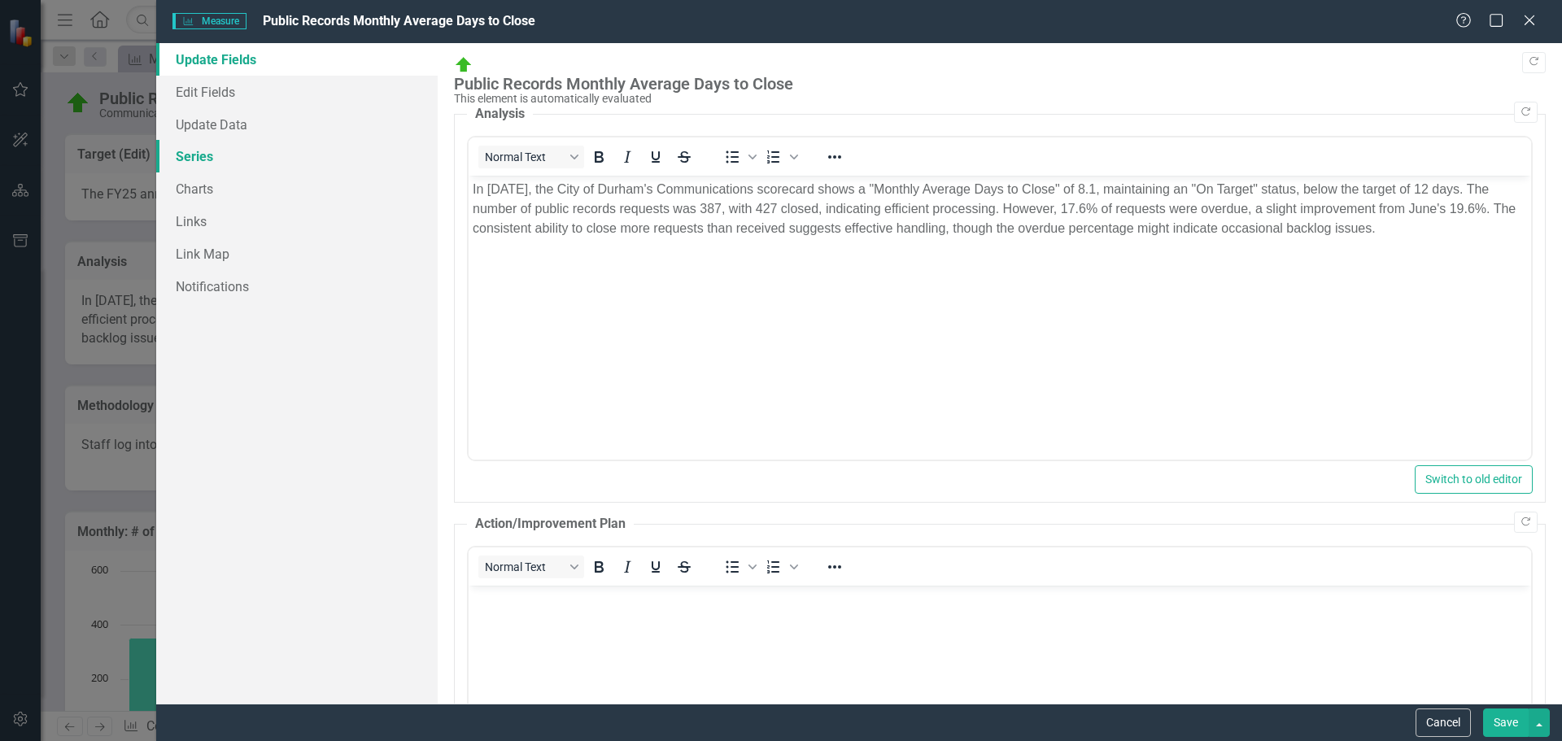
click at [195, 156] on link "Series" at bounding box center [296, 156] width 281 height 33
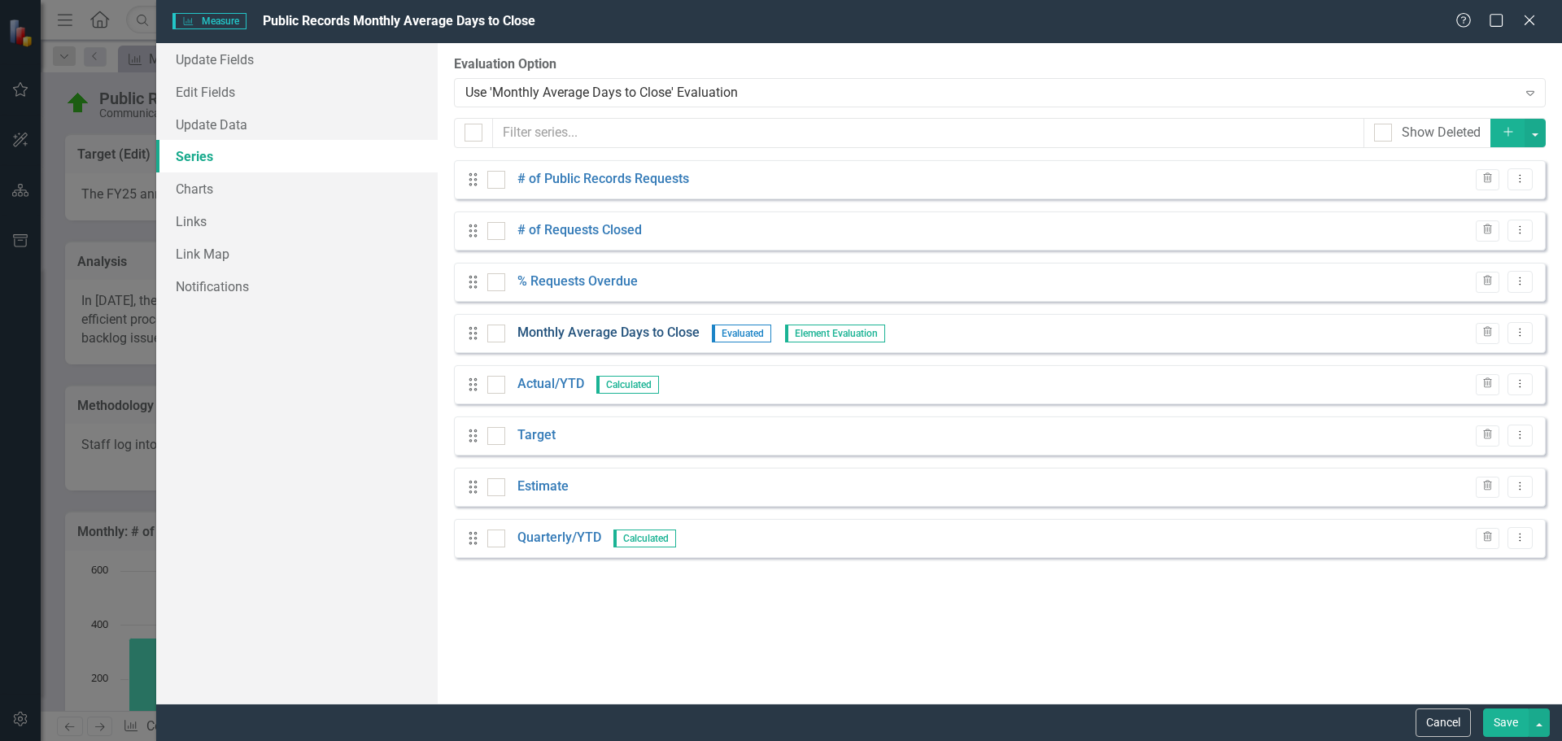
click at [631, 330] on link "Monthly Average Days to Close" at bounding box center [608, 333] width 182 height 19
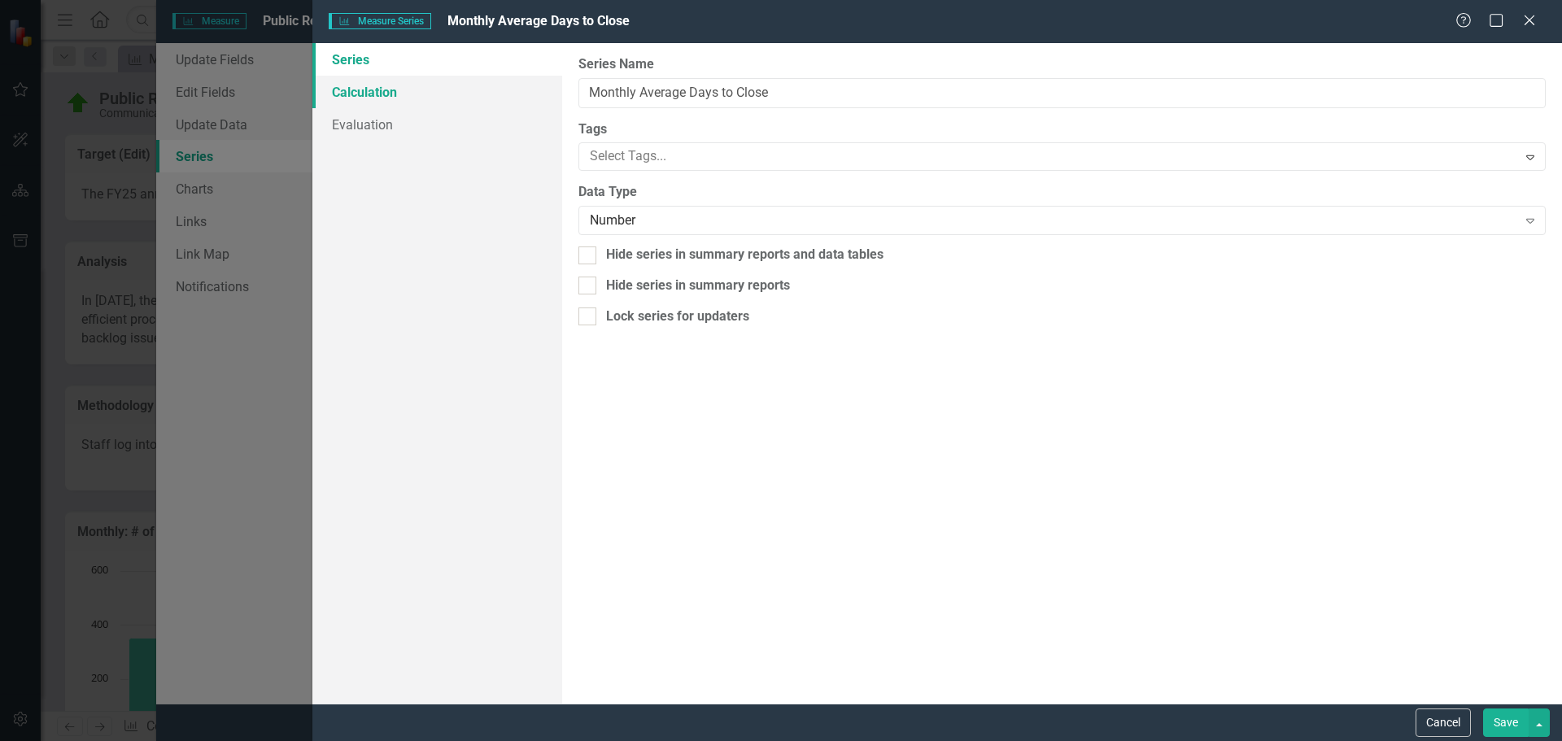
click at [368, 96] on link "Calculation" at bounding box center [437, 92] width 250 height 33
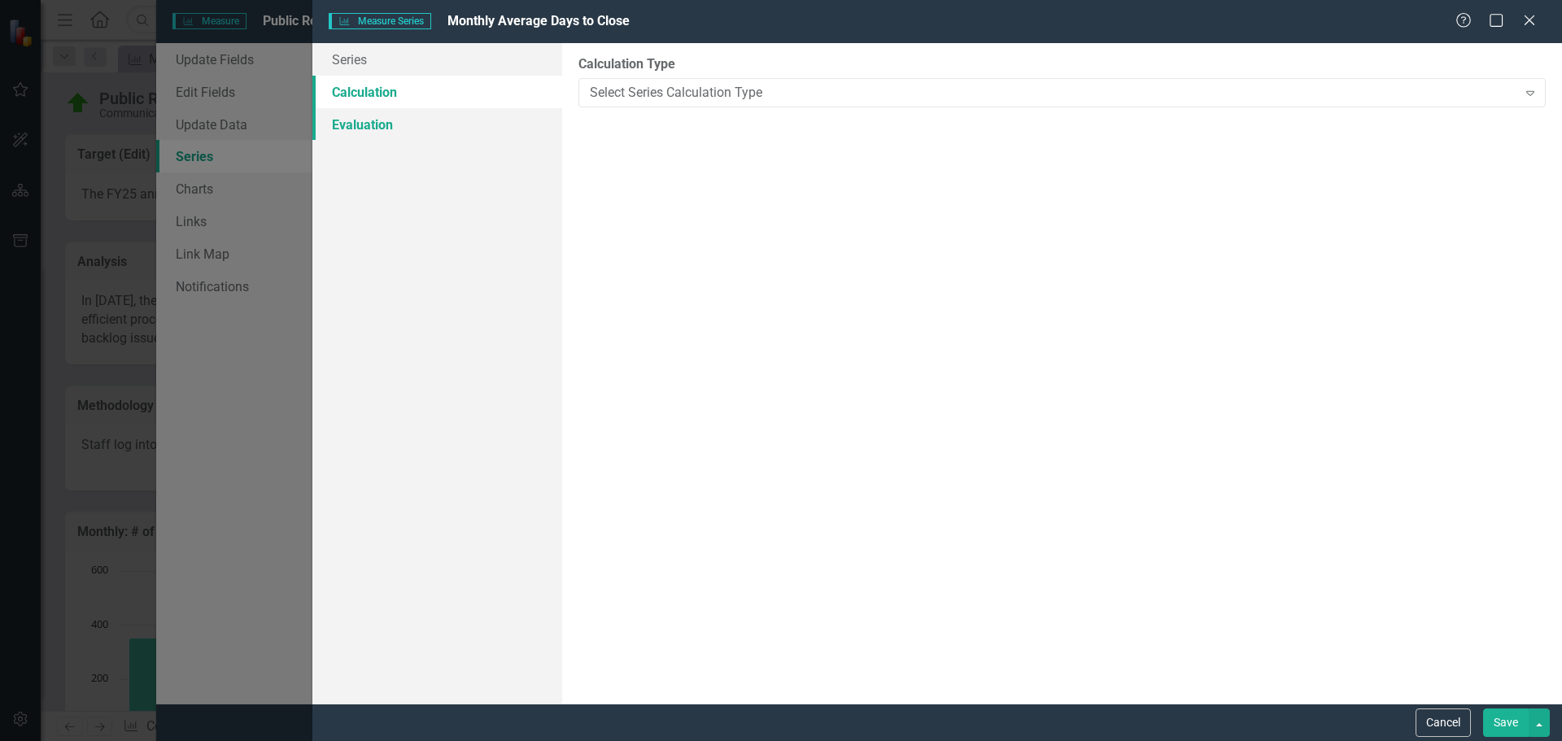
click at [368, 119] on link "Evaluation" at bounding box center [437, 124] width 250 height 33
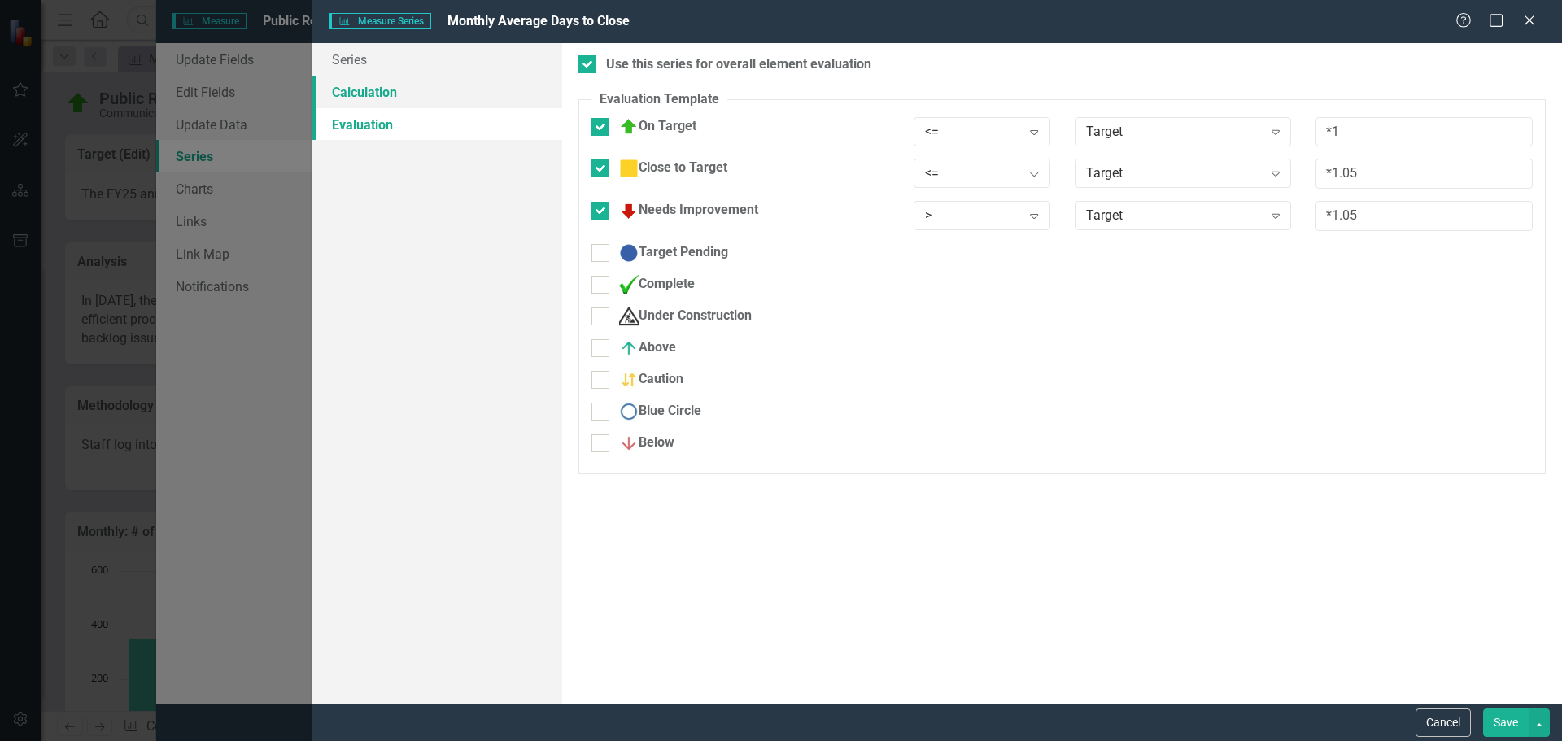
click at [356, 100] on link "Calculation" at bounding box center [437, 92] width 250 height 33
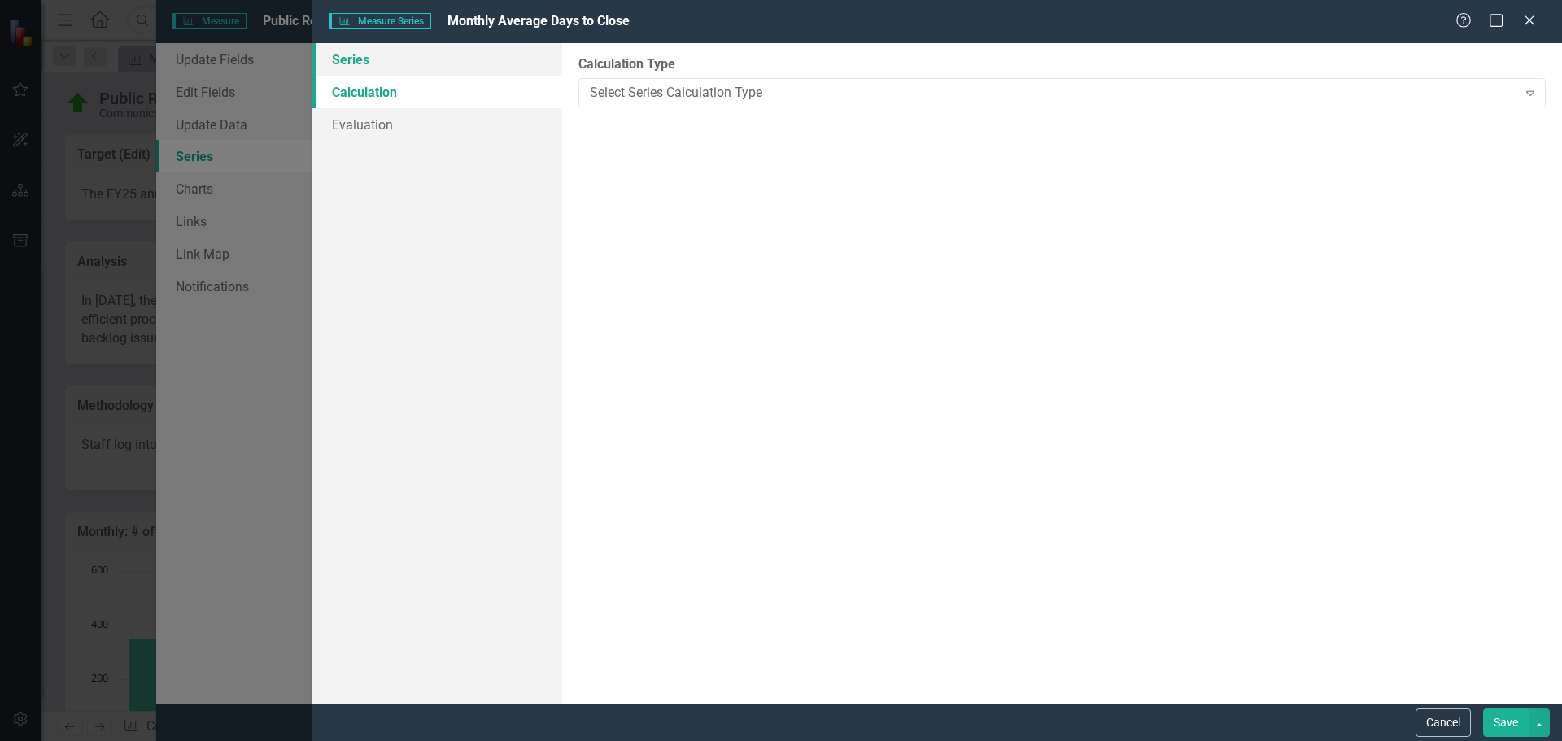
click at [350, 60] on link "Series" at bounding box center [437, 59] width 250 height 33
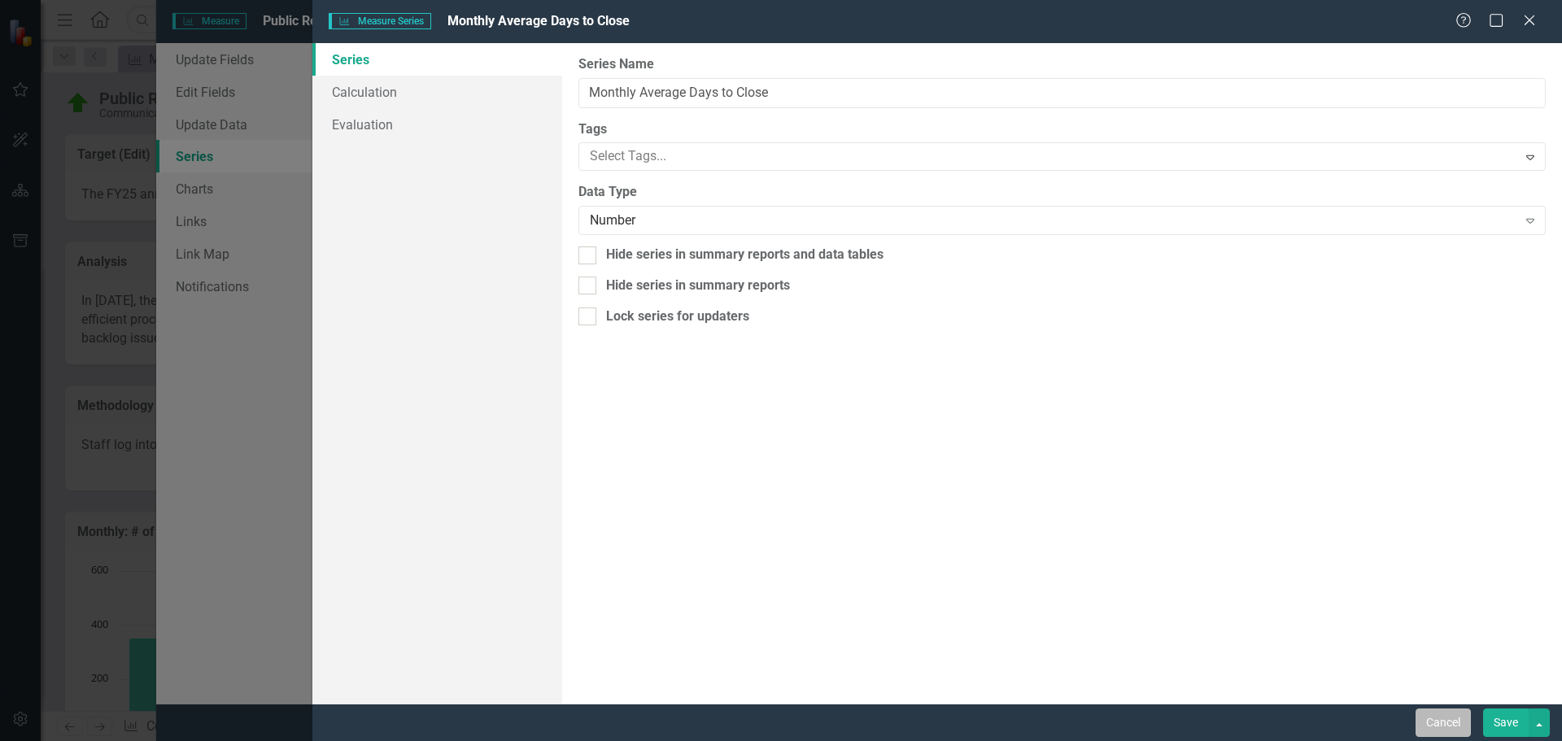
click at [1446, 718] on button "Cancel" at bounding box center [1443, 723] width 55 height 28
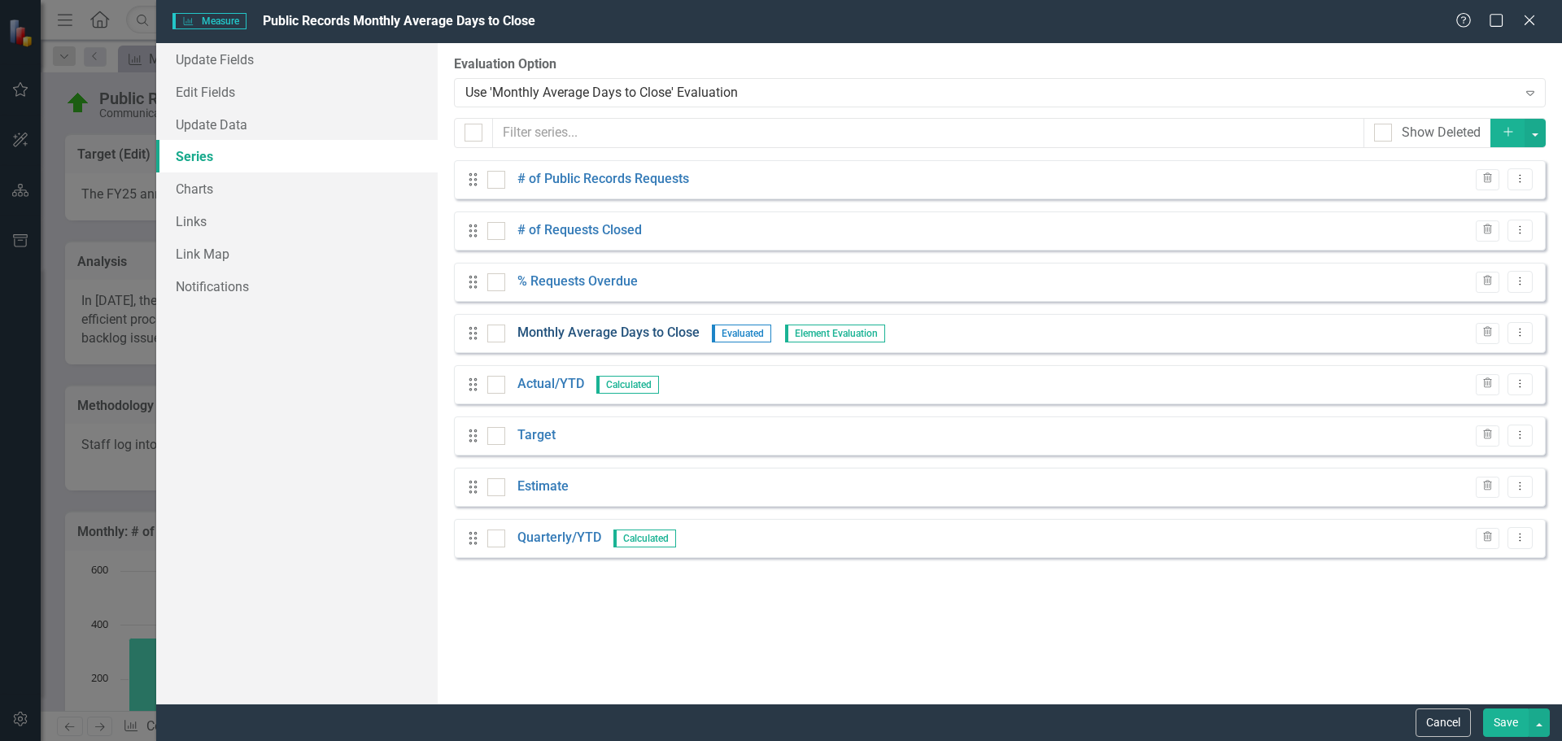
click at [666, 334] on link "Monthly Average Days to Close" at bounding box center [608, 333] width 182 height 19
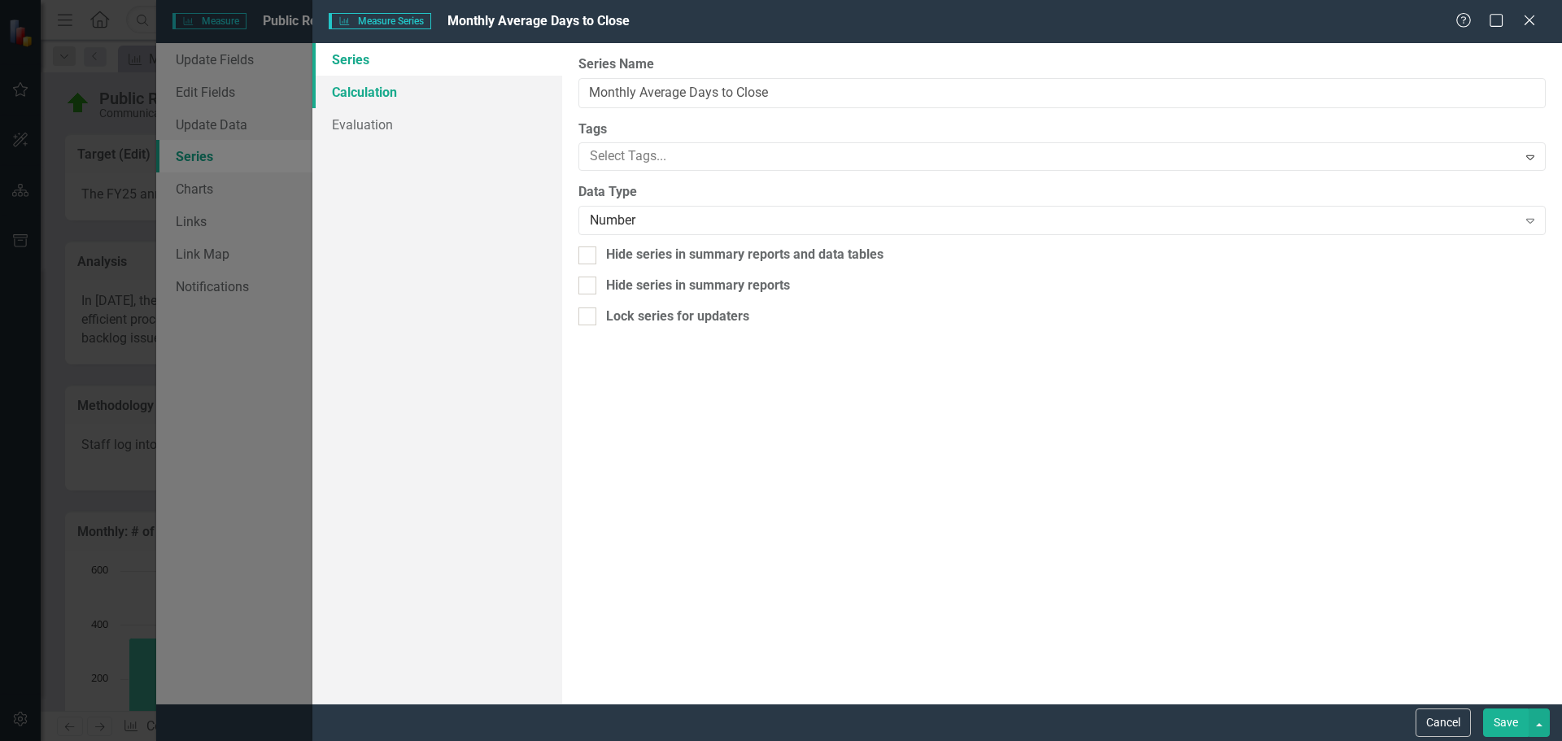
click at [365, 94] on link "Calculation" at bounding box center [437, 92] width 250 height 33
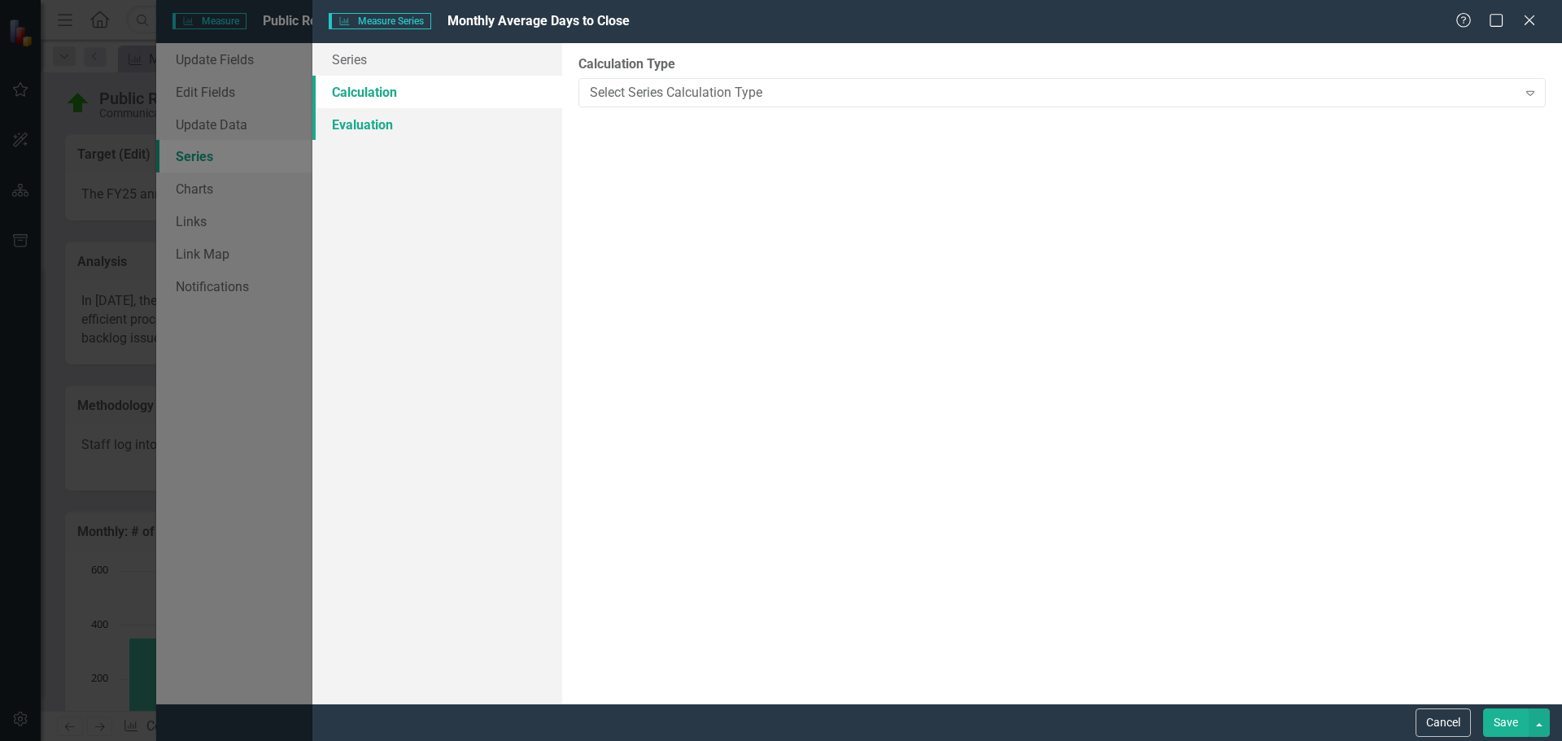
click at [361, 120] on link "Evaluation" at bounding box center [437, 124] width 250 height 33
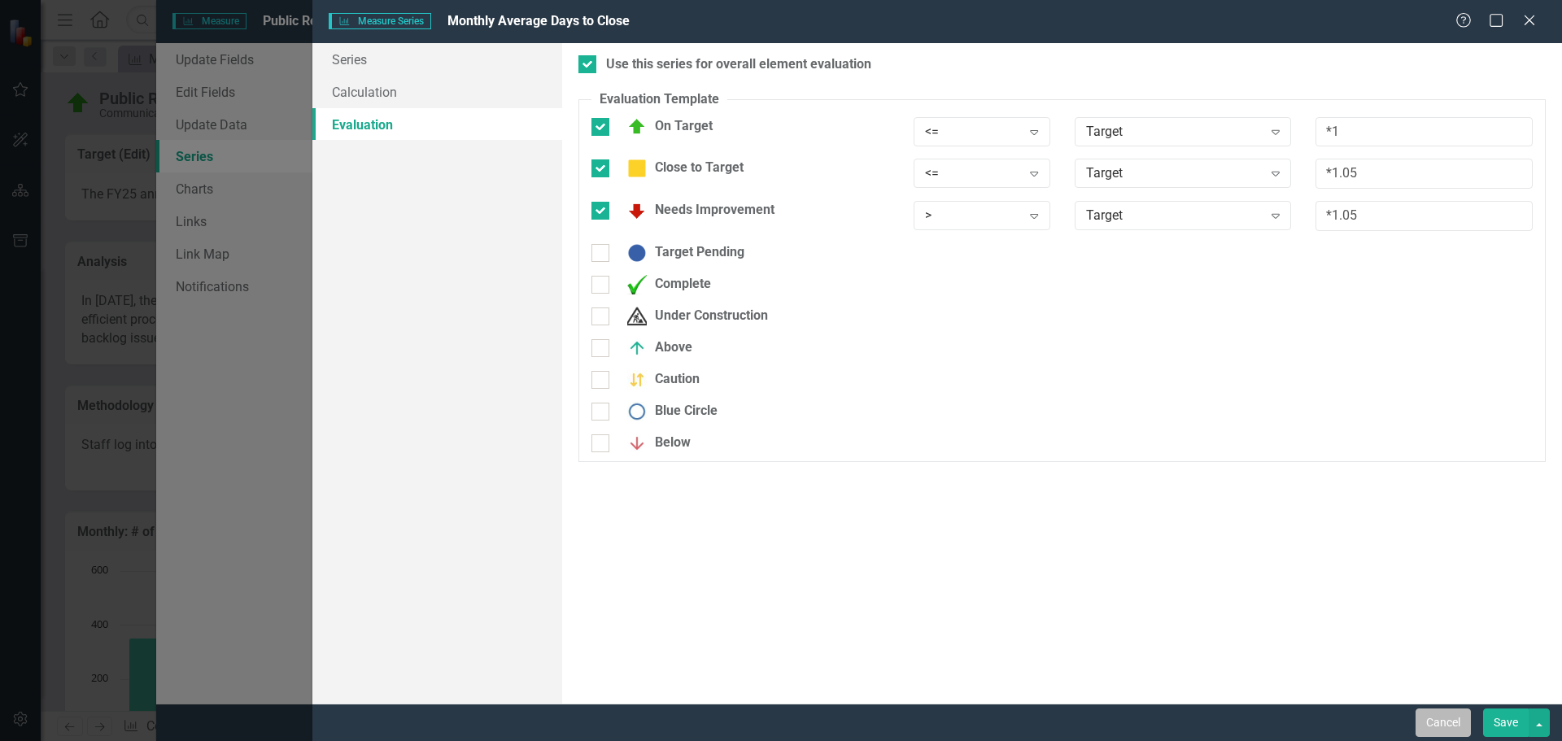
click at [1450, 725] on button "Cancel" at bounding box center [1443, 723] width 55 height 28
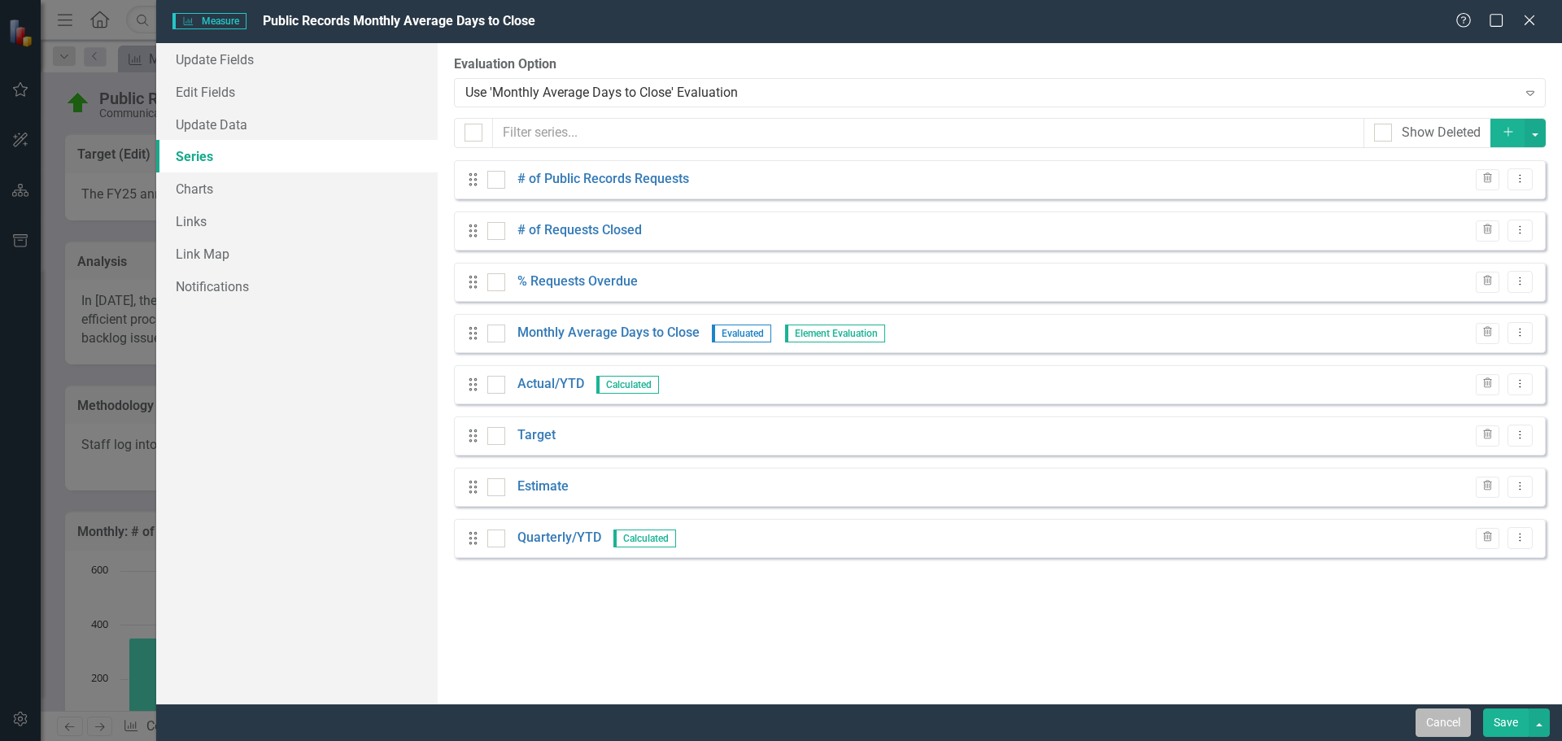
click at [1455, 726] on button "Cancel" at bounding box center [1443, 723] width 55 height 28
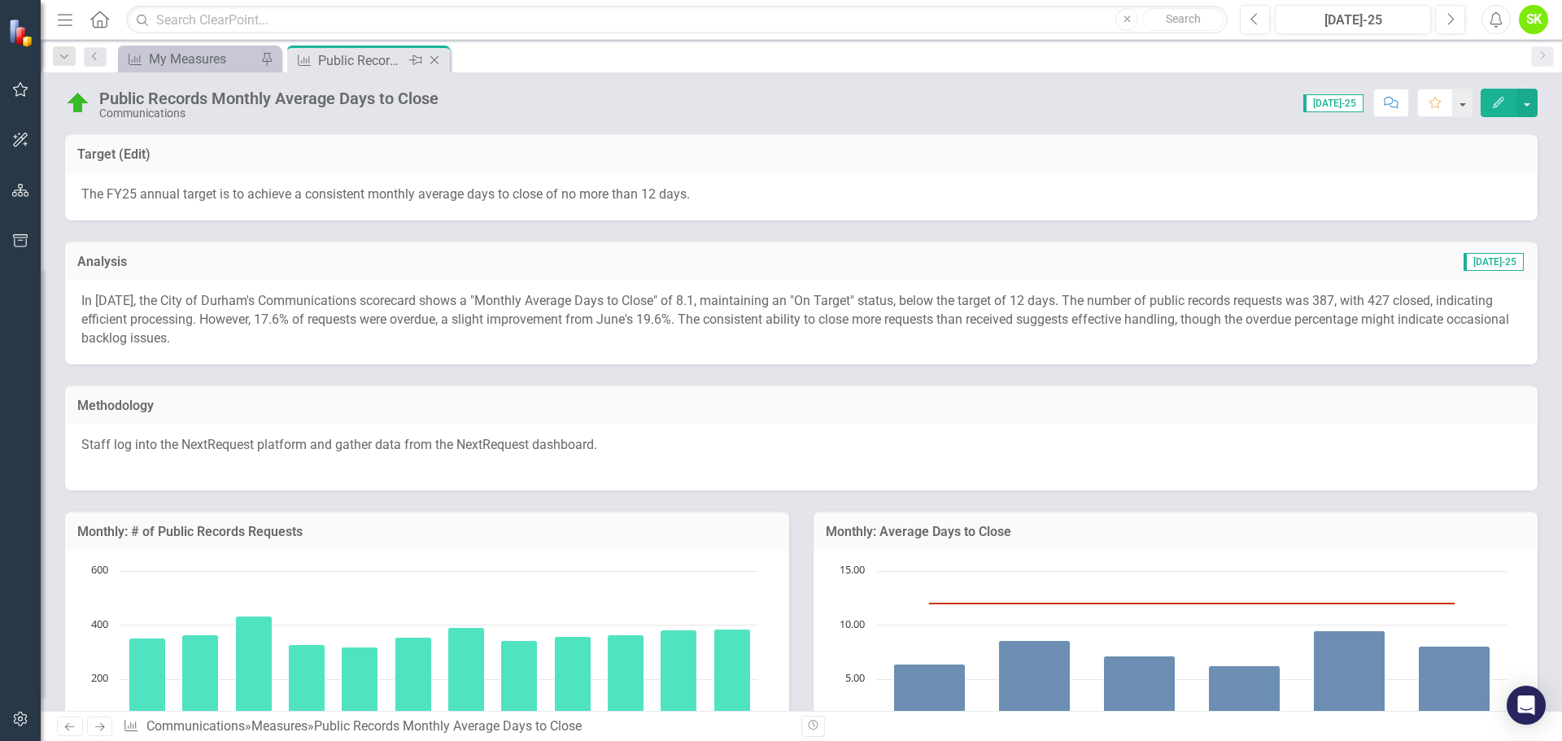
click at [434, 60] on icon at bounding box center [434, 60] width 9 height 9
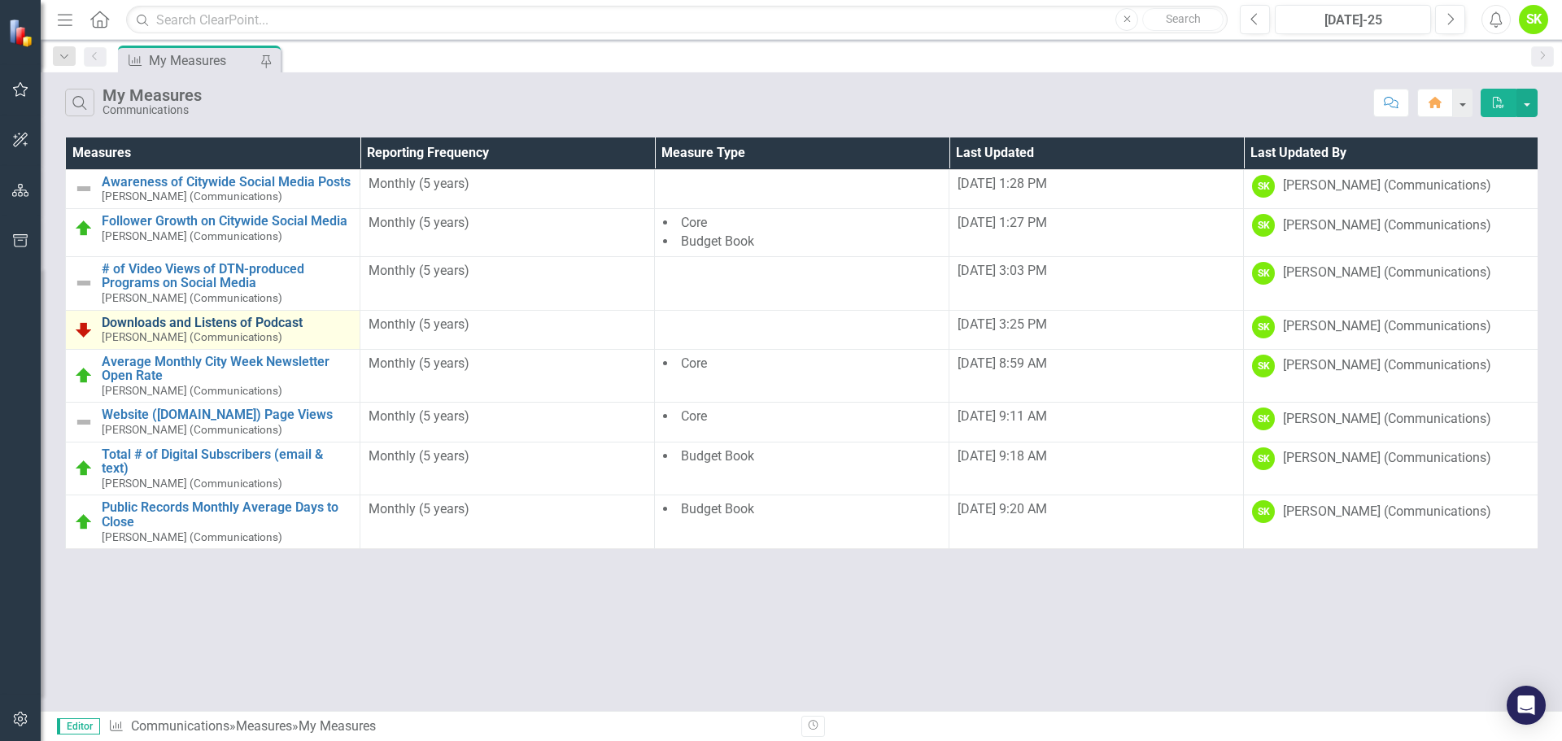
click at [253, 327] on link "Downloads and Listens of Podcast" at bounding box center [227, 323] width 250 height 15
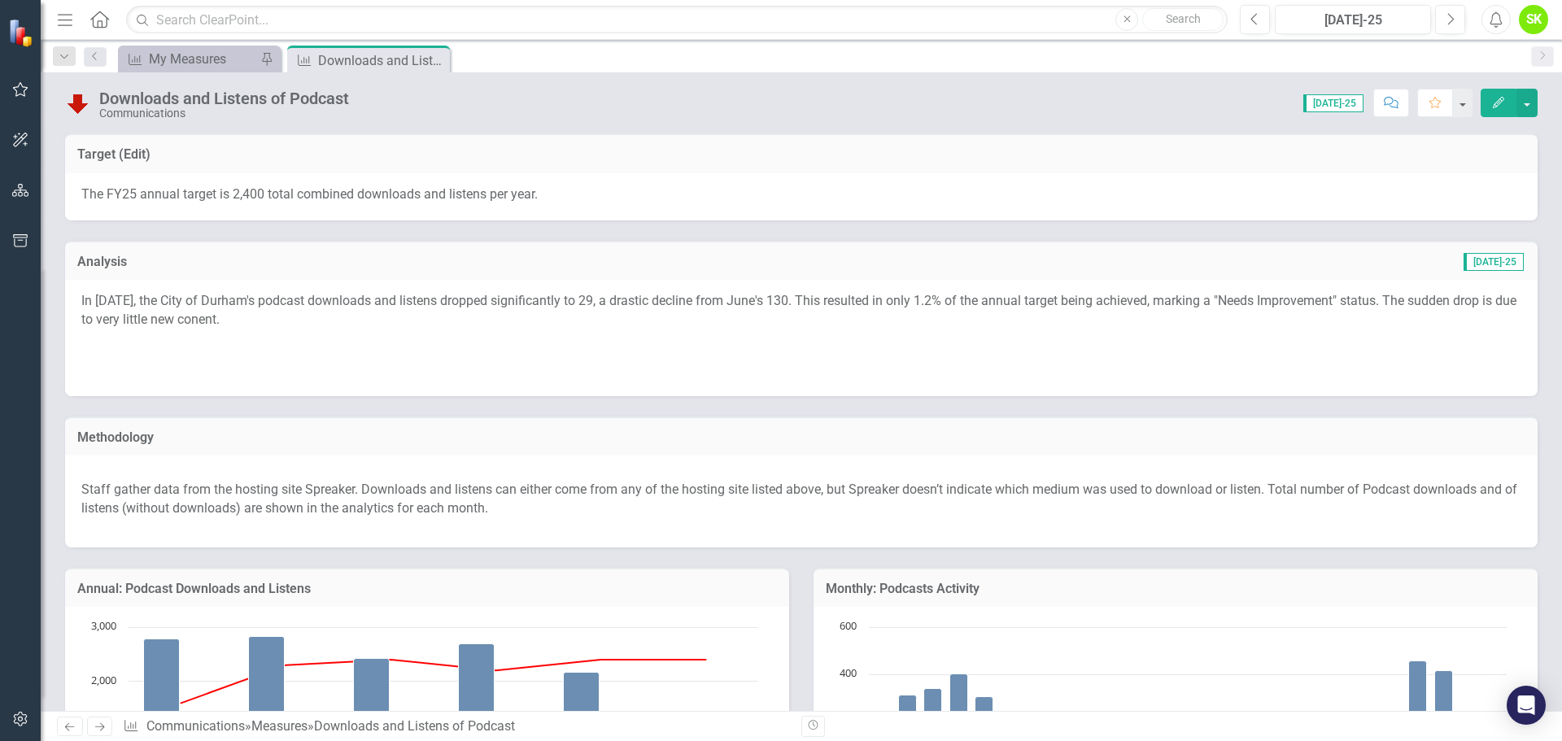
click at [1492, 100] on icon "Edit" at bounding box center [1498, 102] width 15 height 11
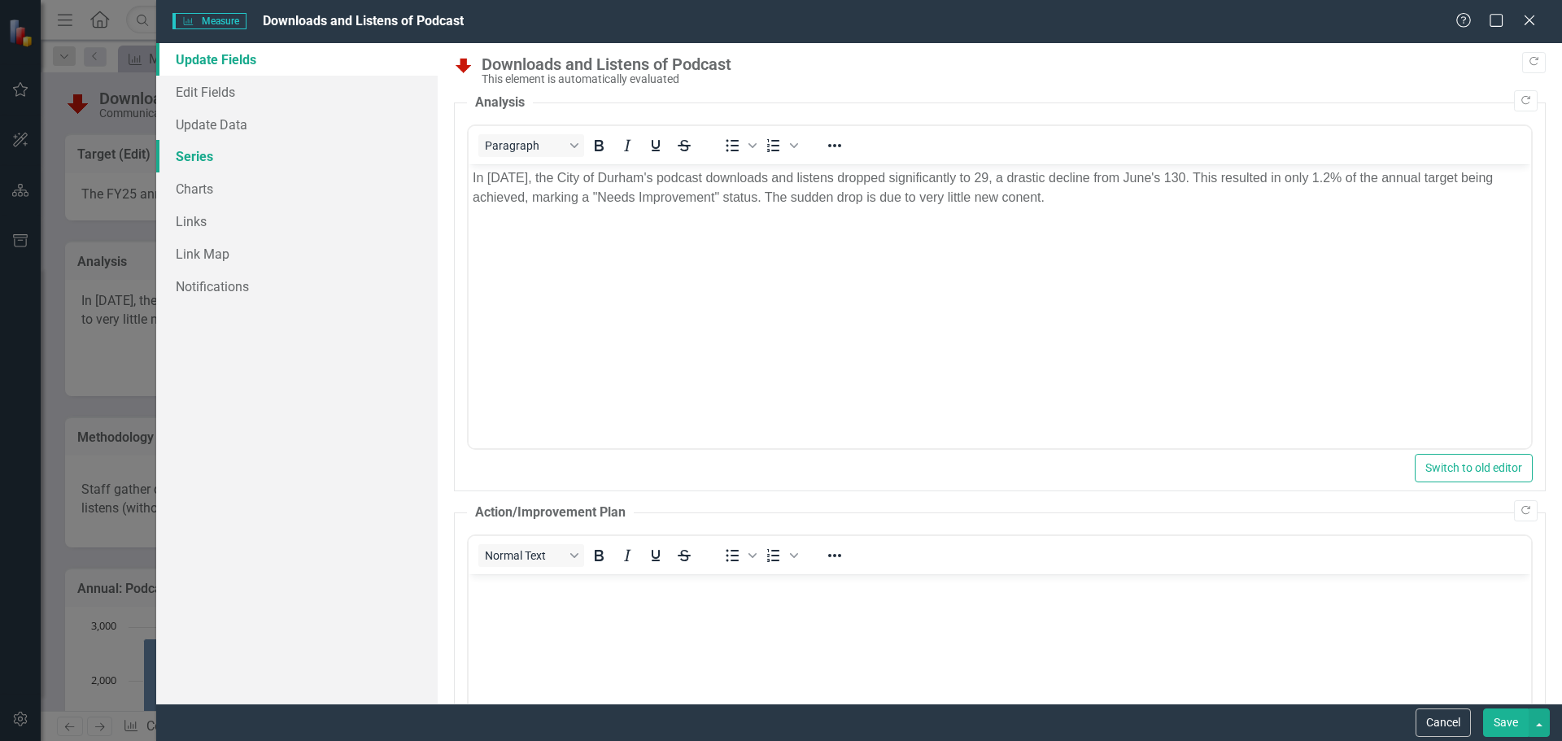
click at [207, 150] on link "Series" at bounding box center [296, 156] width 281 height 33
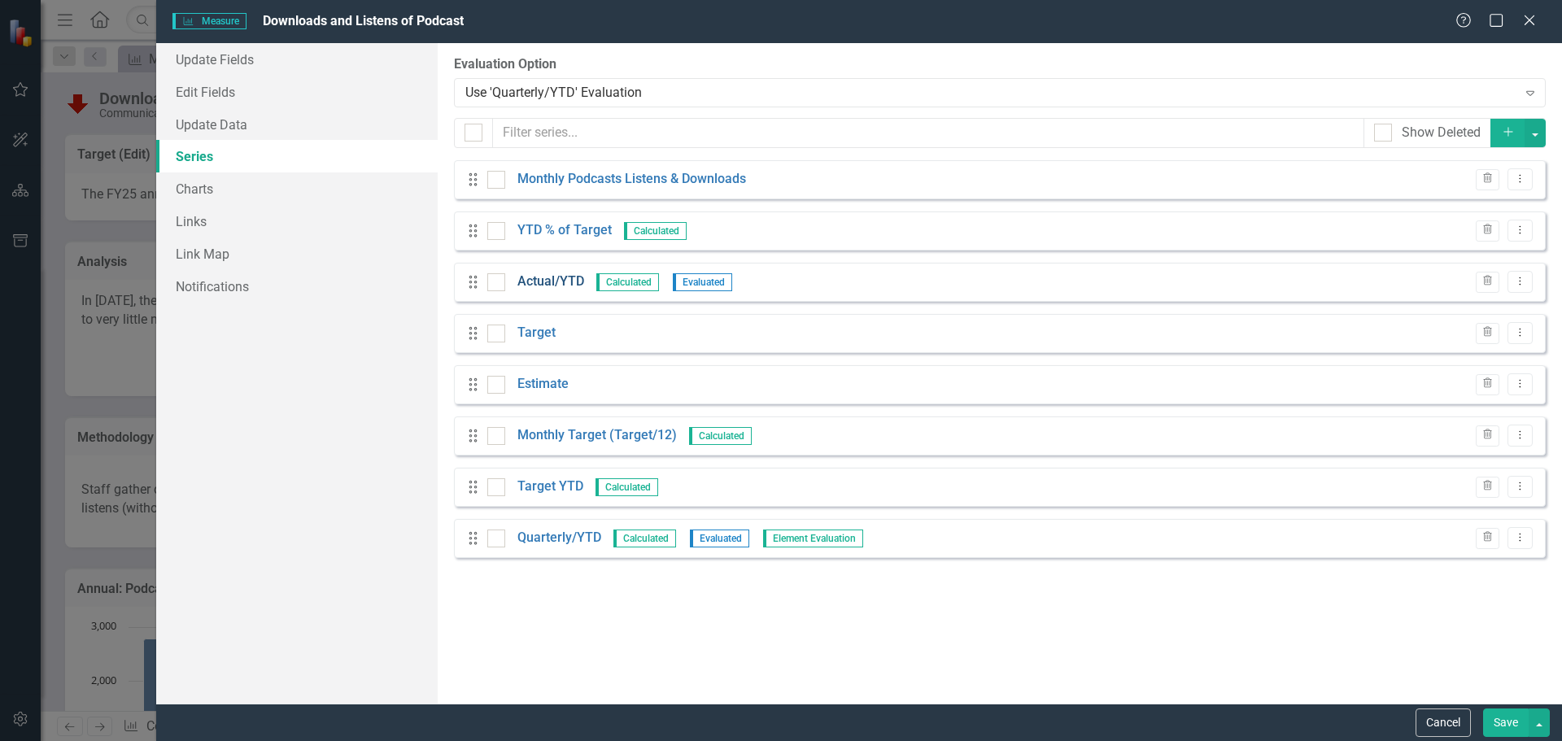
click at [546, 283] on link "Actual/YTD" at bounding box center [550, 282] width 67 height 19
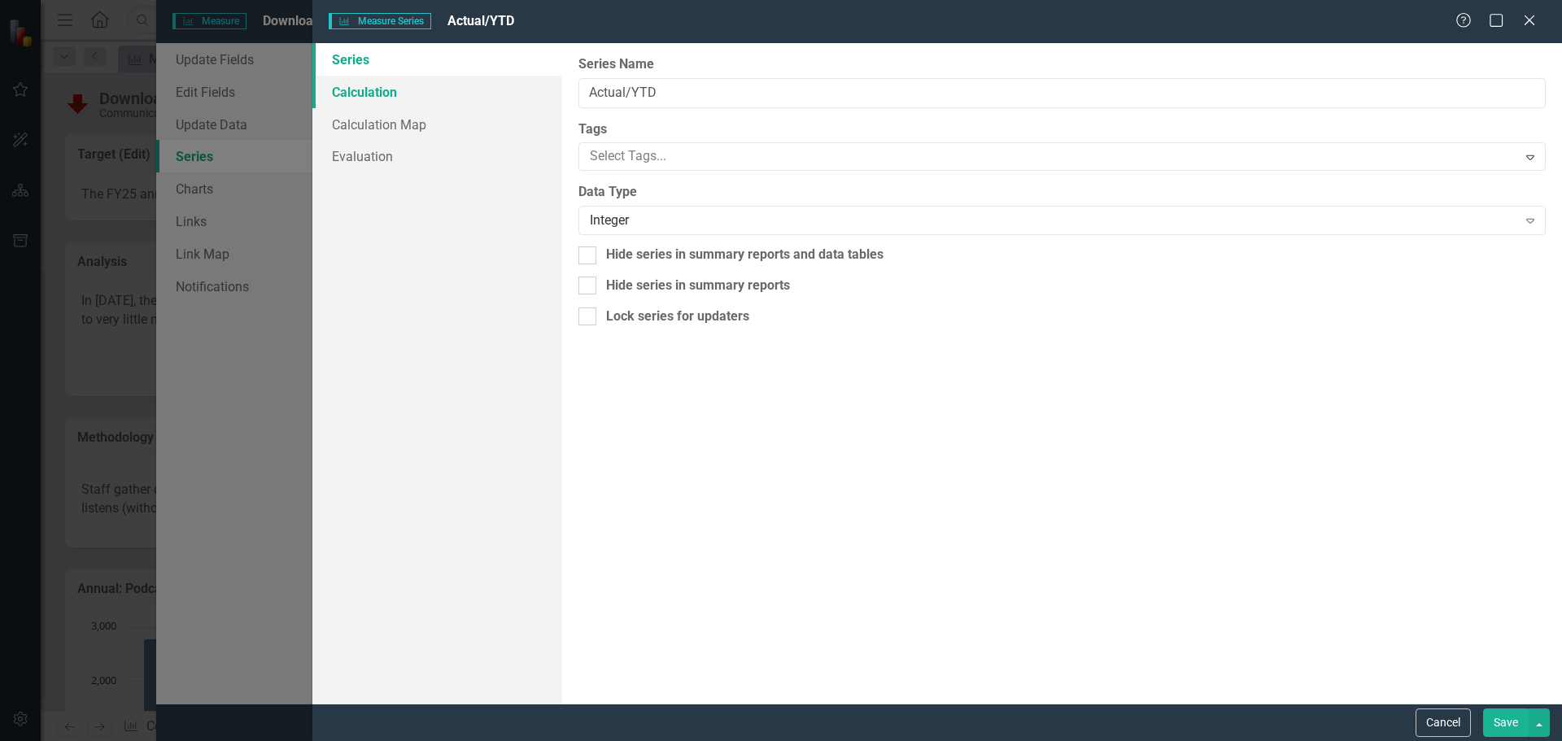
click at [383, 96] on link "Calculation" at bounding box center [437, 92] width 250 height 33
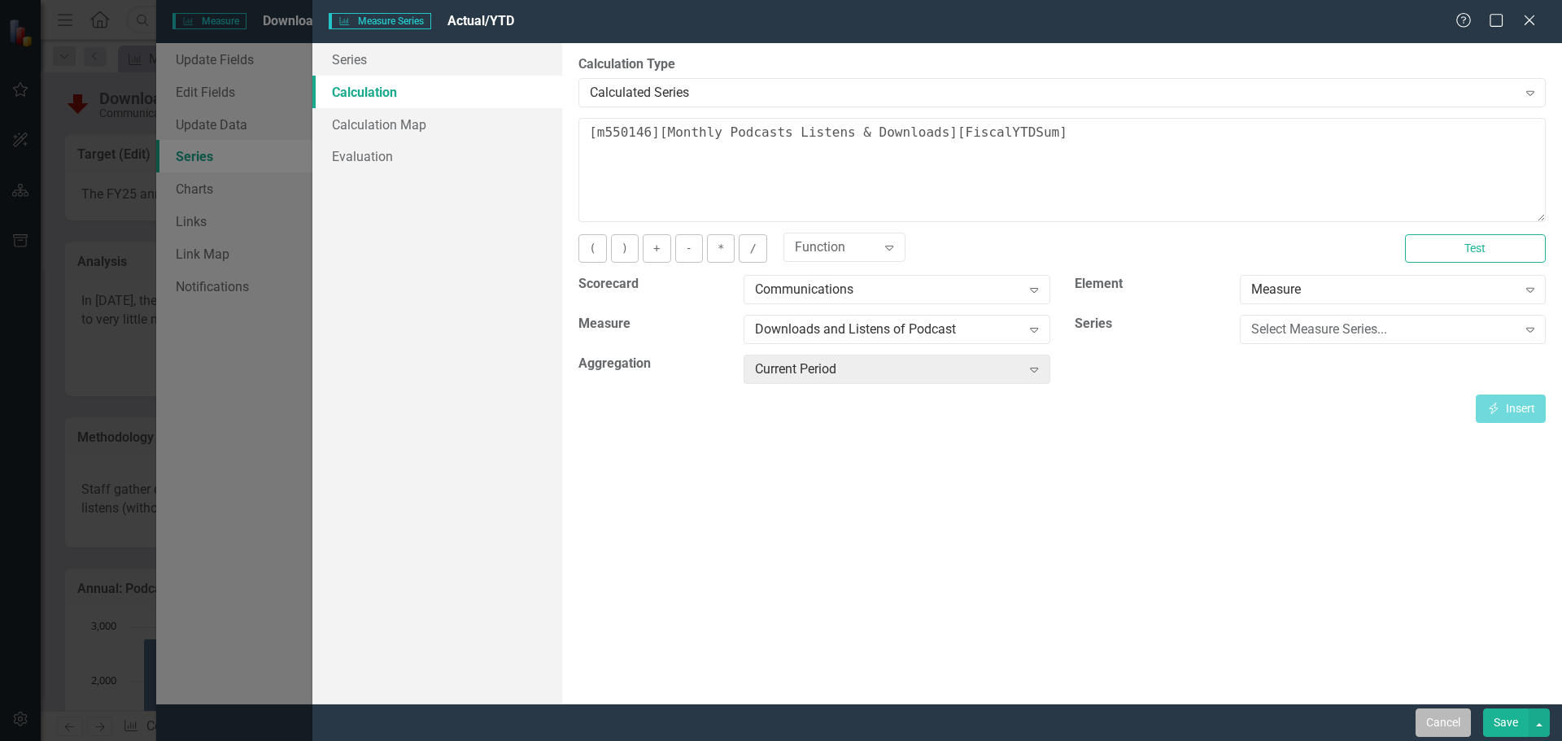
click at [1442, 724] on button "Cancel" at bounding box center [1443, 723] width 55 height 28
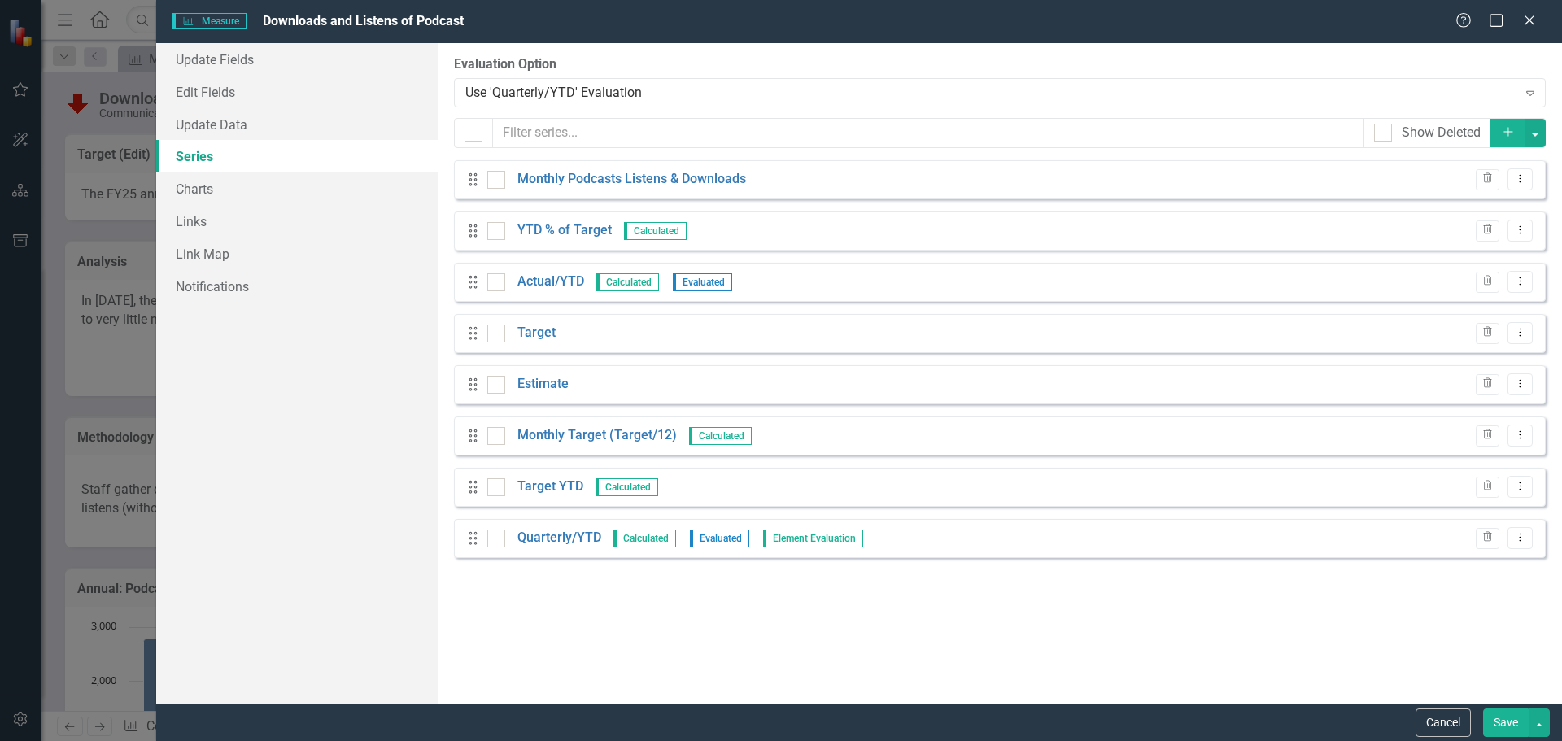
click at [1442, 724] on button "Cancel" at bounding box center [1443, 723] width 55 height 28
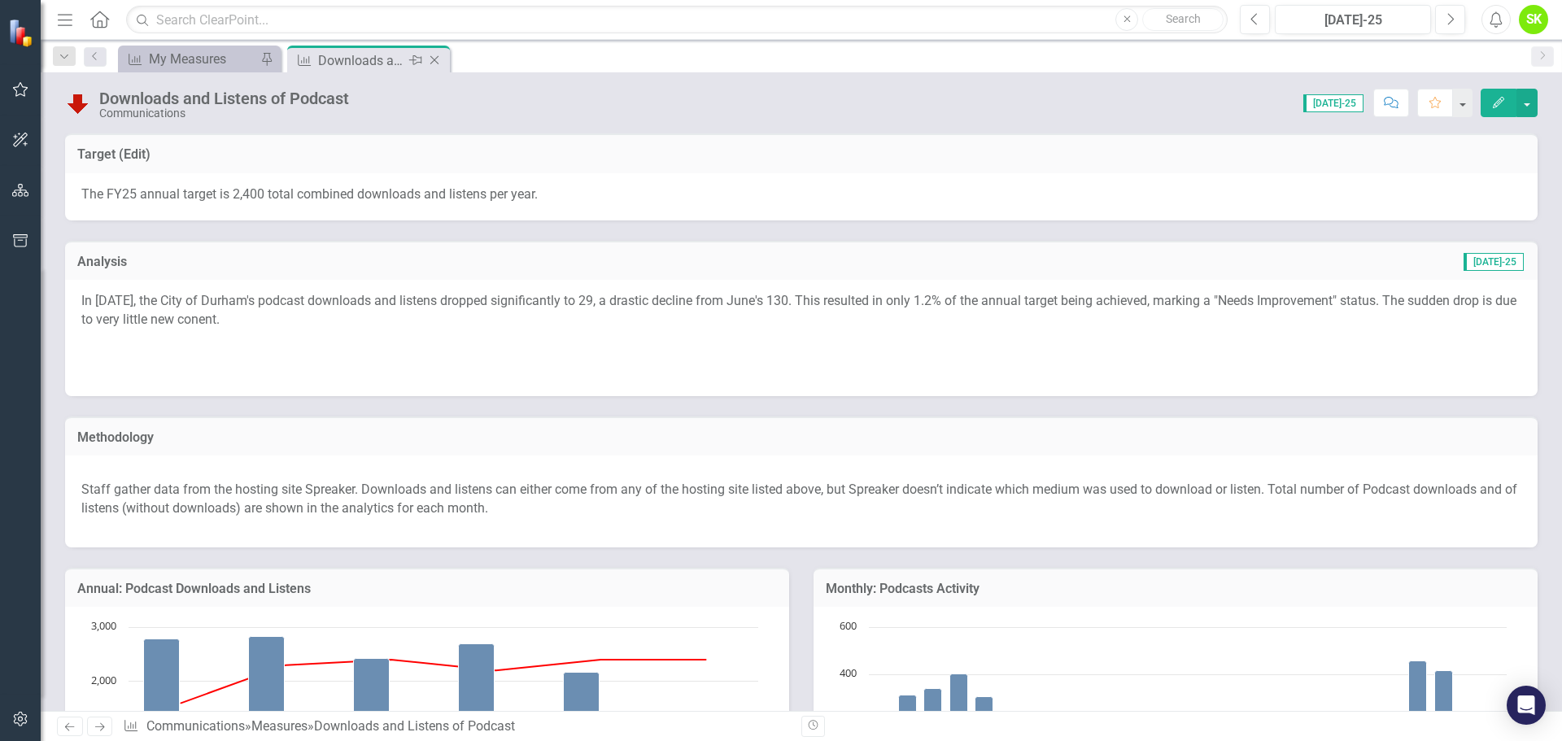
click at [436, 60] on icon "Close" at bounding box center [434, 60] width 16 height 13
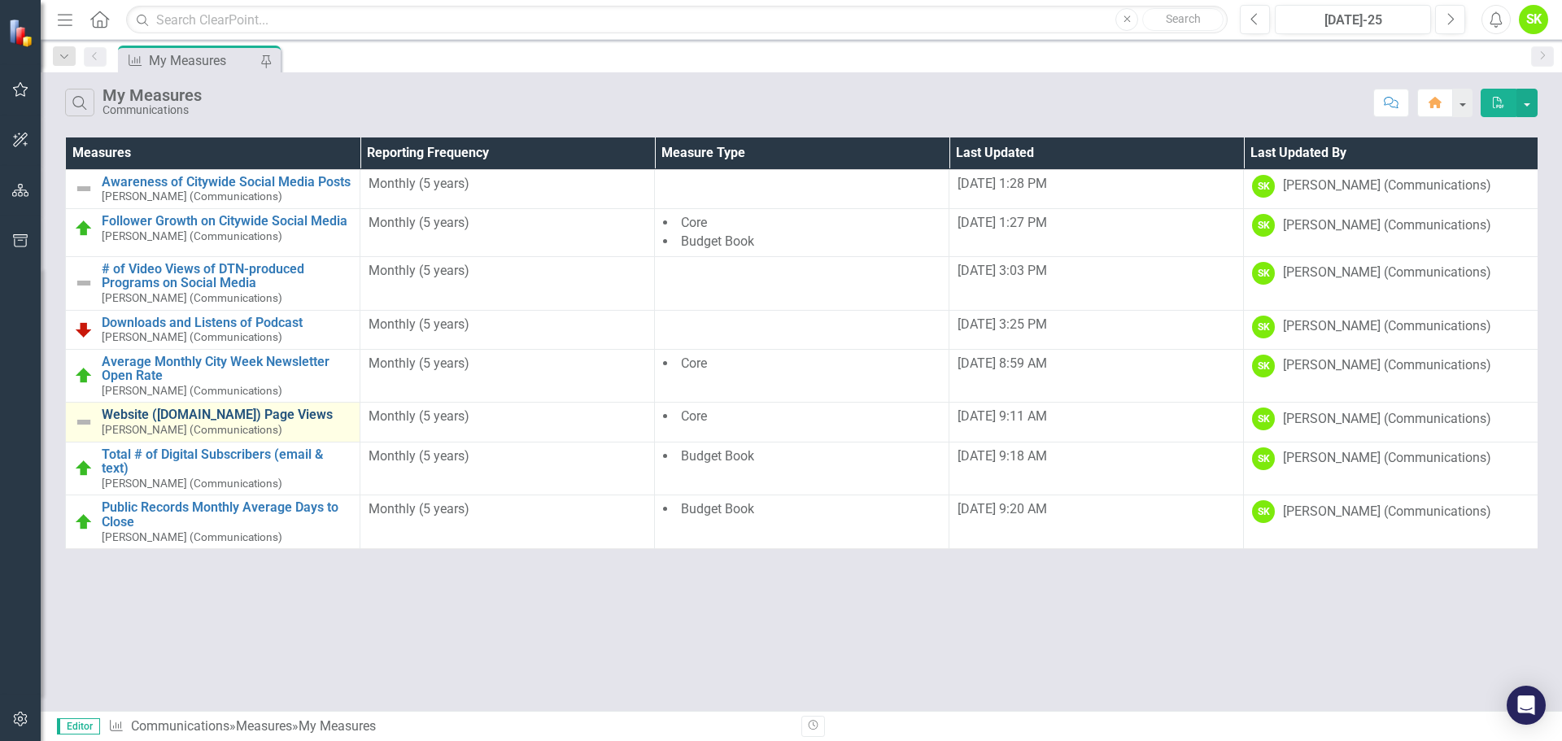
click at [218, 417] on link "Website ([DOMAIN_NAME]) Page Views" at bounding box center [227, 415] width 250 height 15
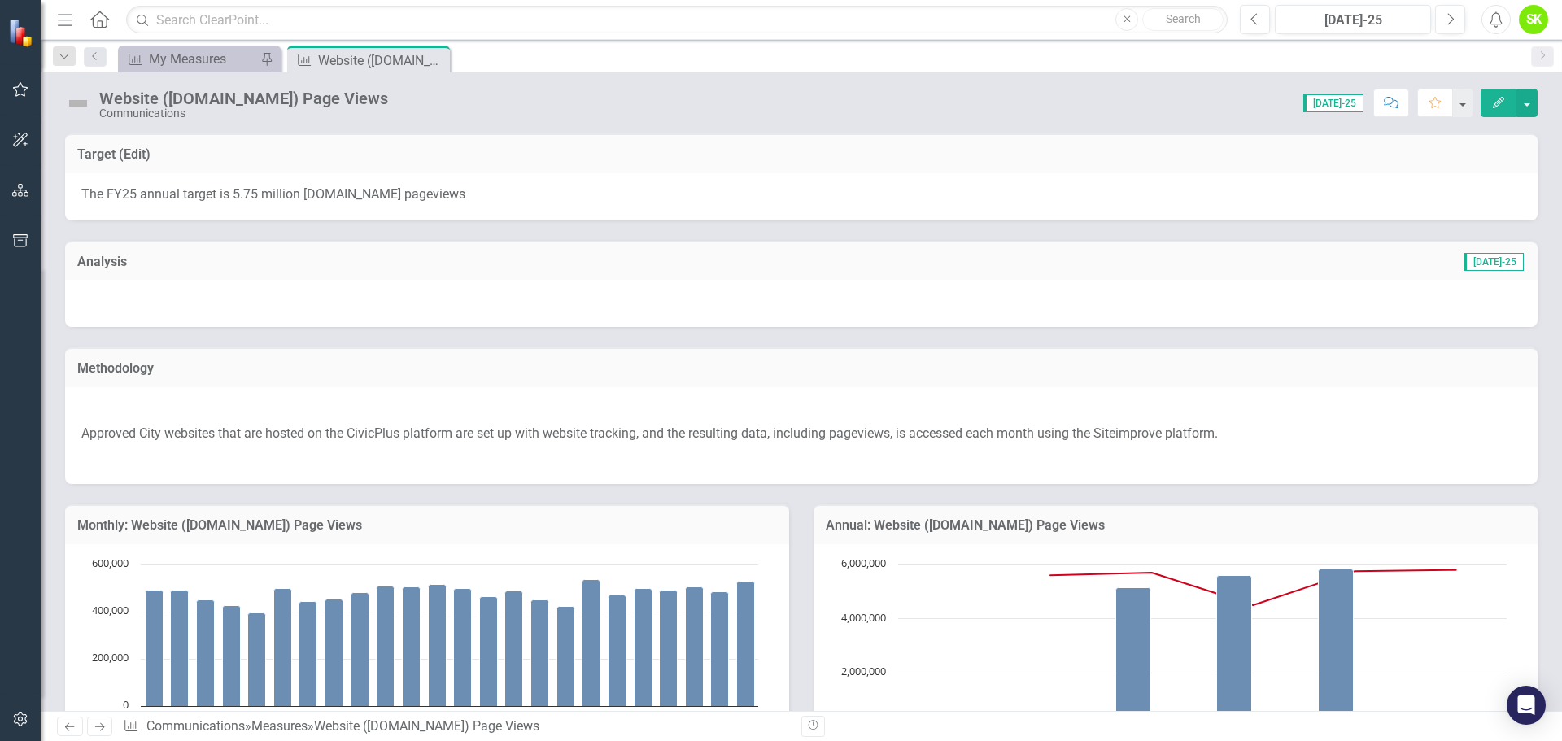
click at [1496, 104] on icon "Edit" at bounding box center [1498, 102] width 15 height 11
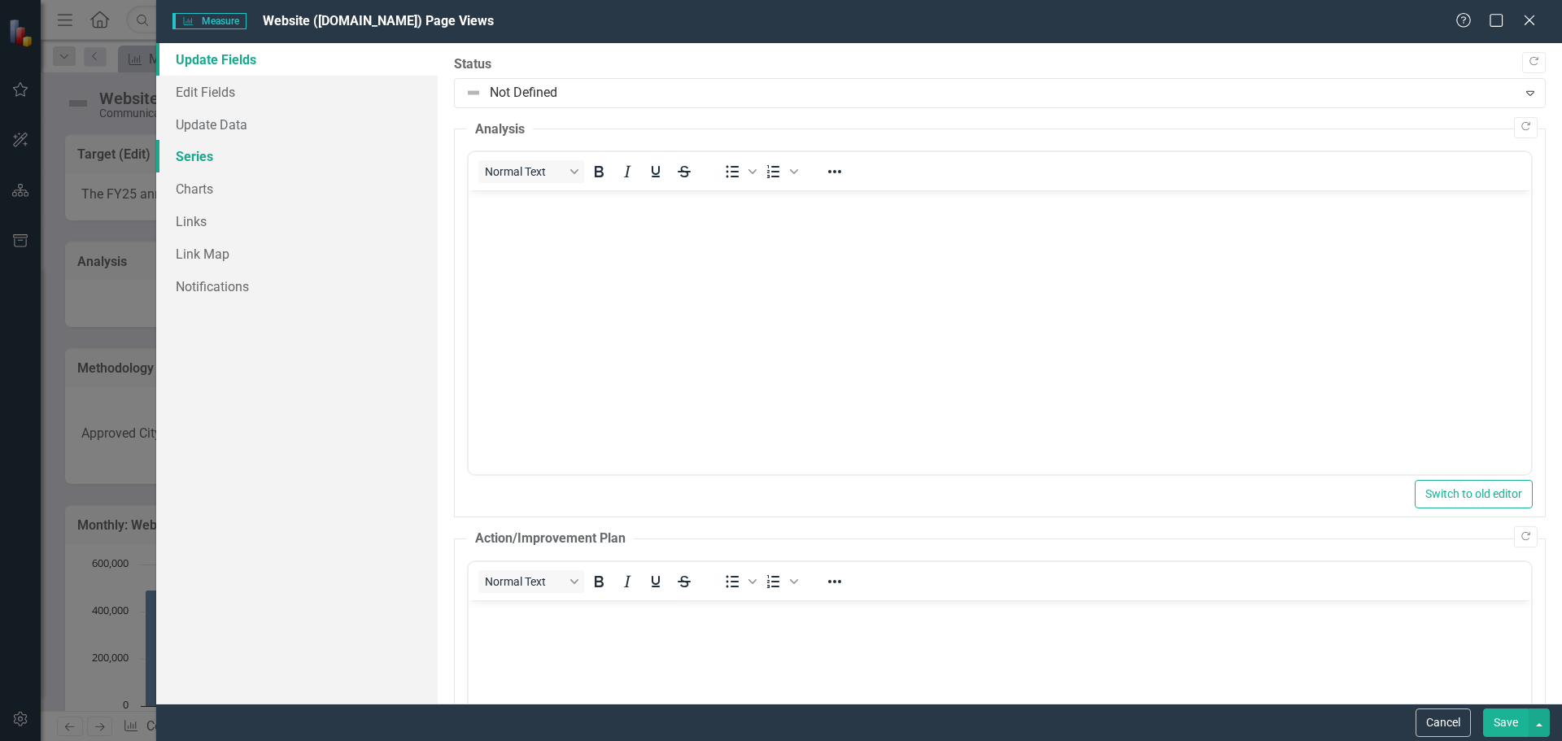
click at [195, 159] on link "Series" at bounding box center [296, 156] width 281 height 33
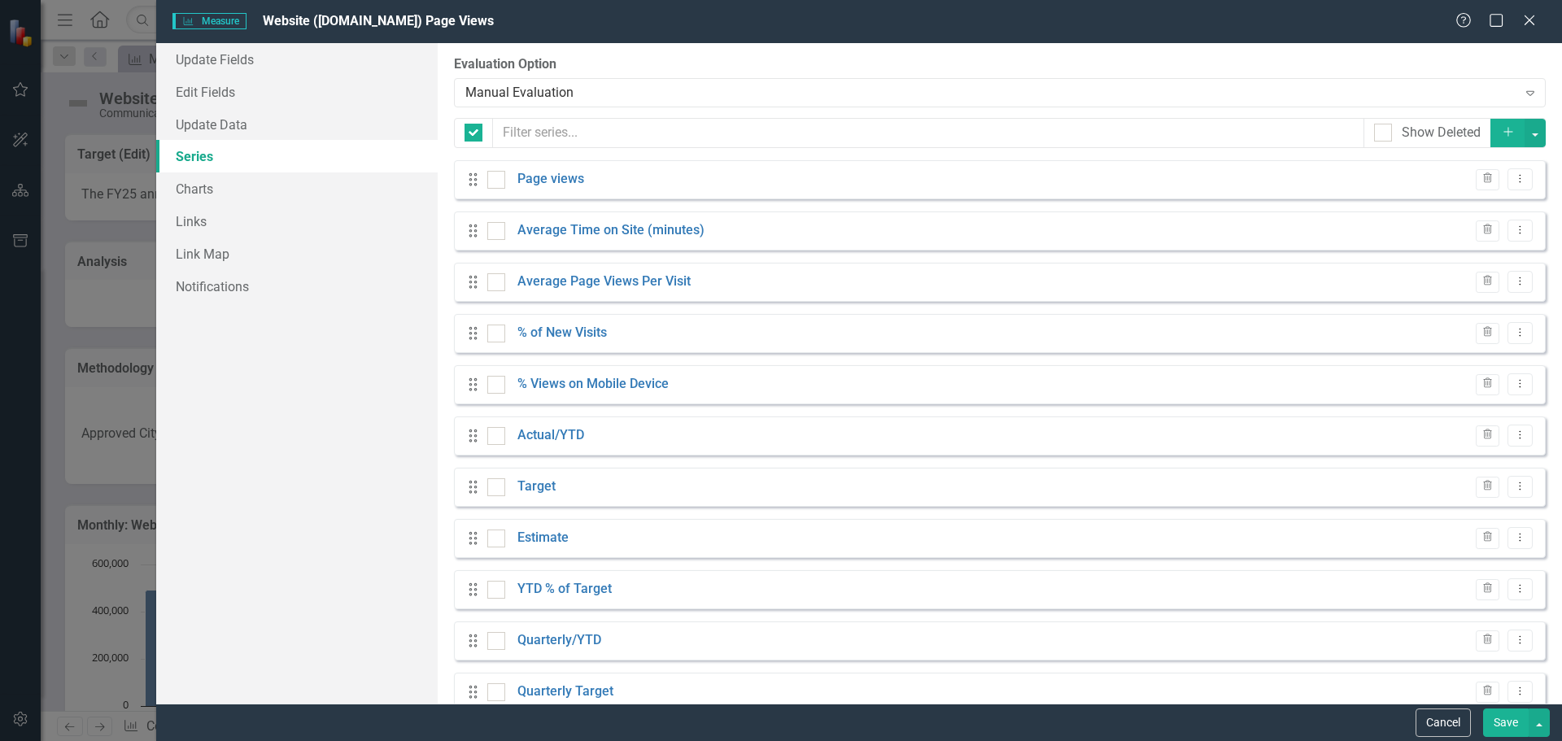
checkbox input "false"
click at [561, 434] on link "Actual/YTD" at bounding box center [550, 435] width 67 height 19
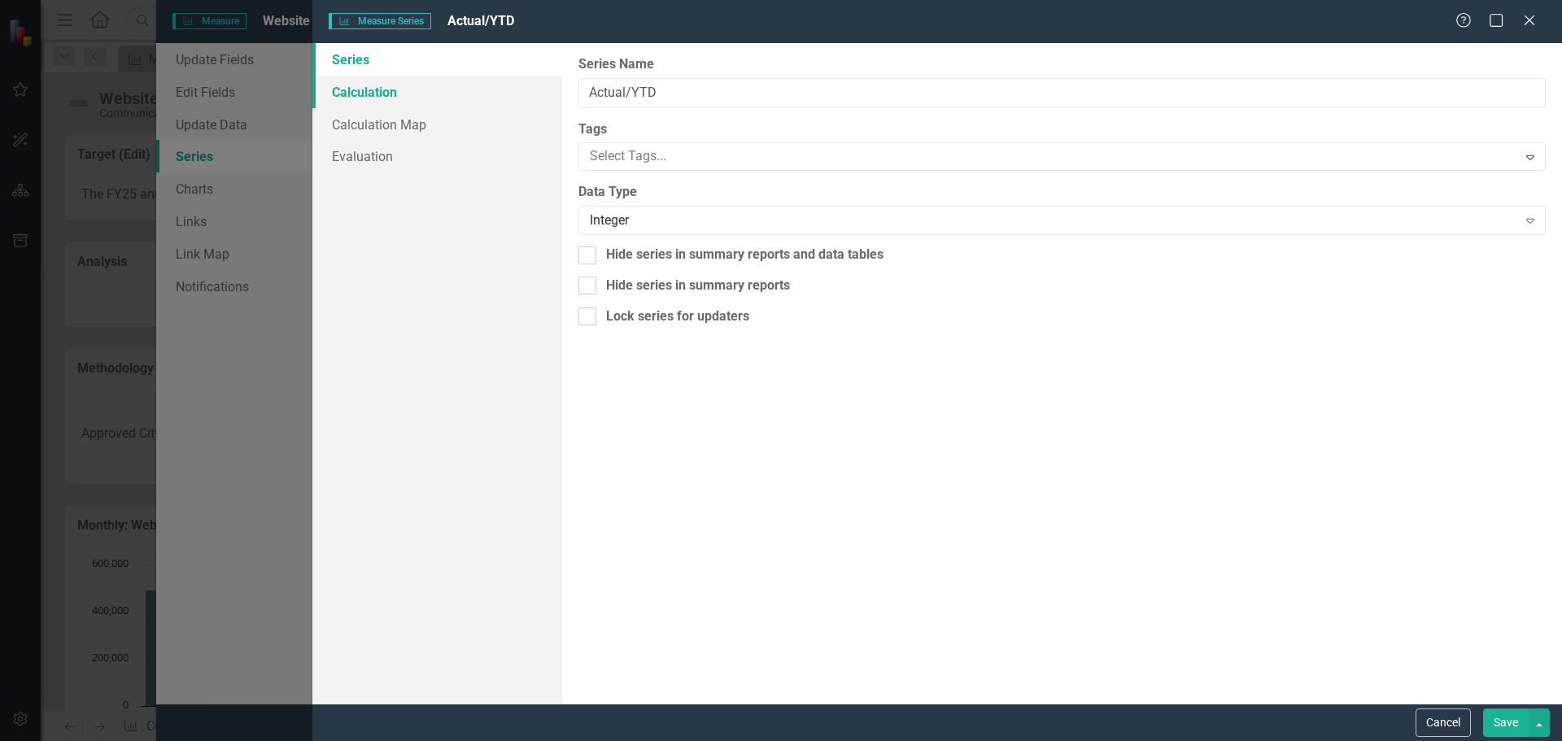
click at [375, 88] on link "Calculation" at bounding box center [437, 92] width 250 height 33
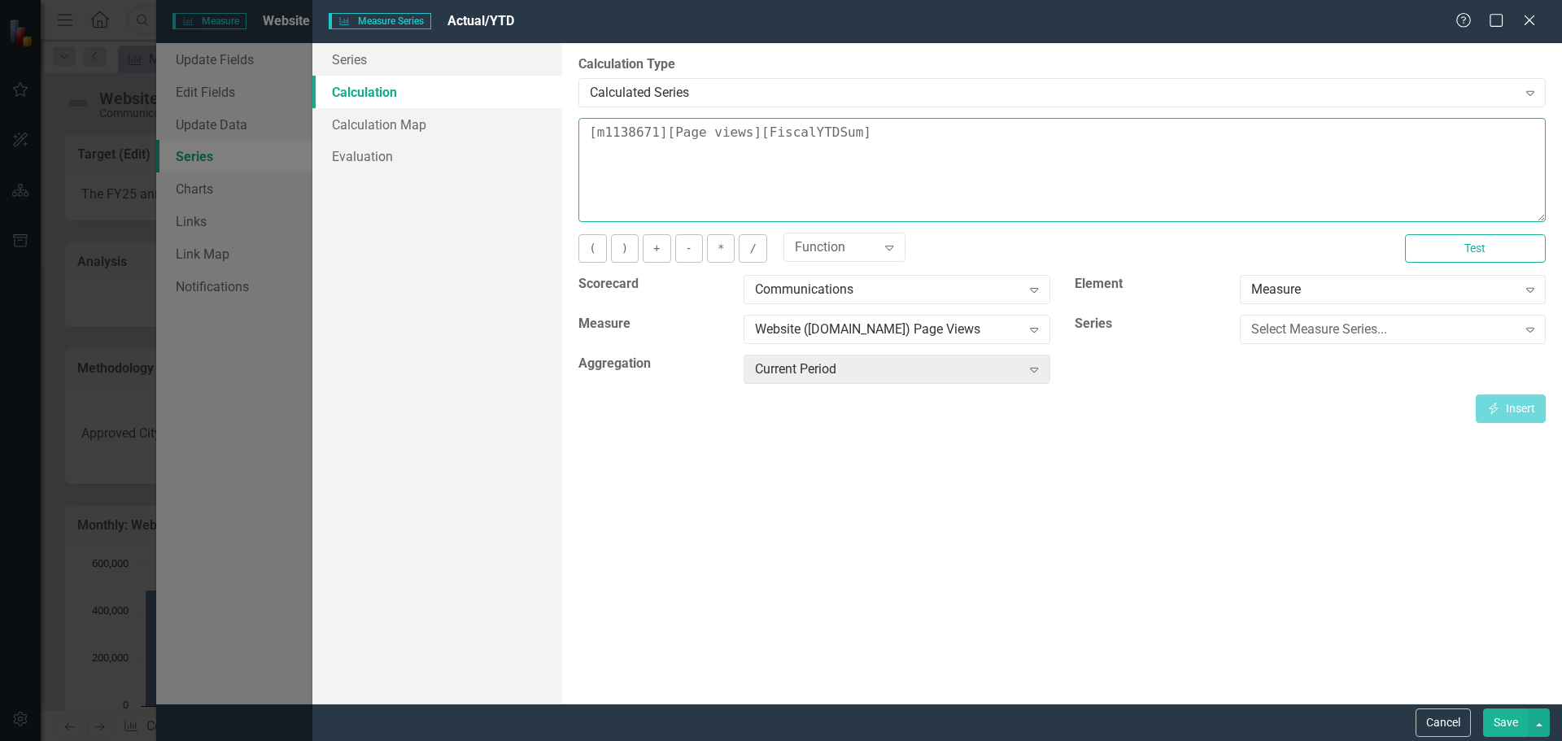
click at [882, 134] on textarea "[m1138671][Page views][FiscalYTDSum]" at bounding box center [1061, 170] width 967 height 104
click at [341, 159] on link "Evaluation" at bounding box center [437, 156] width 250 height 33
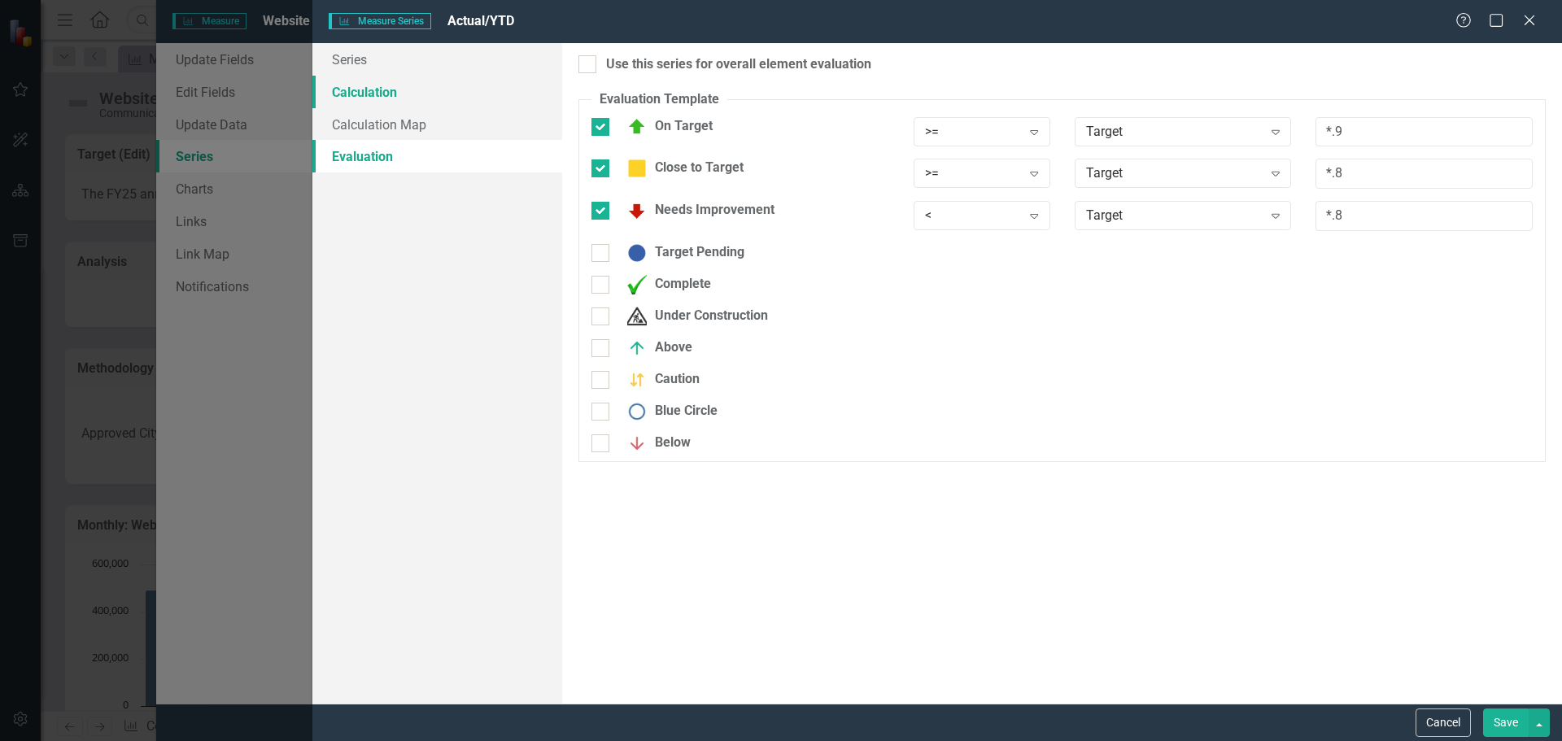
click at [376, 94] on link "Calculation" at bounding box center [437, 92] width 250 height 33
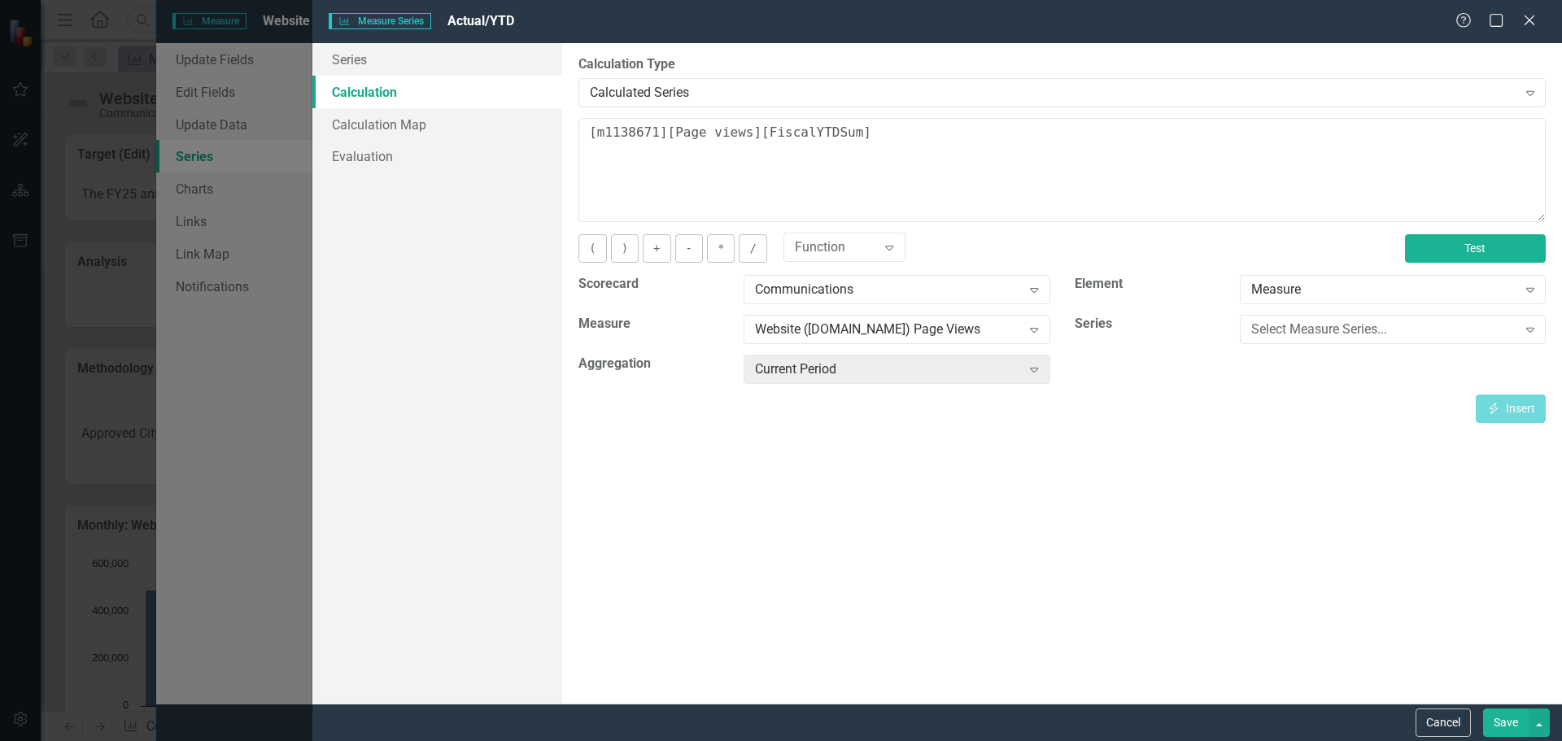
click at [1458, 252] on button "Test" at bounding box center [1475, 248] width 141 height 28
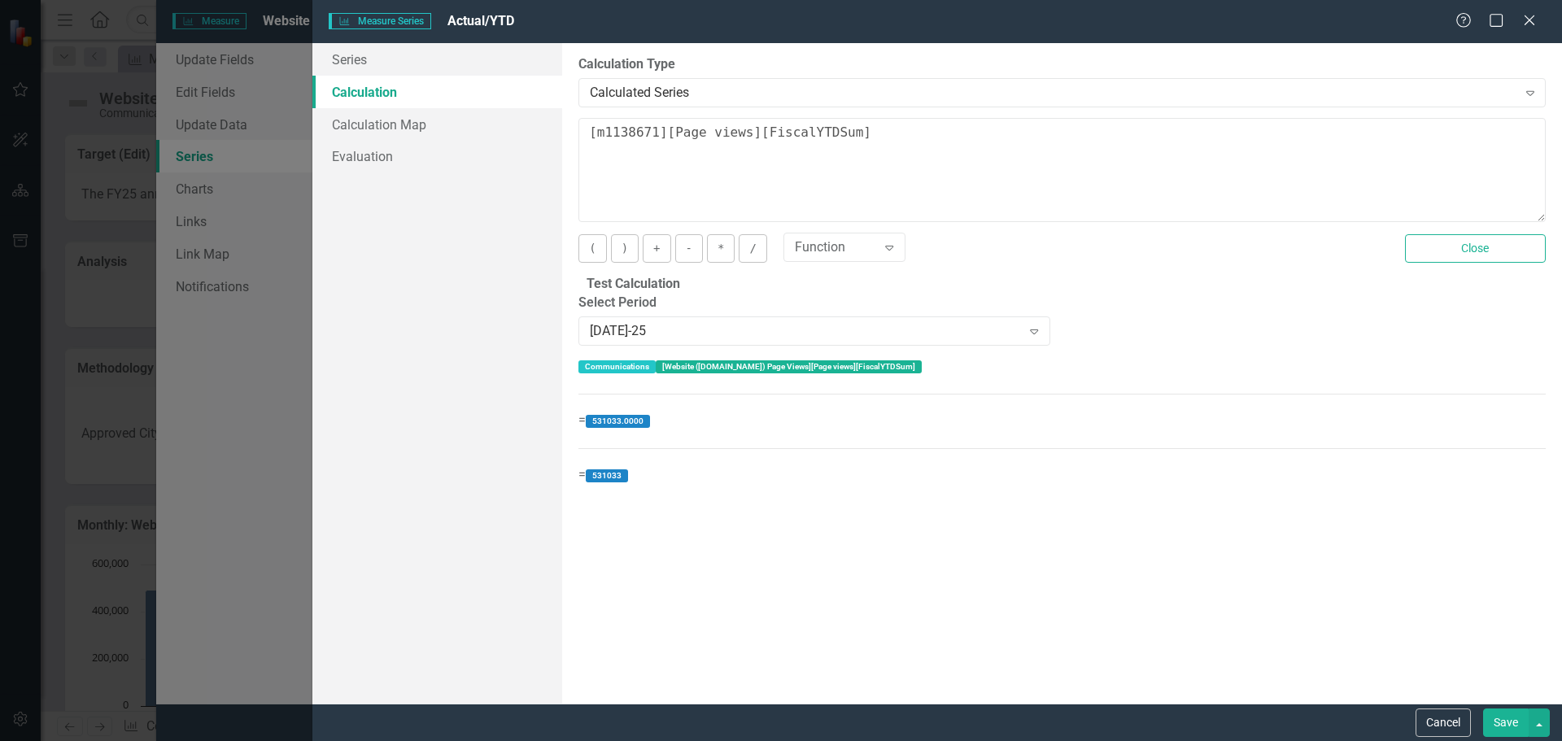
click at [1498, 722] on button "Save" at bounding box center [1506, 723] width 46 height 28
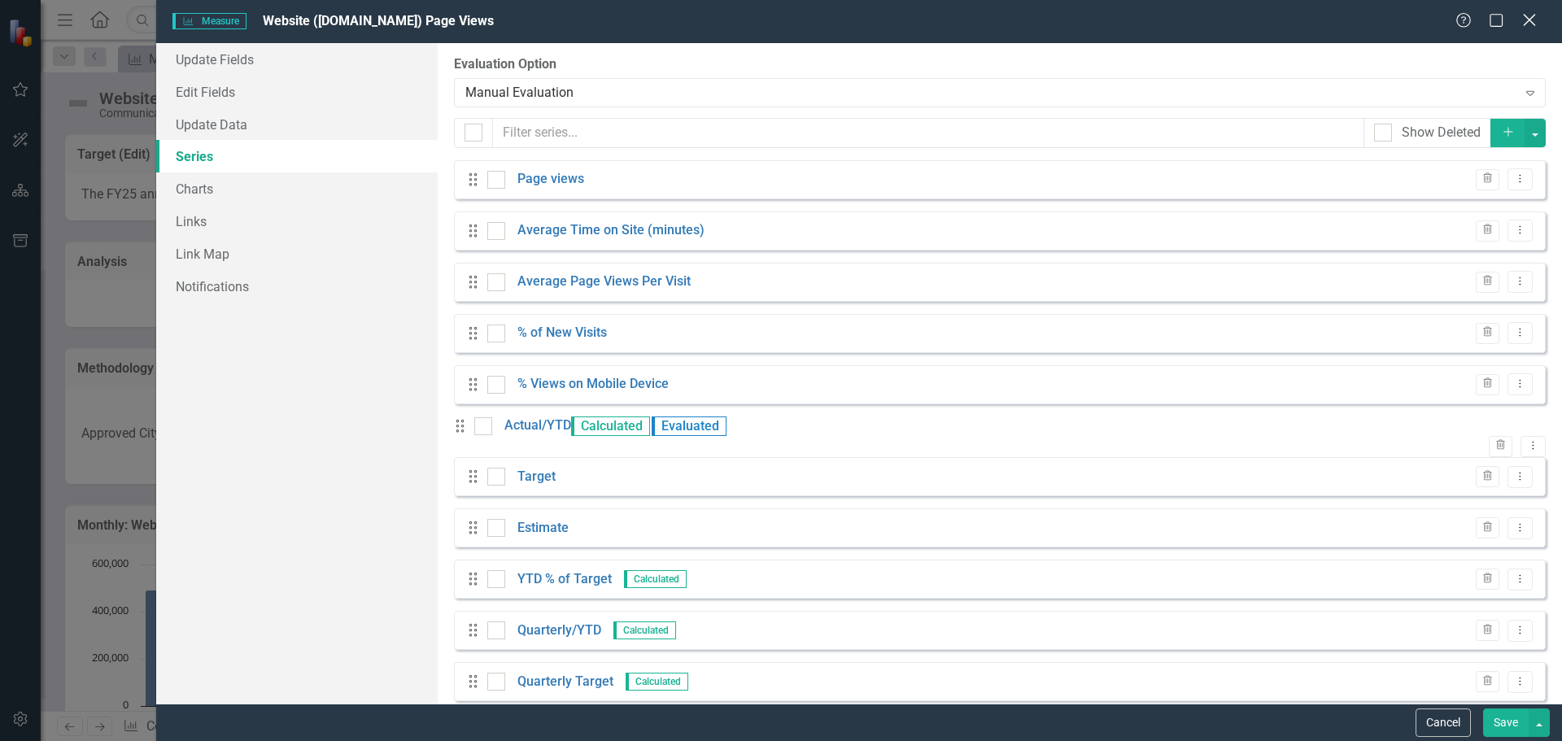
click at [1530, 24] on icon "Close" at bounding box center [1529, 19] width 20 height 15
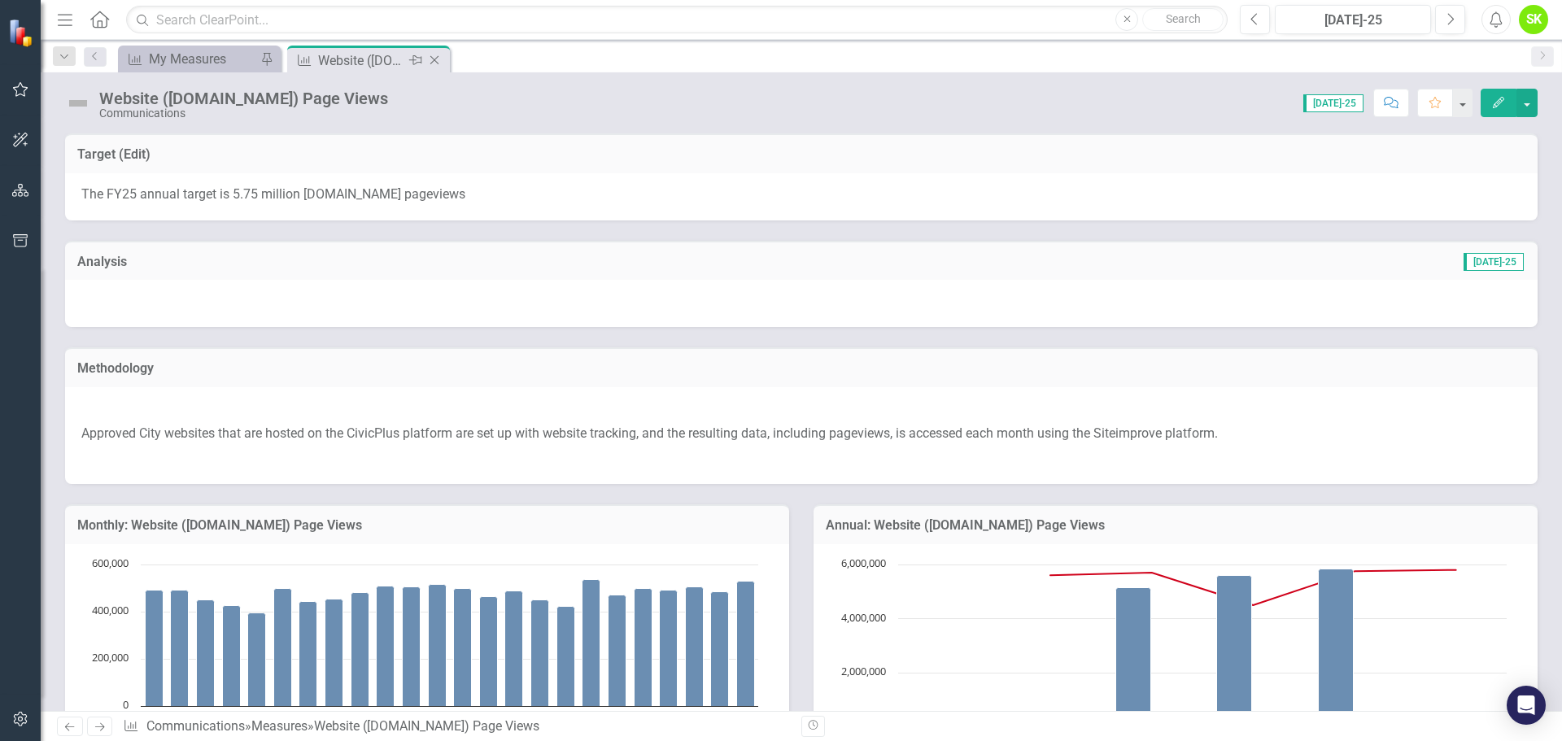
click at [432, 57] on icon "Close" at bounding box center [434, 60] width 16 height 13
